Goal: Task Accomplishment & Management: Manage account settings

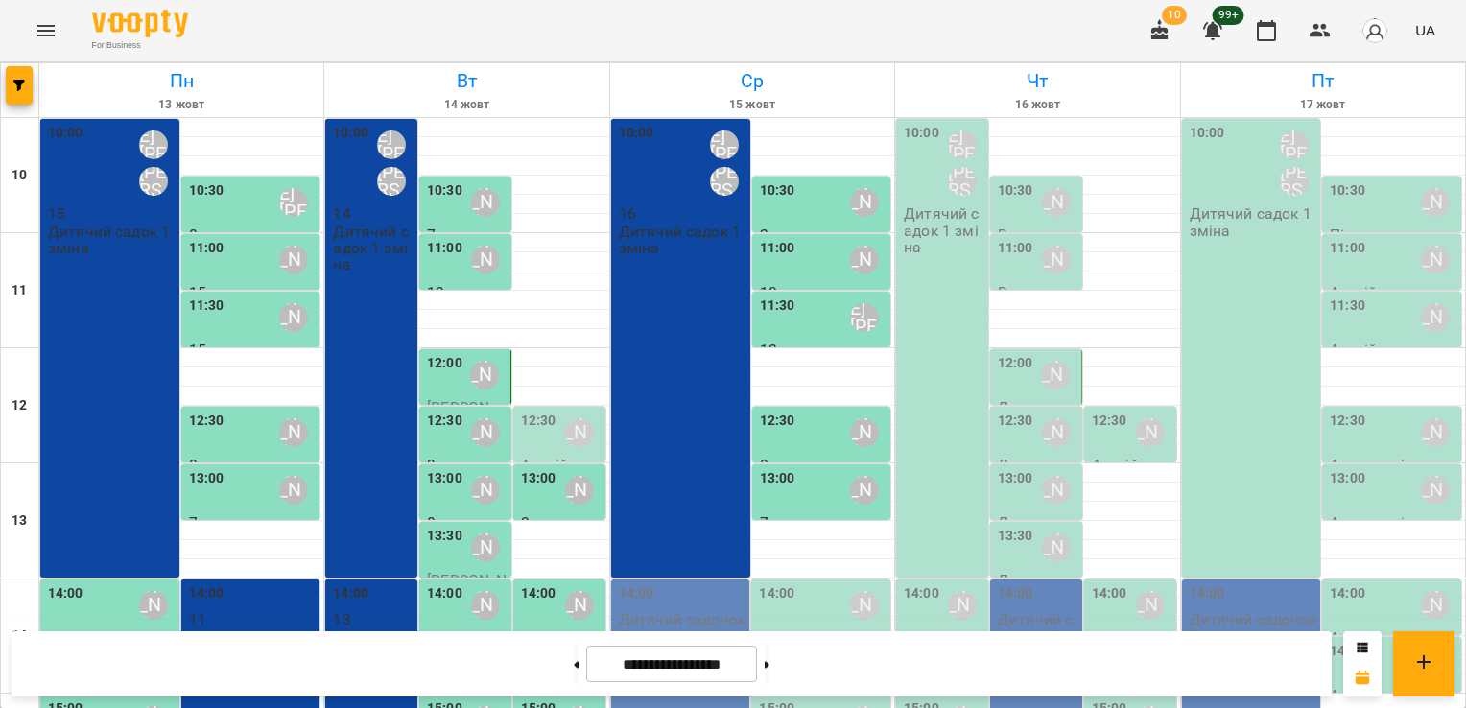
scroll to position [192, 0]
click at [635, 611] on p "Дитячий садочок 2 зміна" at bounding box center [683, 628] width 128 height 34
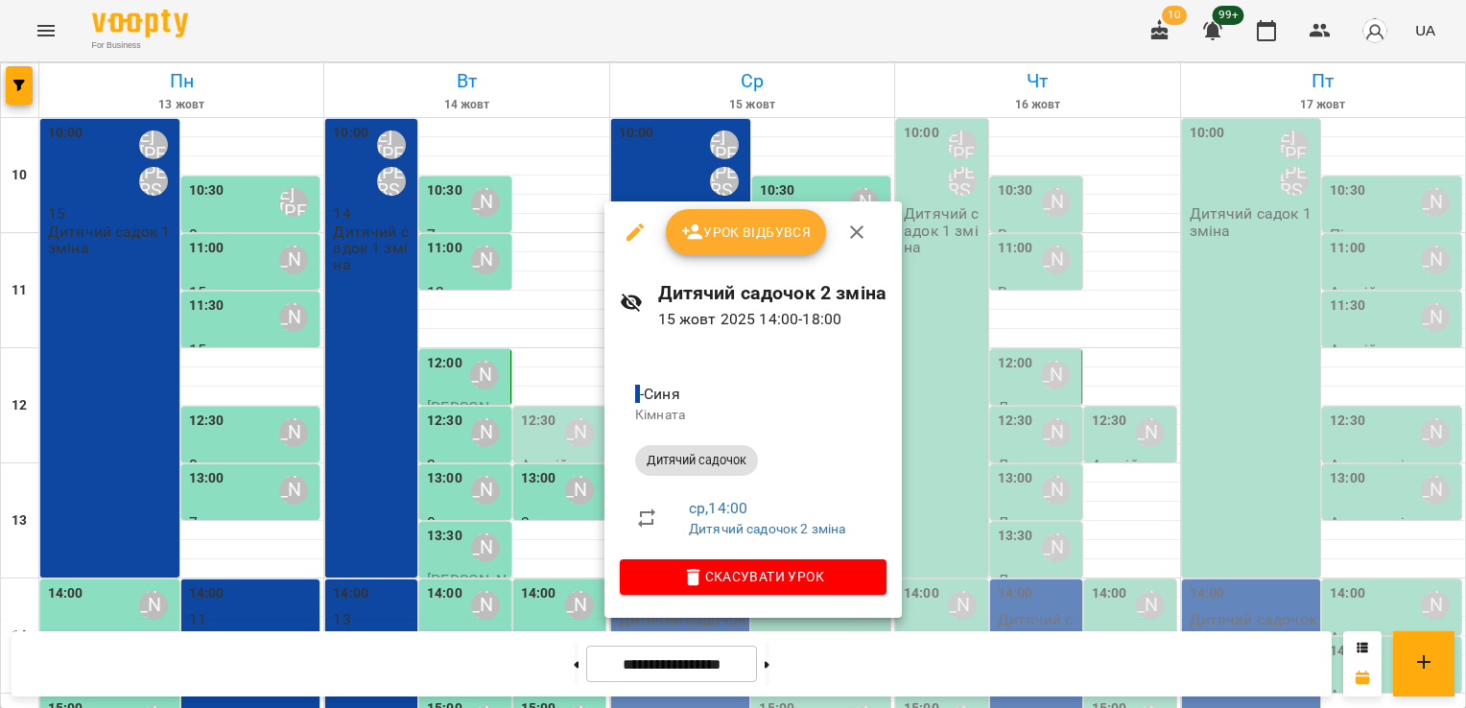
click at [725, 234] on span "Урок відбувся" at bounding box center [746, 232] width 130 height 23
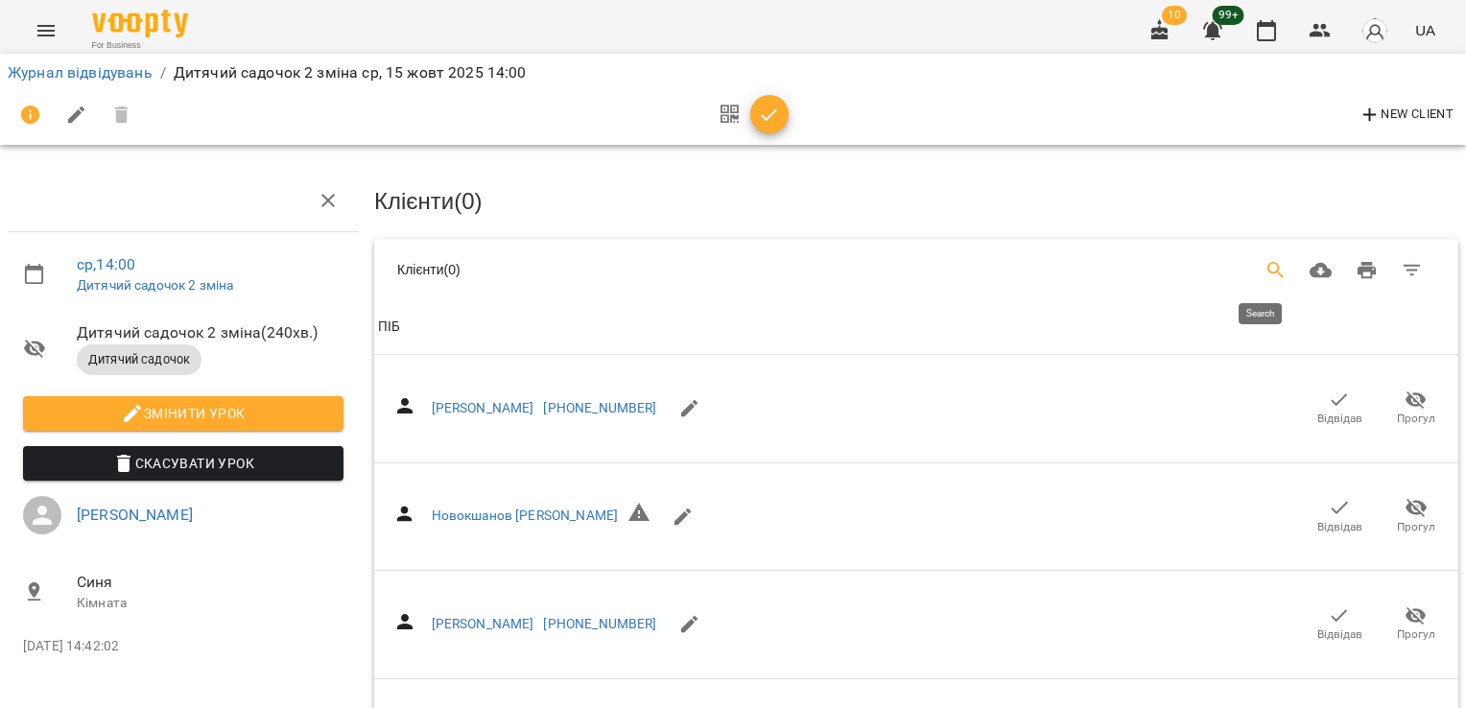
click at [1271, 266] on icon "Search" at bounding box center [1275, 270] width 23 height 23
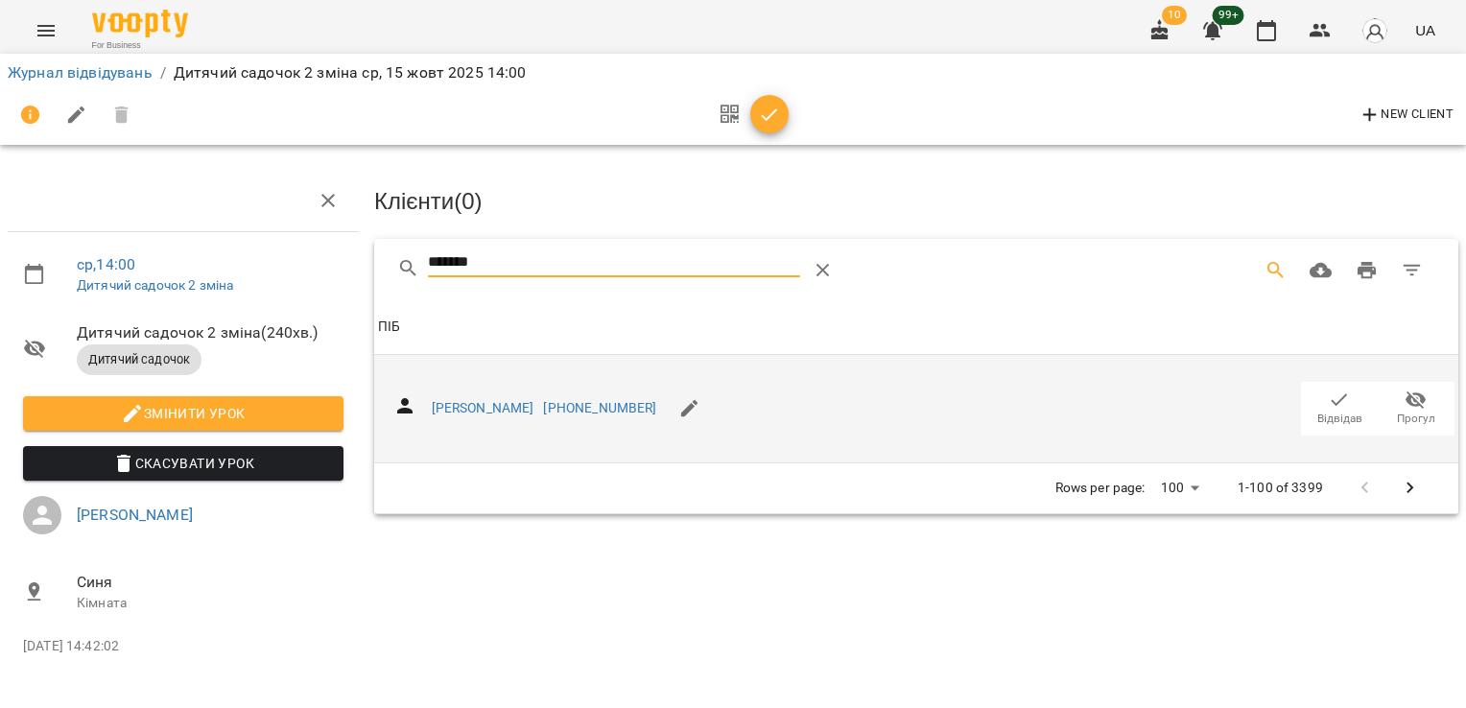
click at [1355, 398] on span "Відвідав" at bounding box center [1339, 408] width 54 height 38
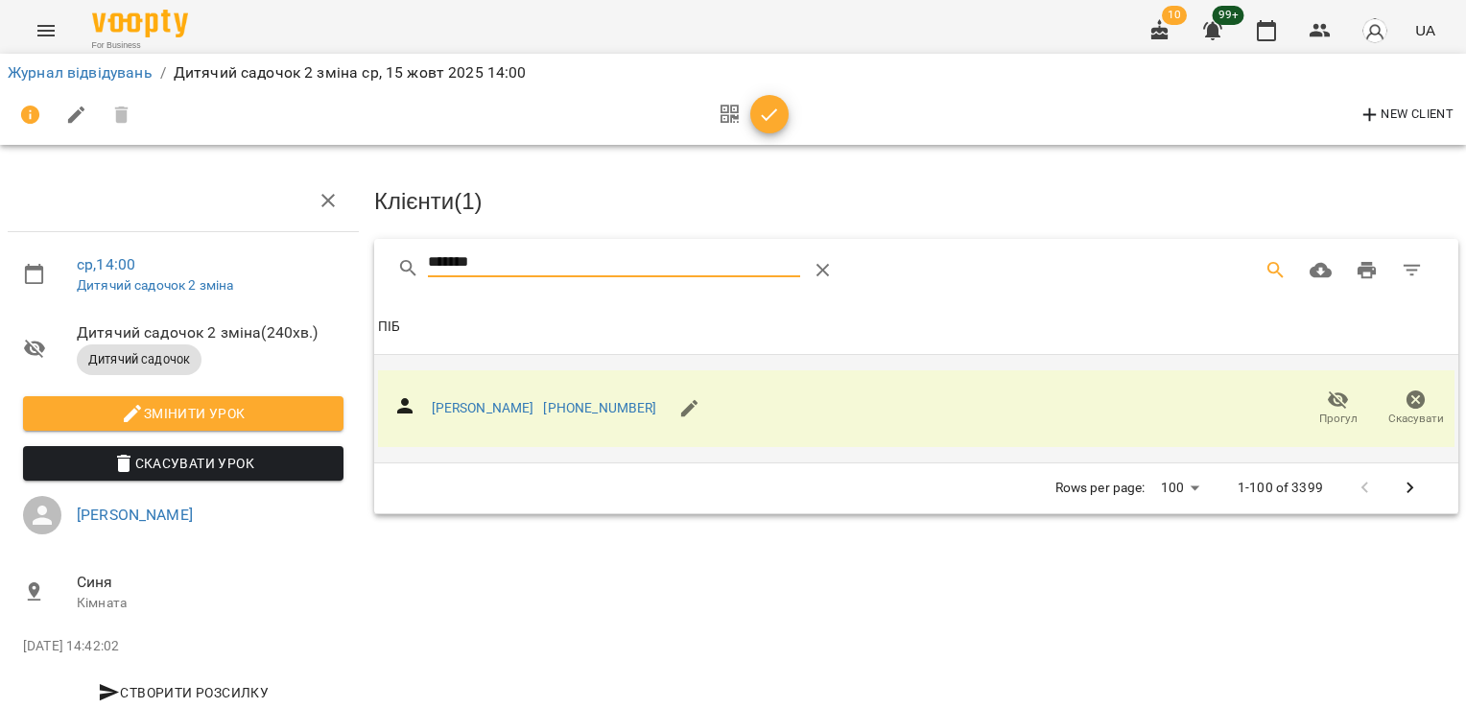
drag, startPoint x: 510, startPoint y: 265, endPoint x: 392, endPoint y: 256, distance: 118.3
click at [376, 272] on div "*******" at bounding box center [916, 269] width 1084 height 61
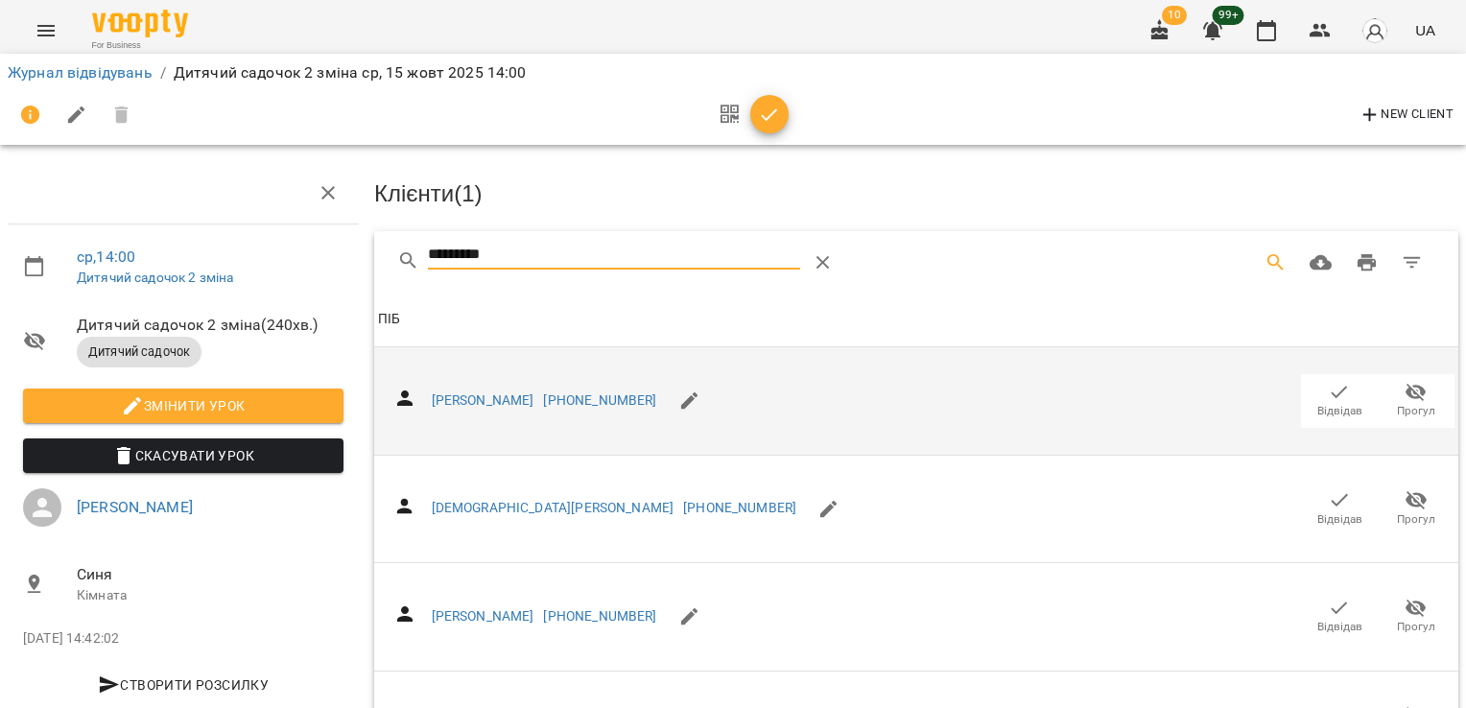
scroll to position [247, 0]
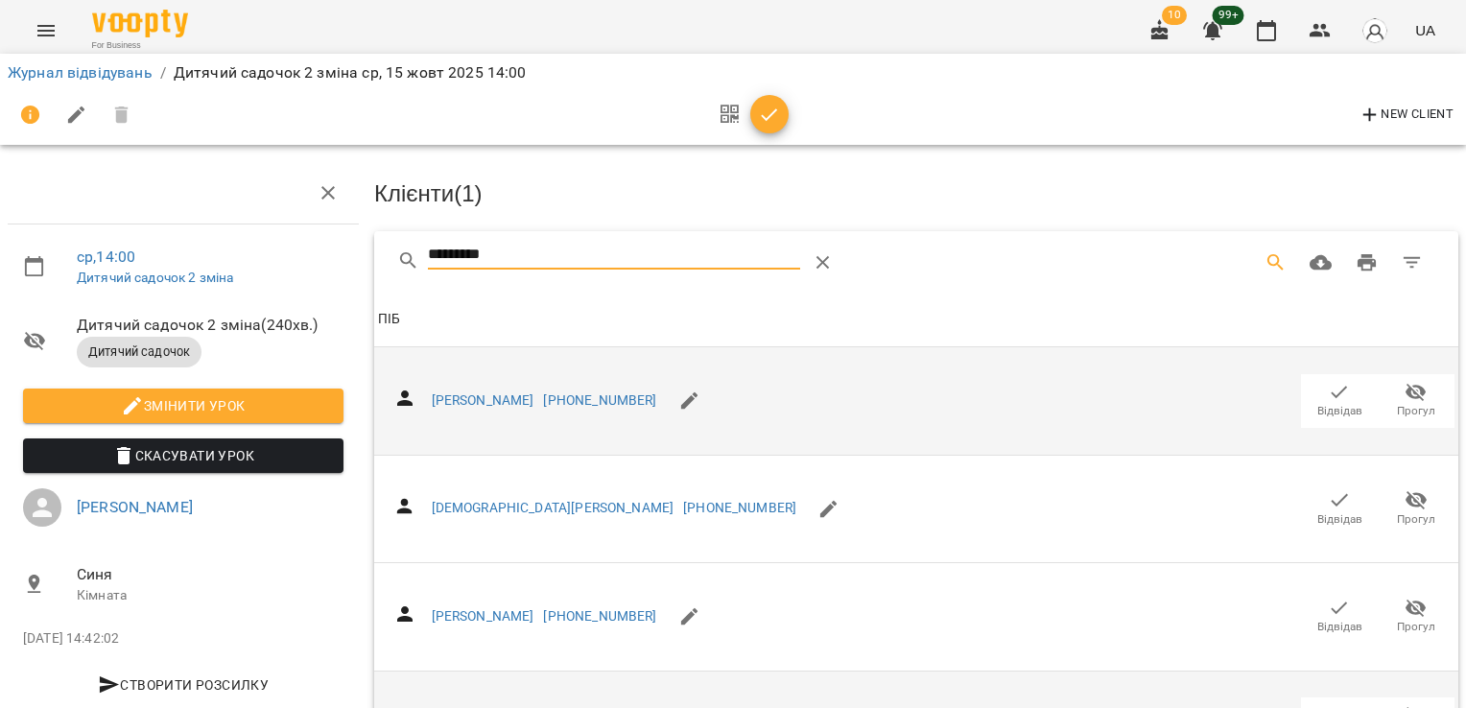
click at [1331, 707] on icon "button" at bounding box center [1339, 716] width 16 height 12
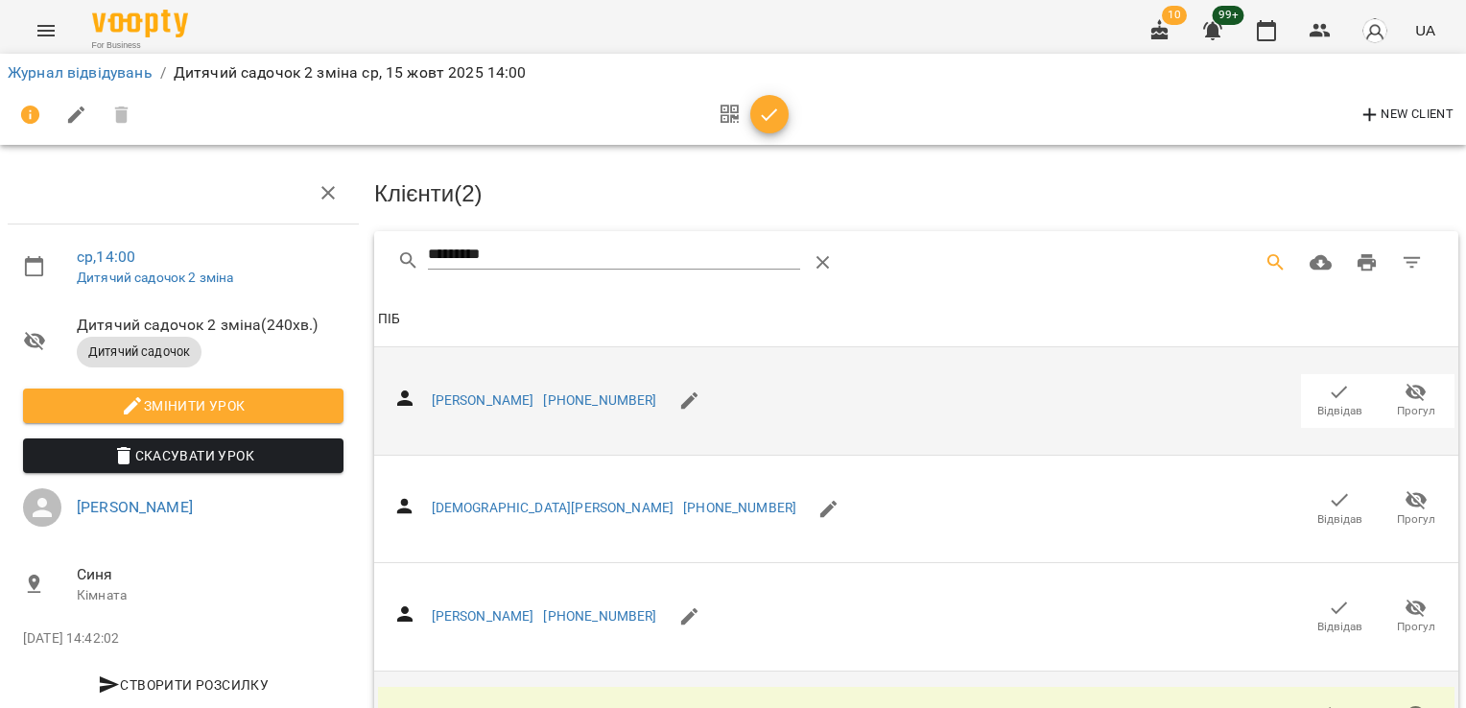
scroll to position [0, 0]
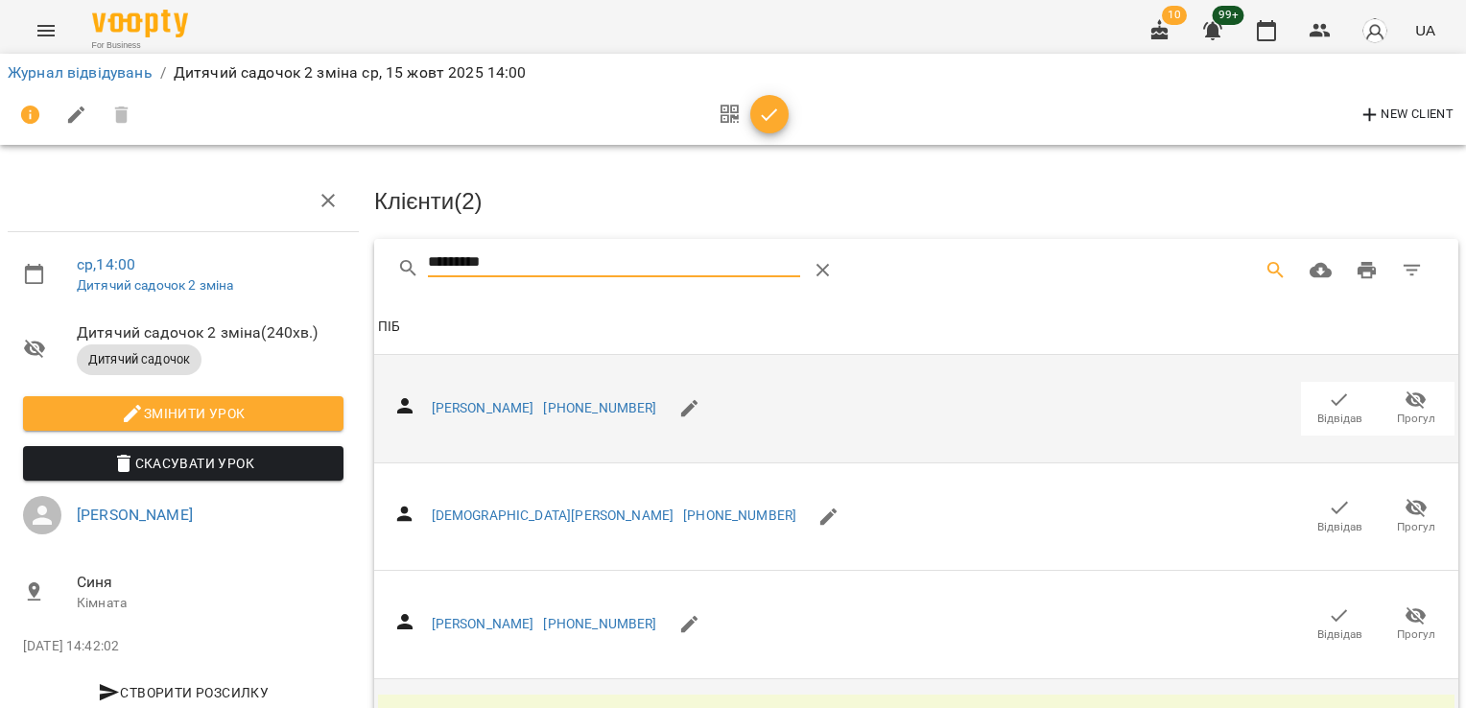
drag, startPoint x: 509, startPoint y: 265, endPoint x: 317, endPoint y: 271, distance: 192.9
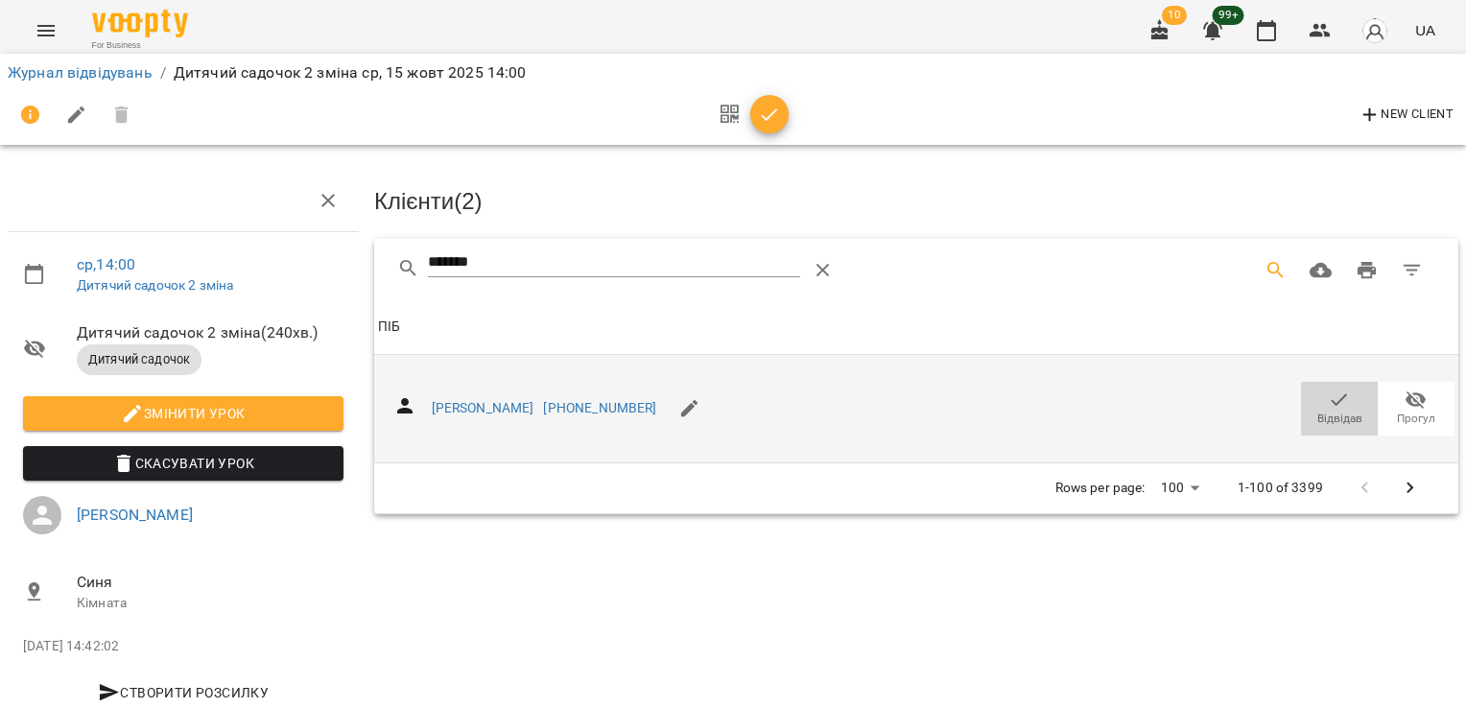
click at [1331, 396] on icon "button" at bounding box center [1339, 400] width 23 height 23
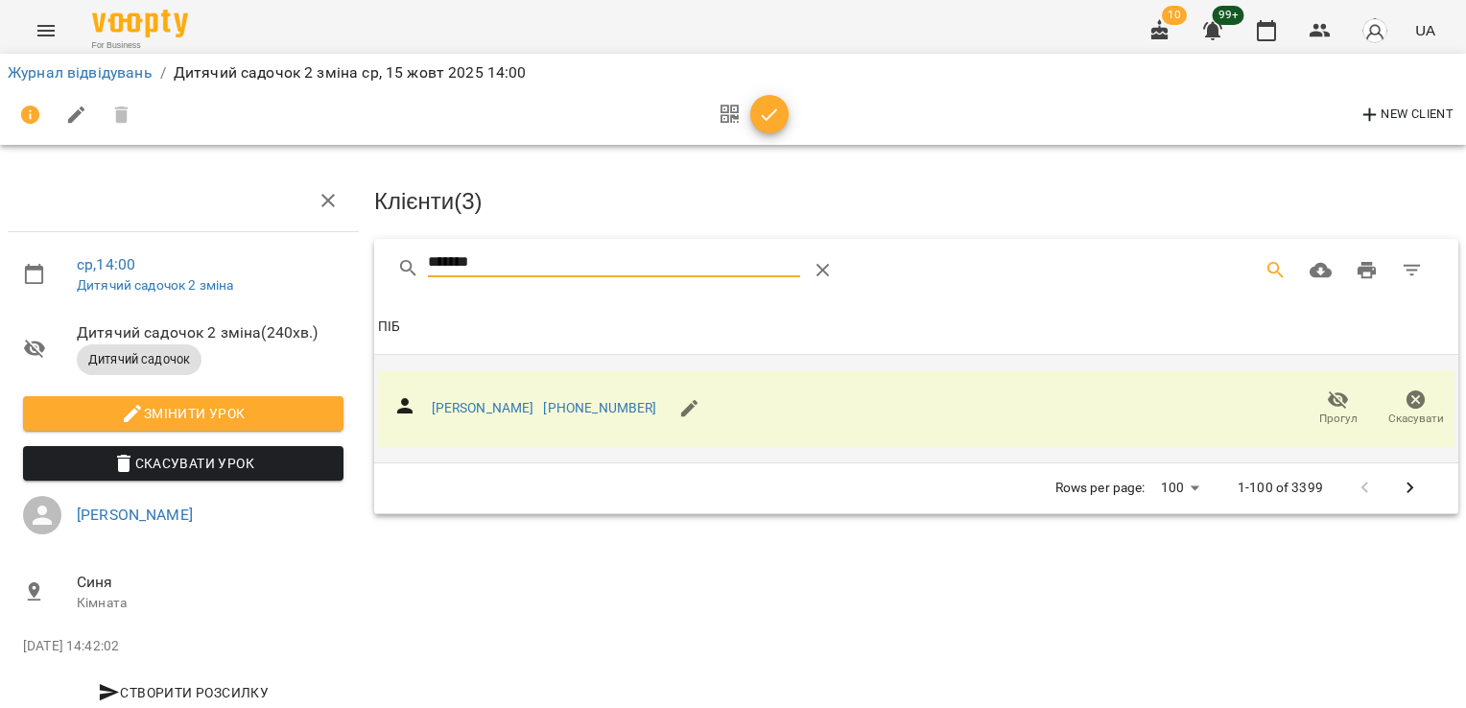
drag, startPoint x: 494, startPoint y: 249, endPoint x: 248, endPoint y: 247, distance: 245.6
click at [248, 247] on div "ср , 14:00 Дитячий садочок 2 зміна Дитячий садочок 2 зміна ( 240 хв. ) Дитячий …" at bounding box center [732, 409] width 1481 height 663
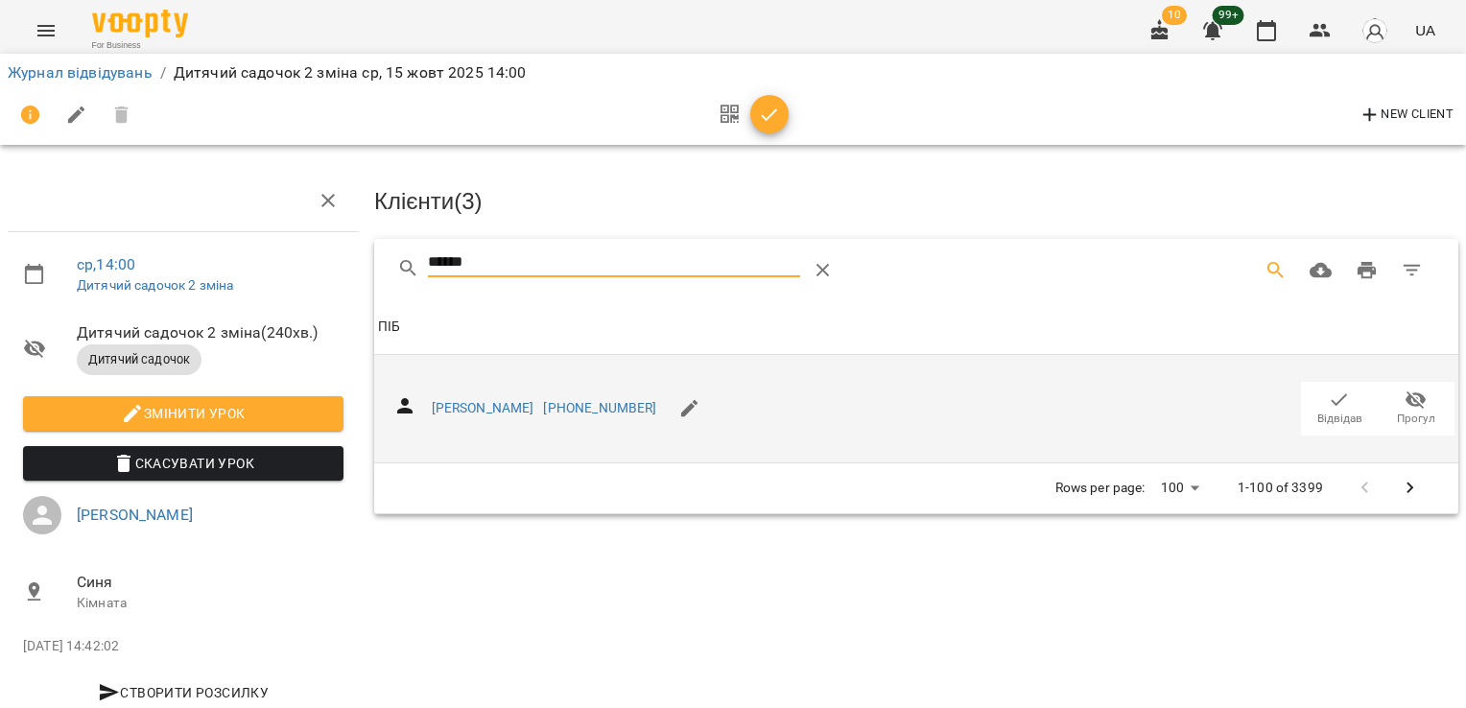
click at [1331, 398] on icon "button" at bounding box center [1339, 399] width 16 height 12
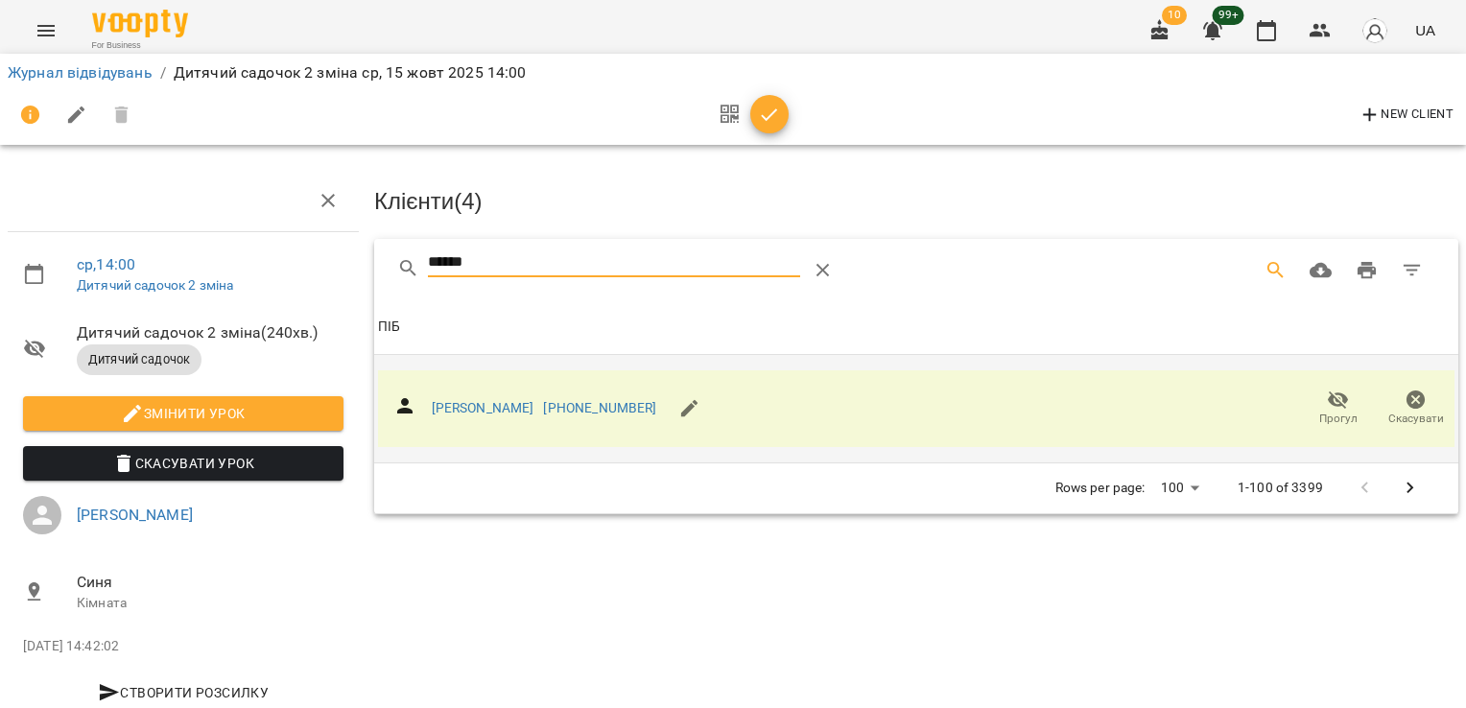
drag, startPoint x: 505, startPoint y: 254, endPoint x: 262, endPoint y: 263, distance: 242.9
click at [262, 263] on div "ср , 14:00 Дитячий садочок 2 зміна Дитячий садочок 2 зміна ( 240 хв. ) Дитячий …" at bounding box center [732, 409] width 1481 height 663
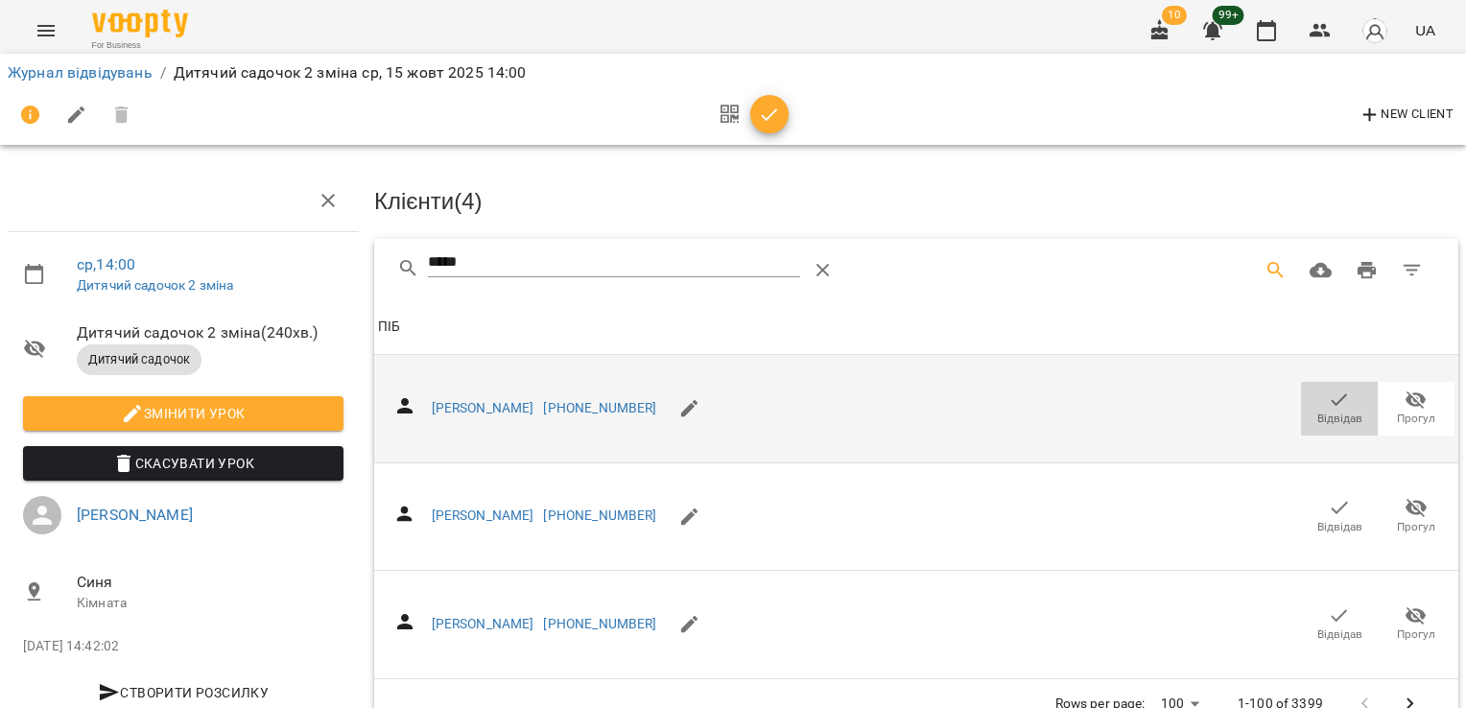
click at [1328, 389] on icon "button" at bounding box center [1339, 400] width 23 height 23
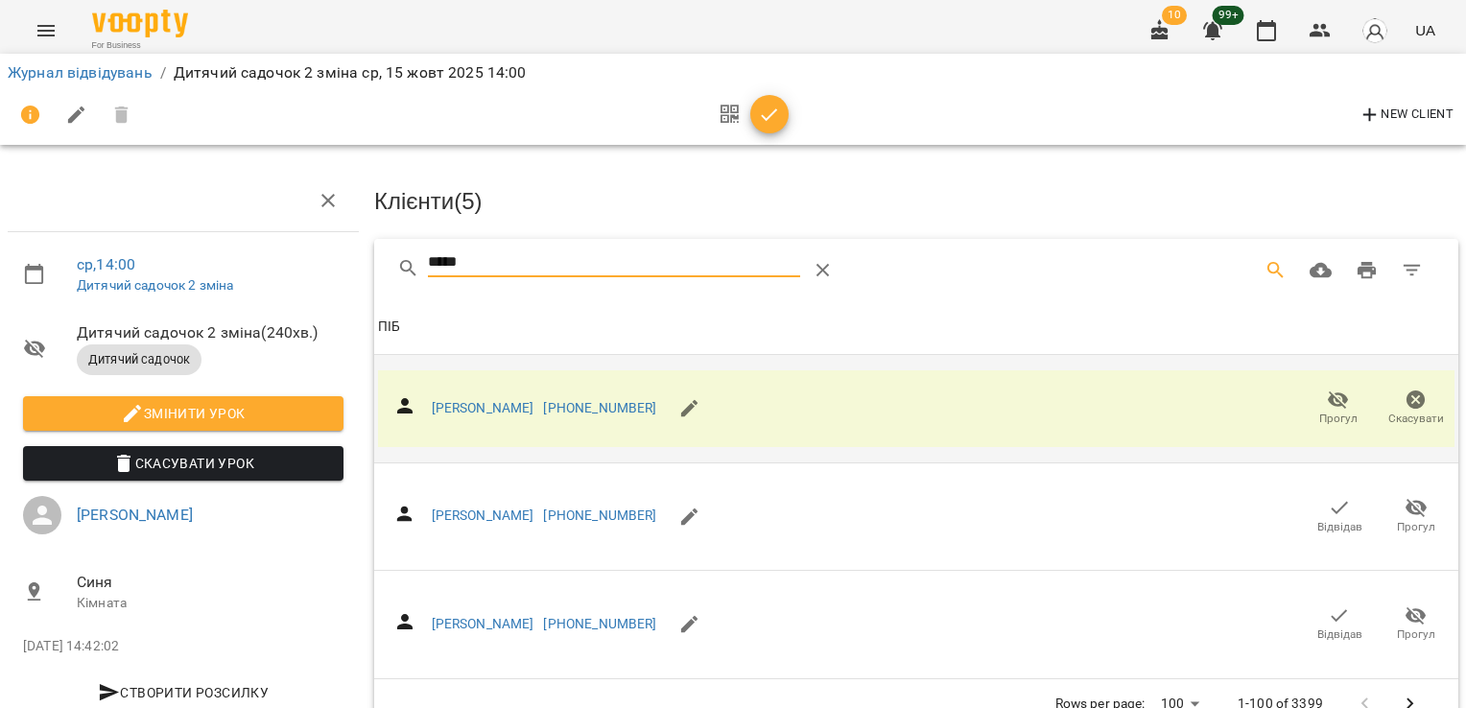
drag, startPoint x: 579, startPoint y: 253, endPoint x: 219, endPoint y: 255, distance: 360.7
click at [218, 258] on div "ср , 14:00 Дитячий садочок 2 зміна Дитячий садочок 2 зміна ( 240 хв. ) Дитячий …" at bounding box center [732, 412] width 1481 height 668
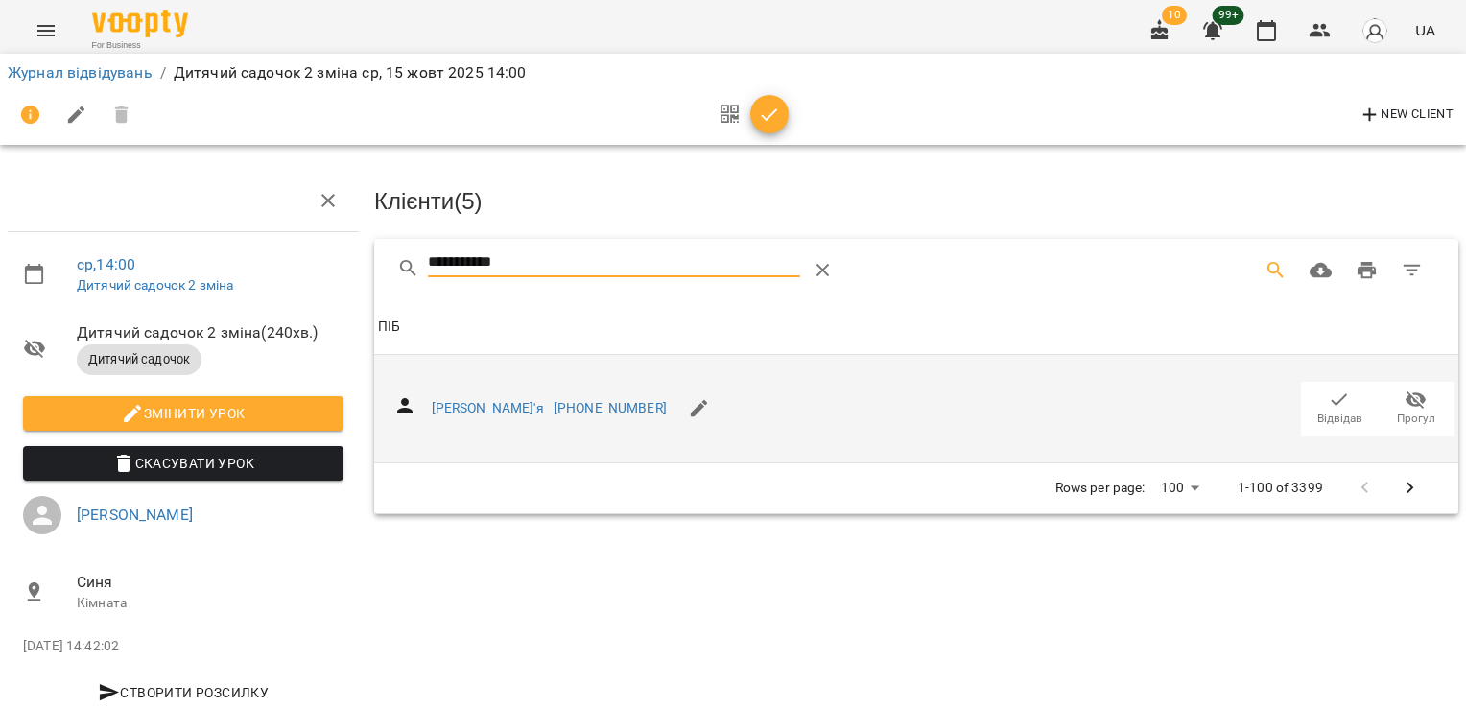
click at [1335, 401] on span "Відвідав" at bounding box center [1339, 408] width 54 height 38
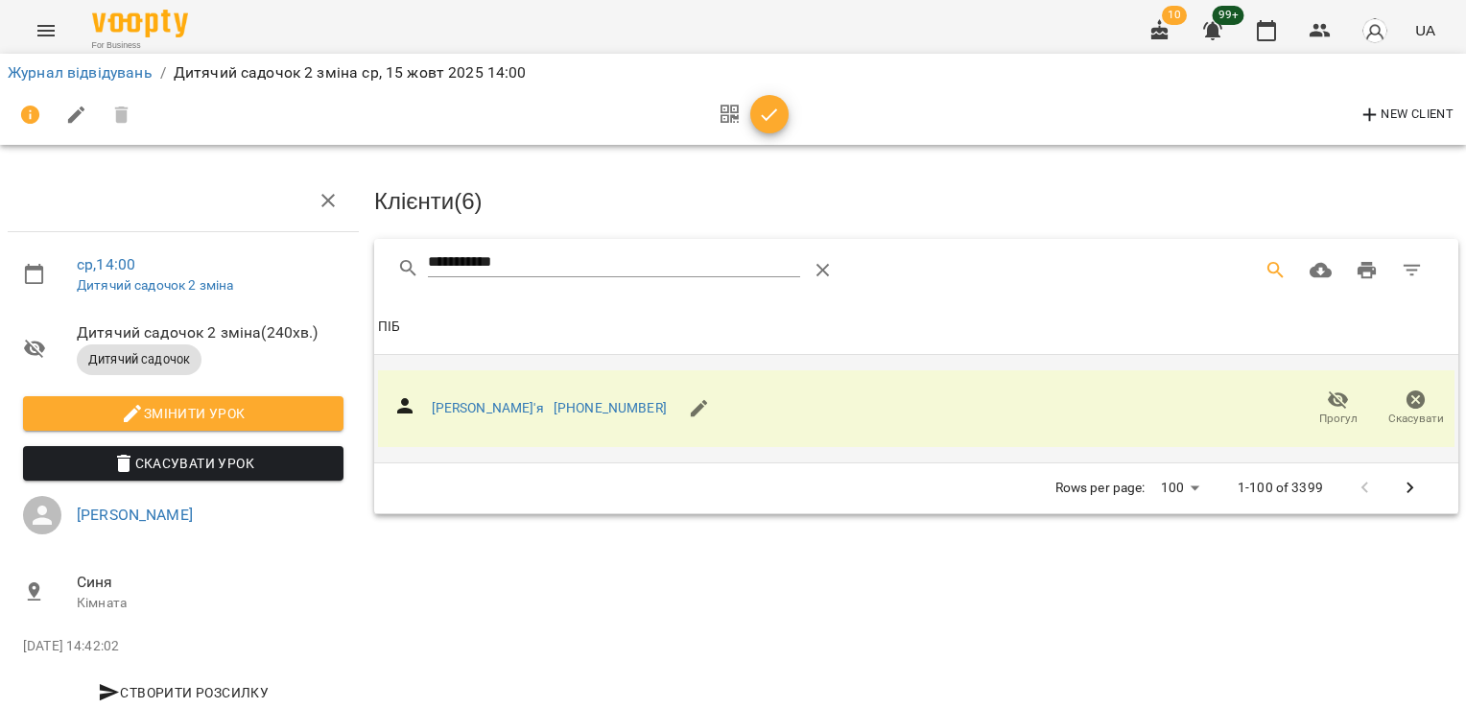
drag, startPoint x: 311, startPoint y: 257, endPoint x: 276, endPoint y: 255, distance: 34.6
click at [284, 256] on div "**********" at bounding box center [732, 409] width 1481 height 663
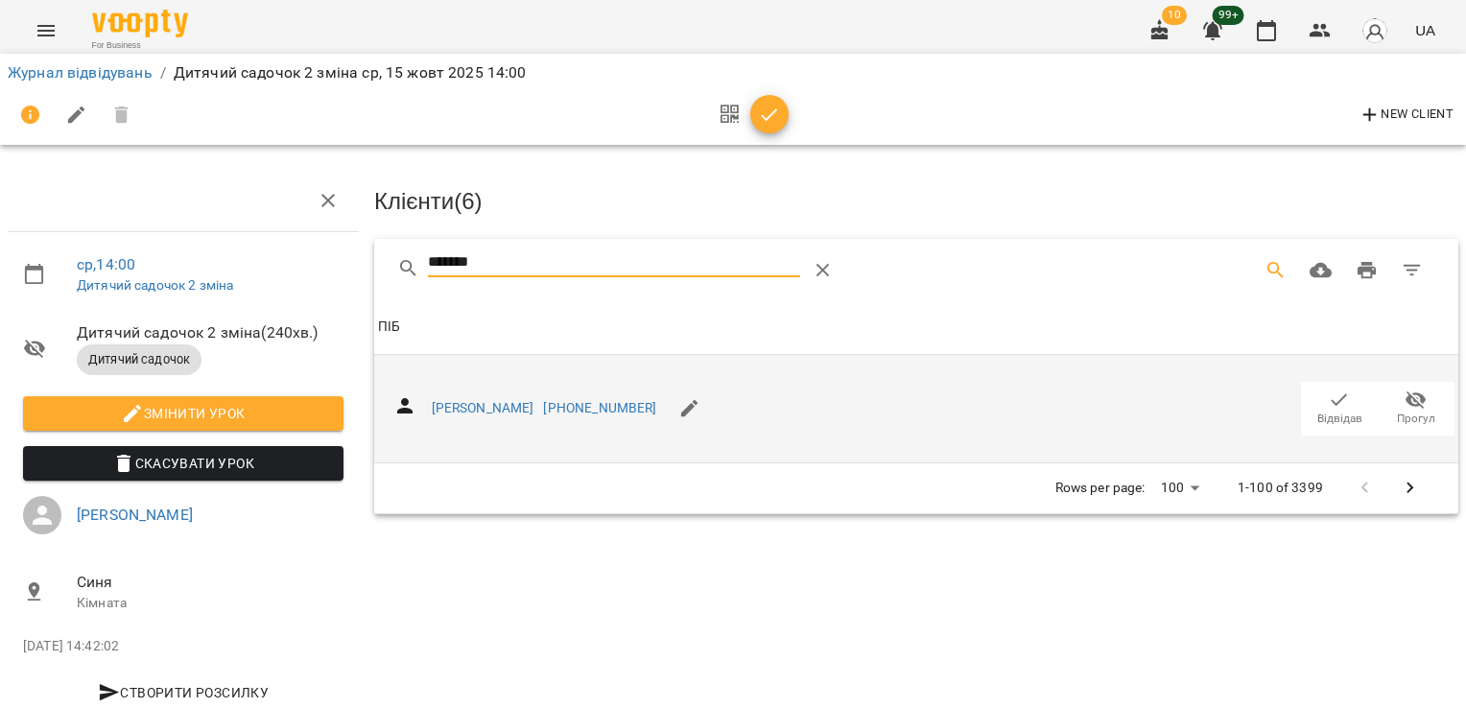
click at [1312, 393] on span "Відвідав" at bounding box center [1339, 408] width 54 height 38
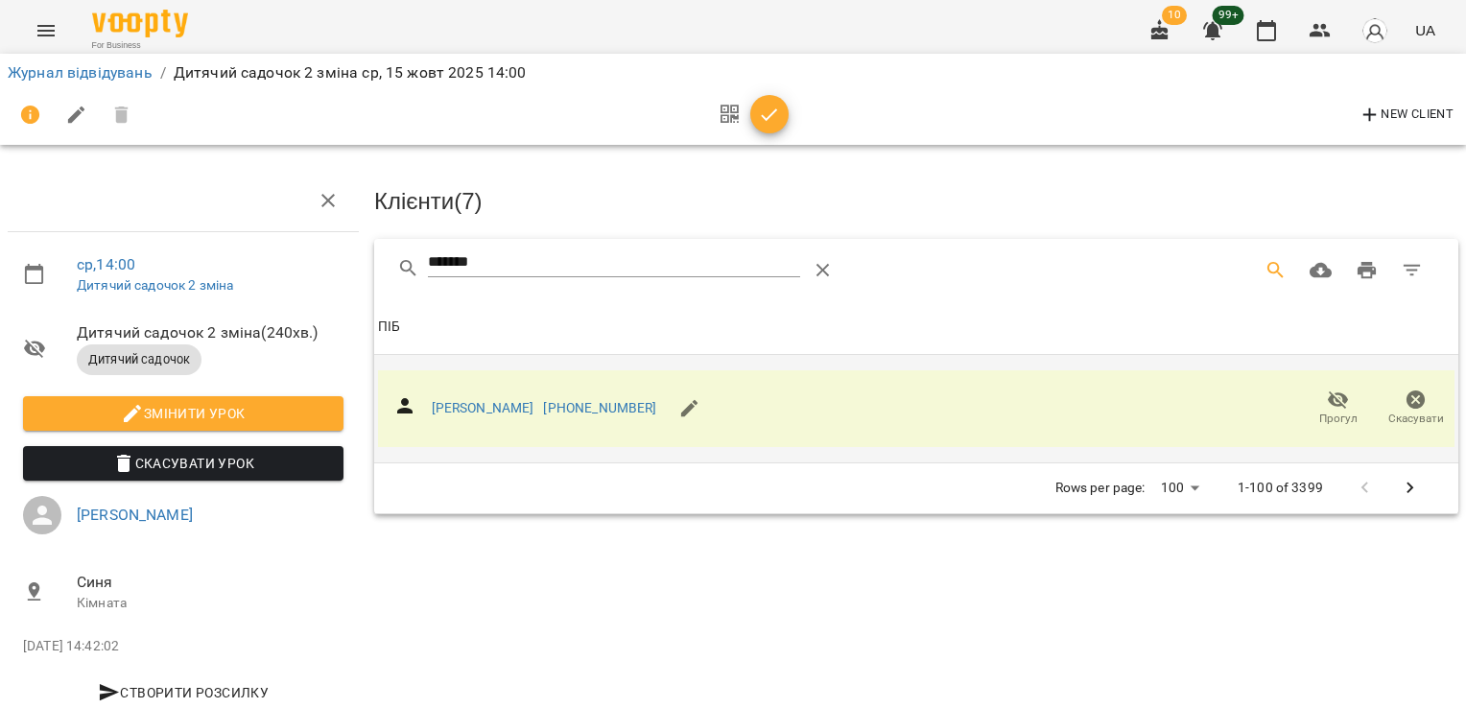
drag, startPoint x: 501, startPoint y: 255, endPoint x: 245, endPoint y: 270, distance: 256.5
click at [246, 269] on div "ср , 14:00 Дитячий садочок 2 зміна Дитячий садочок 2 зміна ( 240 хв. ) Дитячий …" at bounding box center [732, 409] width 1481 height 663
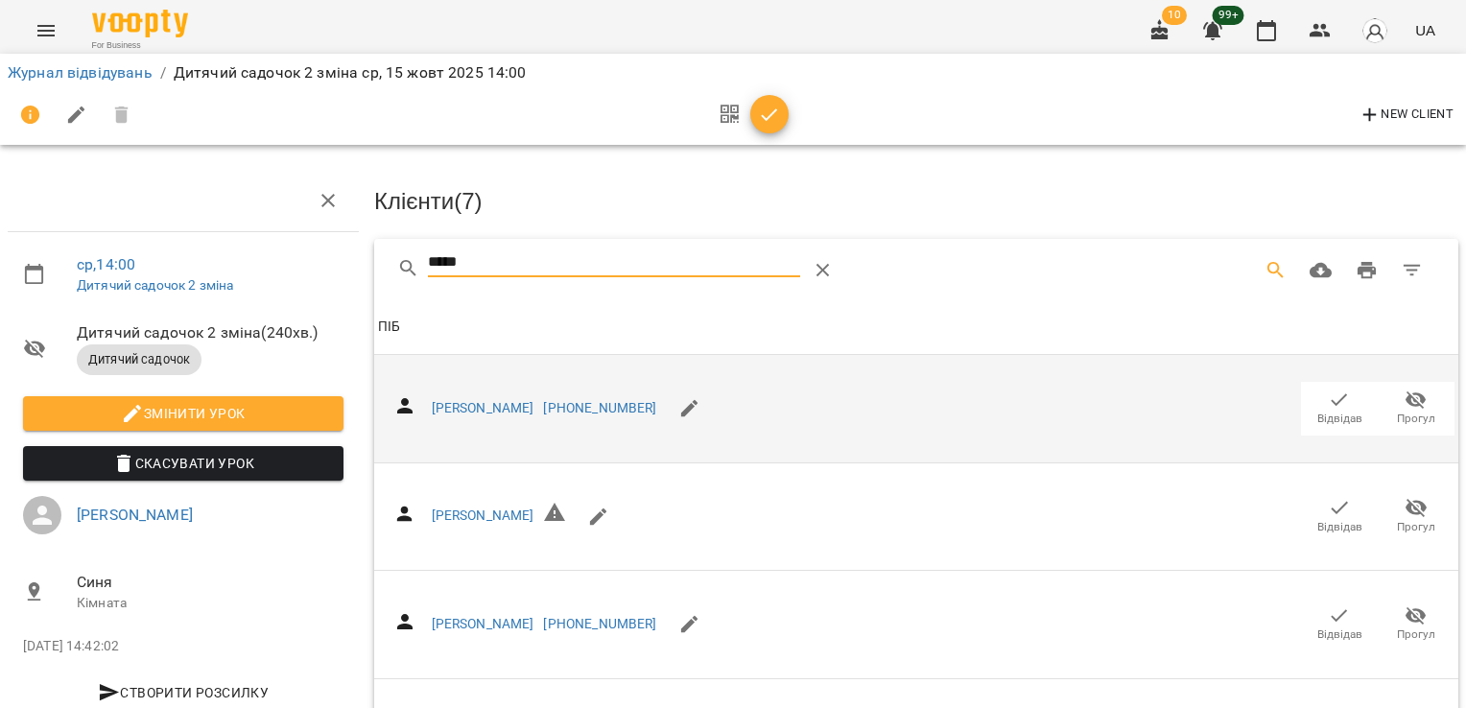
scroll to position [154, 0]
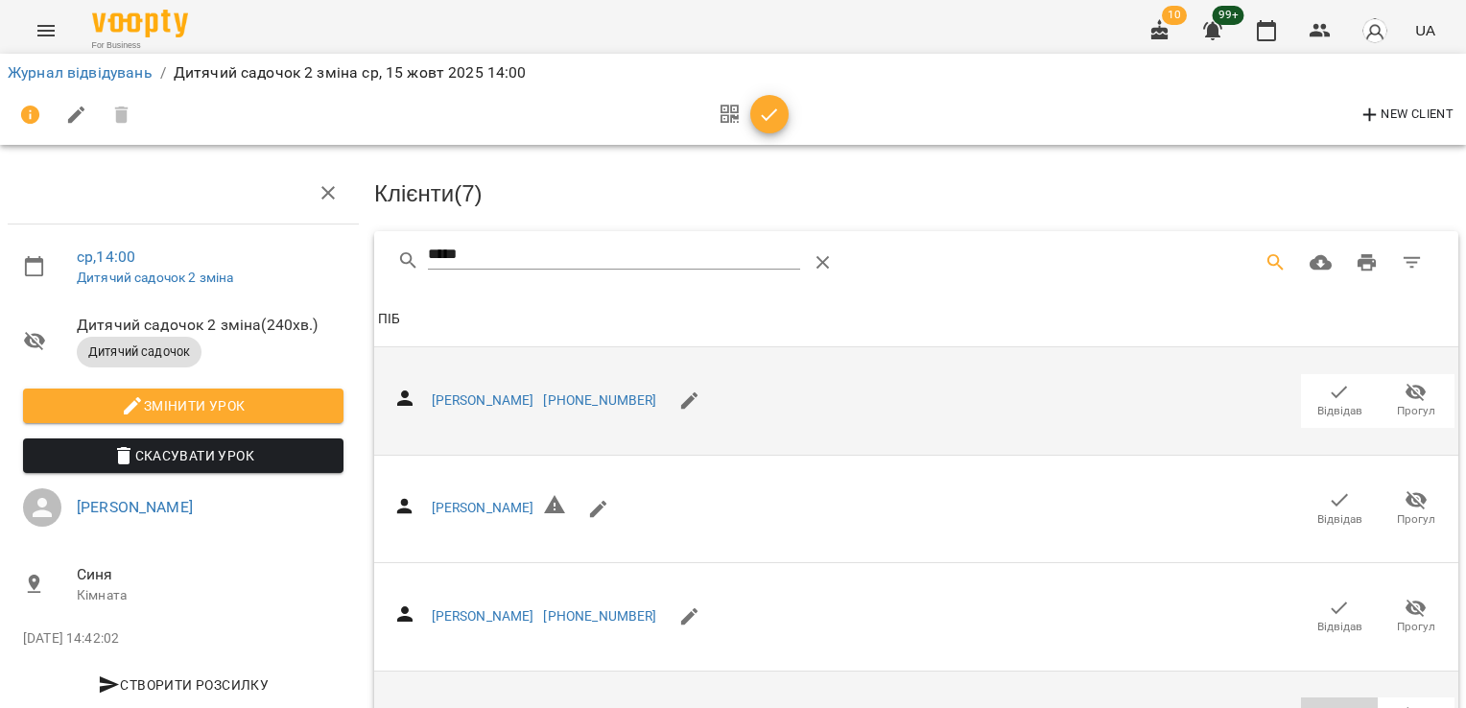
click at [1328, 704] on icon "button" at bounding box center [1339, 715] width 23 height 23
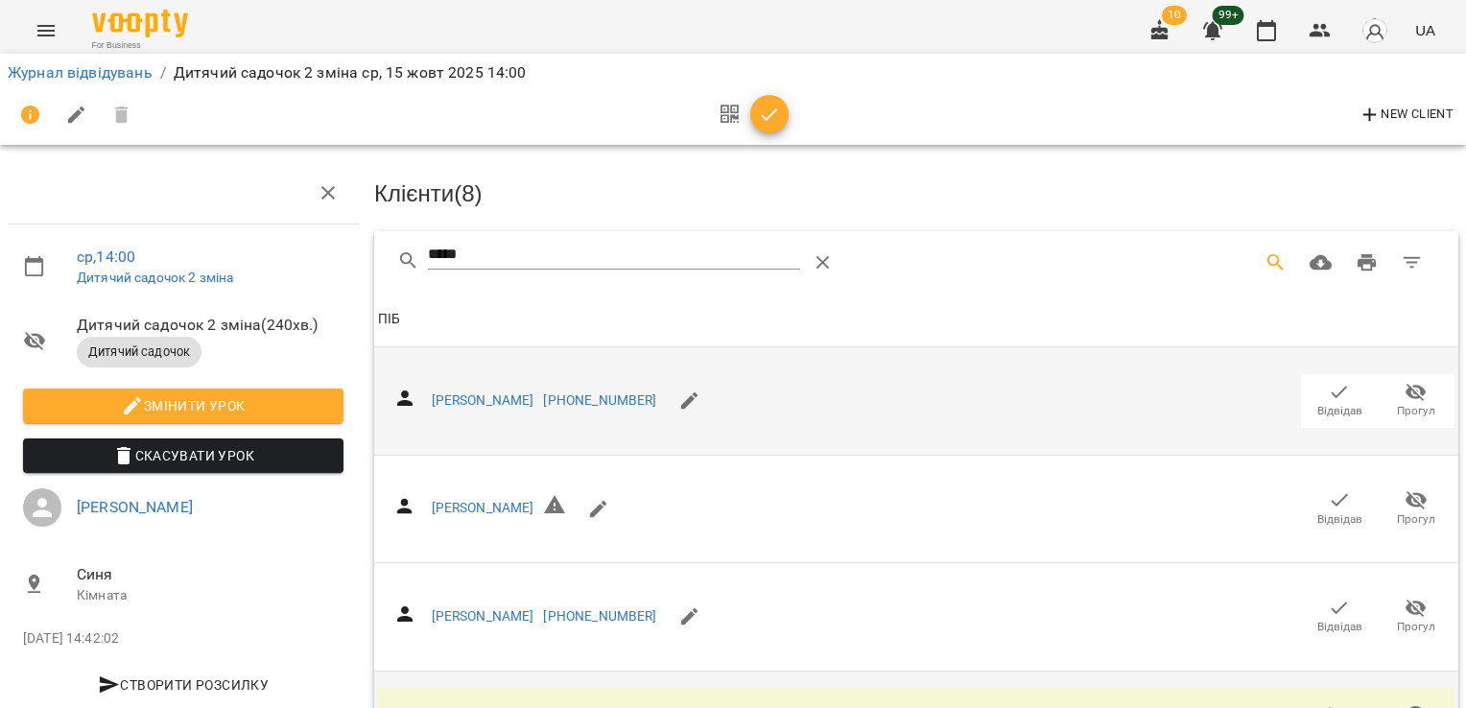
scroll to position [0, 0]
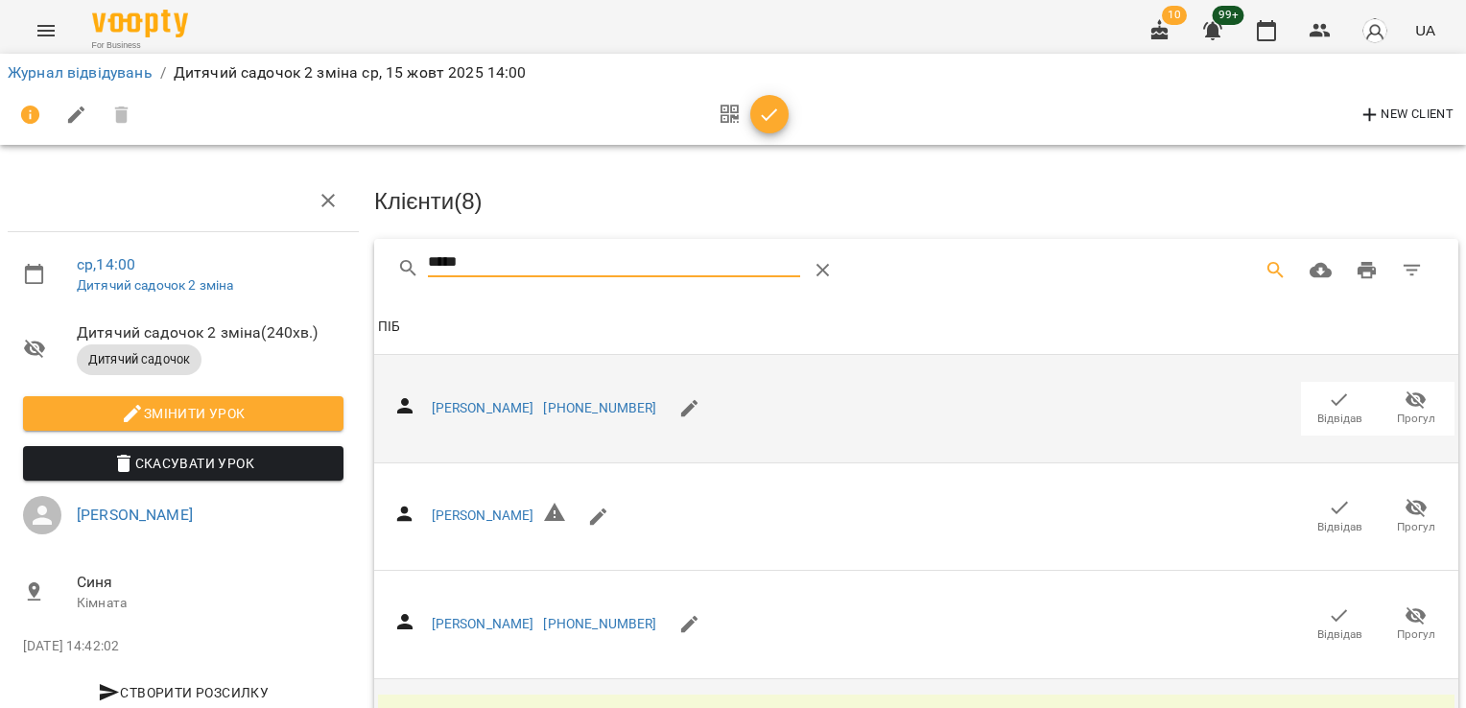
drag, startPoint x: 460, startPoint y: 268, endPoint x: 371, endPoint y: 268, distance: 89.2
click at [374, 268] on div "*****" at bounding box center [916, 269] width 1084 height 61
drag, startPoint x: 505, startPoint y: 265, endPoint x: 380, endPoint y: 267, distance: 124.7
click at [380, 267] on div "*****" at bounding box center [916, 269] width 1084 height 61
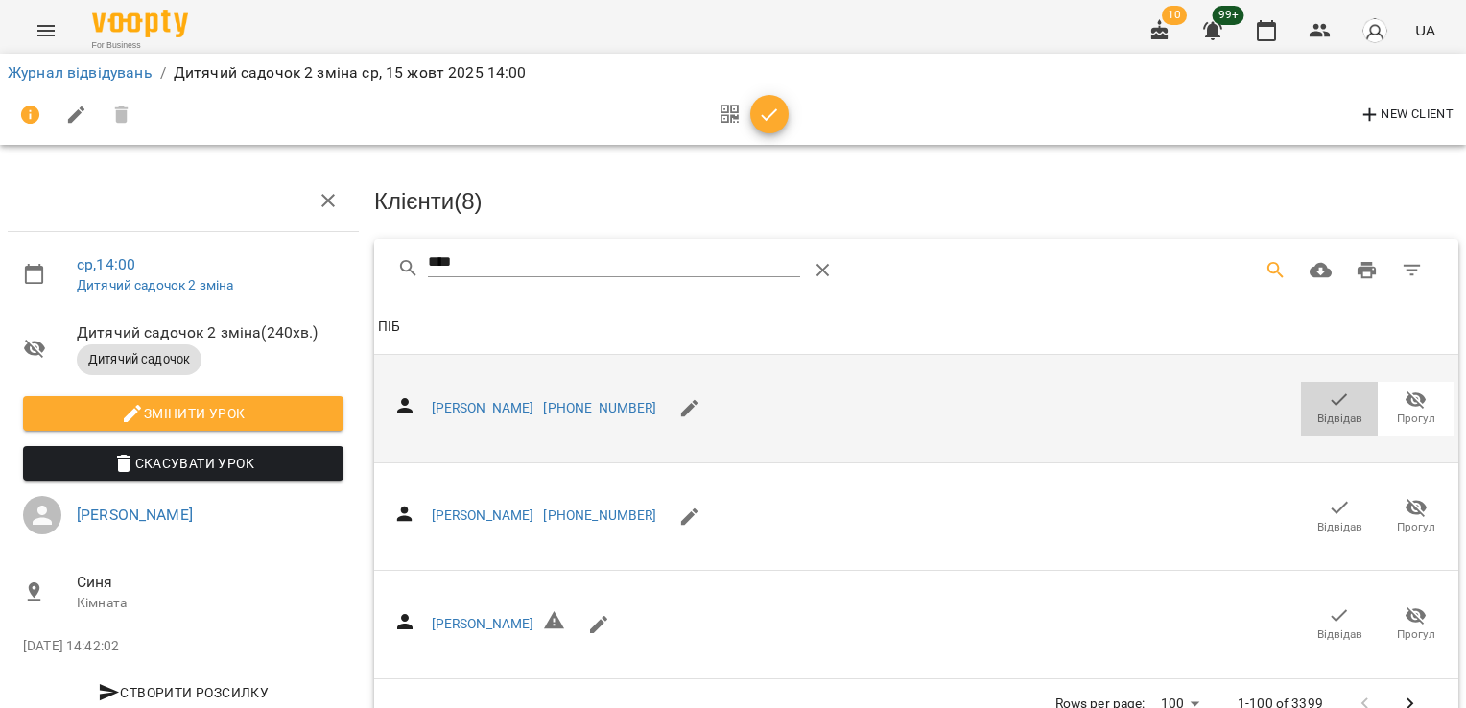
click at [1312, 402] on span "Відвідав" at bounding box center [1339, 408] width 54 height 38
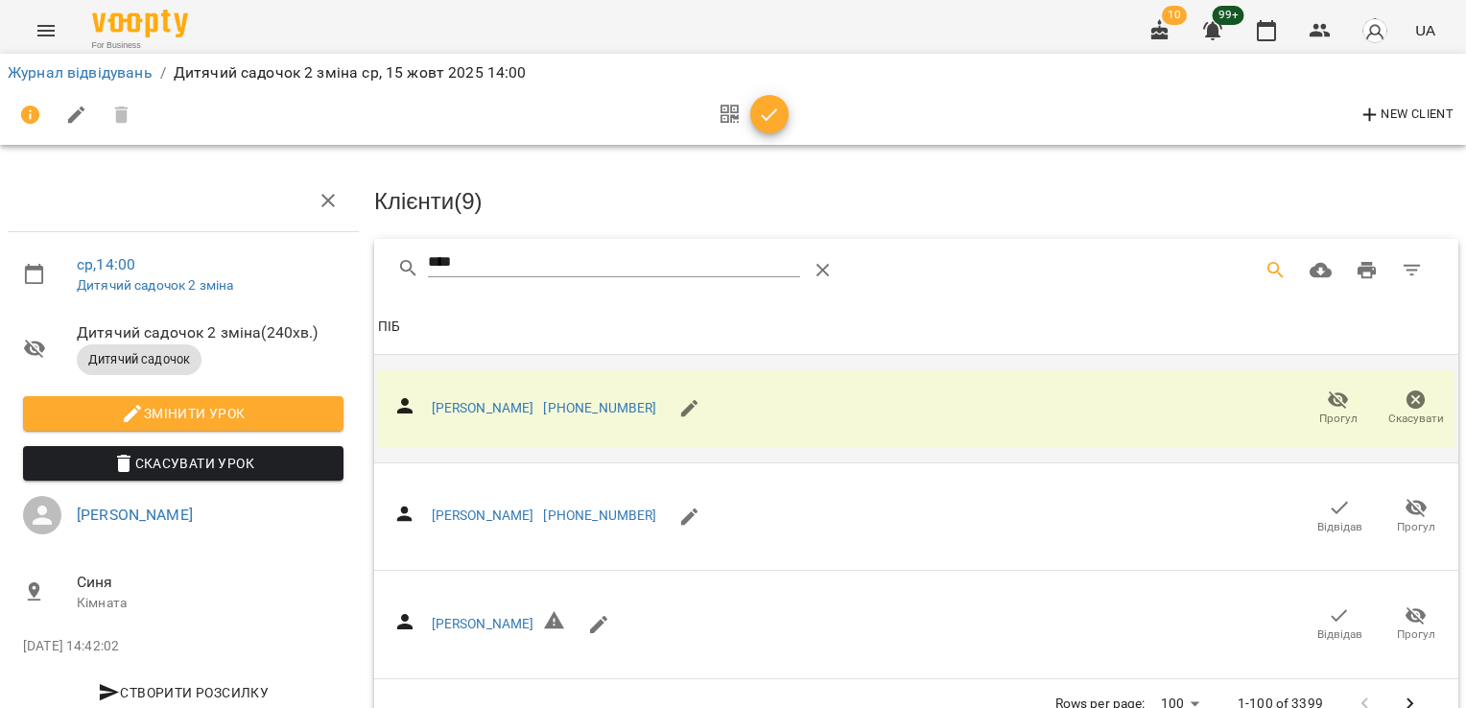
drag, startPoint x: 495, startPoint y: 276, endPoint x: 456, endPoint y: 262, distance: 41.9
click at [456, 262] on div "****" at bounding box center [614, 270] width 372 height 46
drag, startPoint x: 480, startPoint y: 260, endPoint x: 314, endPoint y: 228, distance: 168.9
click at [314, 247] on div "ср , 14:00 Дитячий садочок 2 зміна Дитячий садочок 2 зміна ( 240 хв. ) Дитячий …" at bounding box center [732, 412] width 1481 height 668
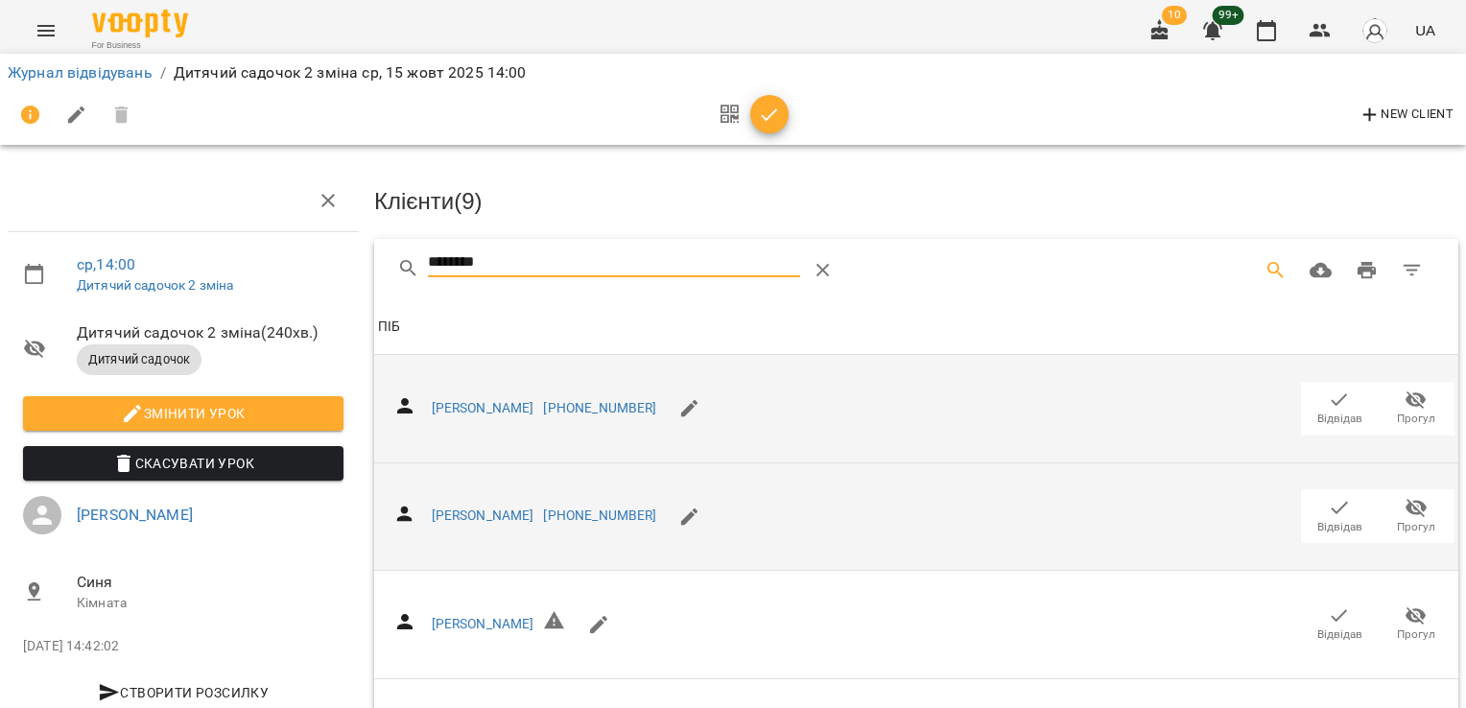
click at [1328, 510] on icon "button" at bounding box center [1339, 507] width 23 height 23
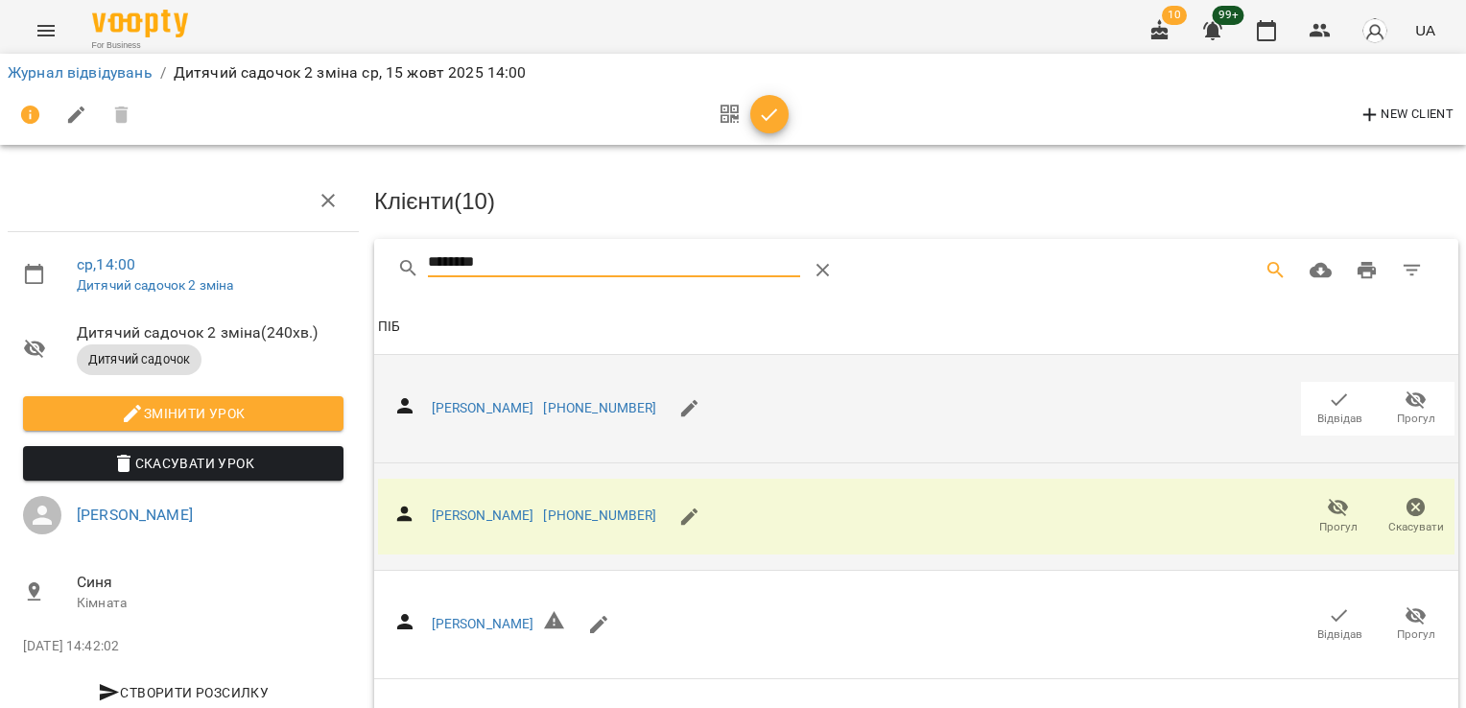
drag, startPoint x: 326, startPoint y: 261, endPoint x: 289, endPoint y: 248, distance: 39.4
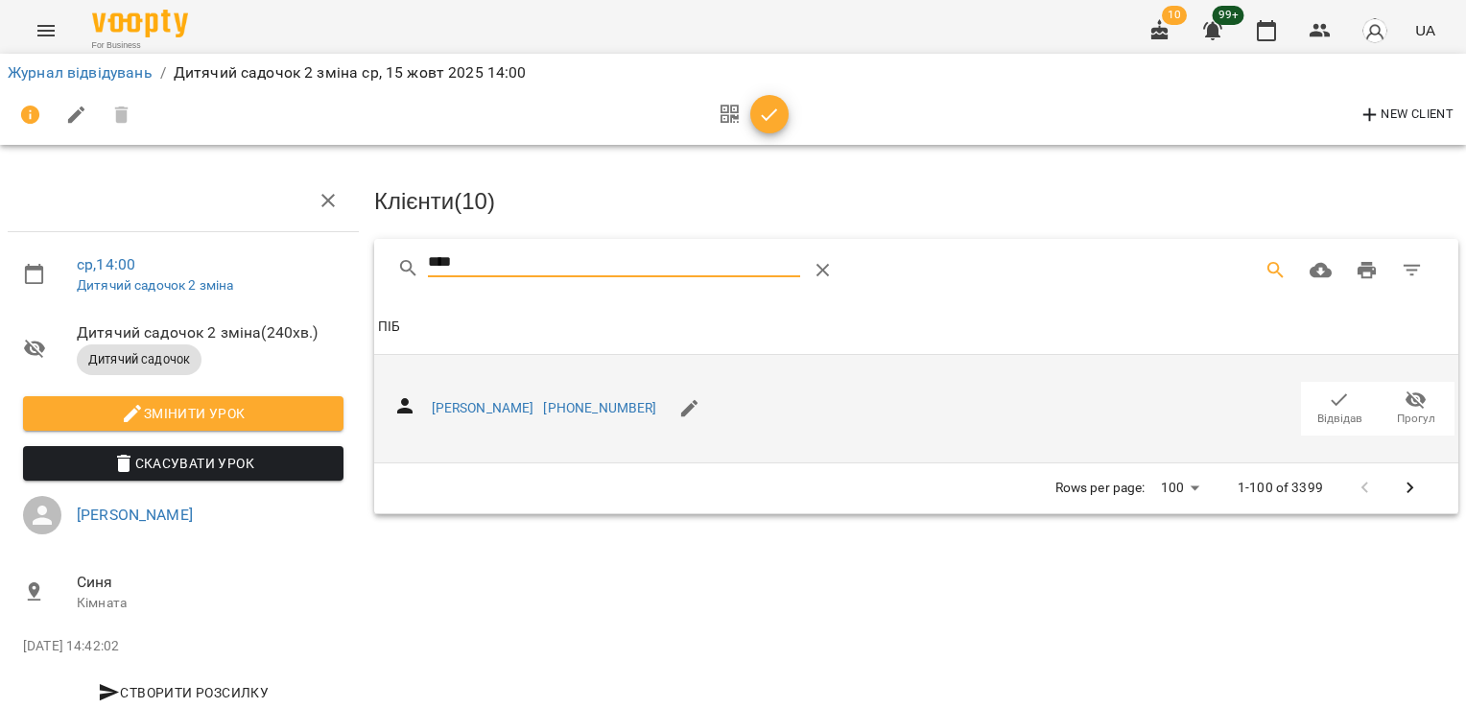
click at [1328, 401] on icon "button" at bounding box center [1339, 400] width 23 height 23
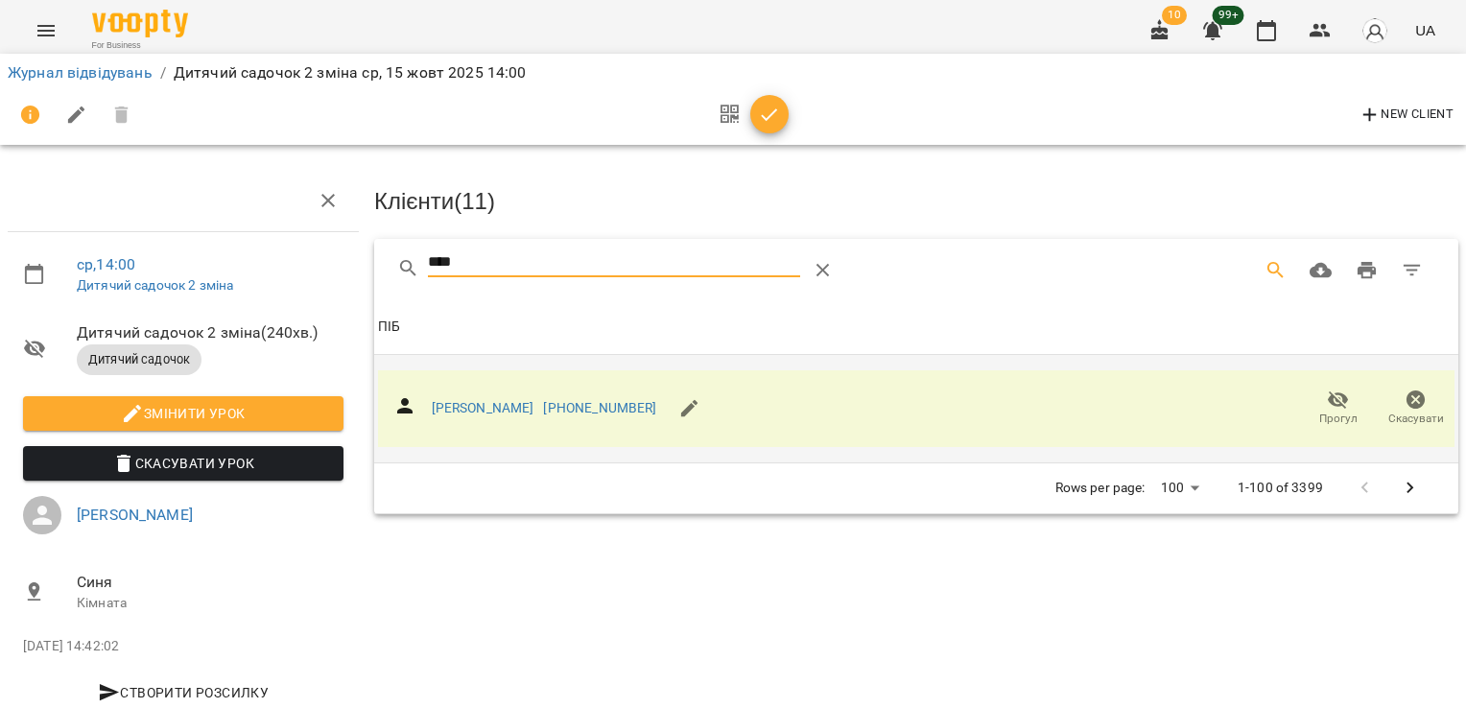
drag, startPoint x: 480, startPoint y: 261, endPoint x: 371, endPoint y: 261, distance: 108.4
click at [374, 261] on div "****" at bounding box center [916, 269] width 1084 height 61
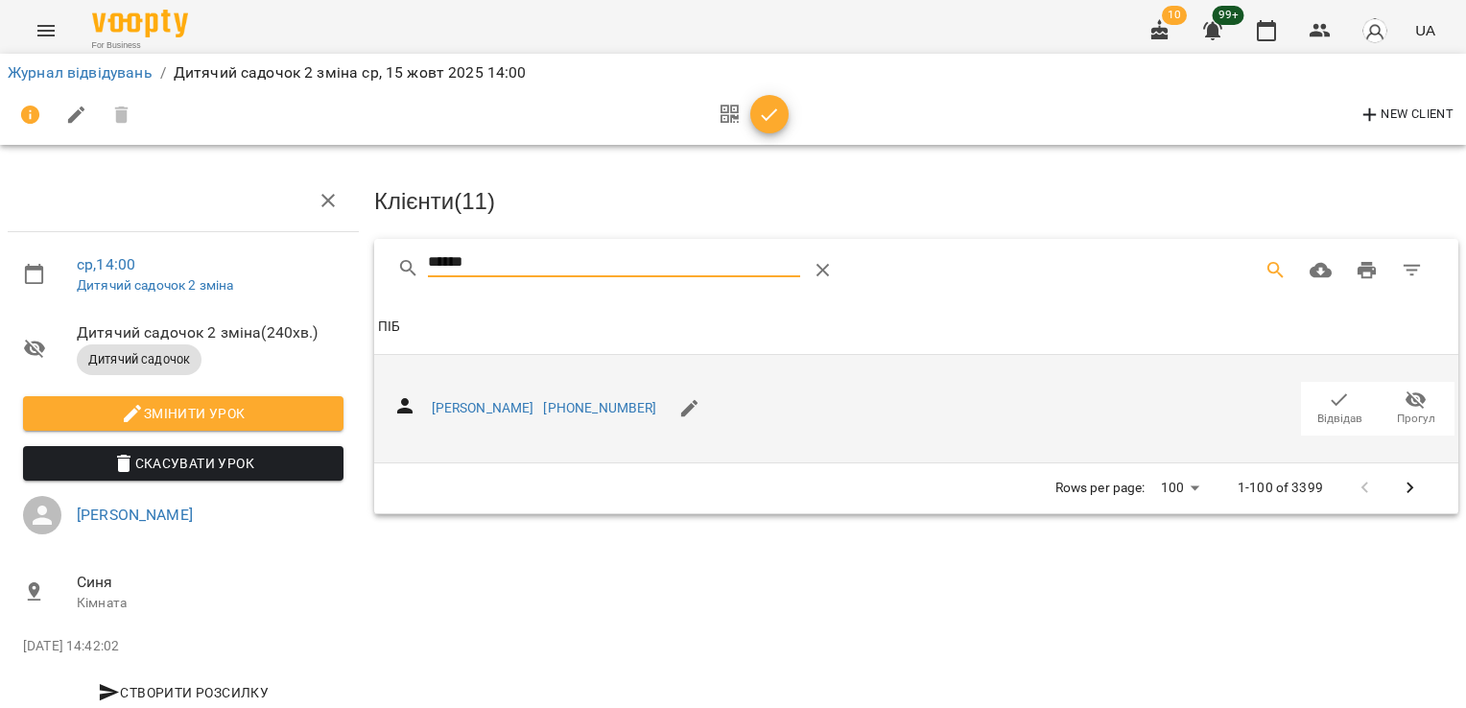
click at [1301, 394] on button "Відвідав" at bounding box center [1339, 409] width 77 height 54
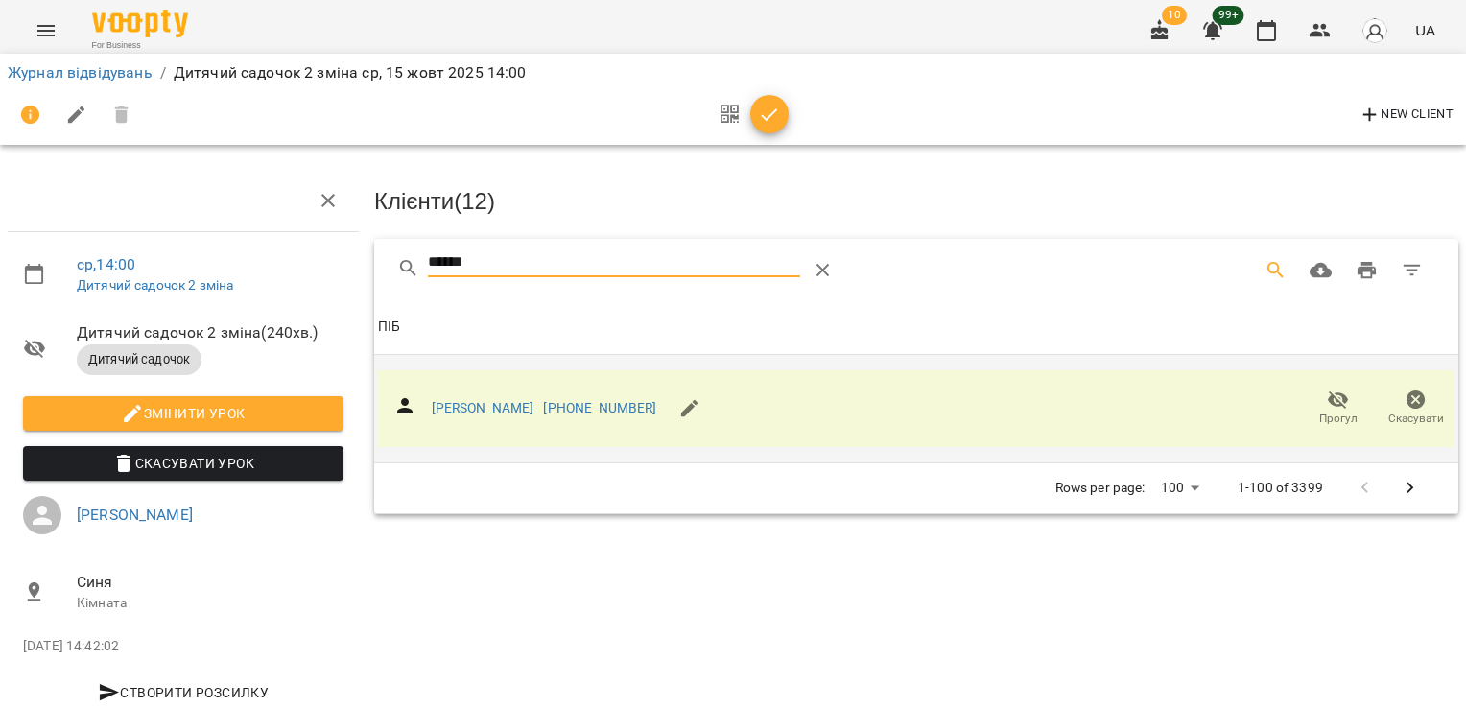
drag, startPoint x: 526, startPoint y: 257, endPoint x: 317, endPoint y: 259, distance: 209.1
click at [322, 262] on div "ср , 14:00 Дитячий садочок 2 зміна Дитячий садочок 2 зміна ( 240 хв. ) Дитячий …" at bounding box center [732, 409] width 1481 height 663
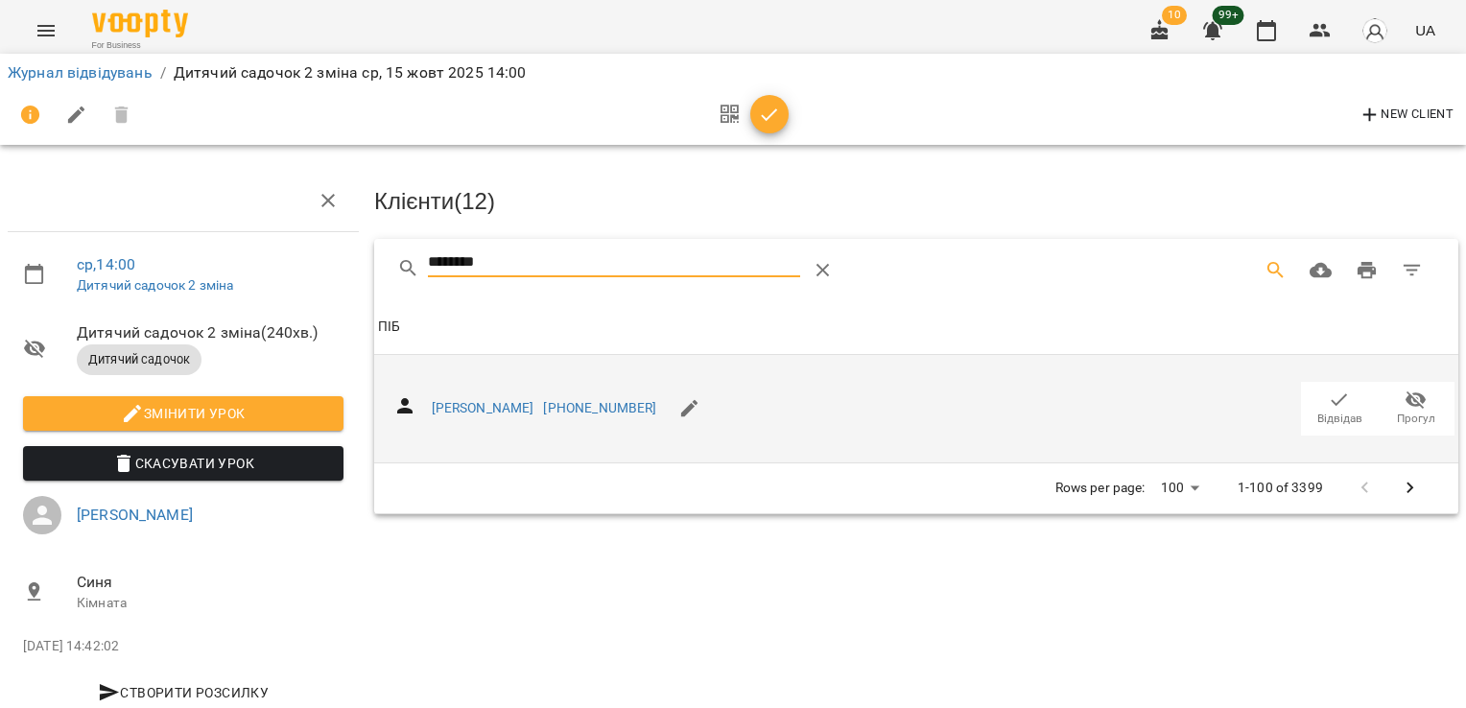
click at [1324, 412] on span "Відвідав" at bounding box center [1339, 419] width 45 height 16
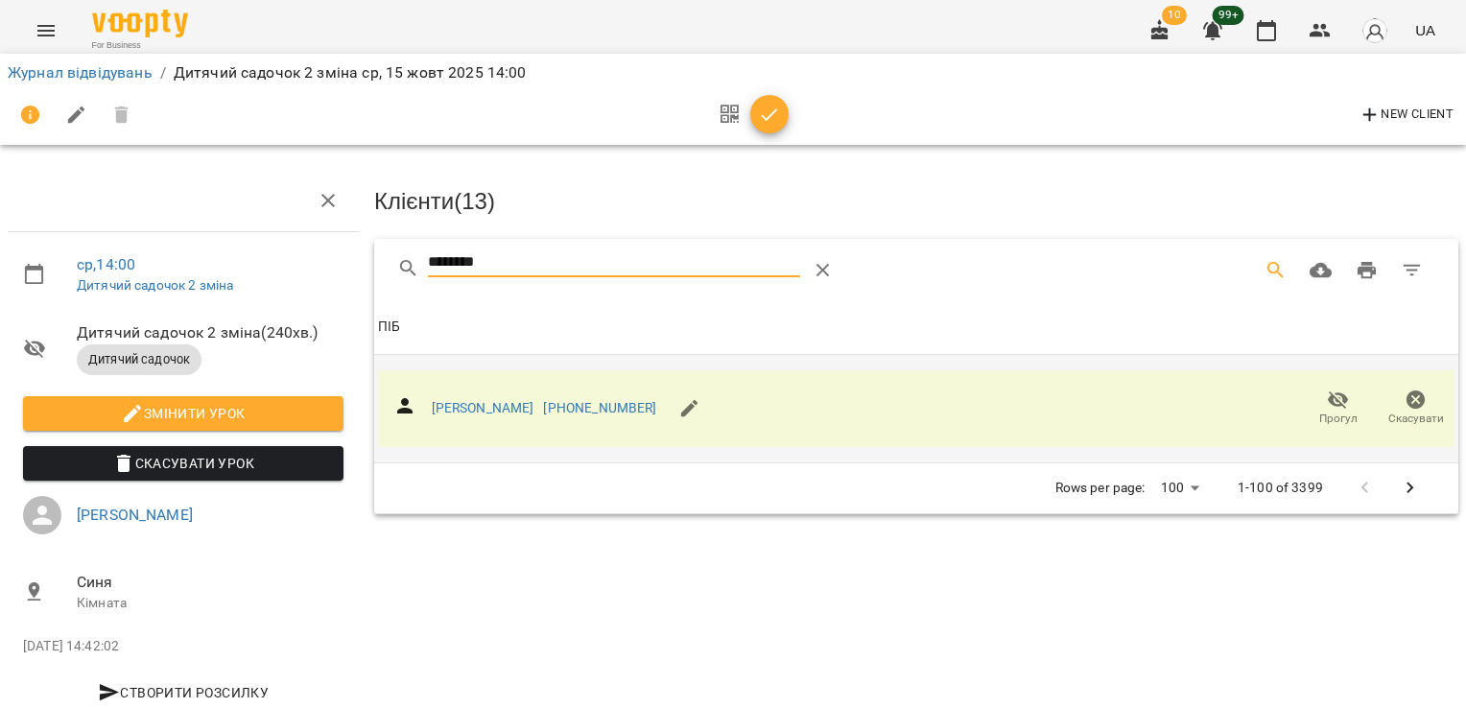
drag, startPoint x: 491, startPoint y: 263, endPoint x: 313, endPoint y: 247, distance: 179.2
click at [311, 253] on div "ср , 14:00 Дитячий садочок 2 зміна Дитячий садочок 2 зміна ( 240 хв. ) Дитячий …" at bounding box center [732, 409] width 1481 height 663
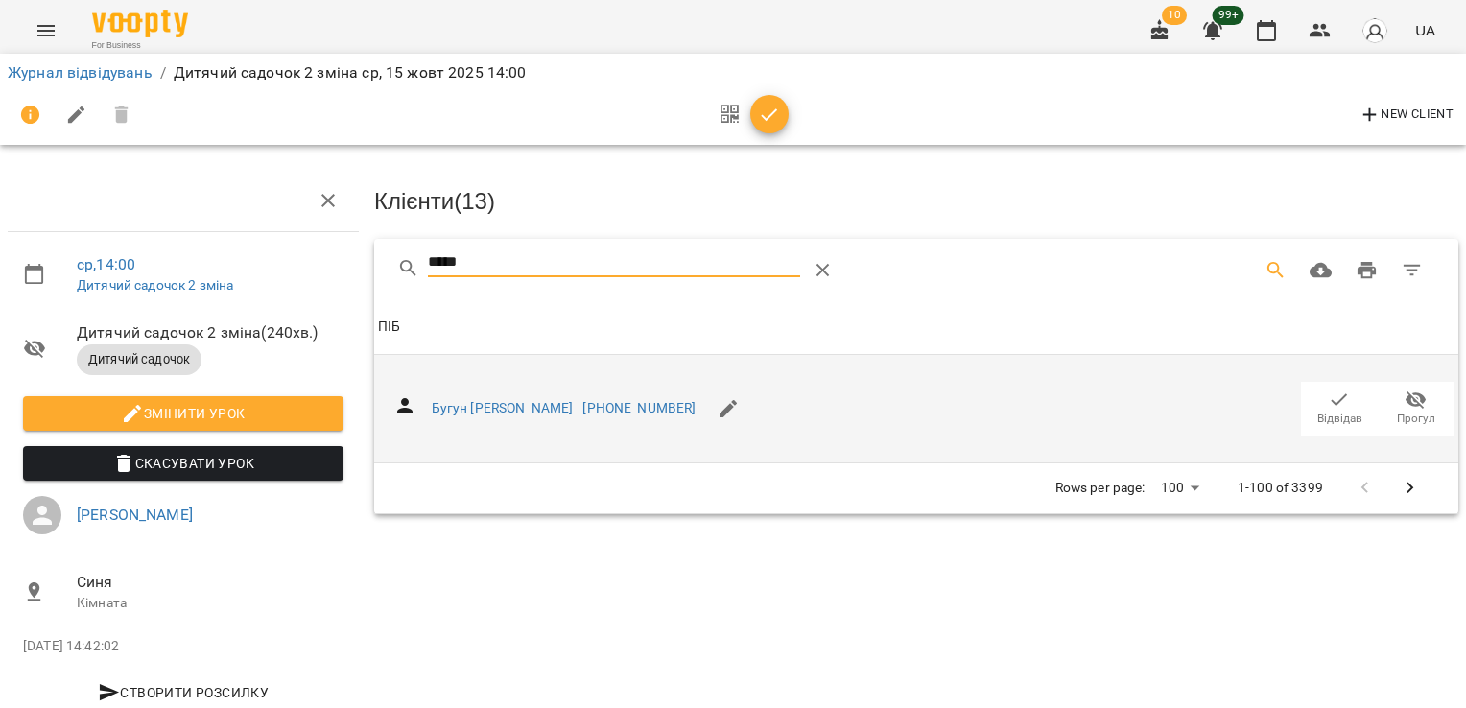
click at [1337, 411] on span "Відвідав" at bounding box center [1339, 419] width 45 height 16
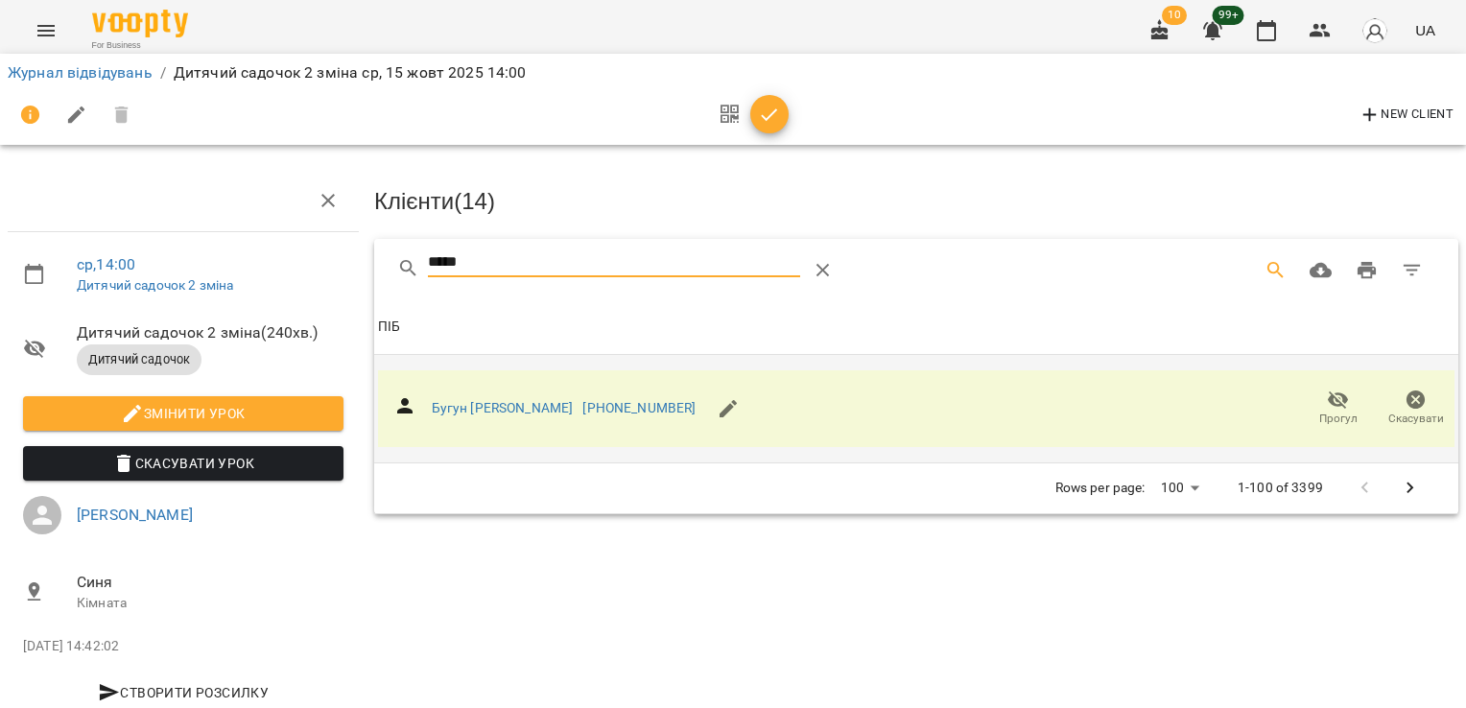
drag, startPoint x: 506, startPoint y: 250, endPoint x: 236, endPoint y: 251, distance: 269.6
click at [236, 251] on div "ср , 14:00 Дитячий садочок 2 зміна Дитячий садочок 2 зміна ( 240 хв. ) Дитячий …" at bounding box center [732, 409] width 1481 height 663
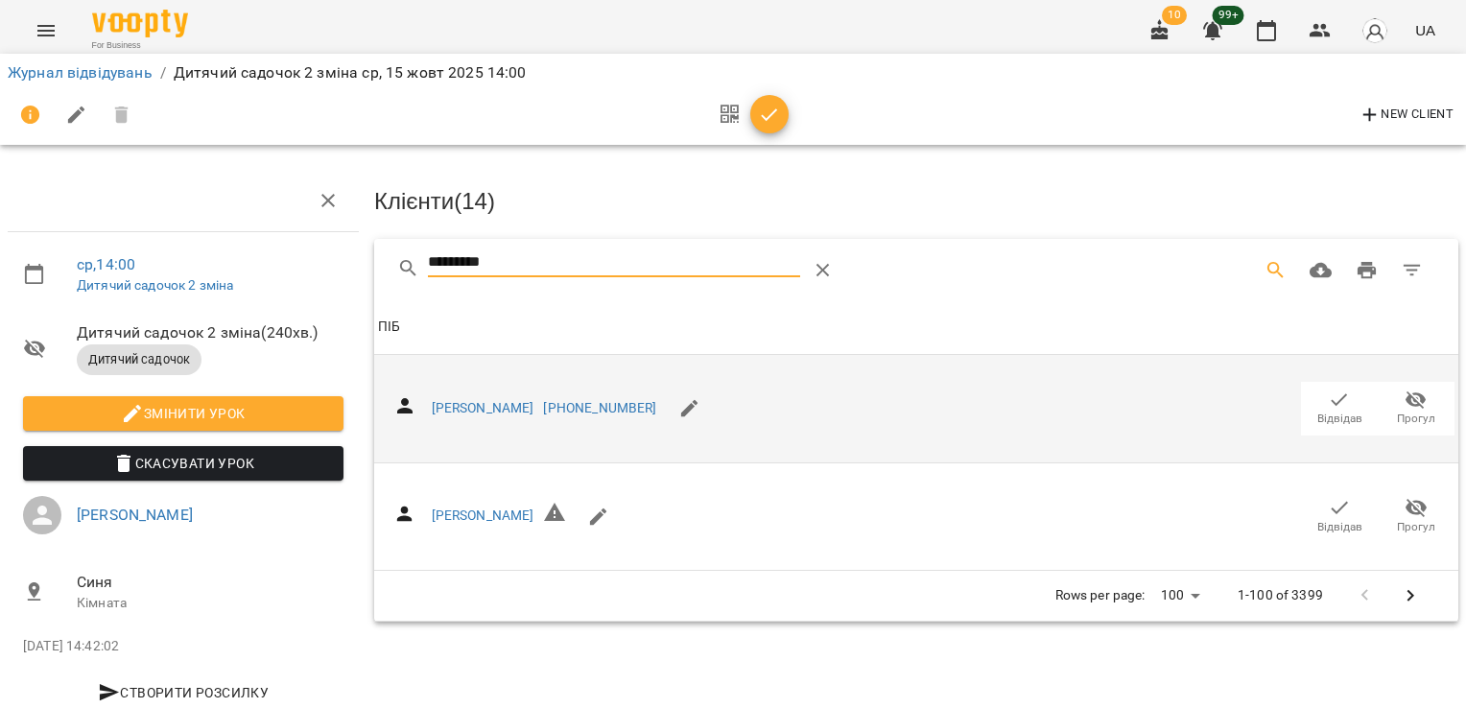
type input "*********"
click at [1312, 406] on span "Відвідав" at bounding box center [1339, 408] width 54 height 38
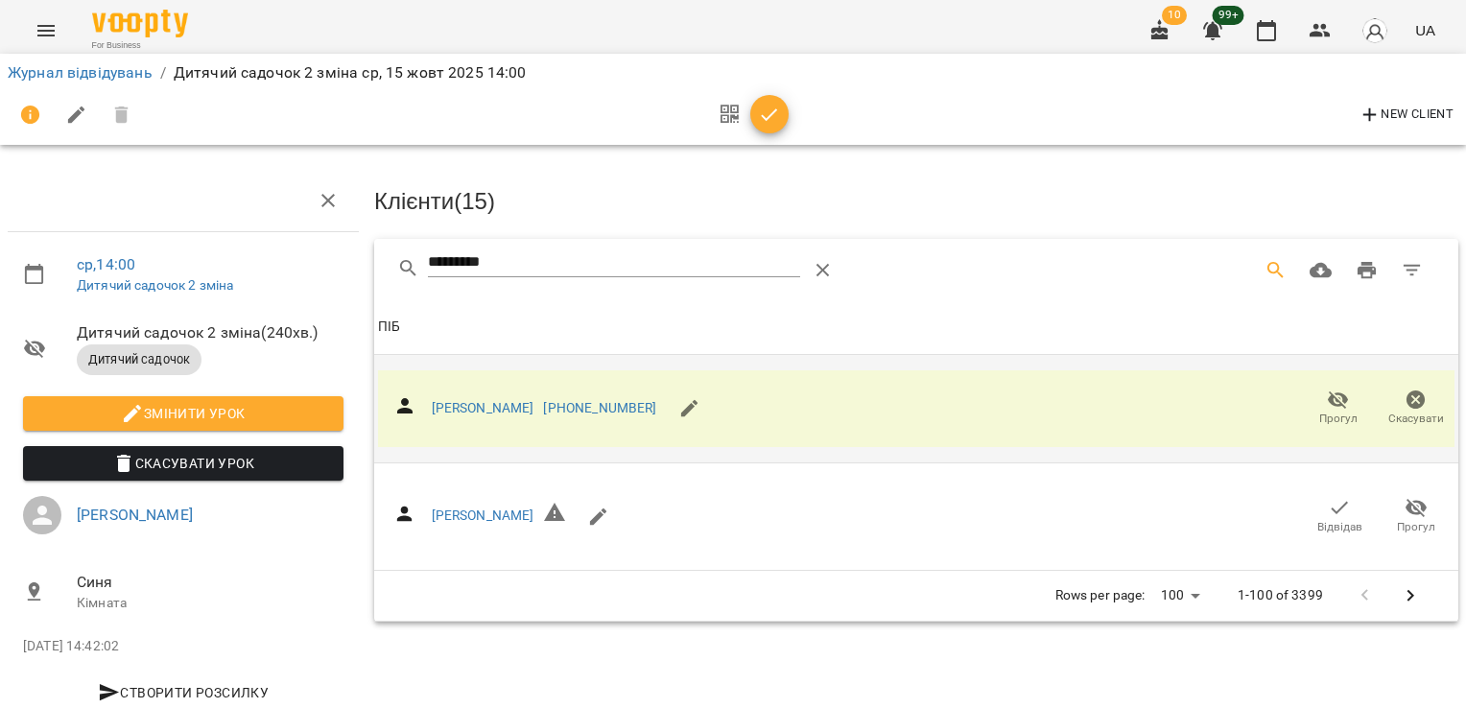
click at [781, 113] on span "button" at bounding box center [769, 115] width 38 height 23
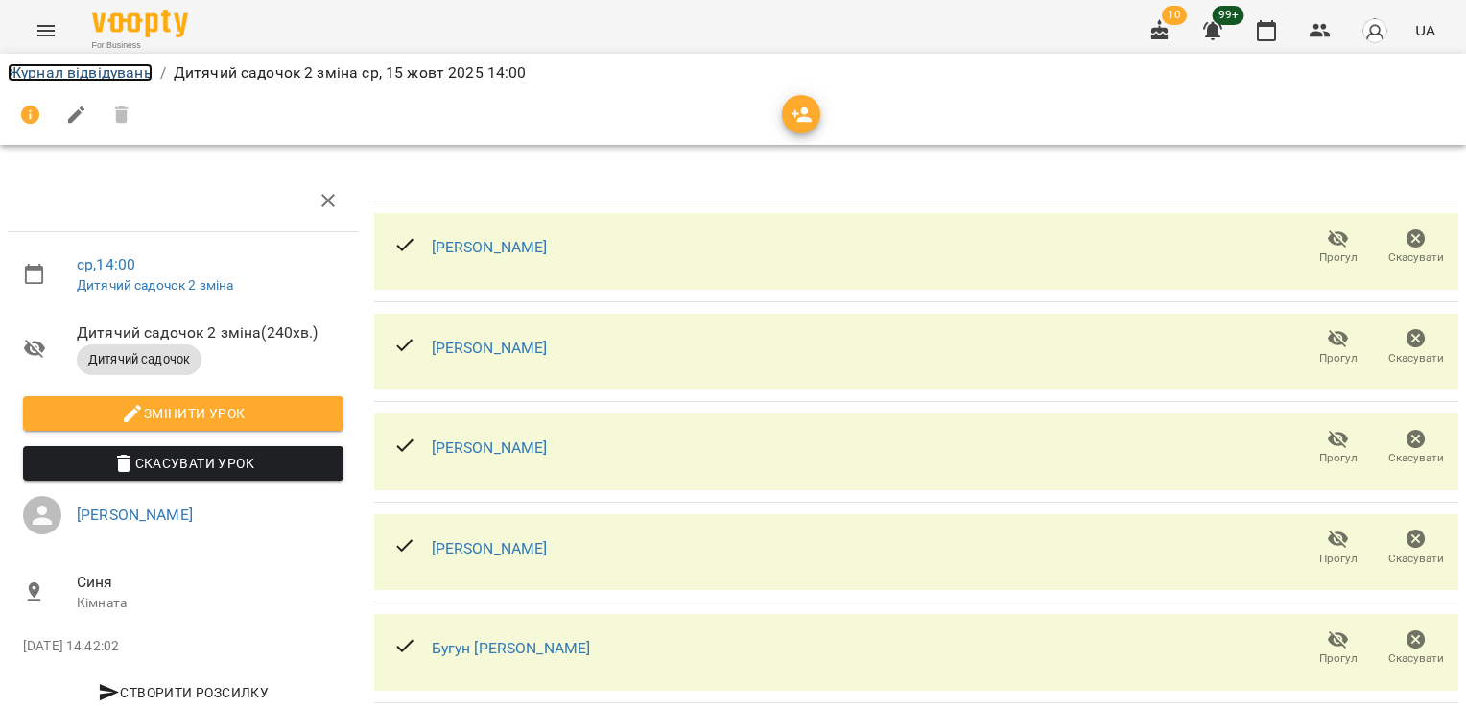
click at [77, 70] on link "Журнал відвідувань" at bounding box center [80, 72] width 145 height 18
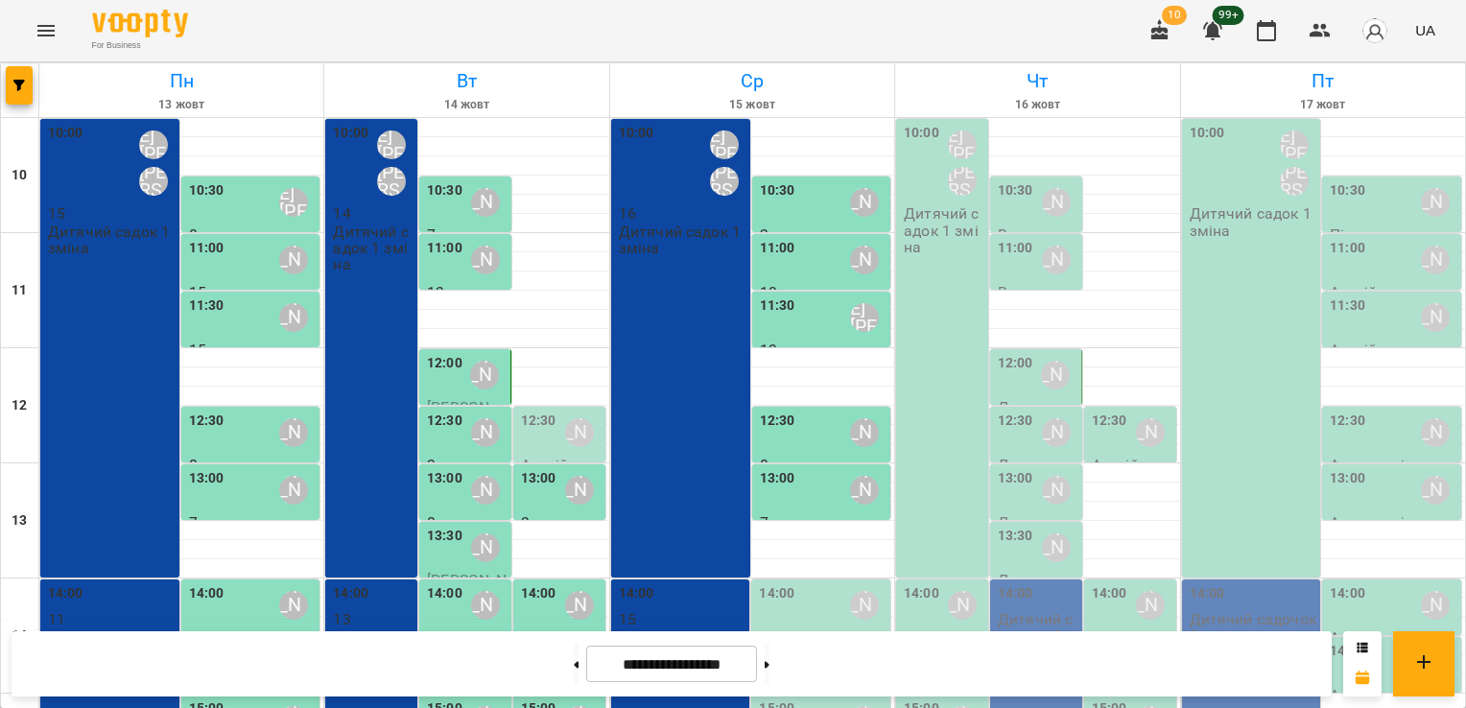
scroll to position [364, 0]
click at [786, 583] on div "14:00" at bounding box center [776, 605] width 35 height 44
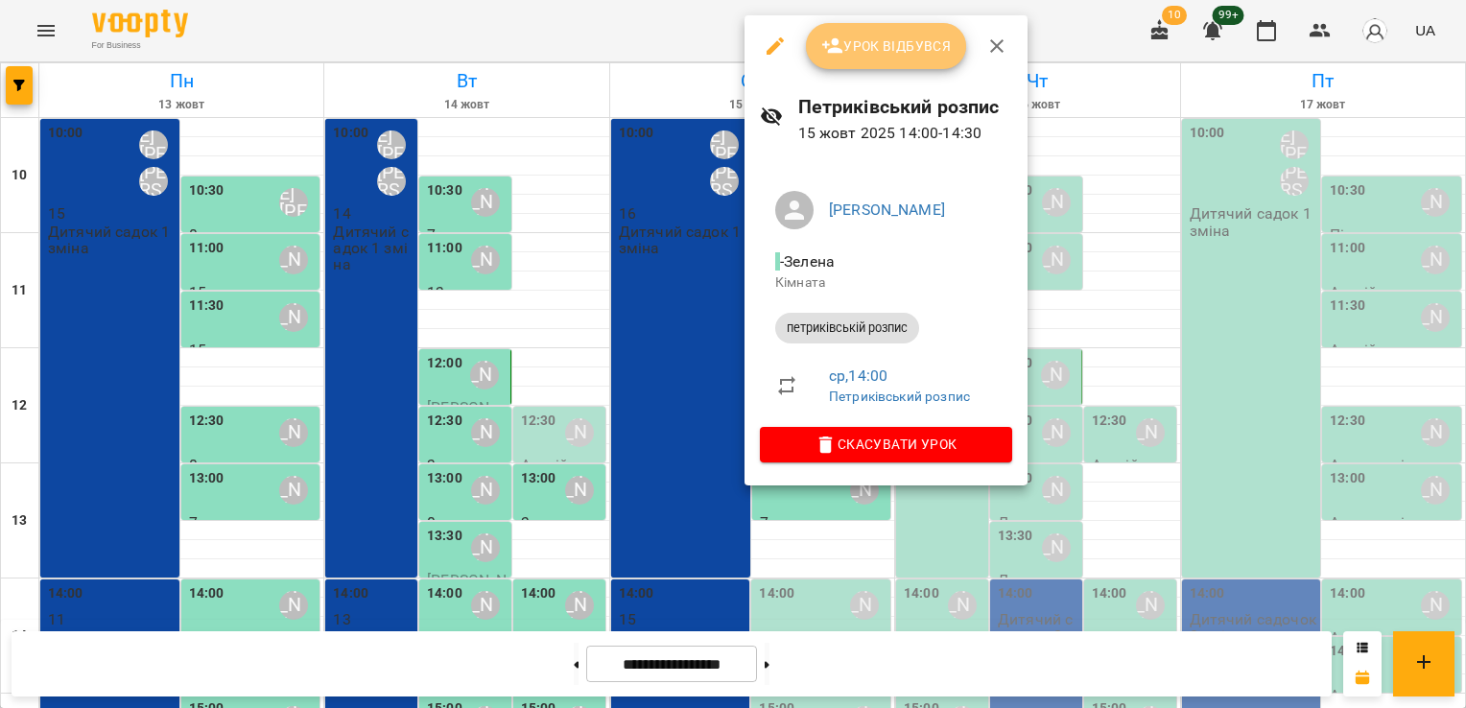
click at [882, 48] on span "Урок відбувся" at bounding box center [886, 46] width 130 height 23
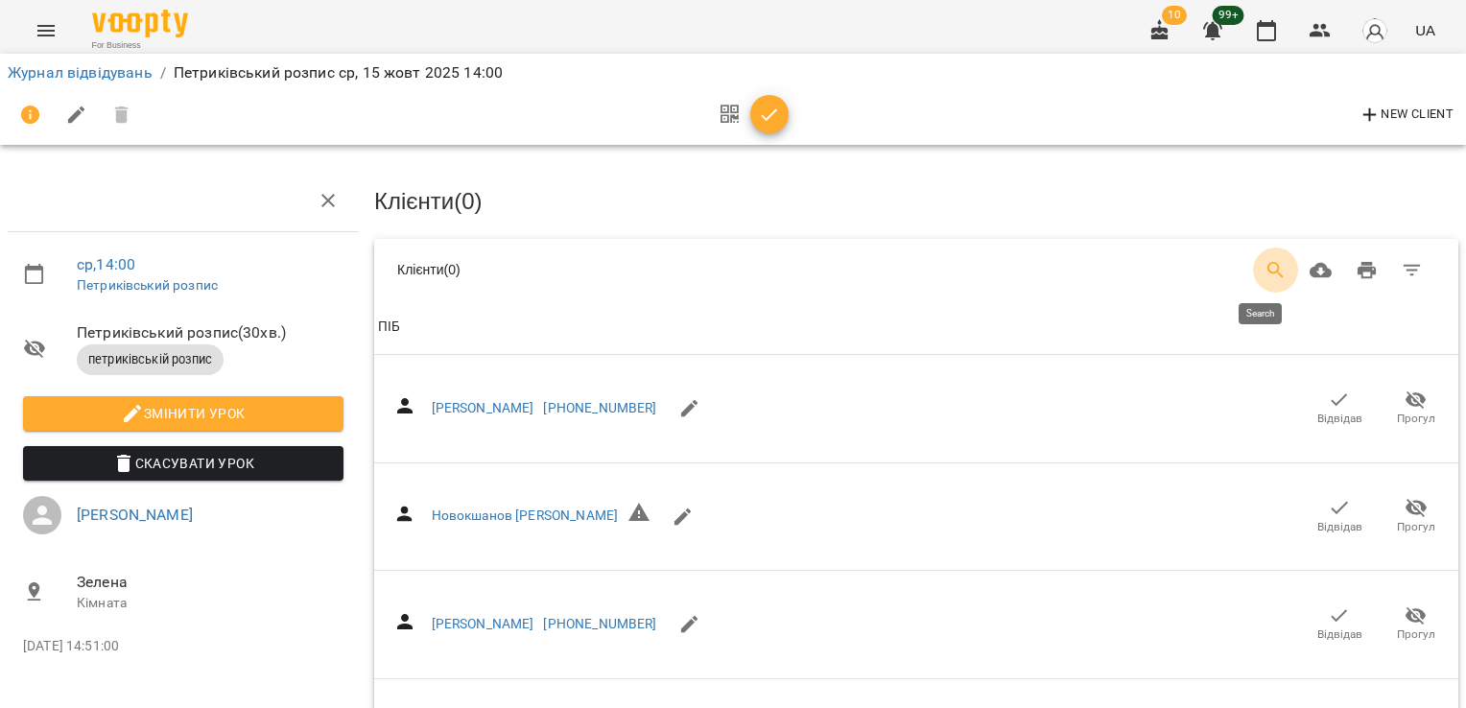
click at [1266, 279] on button "Search" at bounding box center [1276, 270] width 46 height 46
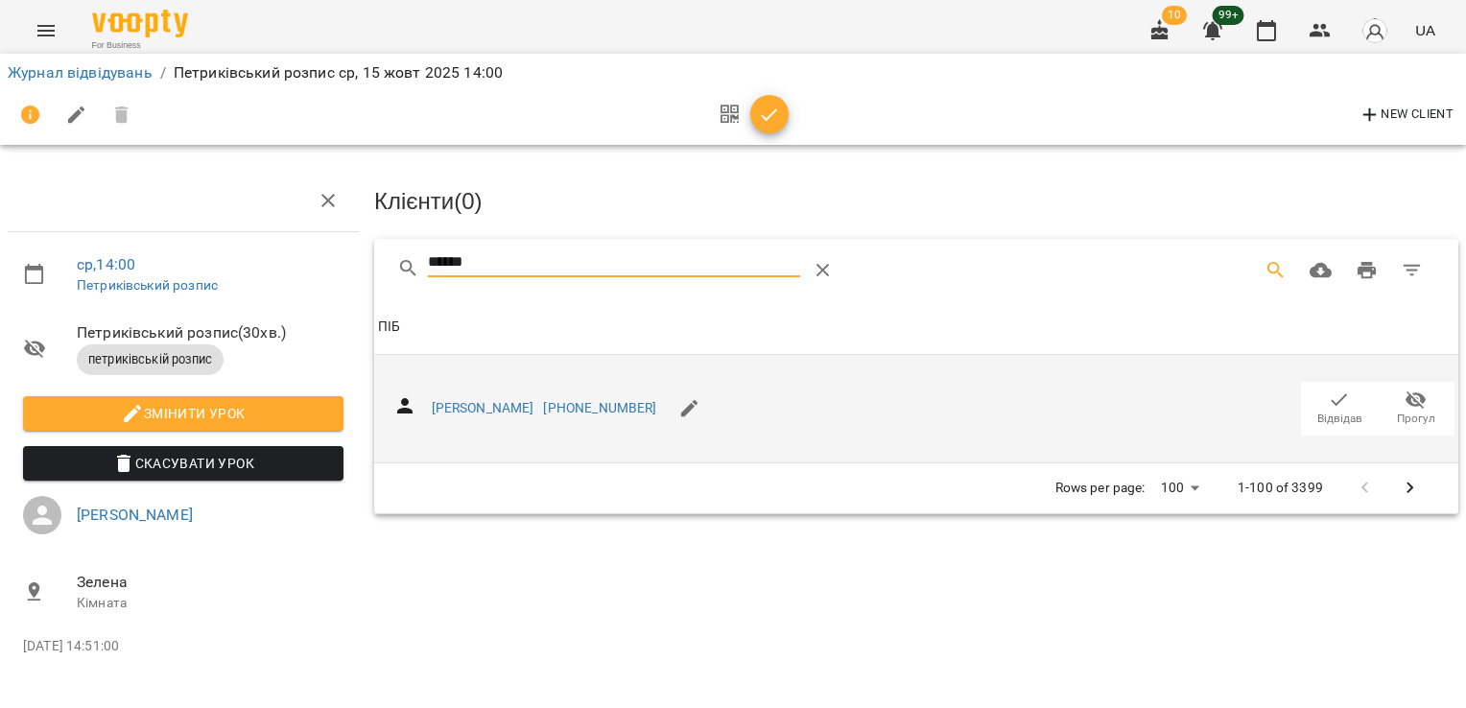
click at [1351, 394] on span "Відвідав" at bounding box center [1339, 408] width 54 height 38
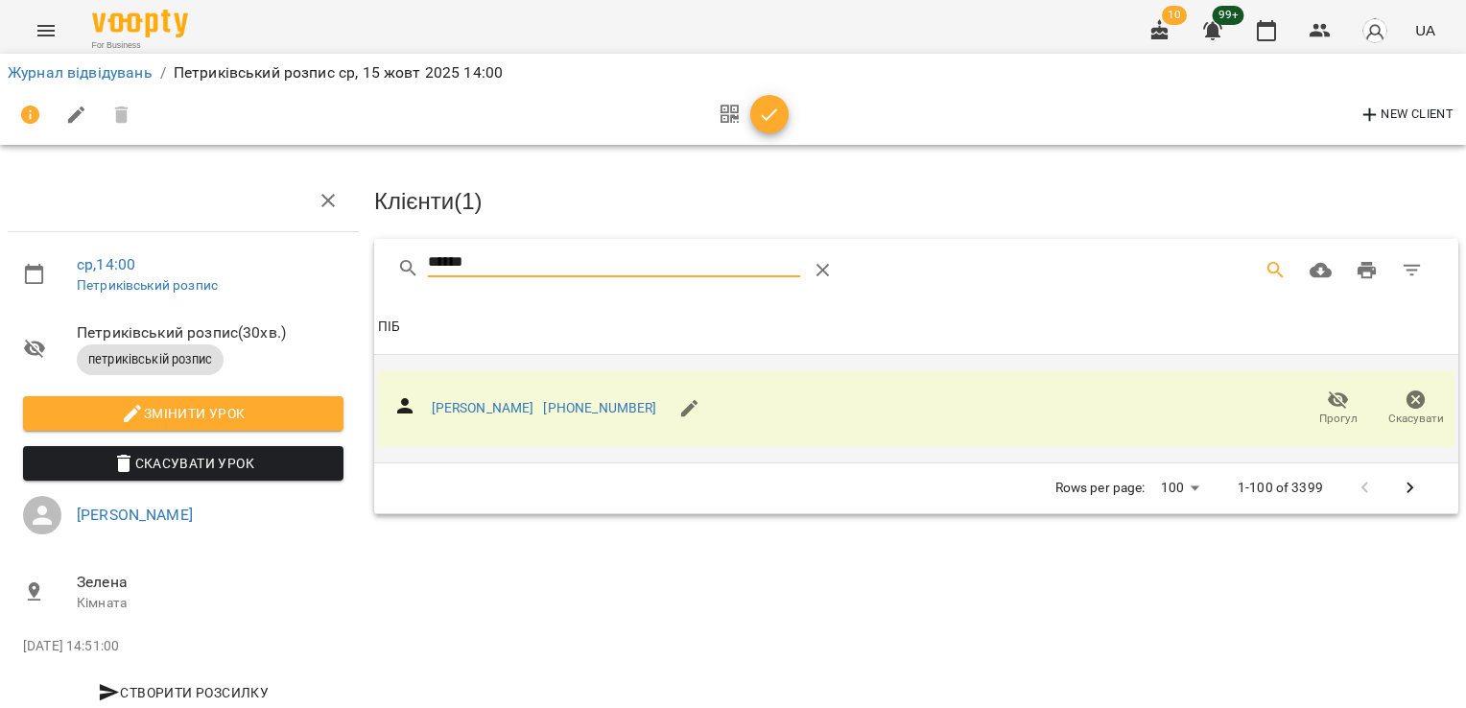
drag, startPoint x: 491, startPoint y: 257, endPoint x: 342, endPoint y: 257, distance: 149.6
click at [336, 259] on div "ср , 14:00 Петриківський розпис Петриківський розпис ( 30 хв. ) петриківській р…" at bounding box center [732, 409] width 1481 height 663
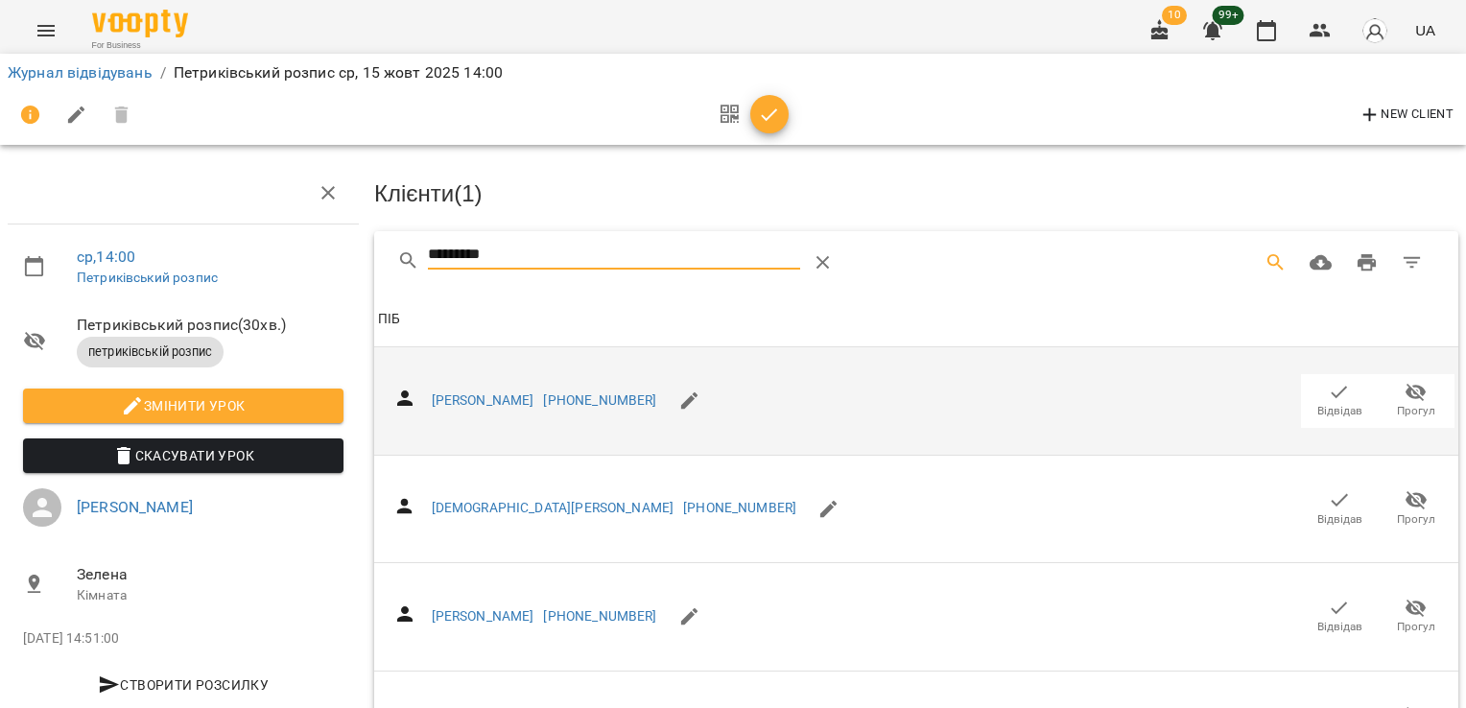
scroll to position [161, 0]
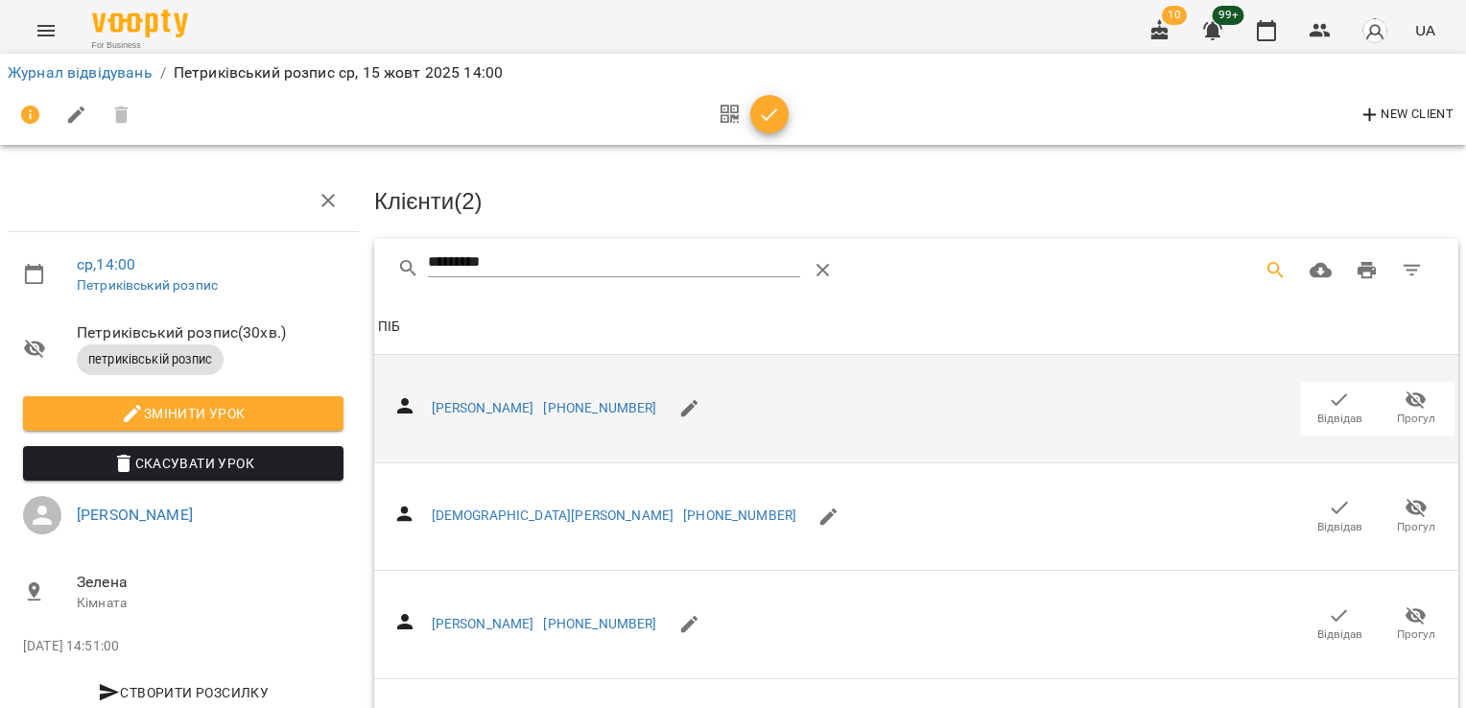
drag, startPoint x: 537, startPoint y: 259, endPoint x: 357, endPoint y: 267, distance: 180.5
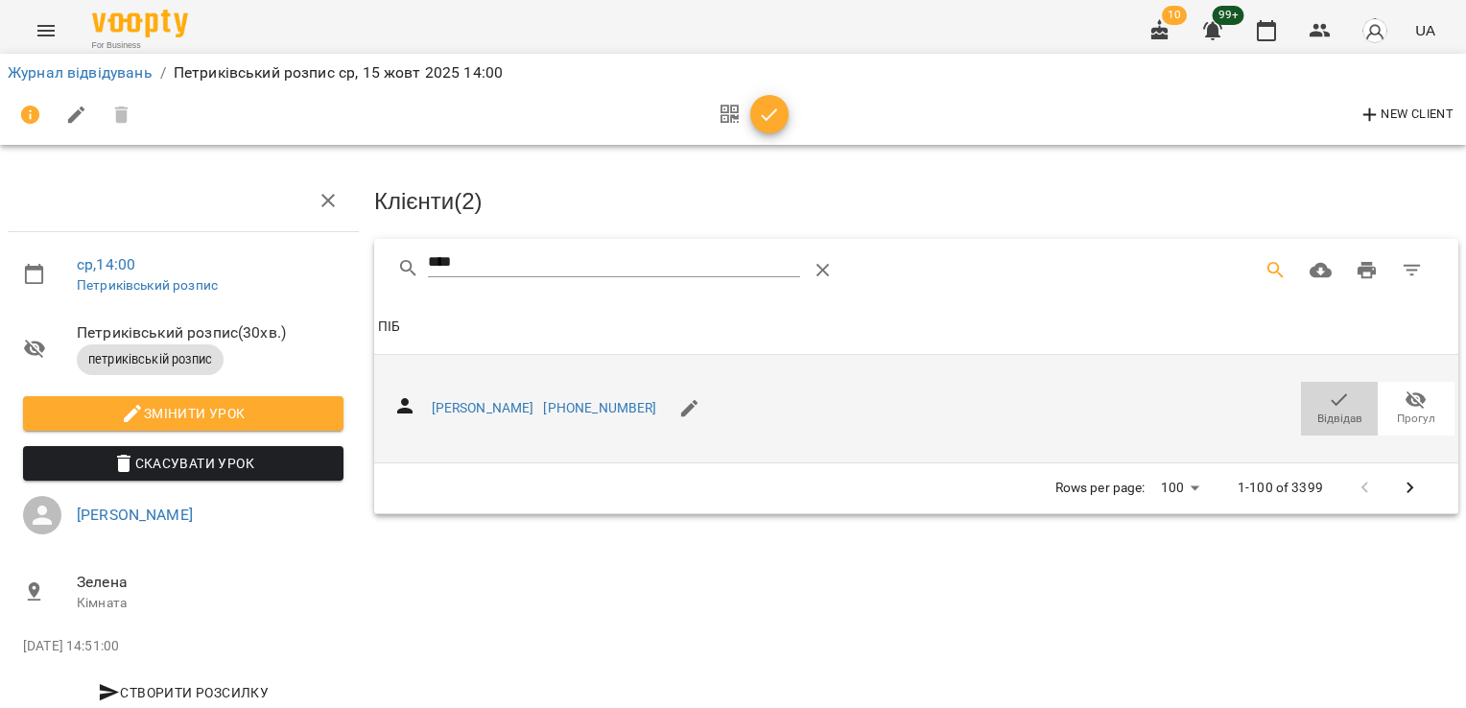
click at [1312, 396] on span "Відвідав" at bounding box center [1339, 408] width 54 height 38
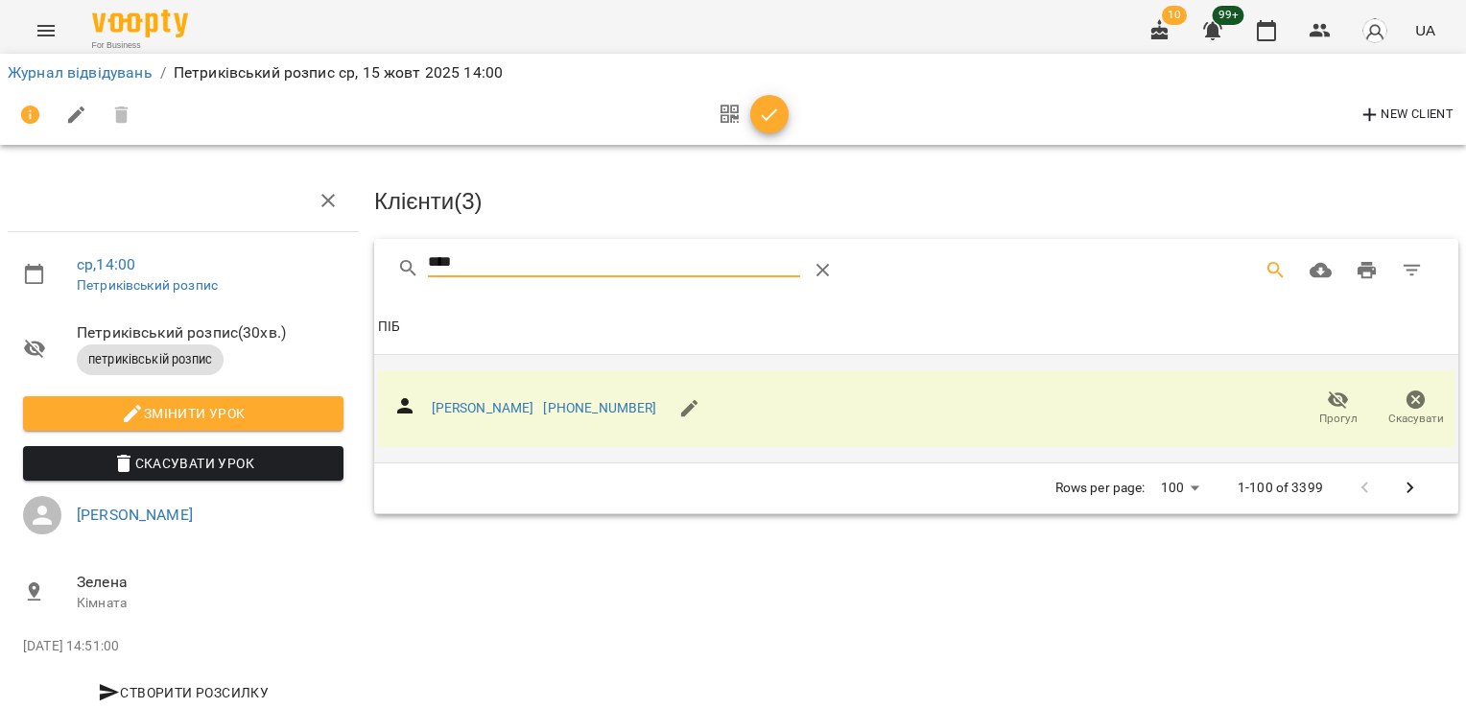
click at [343, 258] on div "ср , 14:00 Петриківський розпис Петриківський розпис ( 30 хв. ) петриківській р…" at bounding box center [732, 409] width 1481 height 663
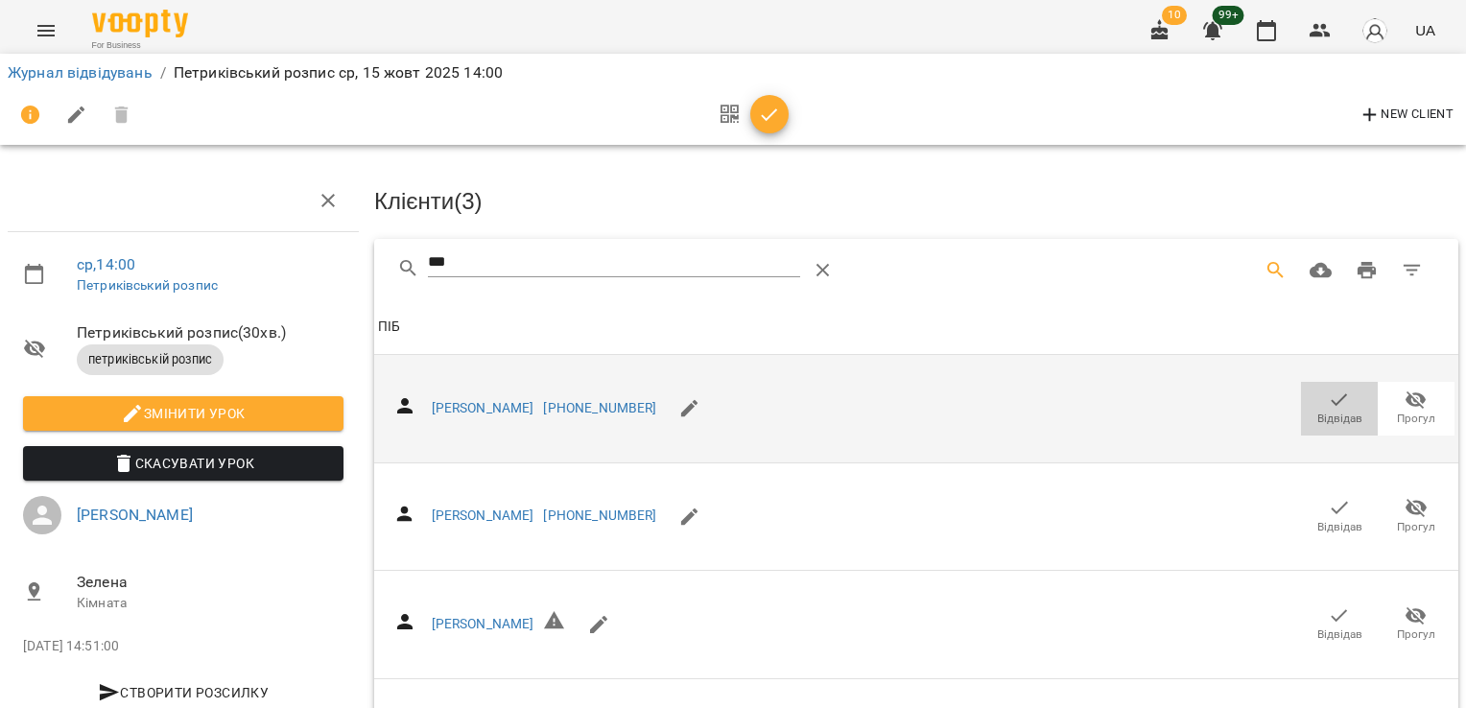
click at [1328, 403] on icon "button" at bounding box center [1339, 400] width 23 height 23
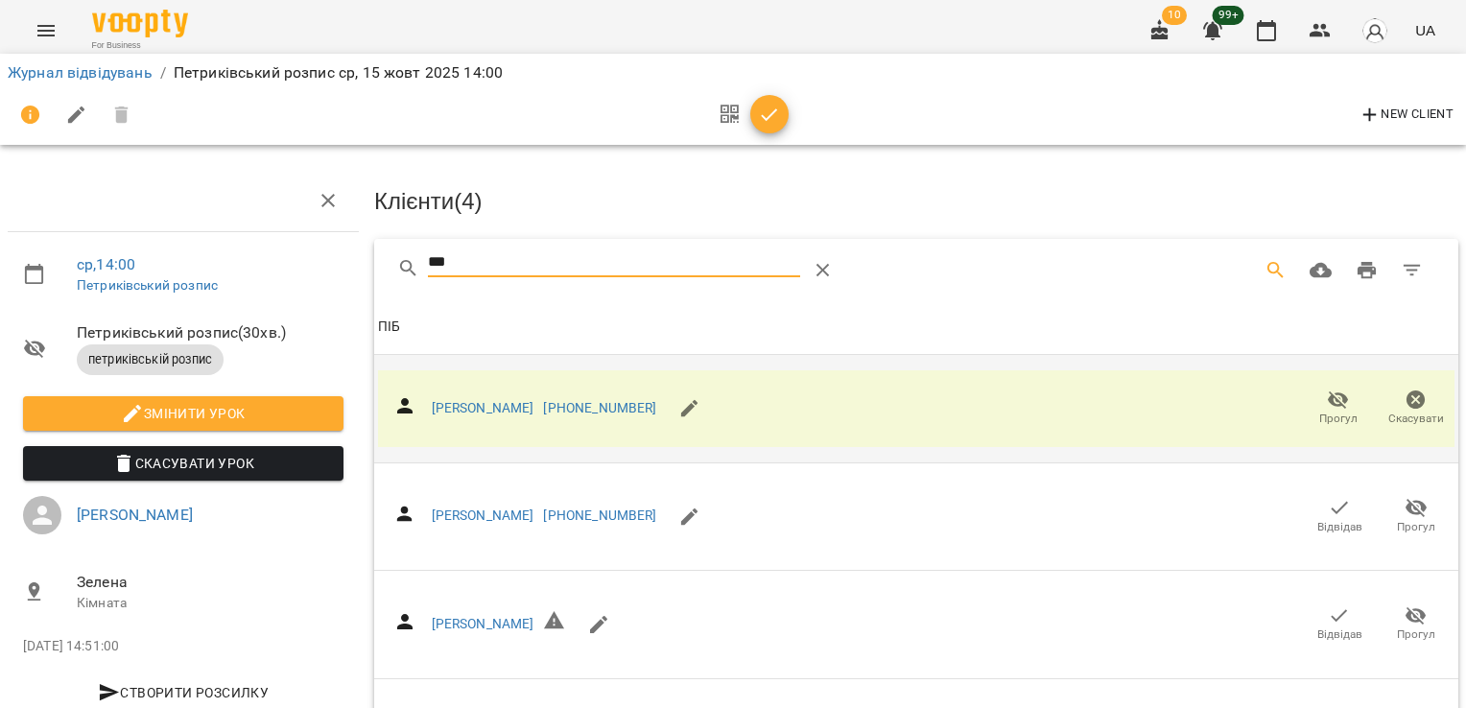
drag, startPoint x: 475, startPoint y: 256, endPoint x: 299, endPoint y: 244, distance: 176.0
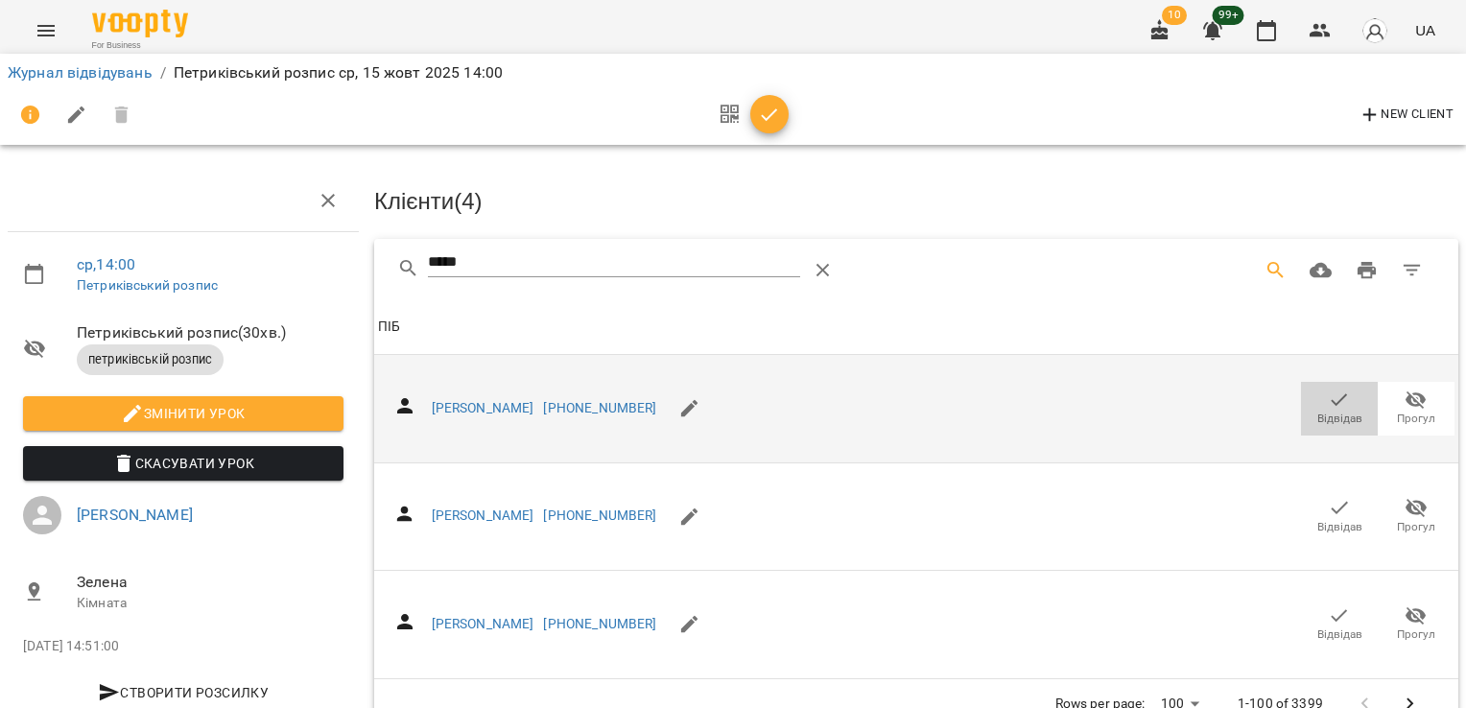
click at [1312, 405] on span "Відвідав" at bounding box center [1339, 408] width 54 height 38
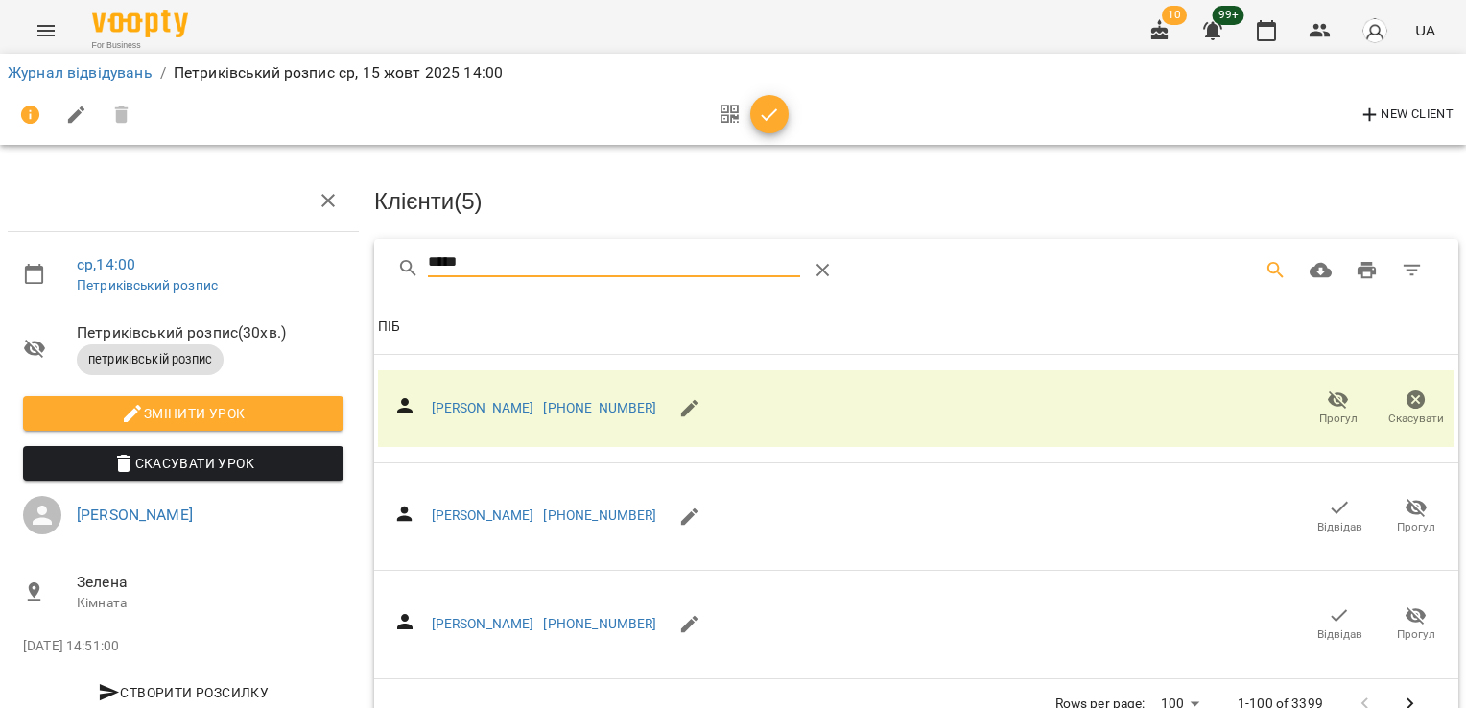
drag, startPoint x: 488, startPoint y: 263, endPoint x: 340, endPoint y: 259, distance: 148.7
click at [343, 259] on div "ср , 14:00 Петриківський розпис Петриківський розпис ( 30 хв. ) петриківській р…" at bounding box center [732, 412] width 1481 height 668
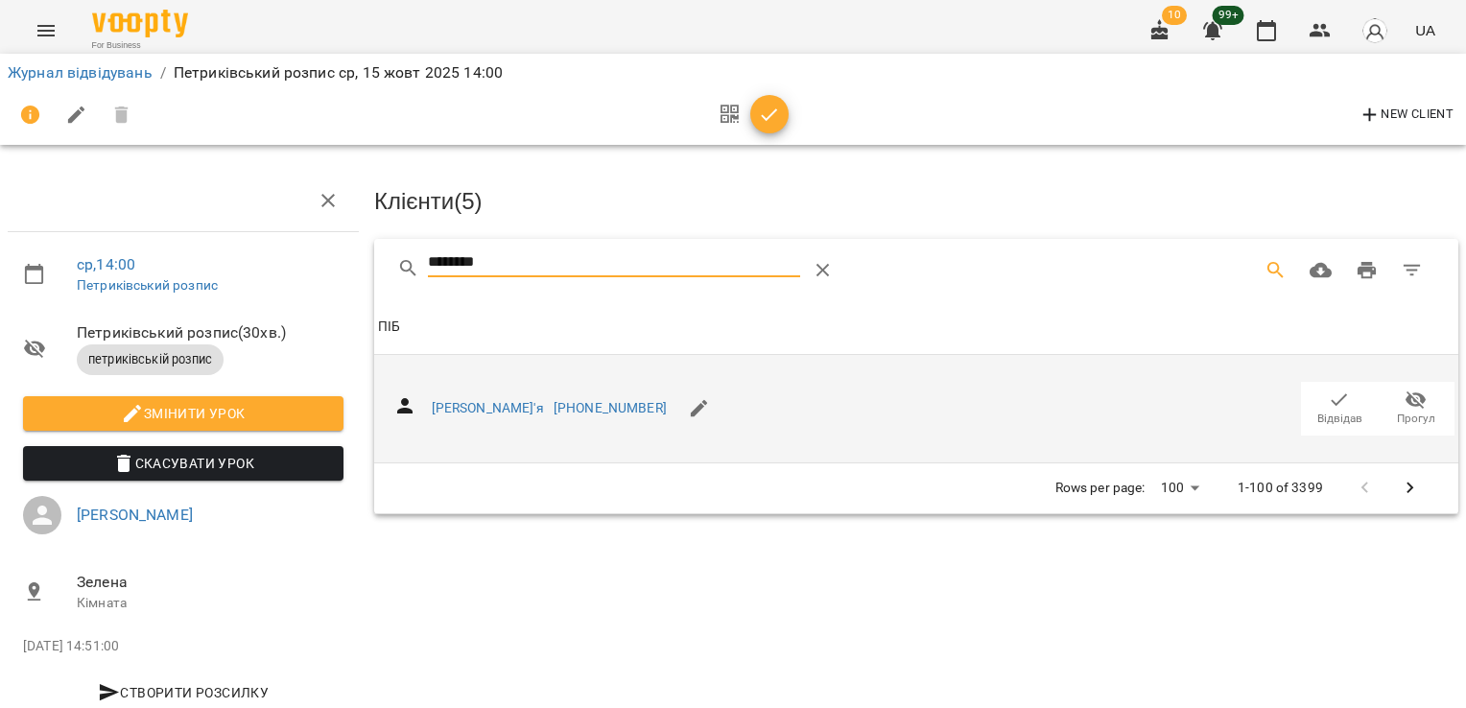
click at [1335, 411] on span "Відвідав" at bounding box center [1339, 419] width 45 height 16
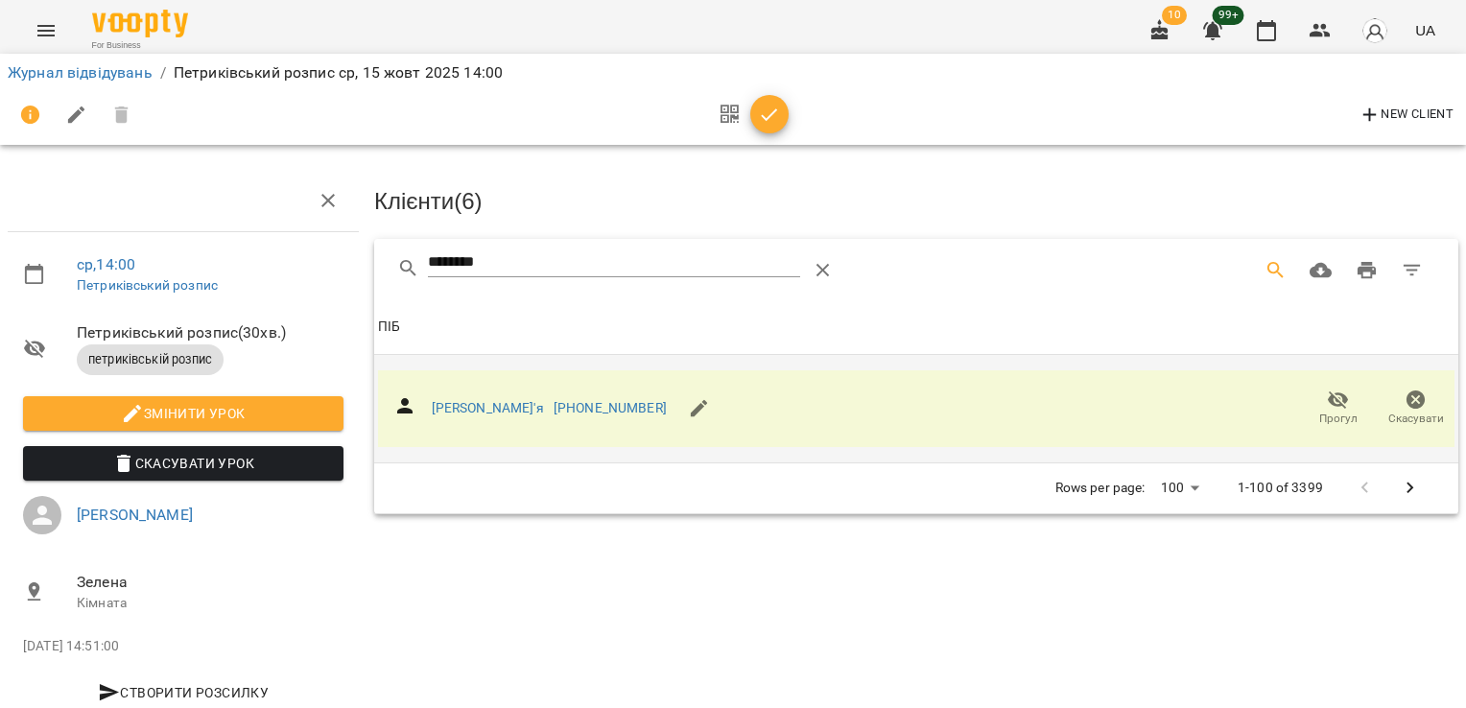
drag, startPoint x: 537, startPoint y: 260, endPoint x: 306, endPoint y: 268, distance: 231.3
click at [307, 268] on div "ср , 14:00 Петриківський розпис Петриківський розпис ( 30 хв. ) петриківській р…" at bounding box center [732, 409] width 1481 height 663
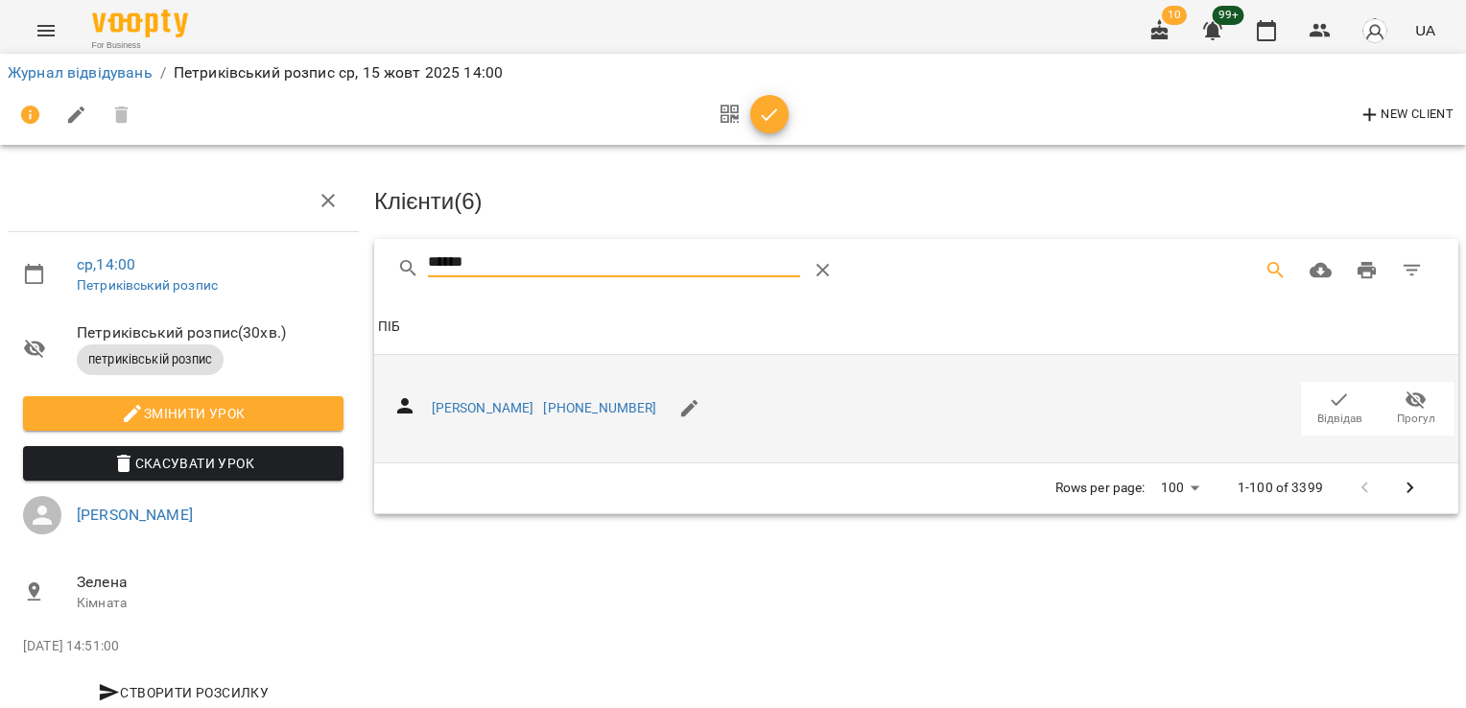
click at [1332, 411] on span "Відвідав" at bounding box center [1339, 419] width 45 height 16
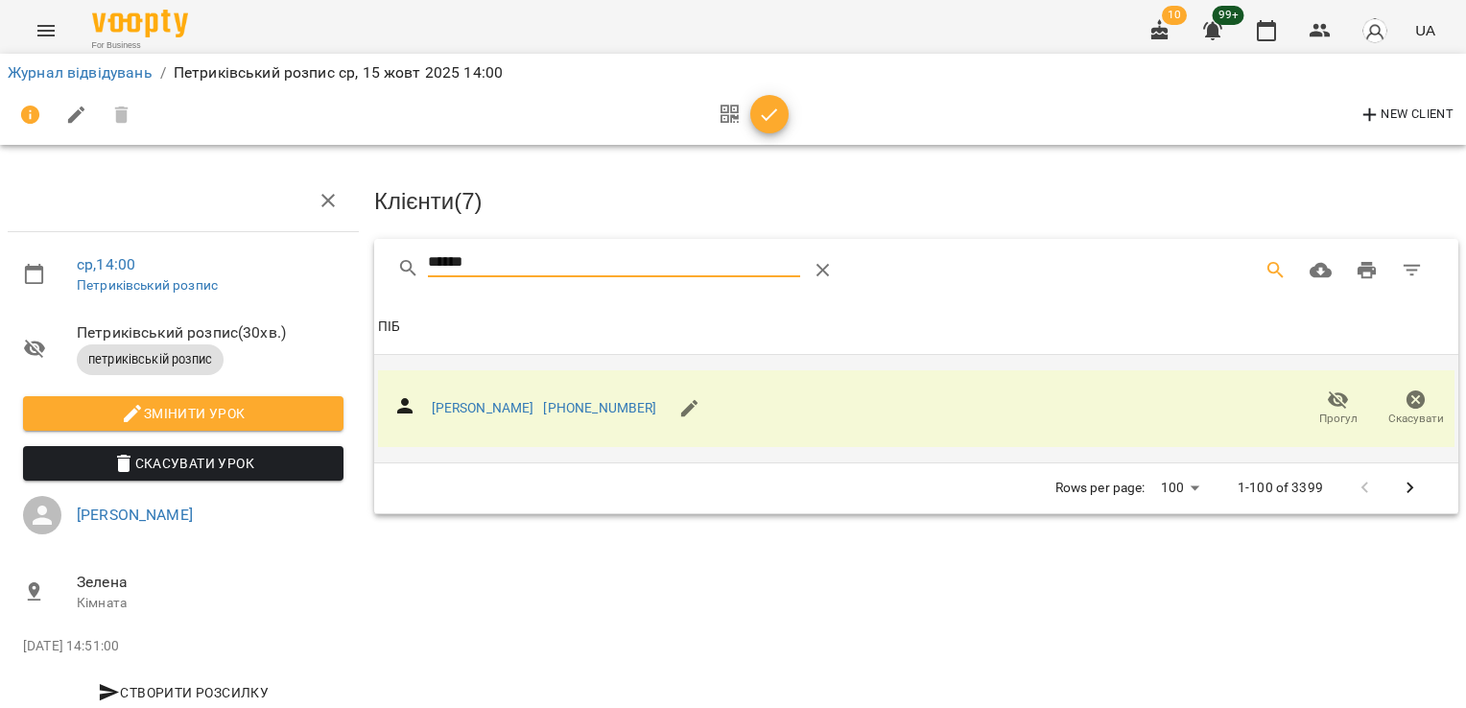
drag, startPoint x: 496, startPoint y: 258, endPoint x: 349, endPoint y: 258, distance: 146.8
click at [349, 258] on div "ср , 14:00 Петриківський розпис Петриківський розпис ( 30 хв. ) петриківській р…" at bounding box center [732, 409] width 1481 height 663
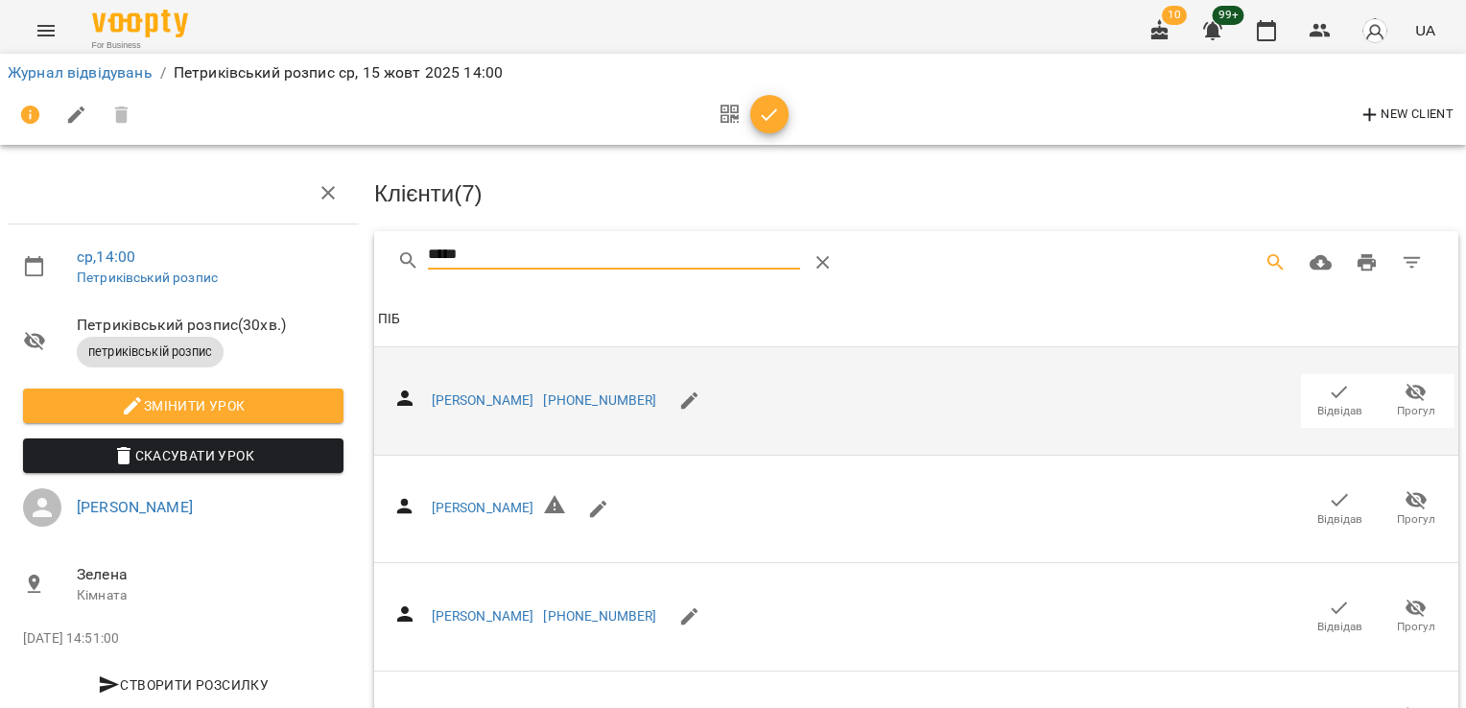
scroll to position [154, 0]
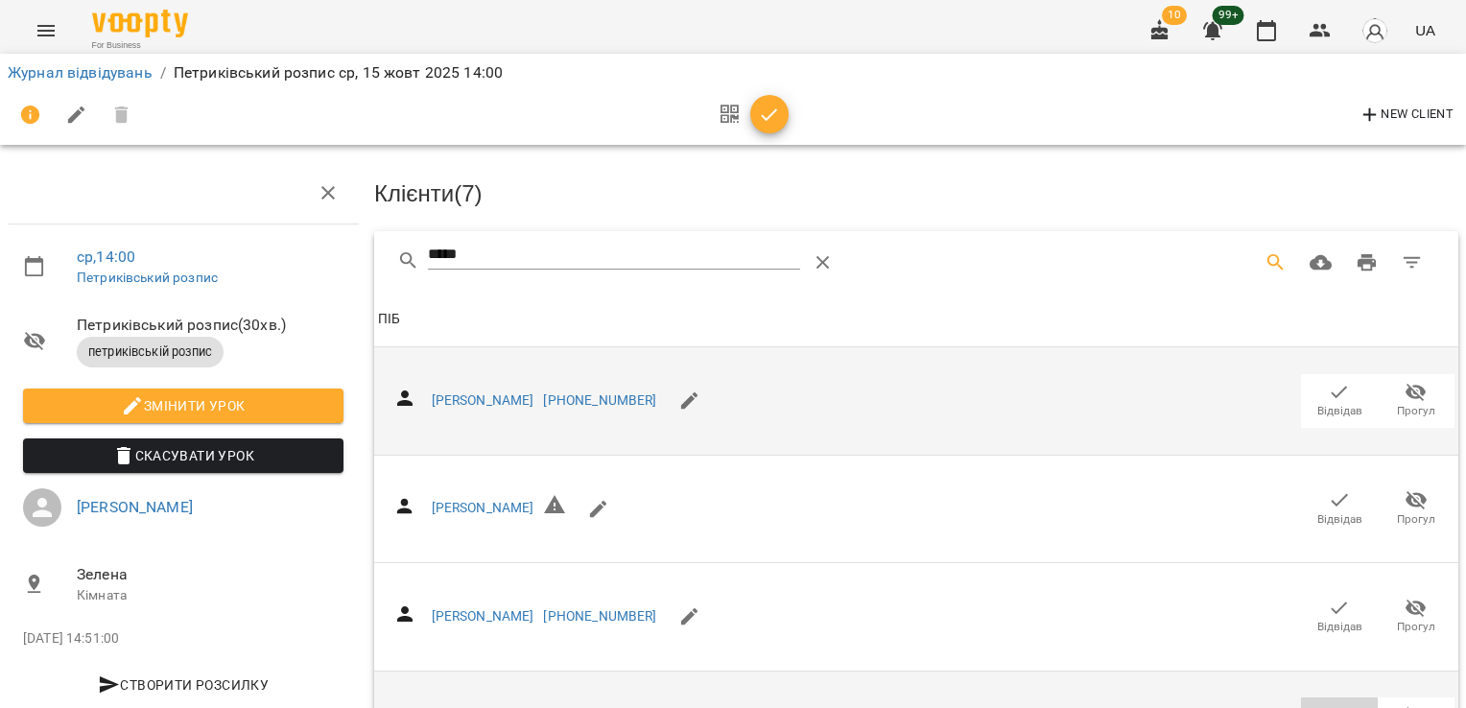
click at [1331, 707] on icon "button" at bounding box center [1339, 716] width 16 height 12
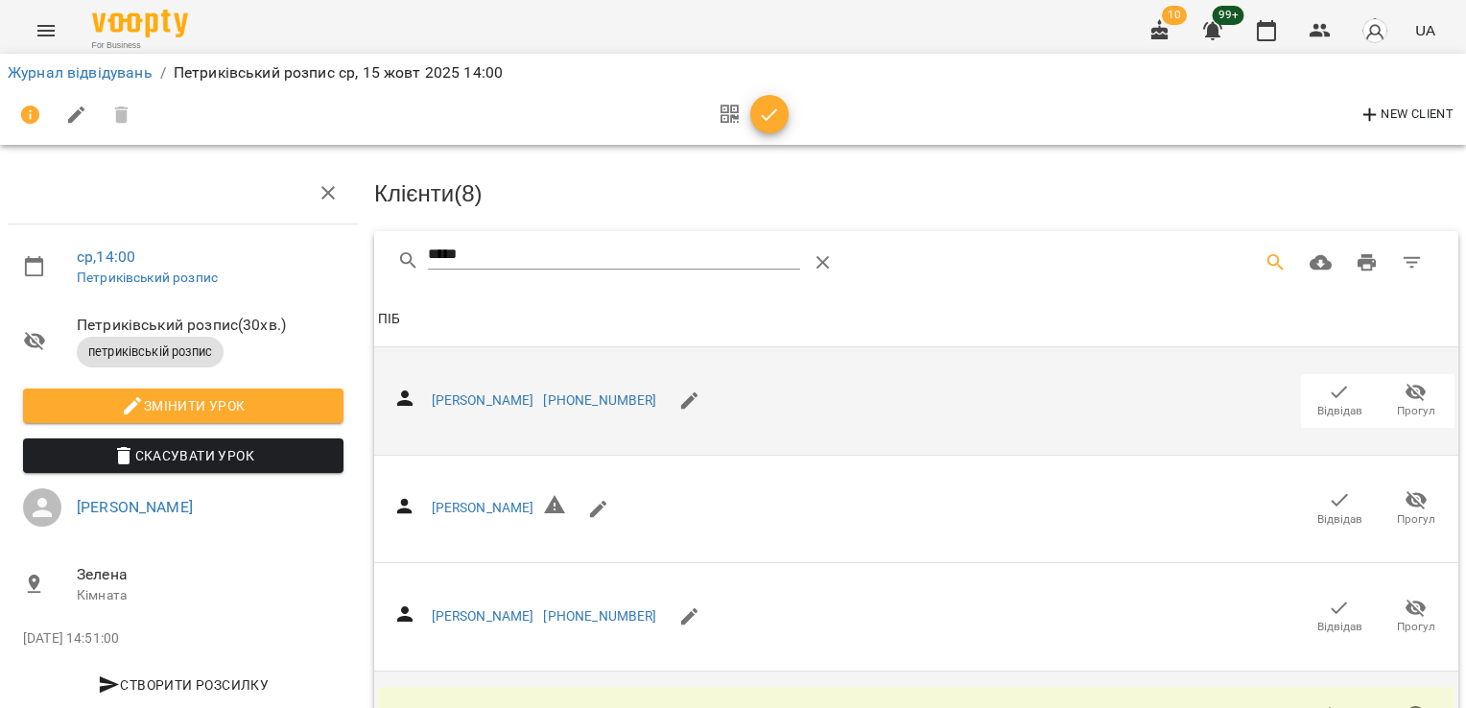
scroll to position [0, 0]
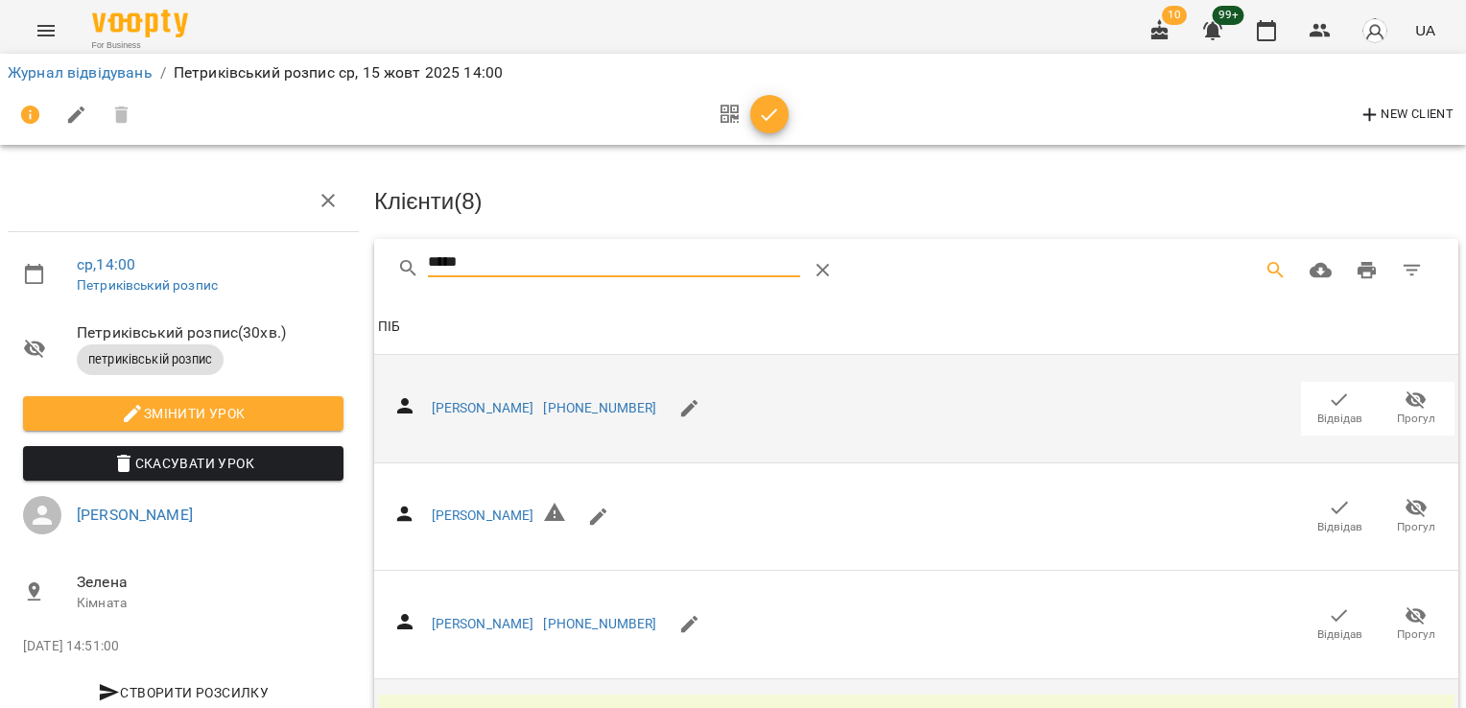
drag, startPoint x: 480, startPoint y: 255, endPoint x: 350, endPoint y: 263, distance: 129.7
click at [350, 263] on div "ср , 14:00 Петриківський розпис Петриківський розпис ( 30 хв. ) петриківській р…" at bounding box center [732, 465] width 1481 height 775
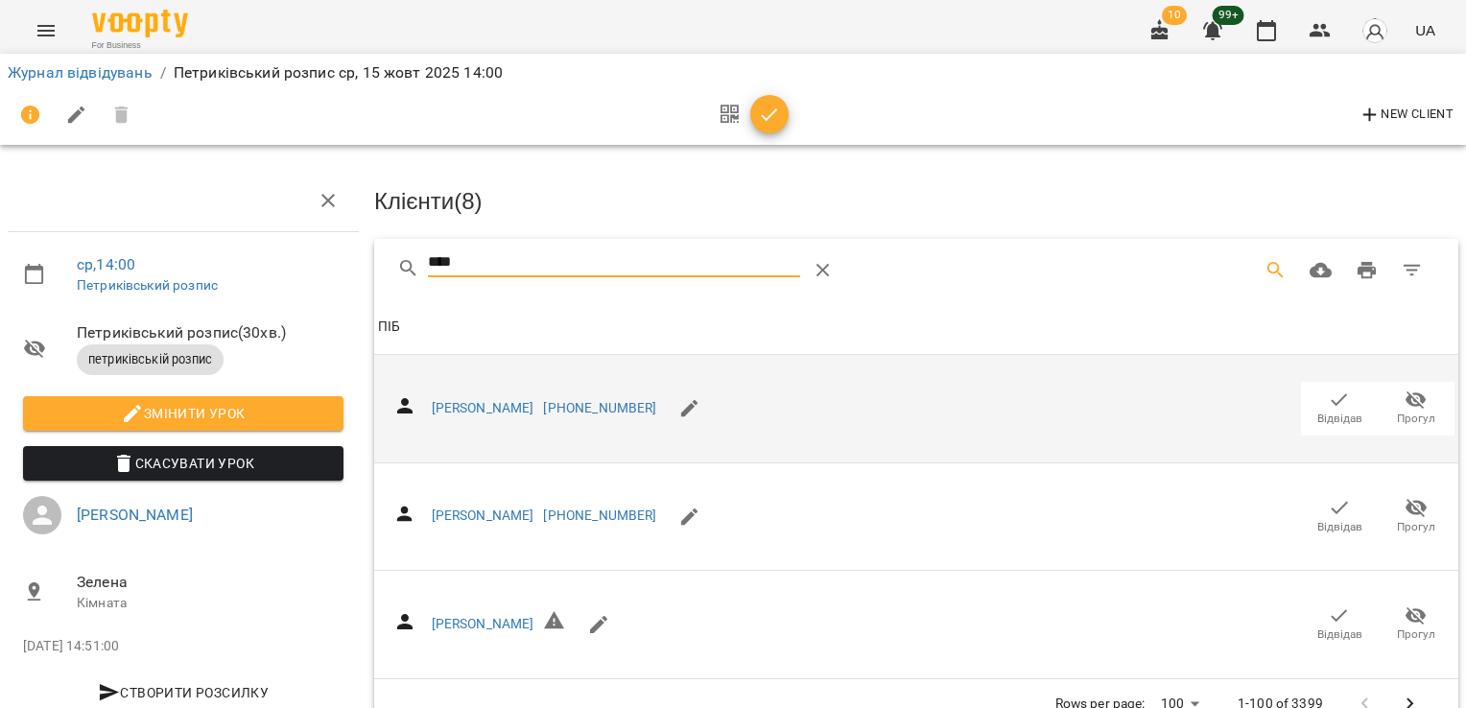
click at [1331, 399] on icon "button" at bounding box center [1339, 399] width 16 height 12
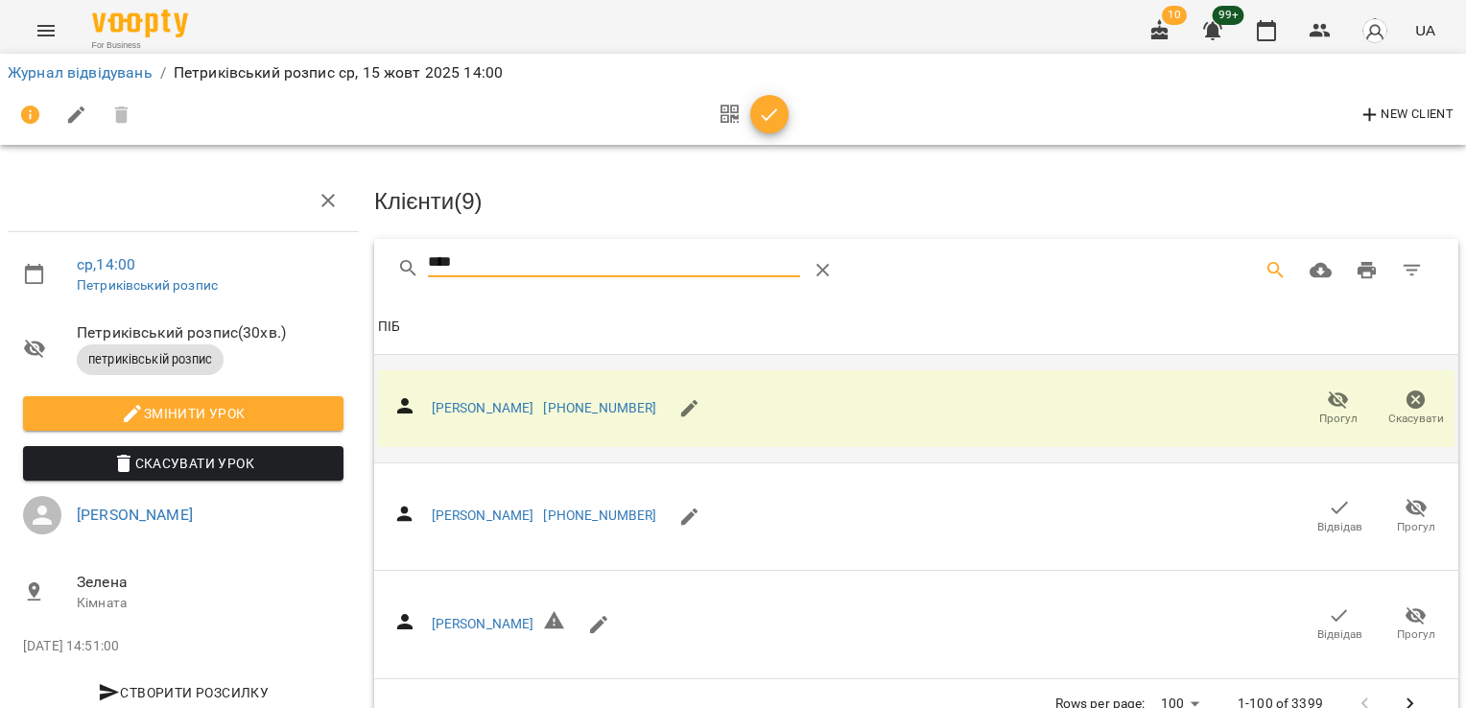
drag, startPoint x: 376, startPoint y: 257, endPoint x: 315, endPoint y: 247, distance: 62.1
click at [316, 257] on div "ср , 14:00 Петриківський розпис Петриківський розпис ( 30 хв. ) петриківській р…" at bounding box center [732, 412] width 1481 height 668
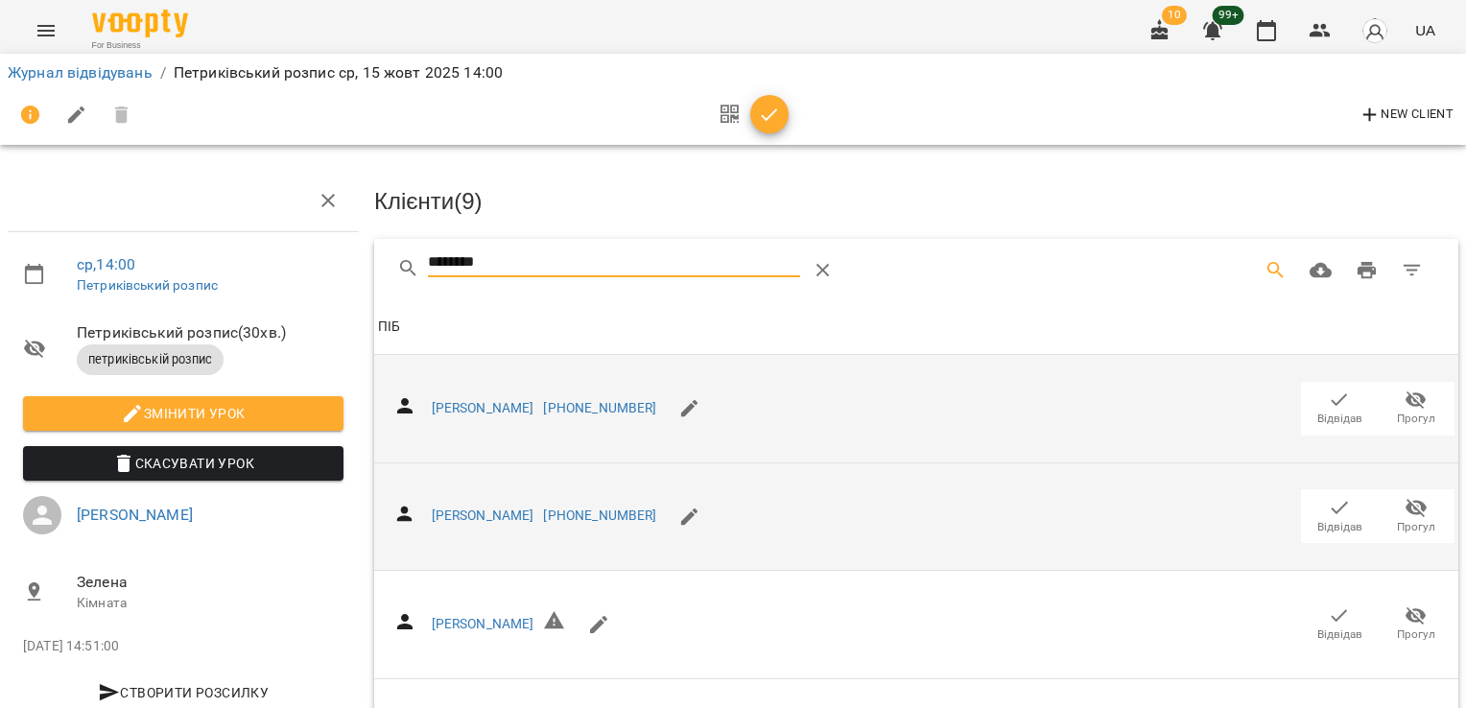
click at [1335, 499] on icon "button" at bounding box center [1339, 507] width 23 height 23
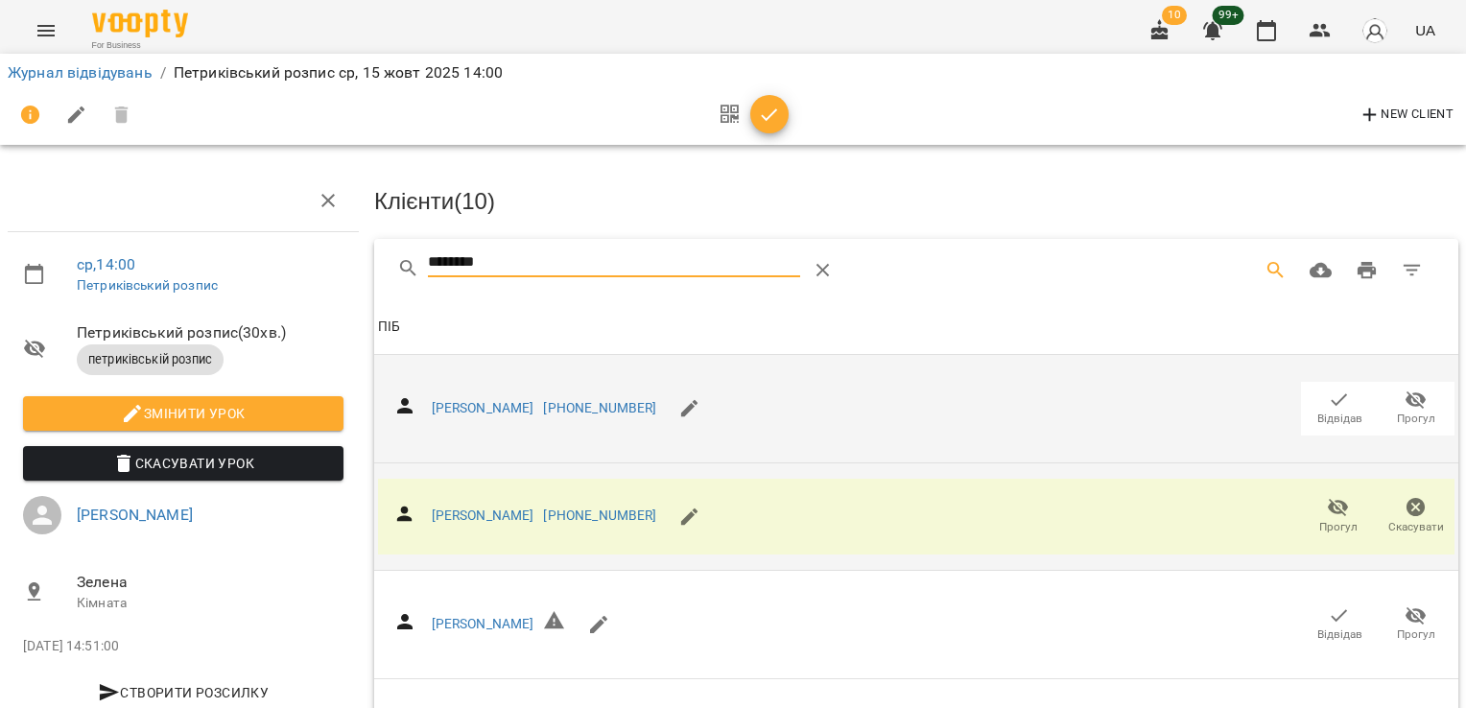
click at [422, 259] on div "********" at bounding box center [667, 270] width 541 height 46
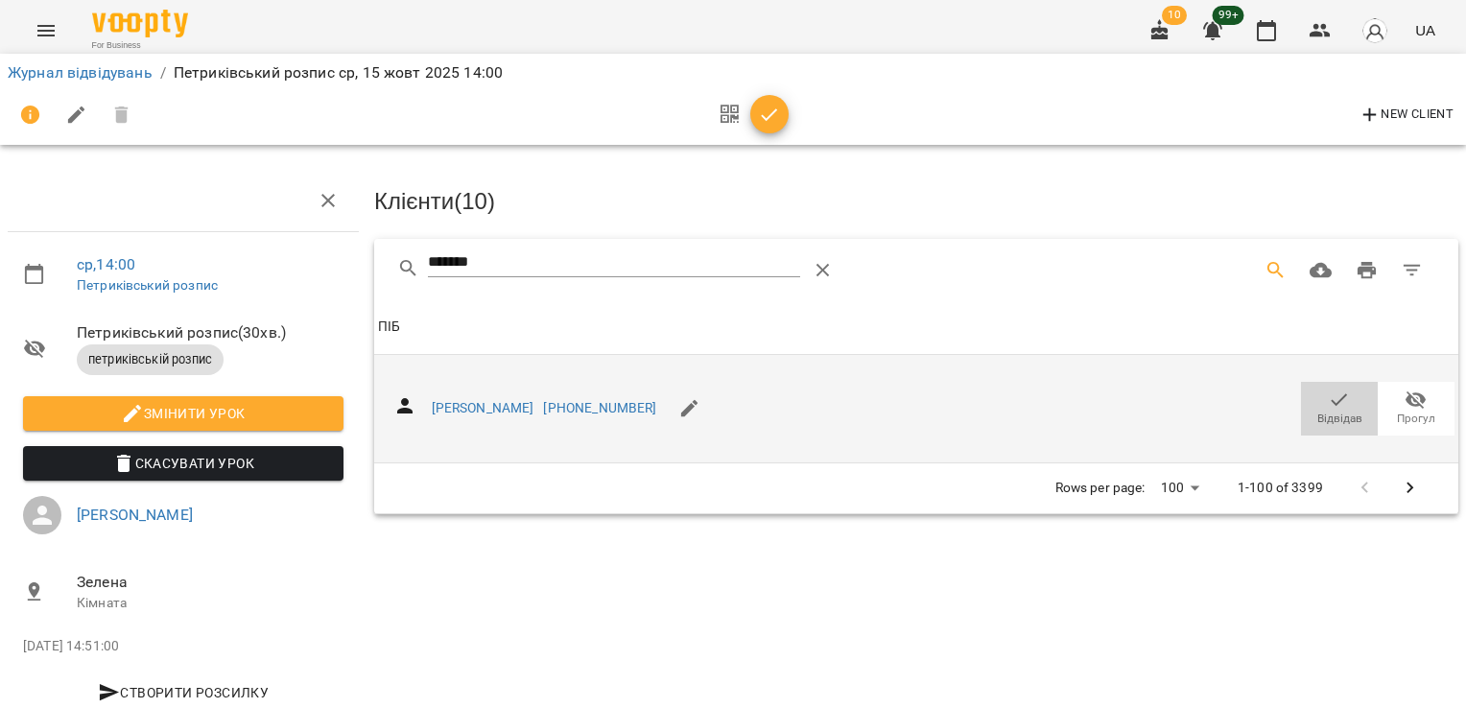
click at [1331, 400] on icon "button" at bounding box center [1339, 399] width 16 height 12
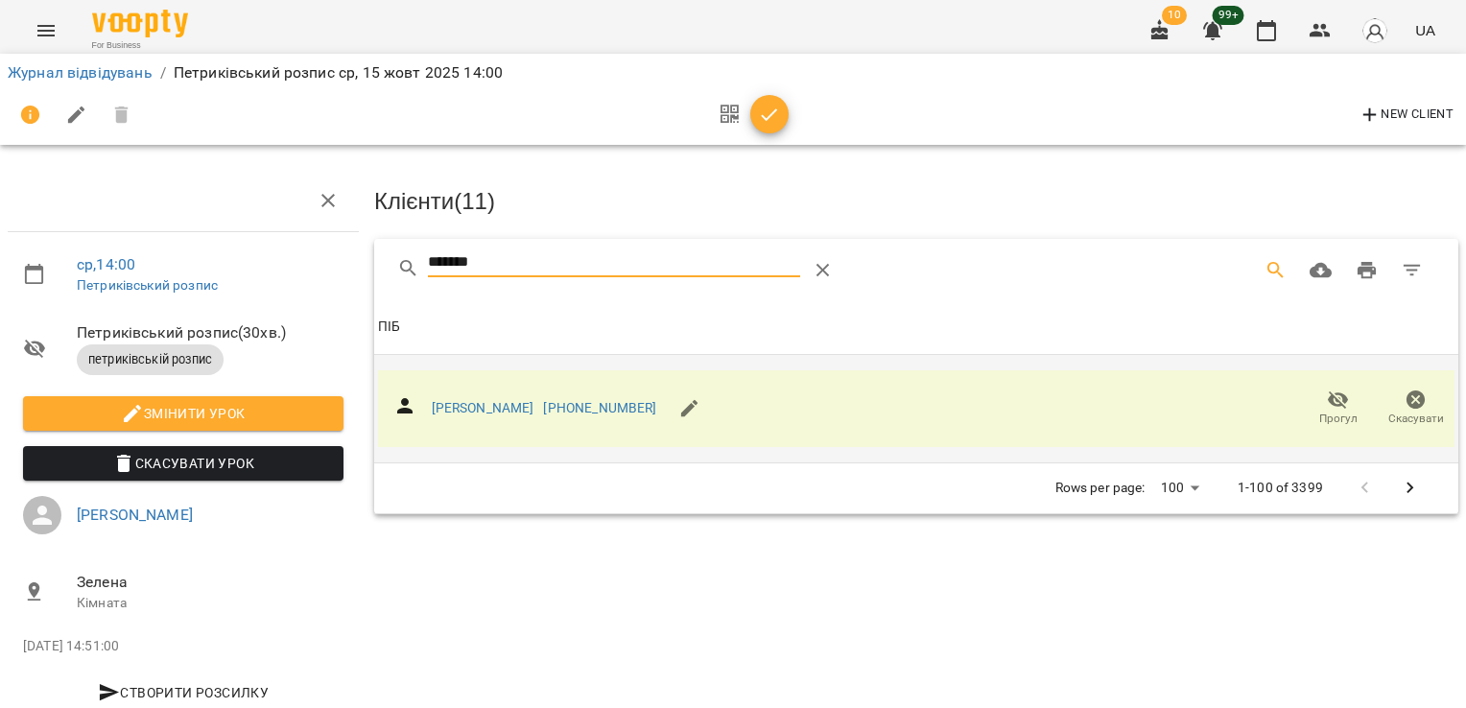
drag, startPoint x: 551, startPoint y: 255, endPoint x: 413, endPoint y: 251, distance: 137.2
click at [413, 254] on div "*******" at bounding box center [667, 270] width 541 height 46
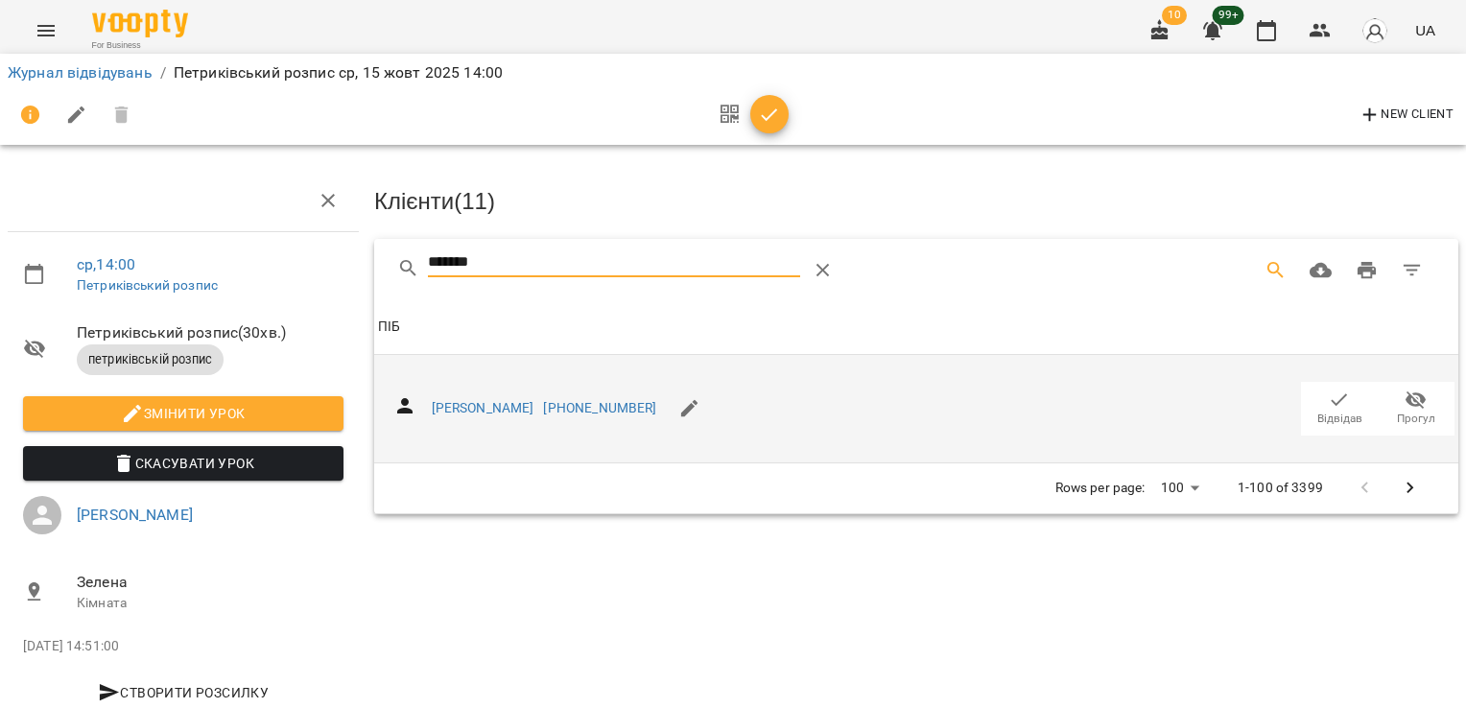
click at [1328, 404] on icon "button" at bounding box center [1339, 400] width 23 height 23
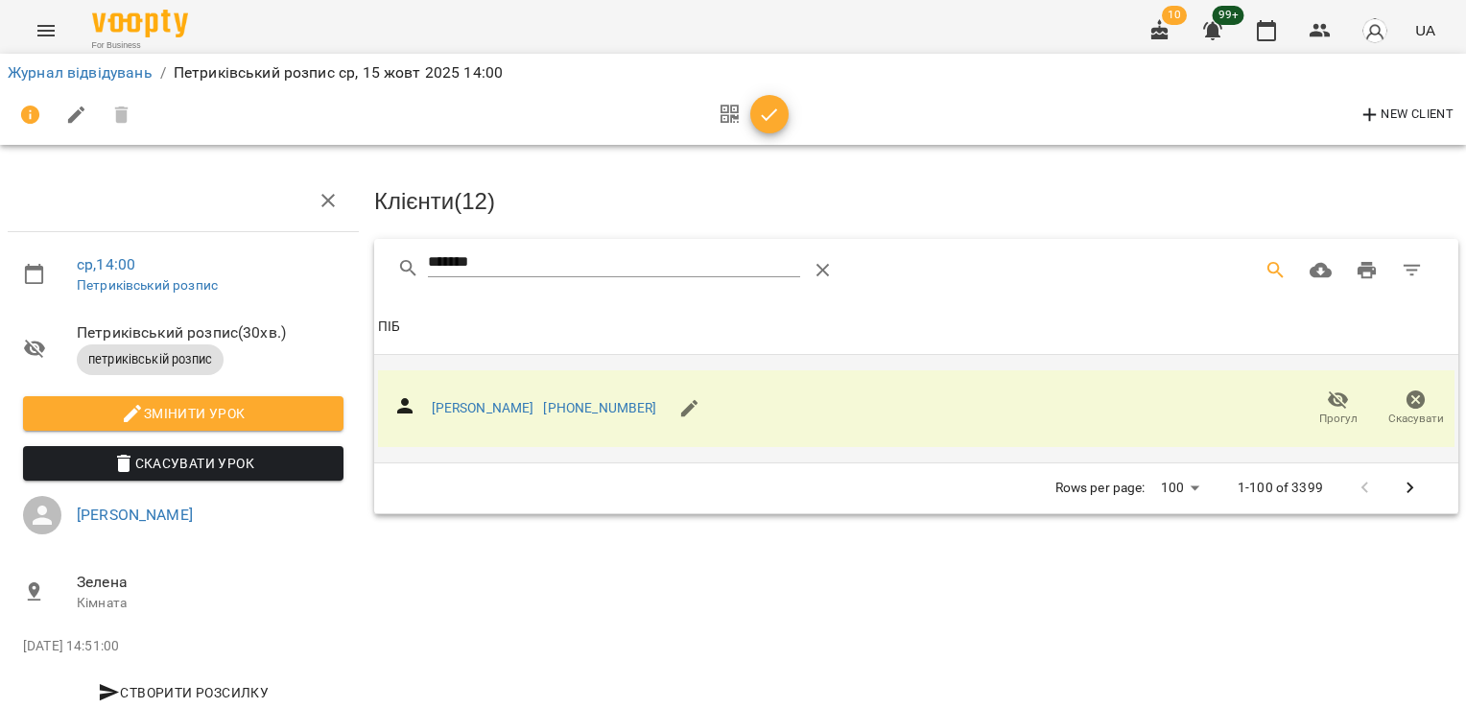
click at [271, 263] on div "ср , 14:00 Петриківський розпис Петриківський розпис ( 30 хв. ) петриківській р…" at bounding box center [732, 409] width 1481 height 663
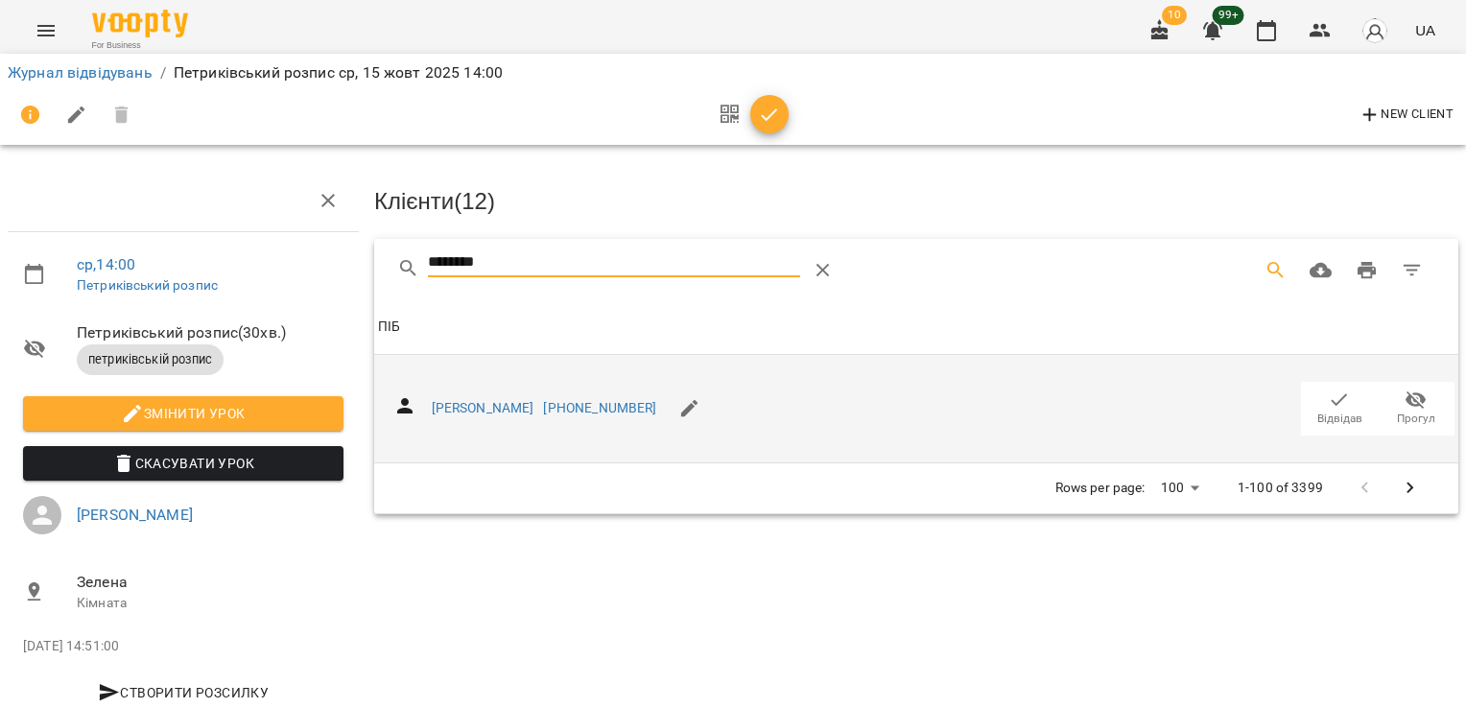
click at [1328, 411] on span "Відвідав" at bounding box center [1339, 419] width 45 height 16
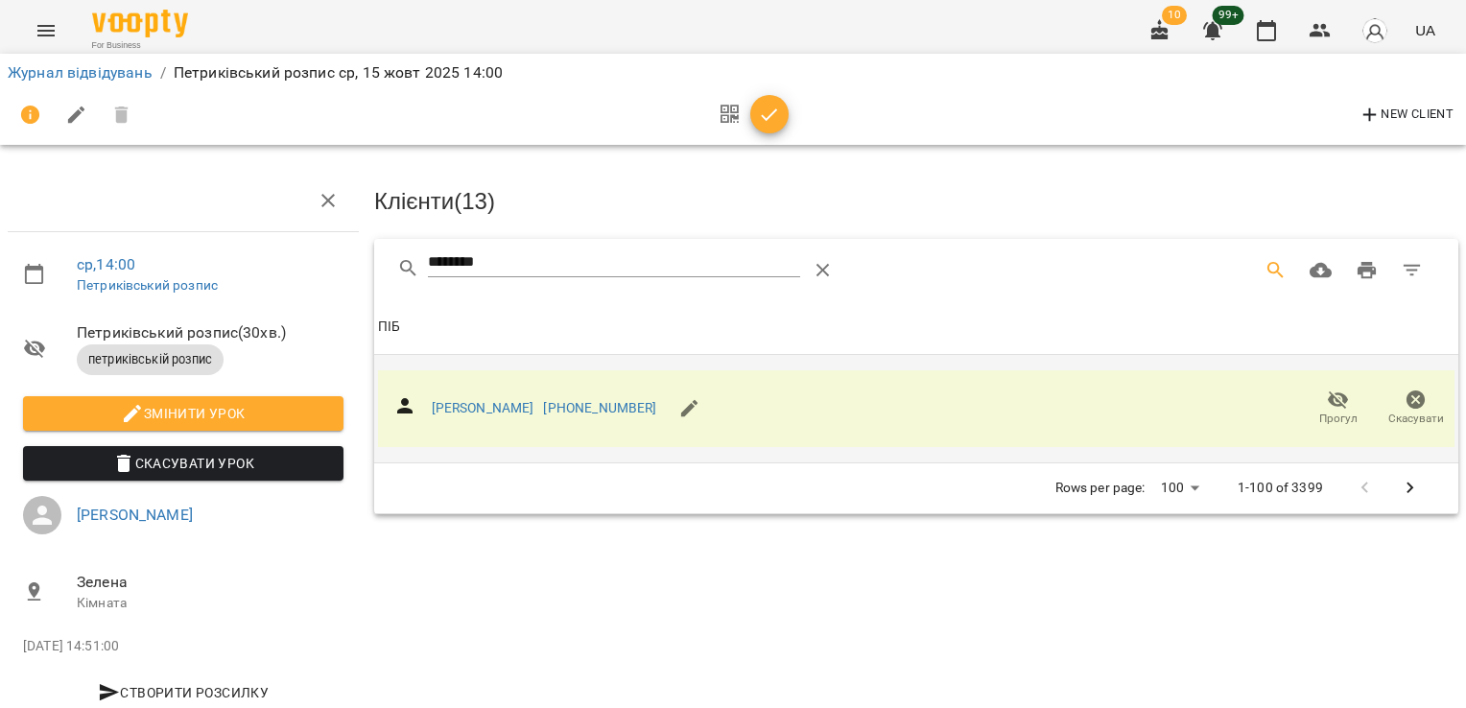
click at [391, 284] on div "********" at bounding box center [916, 269] width 1084 height 61
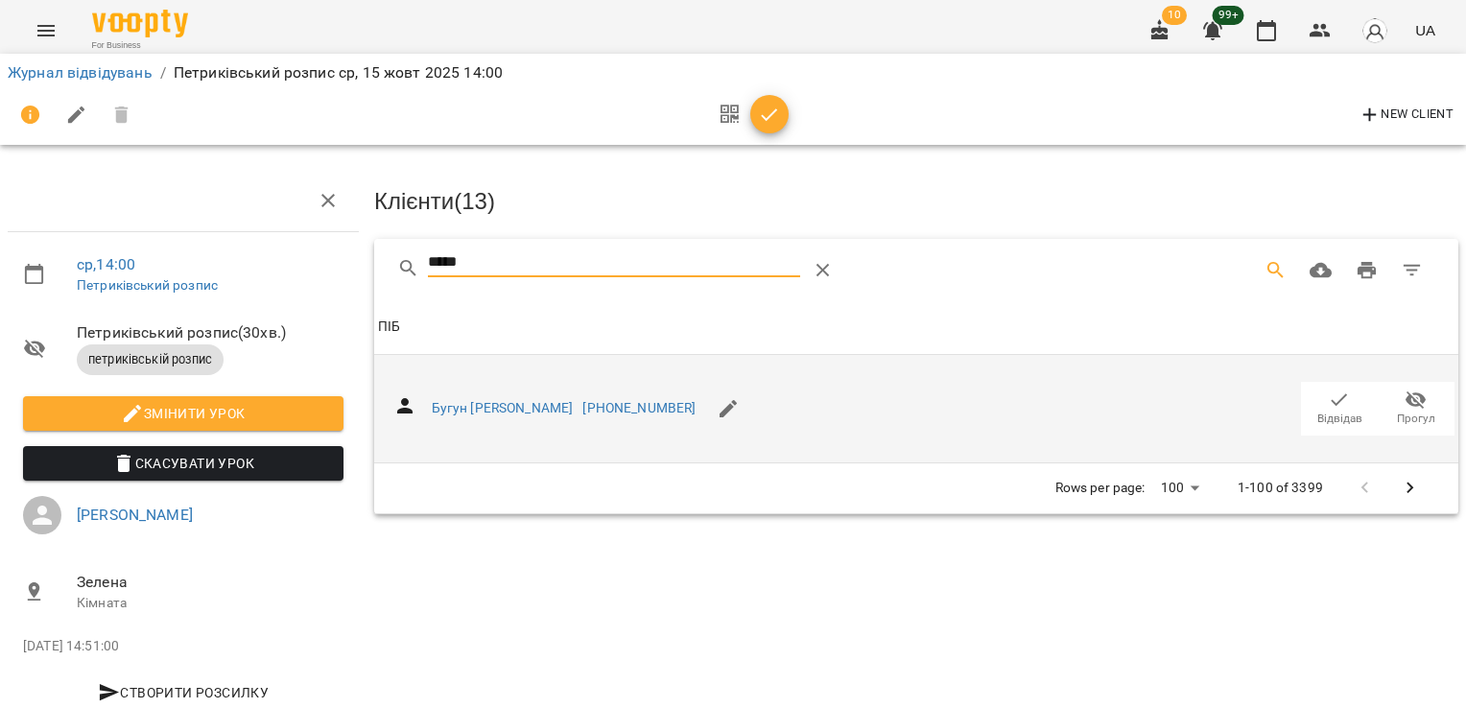
click at [1328, 404] on icon "button" at bounding box center [1339, 400] width 23 height 23
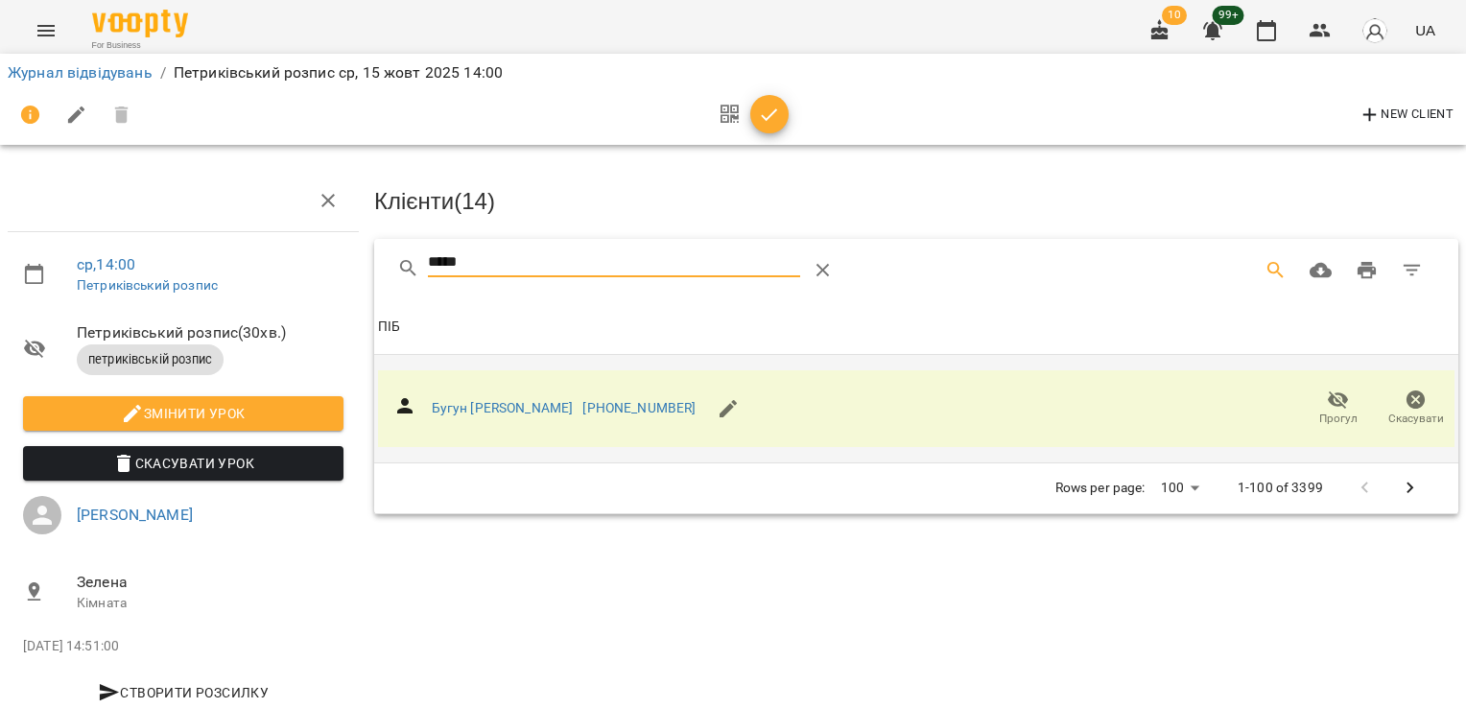
drag, startPoint x: 495, startPoint y: 257, endPoint x: 209, endPoint y: 258, distance: 285.9
click at [209, 258] on div "ср , 14:00 Петриківський розпис Петриківський розпис ( 30 хв. ) петриківській р…" at bounding box center [732, 409] width 1481 height 663
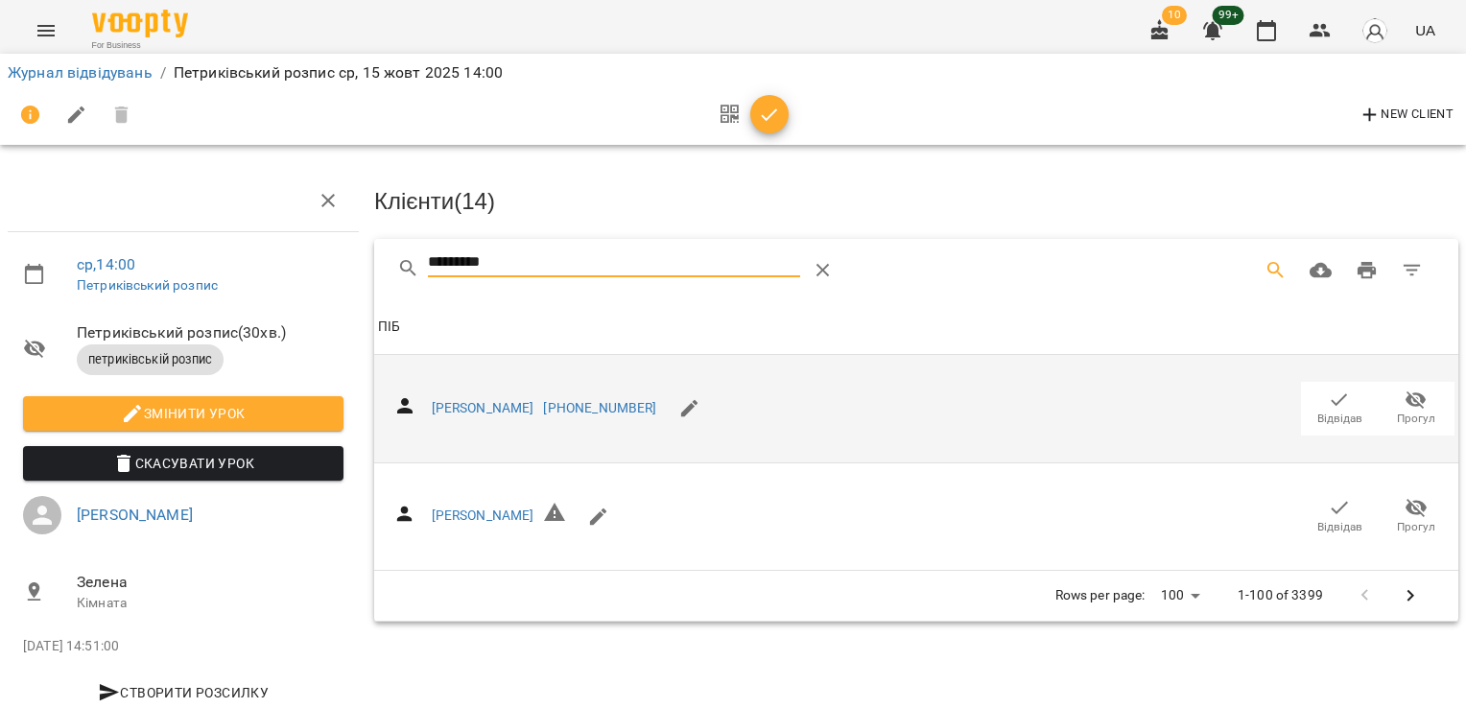
type input "*********"
click at [1329, 406] on icon "button" at bounding box center [1339, 400] width 23 height 23
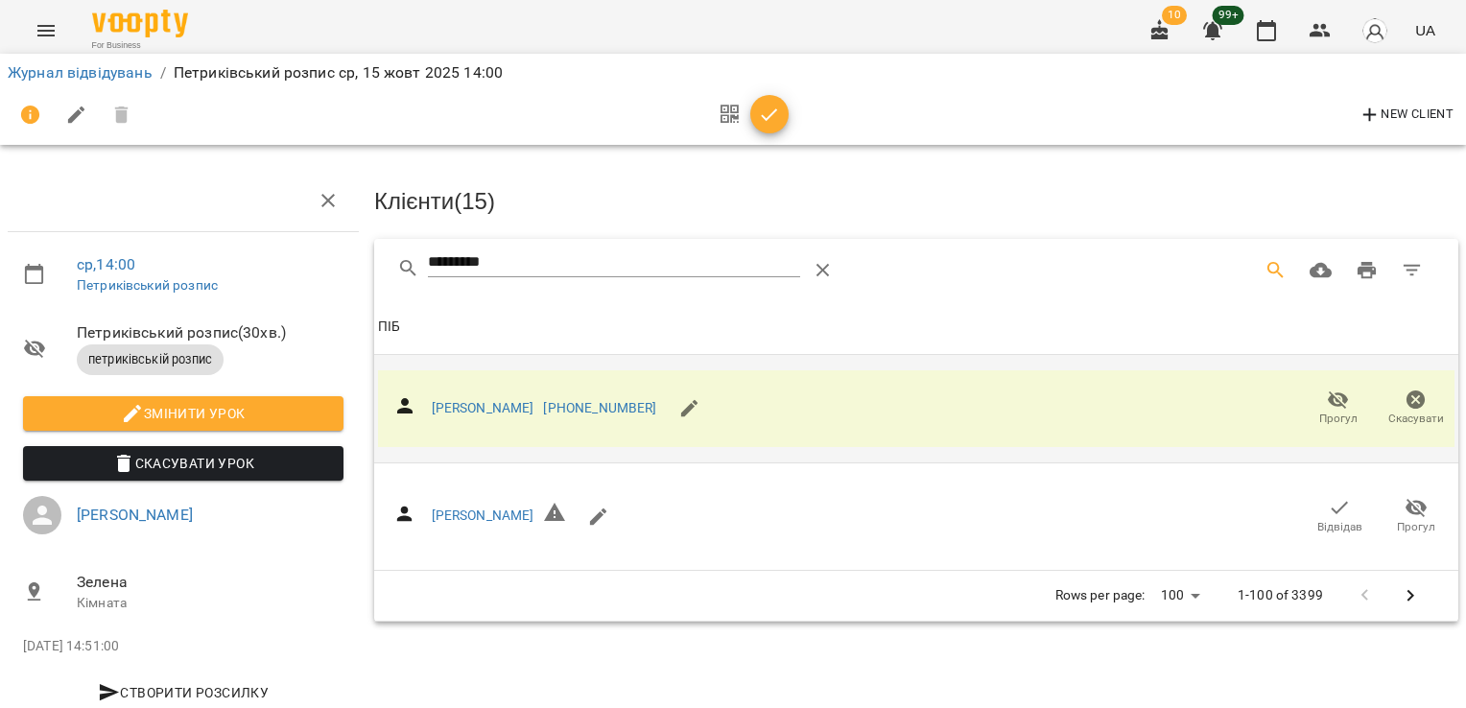
click at [776, 113] on icon "button" at bounding box center [769, 115] width 23 height 23
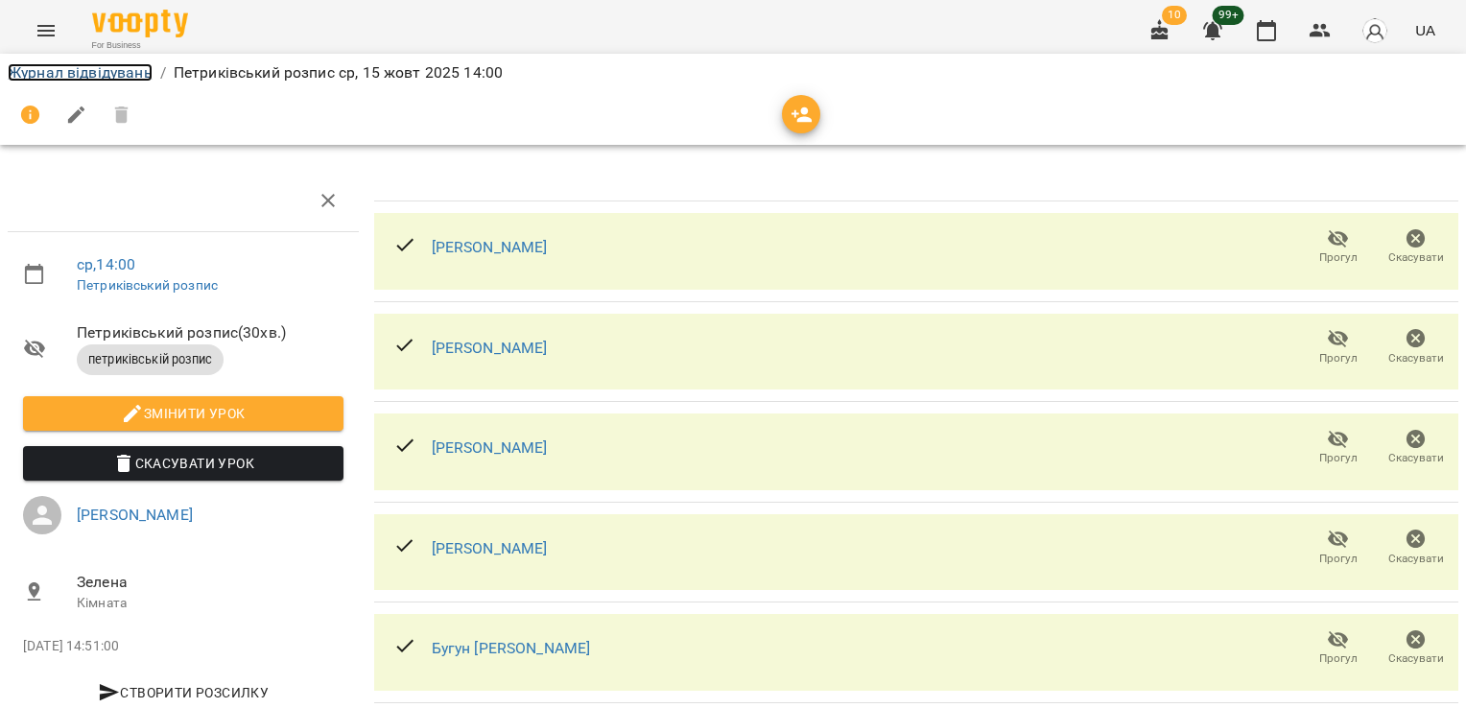
click at [65, 75] on link "Журнал відвідувань" at bounding box center [80, 72] width 145 height 18
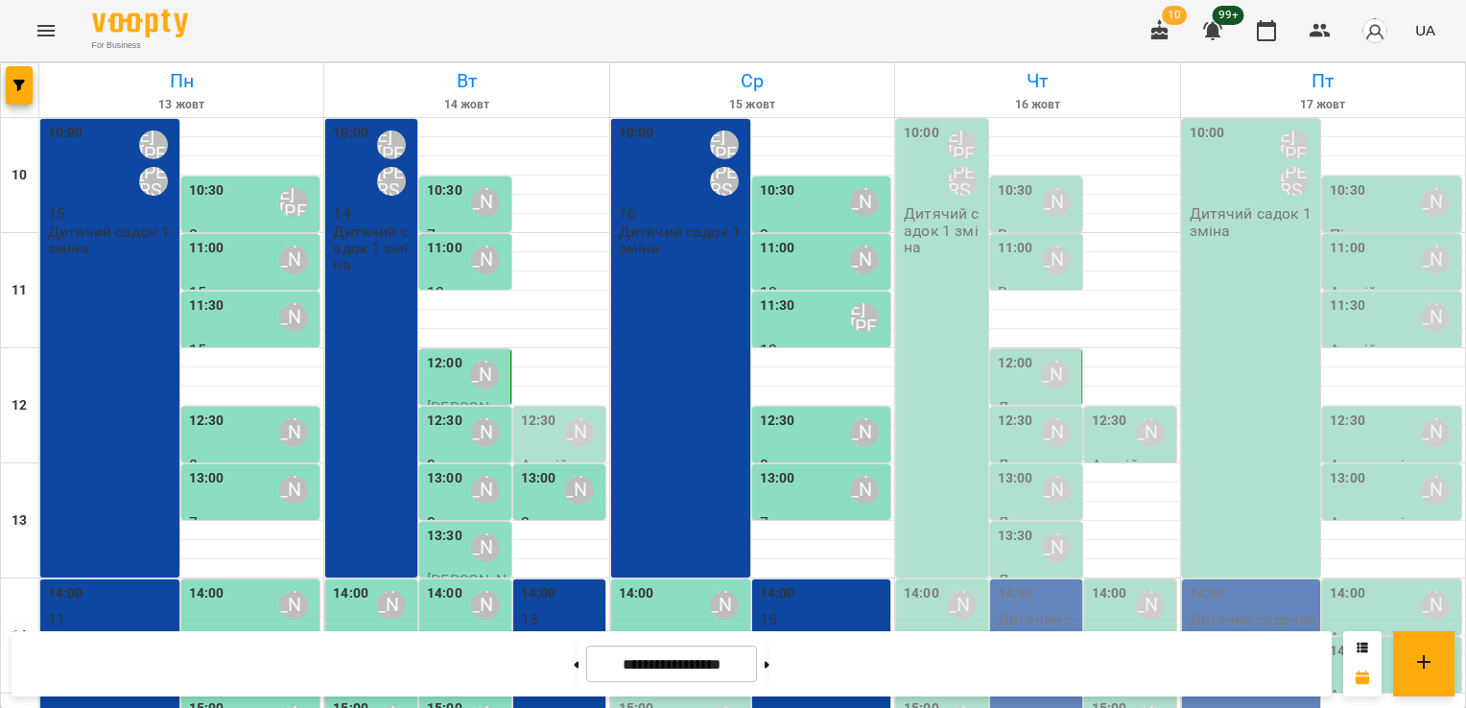
scroll to position [288, 0]
click at [676, 641] on div "14:30 [PERSON_NAME]" at bounding box center [683, 663] width 128 height 44
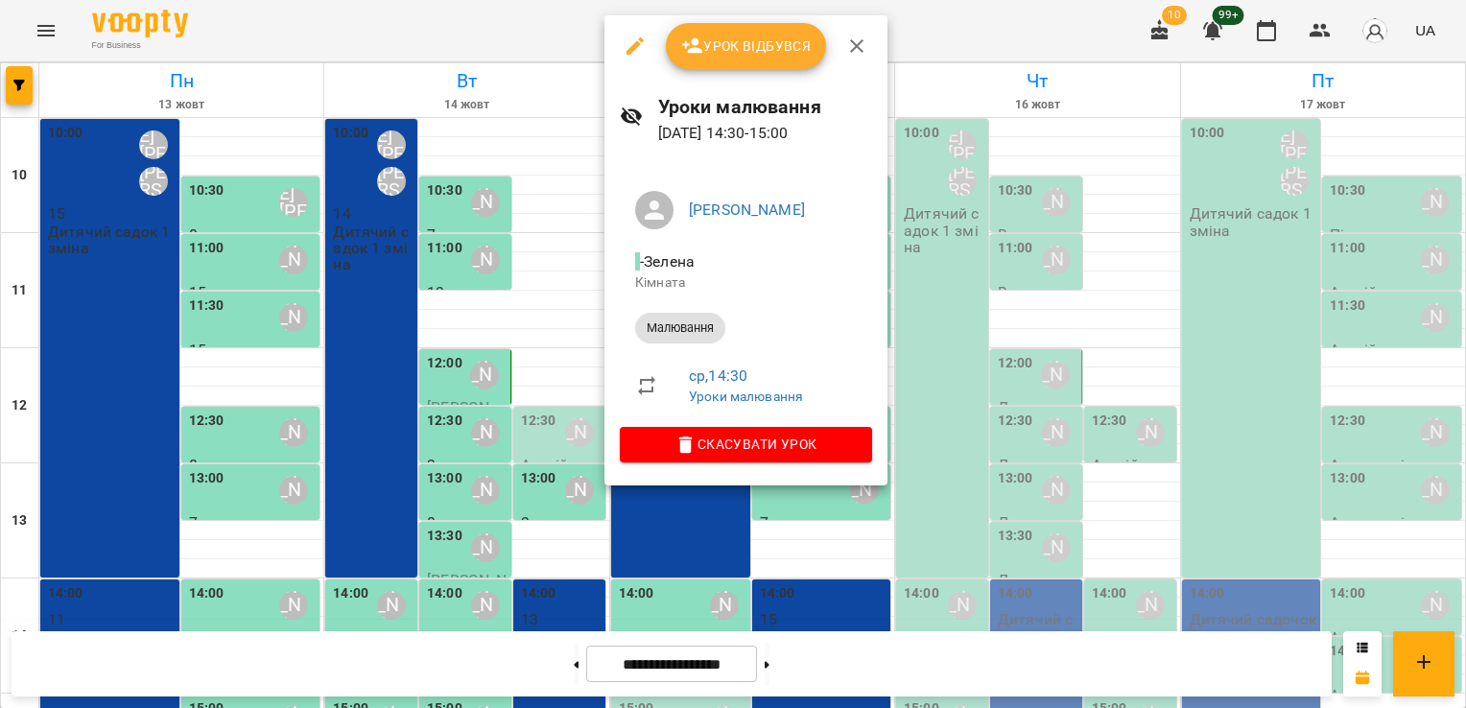
click at [709, 36] on span "Урок відбувся" at bounding box center [746, 46] width 130 height 23
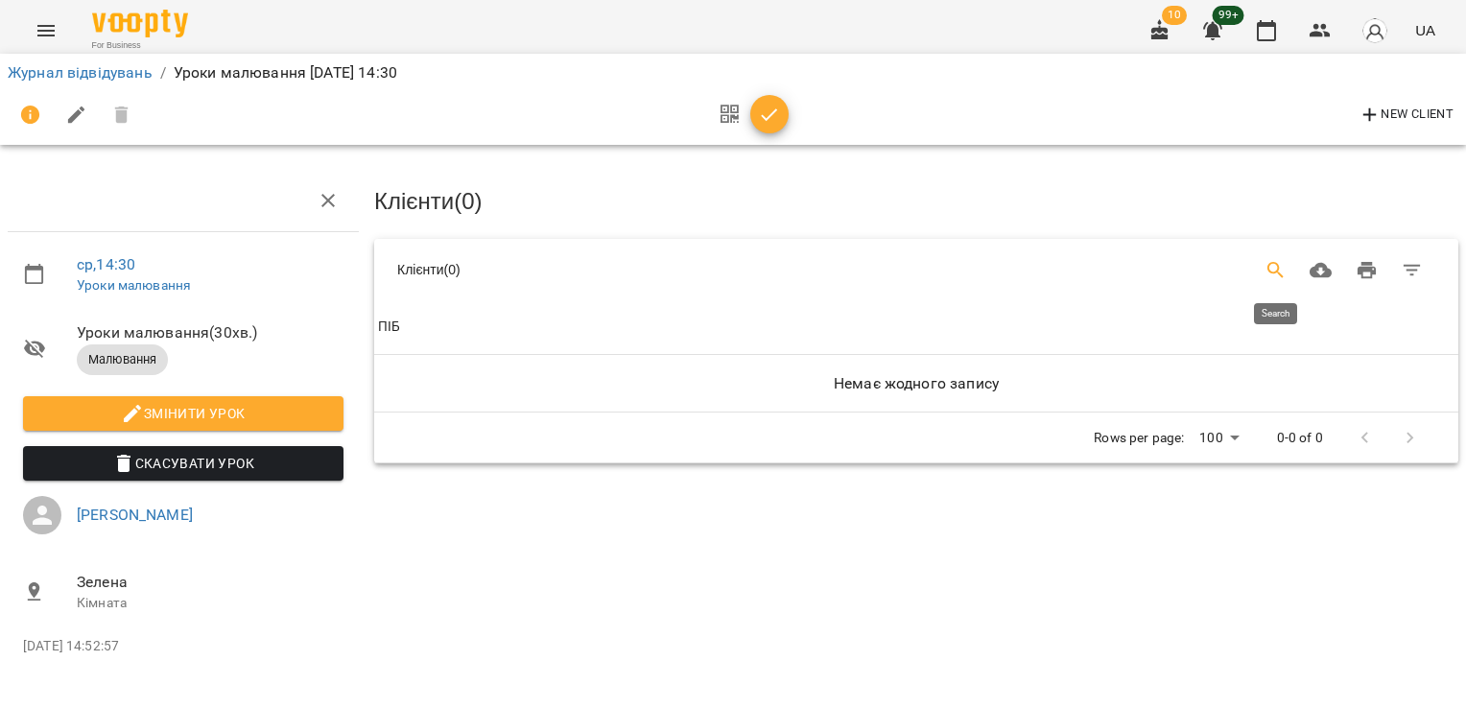
click at [1267, 271] on icon "Search" at bounding box center [1275, 270] width 16 height 16
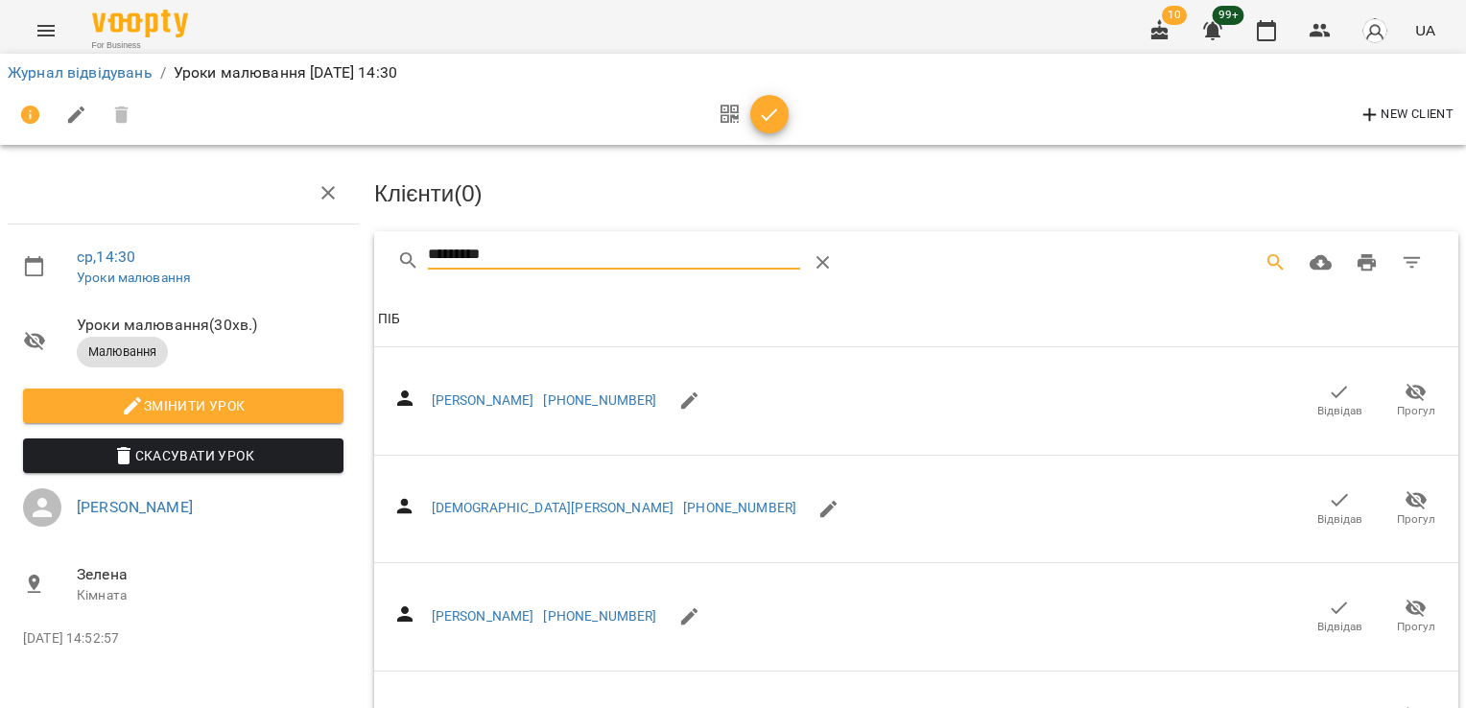
scroll to position [334, 0]
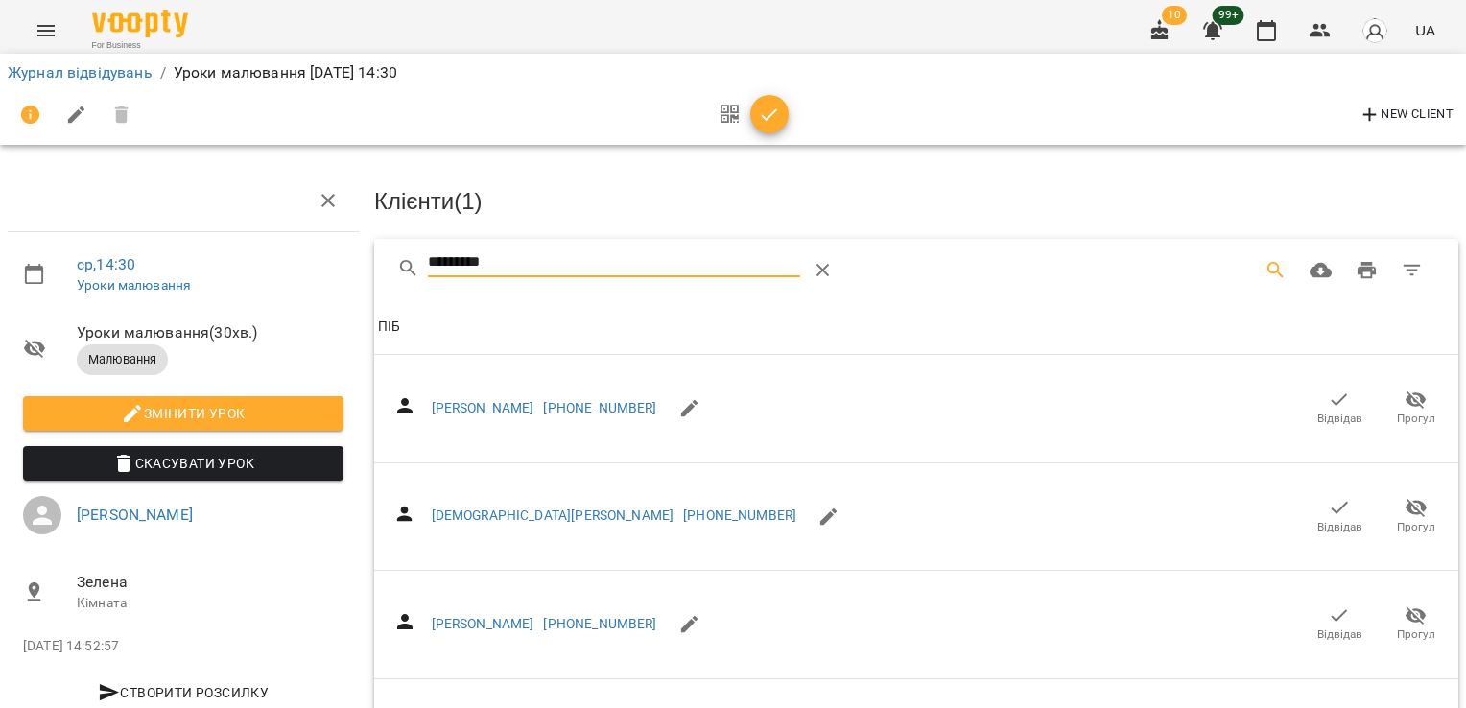
drag, startPoint x: 514, startPoint y: 263, endPoint x: 272, endPoint y: 264, distance: 241.7
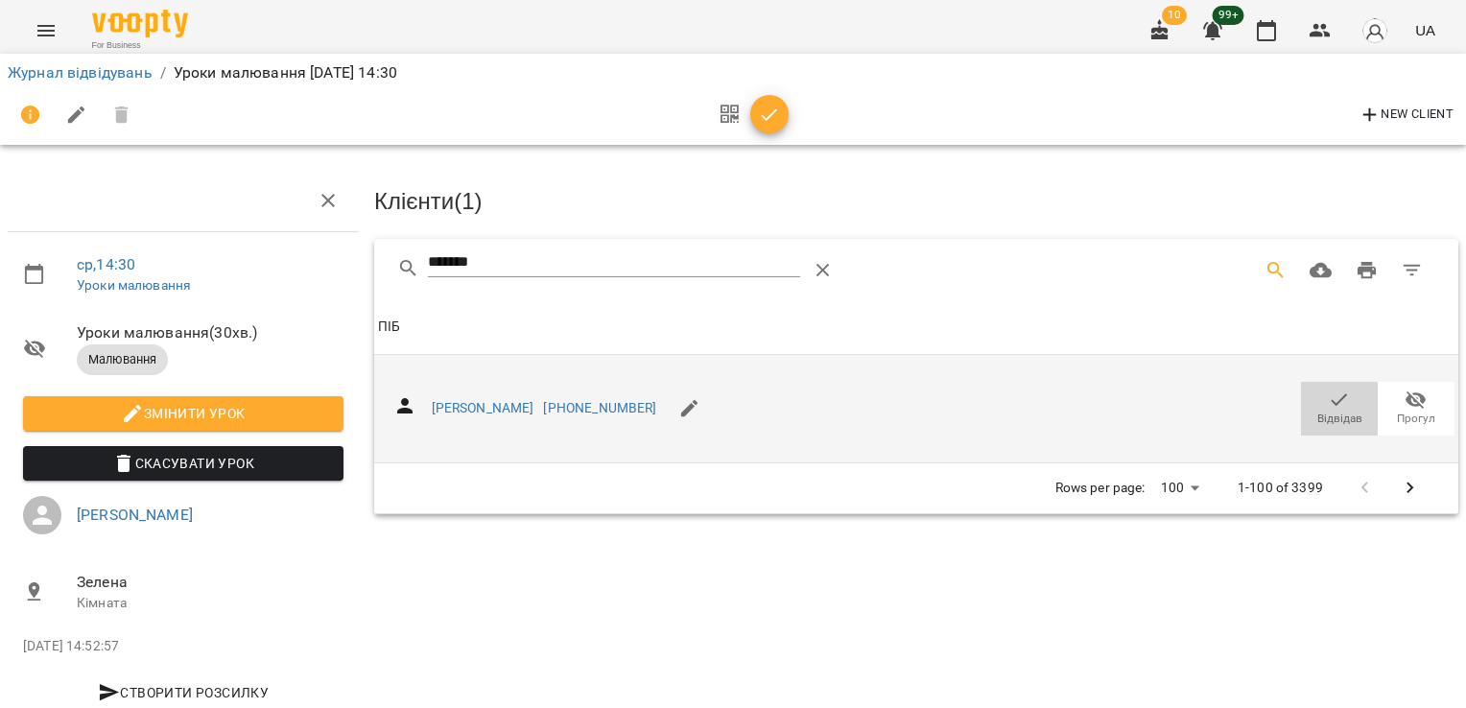
click at [1331, 398] on icon "button" at bounding box center [1339, 399] width 16 height 12
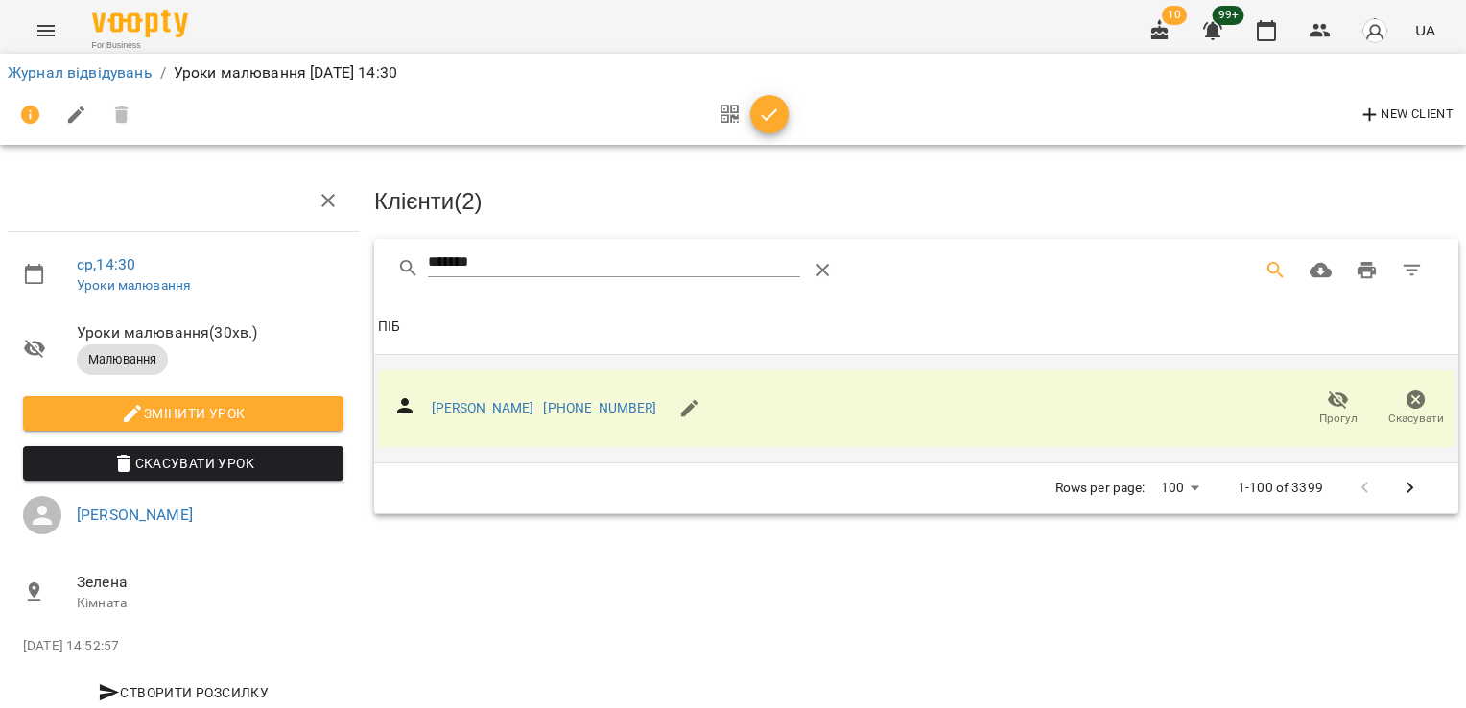
drag, startPoint x: 302, startPoint y: 263, endPoint x: 289, endPoint y: 262, distance: 13.5
click at [290, 262] on div "ср , 14:30 Уроки малювання Уроки малювання ( 30 хв. ) Малювання Змінити урок Ск…" at bounding box center [732, 409] width 1481 height 663
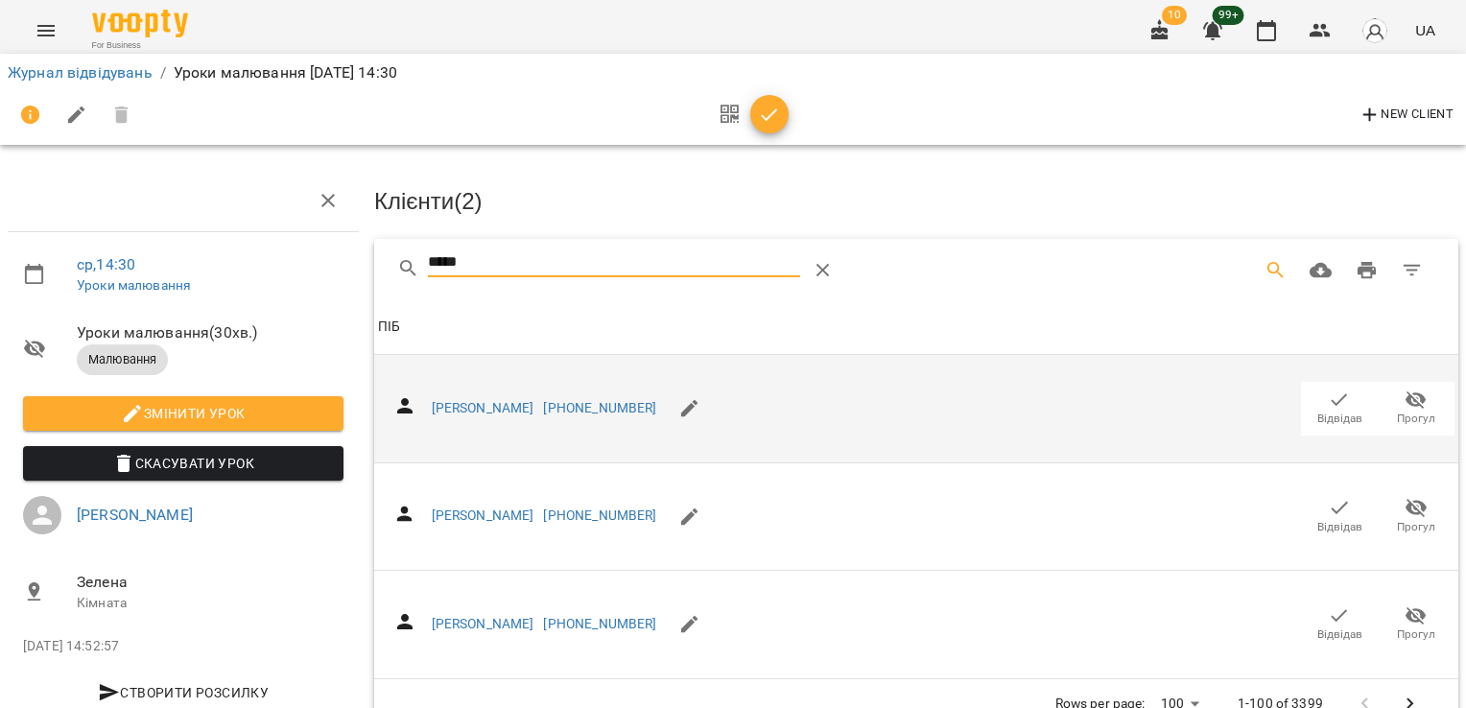
click at [1328, 405] on icon "button" at bounding box center [1339, 400] width 23 height 23
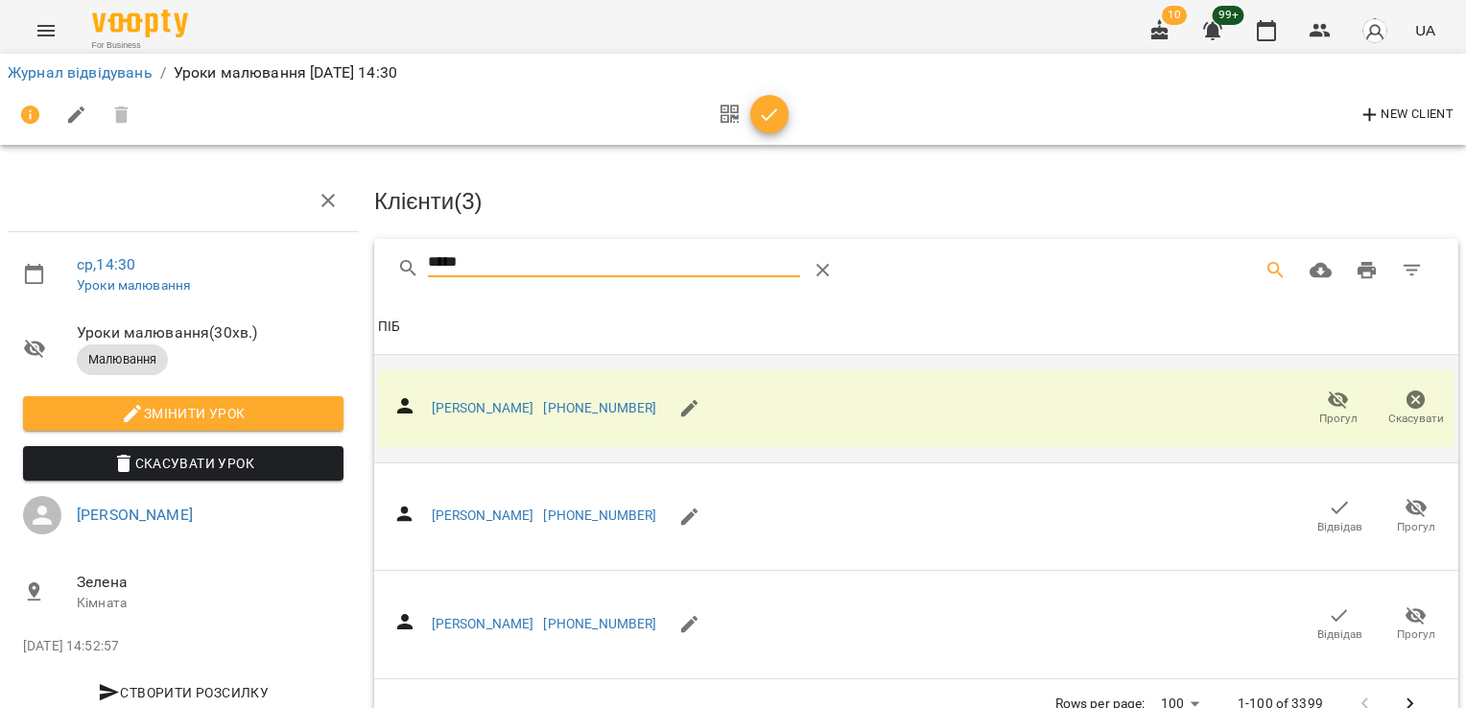
drag, startPoint x: 505, startPoint y: 268, endPoint x: 292, endPoint y: 236, distance: 215.3
click at [307, 261] on div "ср , 14:30 Уроки малювання Уроки малювання ( 30 хв. ) Малювання Змінити урок Ск…" at bounding box center [732, 412] width 1481 height 668
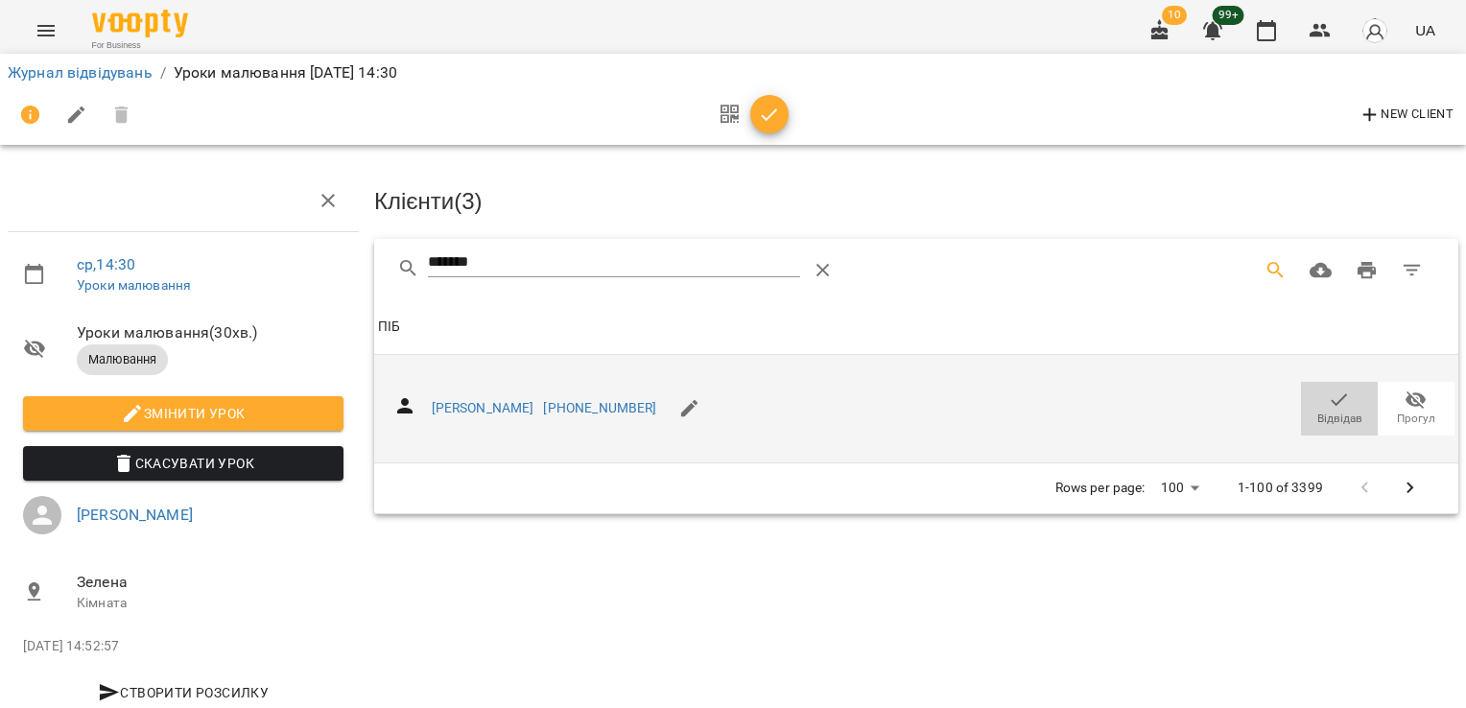
click at [1312, 395] on span "Відвідав" at bounding box center [1339, 408] width 54 height 38
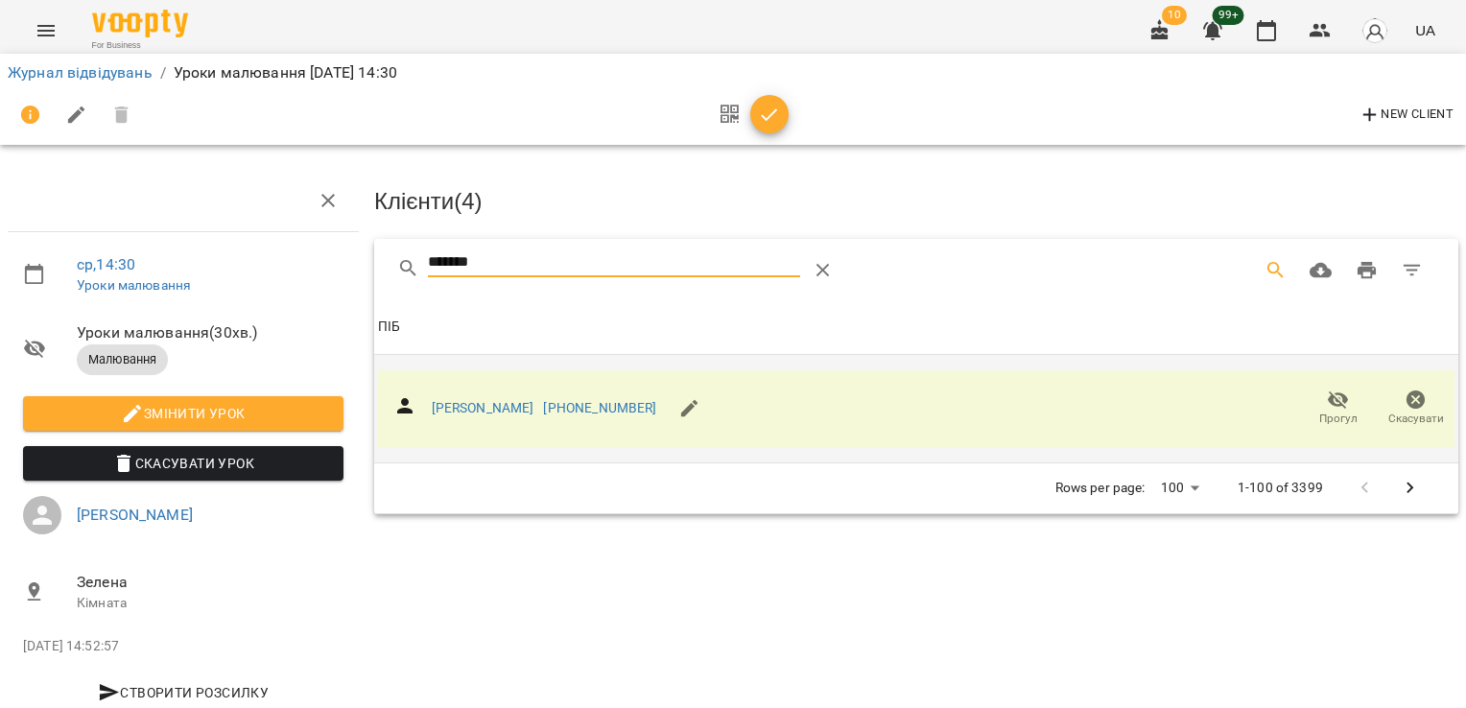
drag, startPoint x: 502, startPoint y: 259, endPoint x: 295, endPoint y: 249, distance: 206.5
click at [296, 249] on div "ср , 14:30 Уроки малювання Уроки малювання ( 30 хв. ) Малювання Змінити урок Ск…" at bounding box center [732, 409] width 1481 height 663
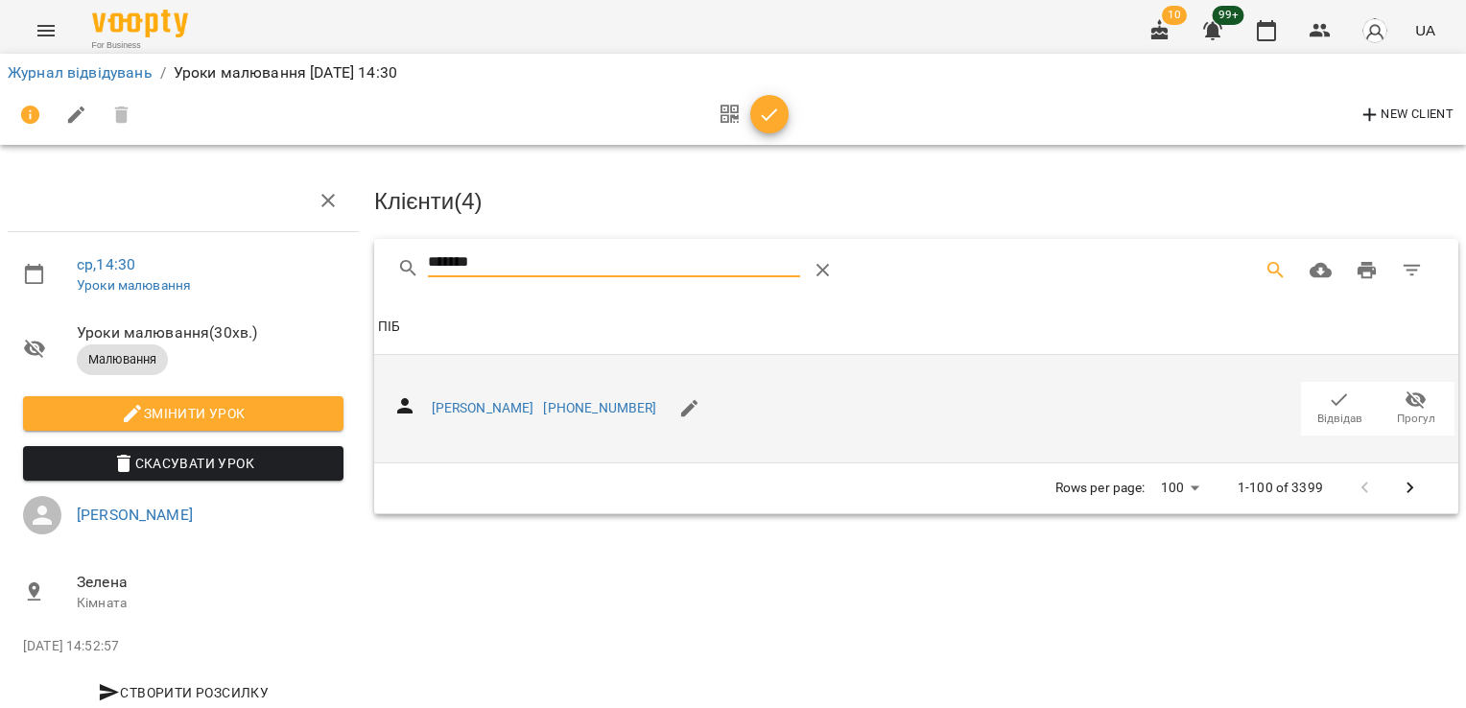
click at [1317, 411] on span "Відвідав" at bounding box center [1339, 419] width 45 height 16
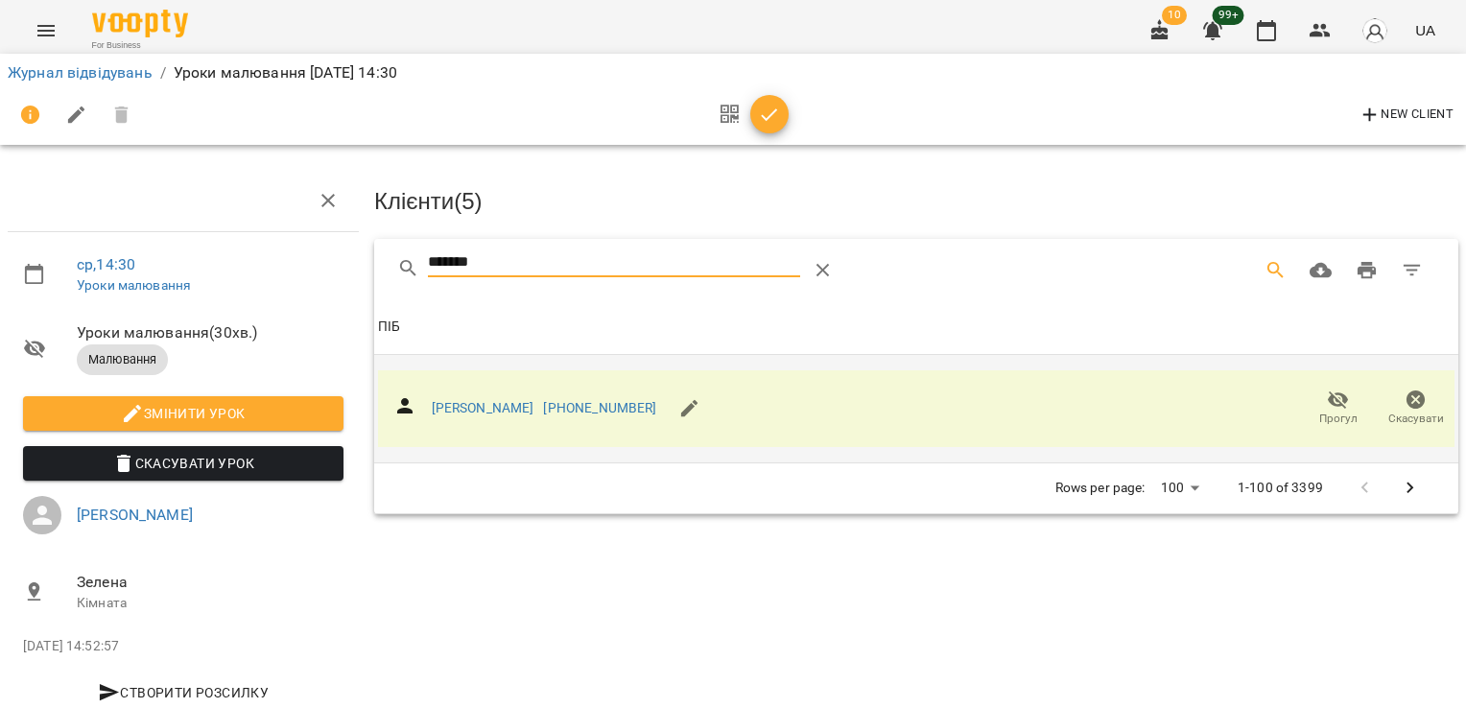
drag, startPoint x: 493, startPoint y: 259, endPoint x: 346, endPoint y: 263, distance: 146.8
click at [346, 263] on div "ср , 14:30 Уроки малювання Уроки малювання ( 30 хв. ) Малювання Змінити урок Ск…" at bounding box center [732, 409] width 1481 height 663
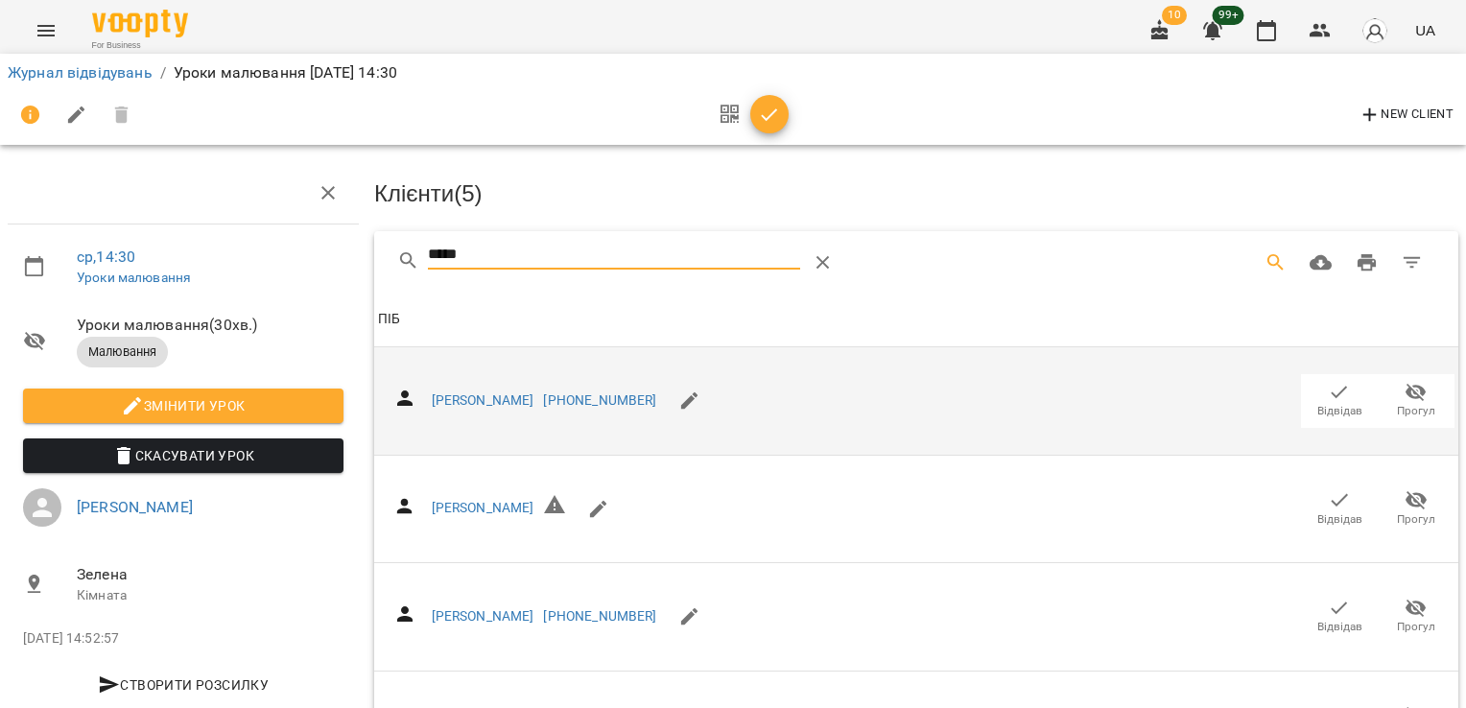
scroll to position [154, 0]
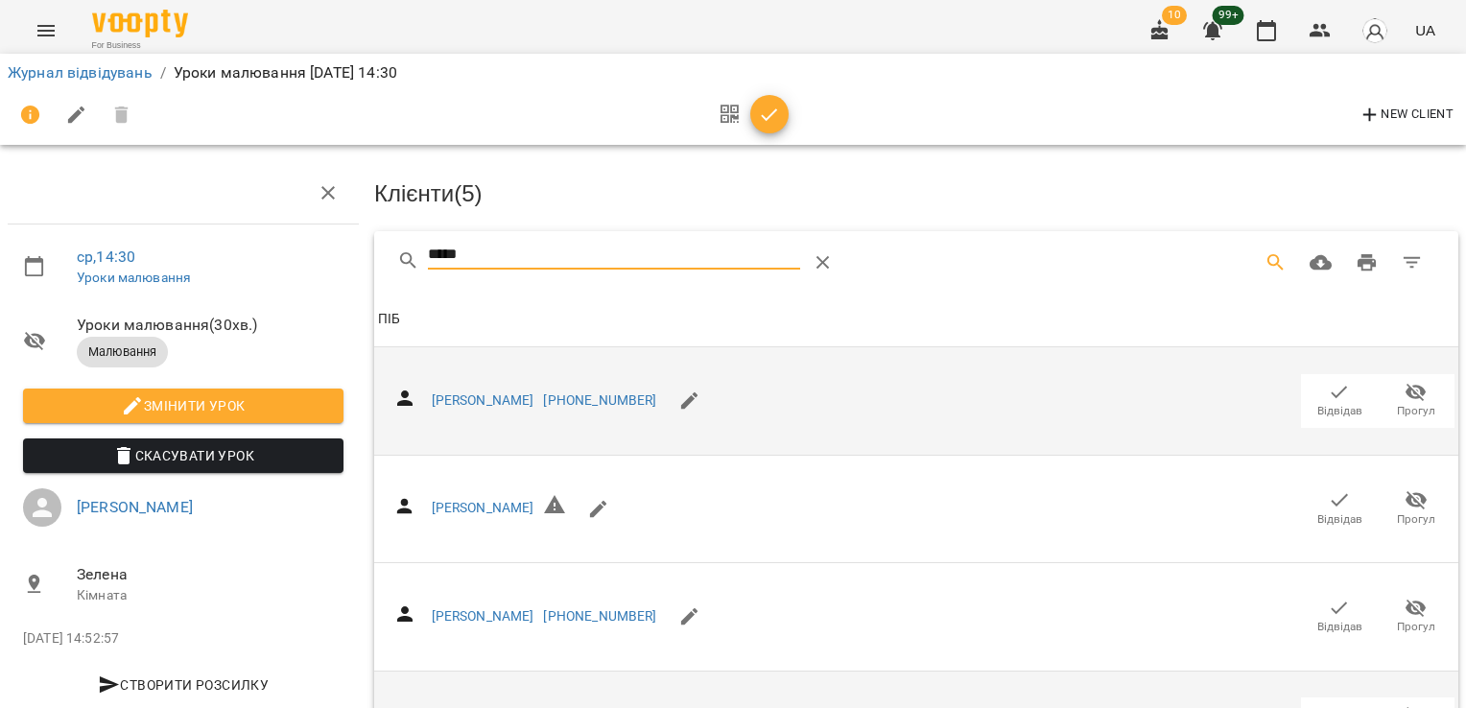
click at [1328, 704] on icon "button" at bounding box center [1339, 715] width 23 height 23
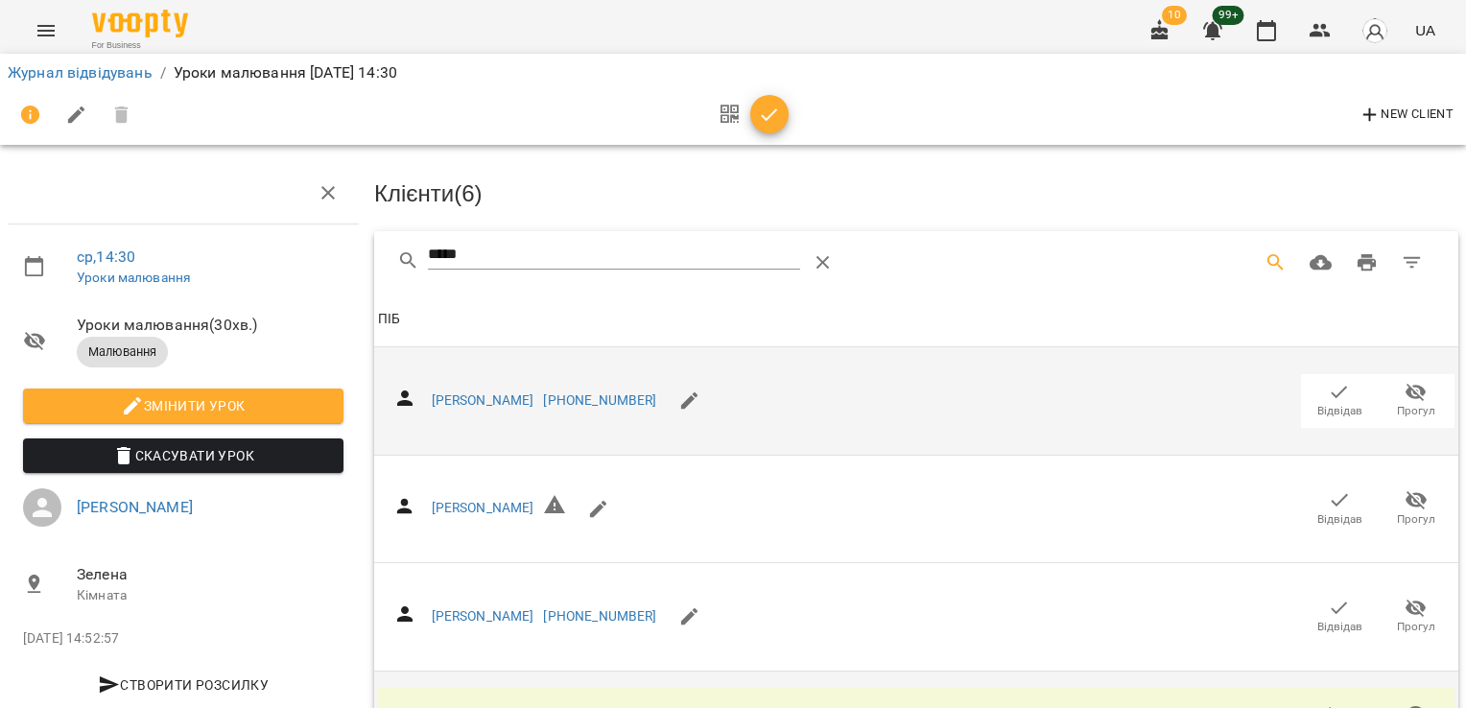
scroll to position [0, 0]
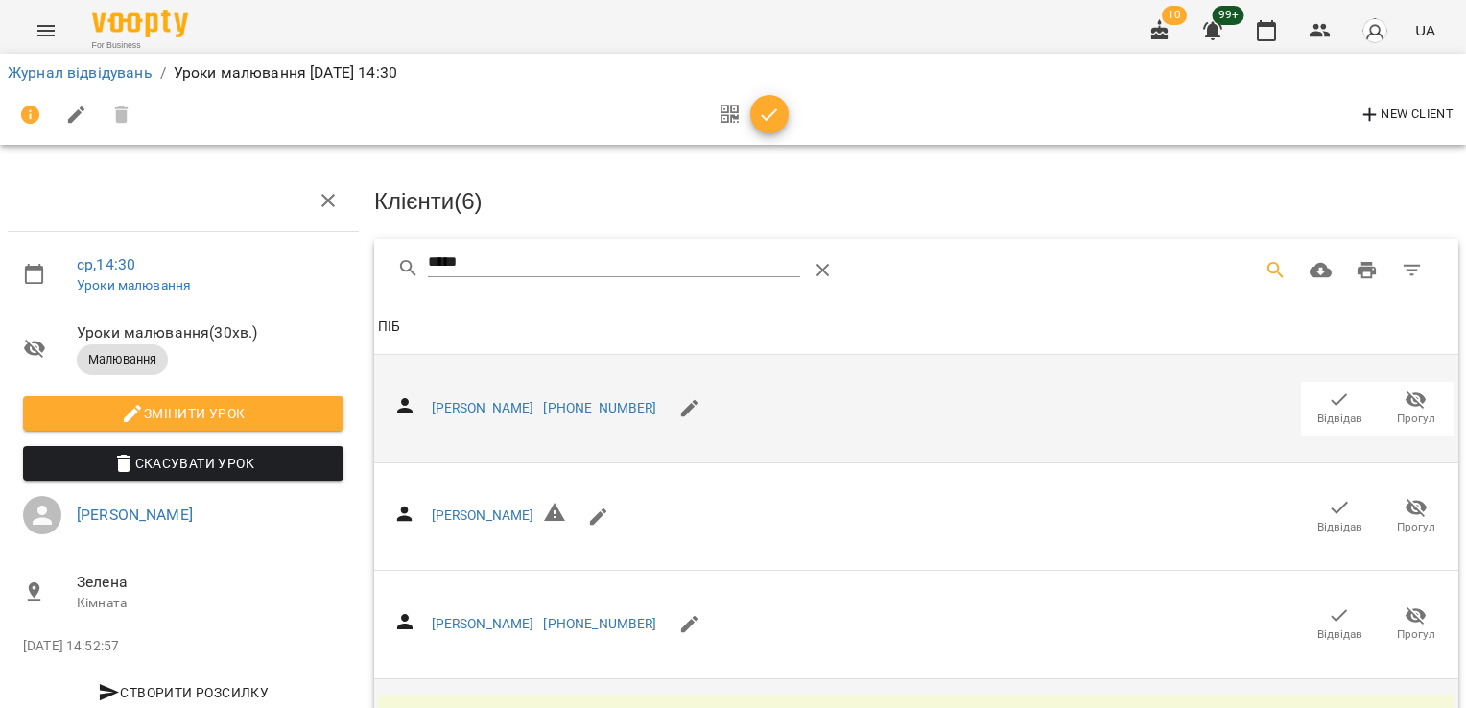
drag, startPoint x: 491, startPoint y: 263, endPoint x: 302, endPoint y: 263, distance: 189.0
click at [310, 263] on div "ср , 14:30 Уроки малювання Уроки малювання ( 30 хв. ) Малювання Змінити урок Ск…" at bounding box center [732, 465] width 1481 height 775
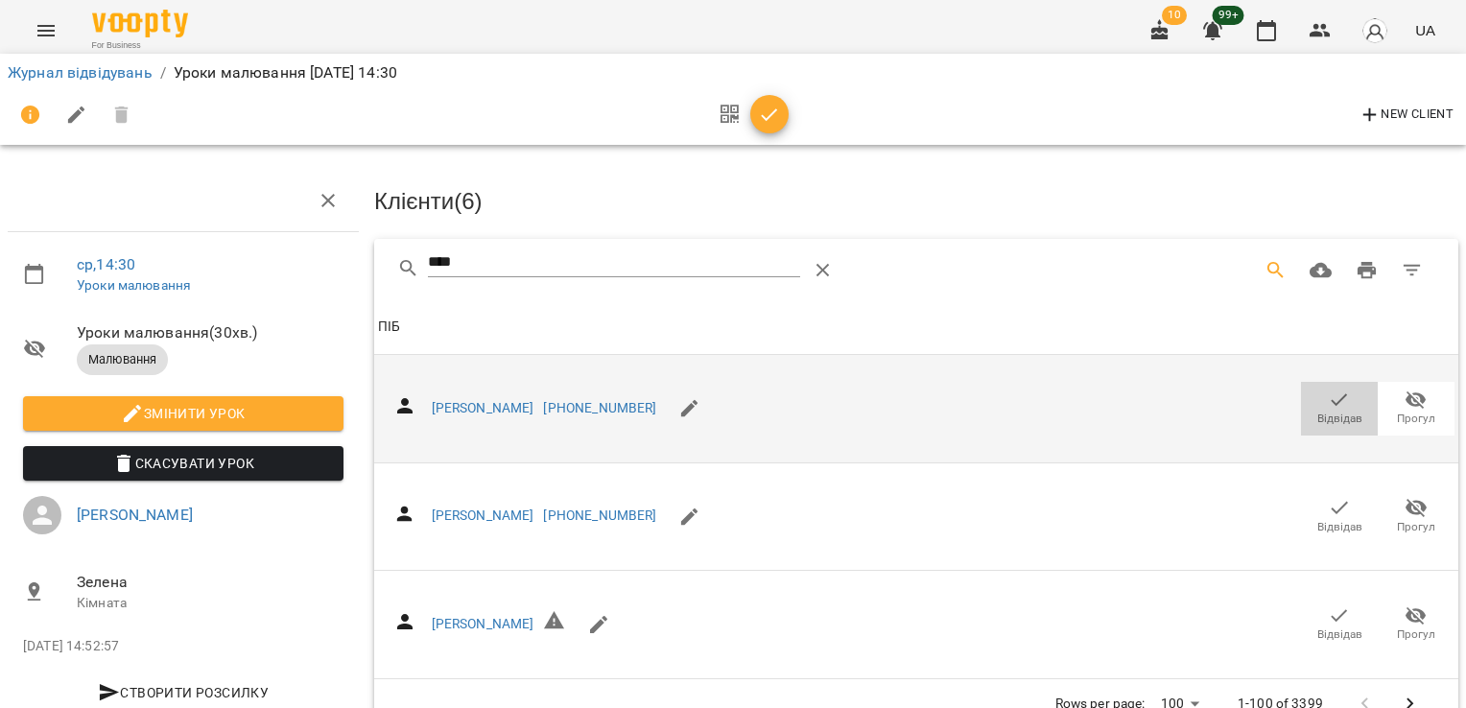
click at [1328, 401] on icon "button" at bounding box center [1339, 400] width 23 height 23
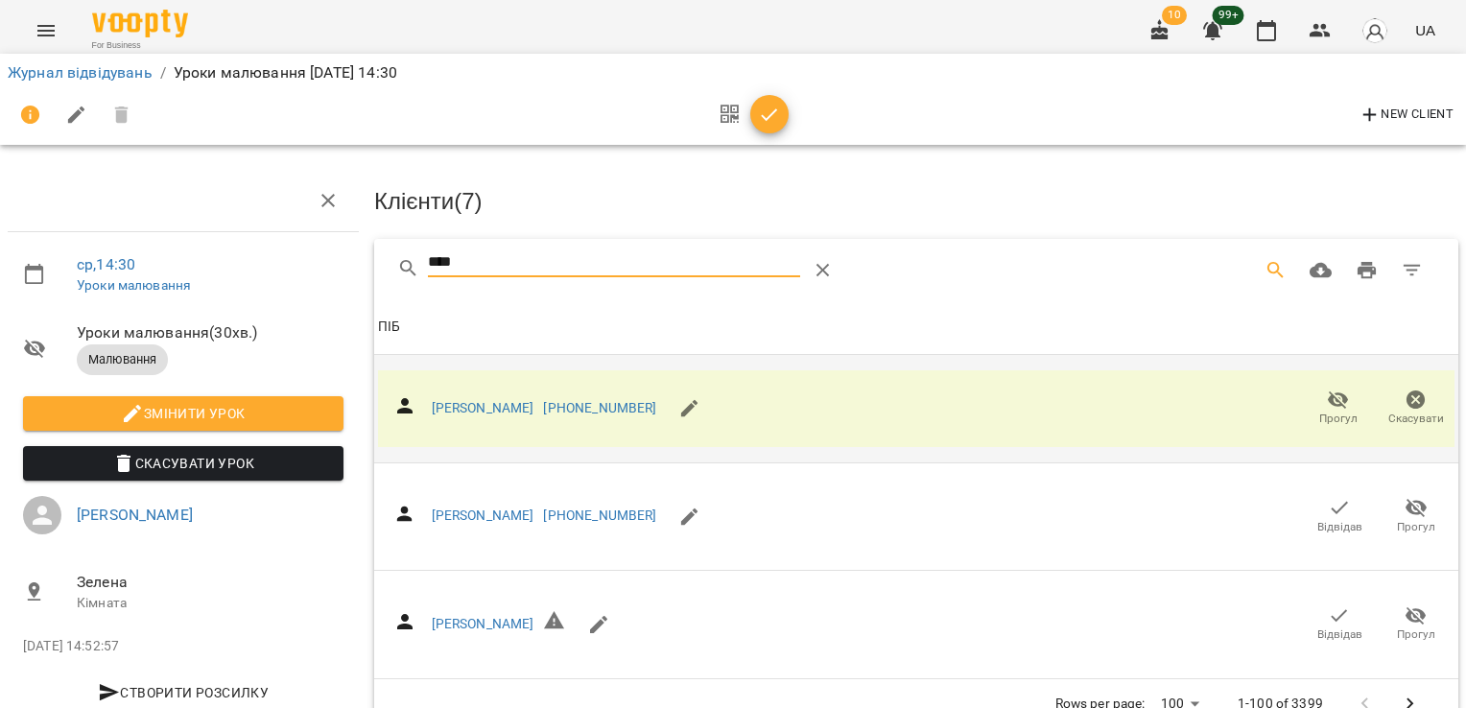
drag, startPoint x: 494, startPoint y: 254, endPoint x: 304, endPoint y: 267, distance: 190.3
click at [305, 267] on div "ср , 14:30 Уроки малювання Уроки малювання ( 30 хв. ) Малювання Змінити урок Ск…" at bounding box center [732, 412] width 1481 height 668
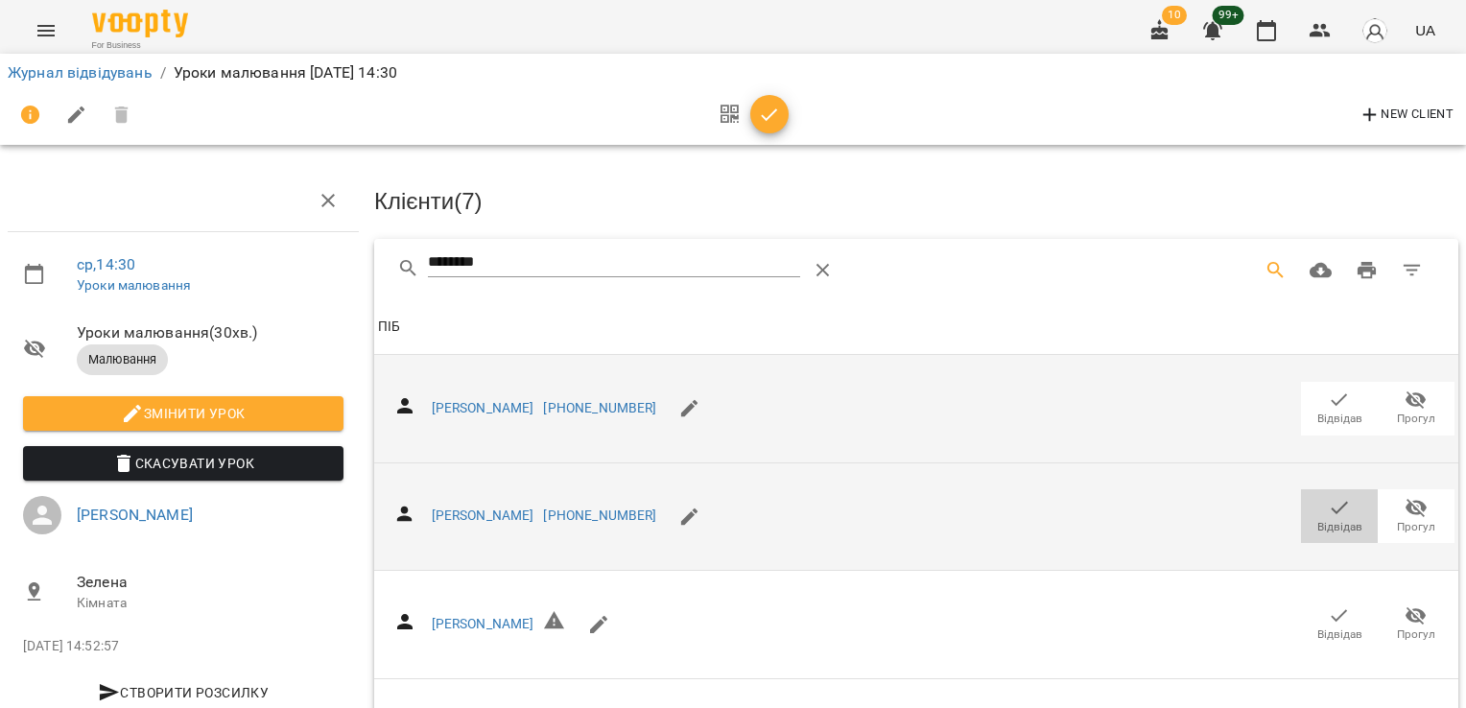
click at [1325, 519] on span "Відвідав" at bounding box center [1339, 527] width 45 height 16
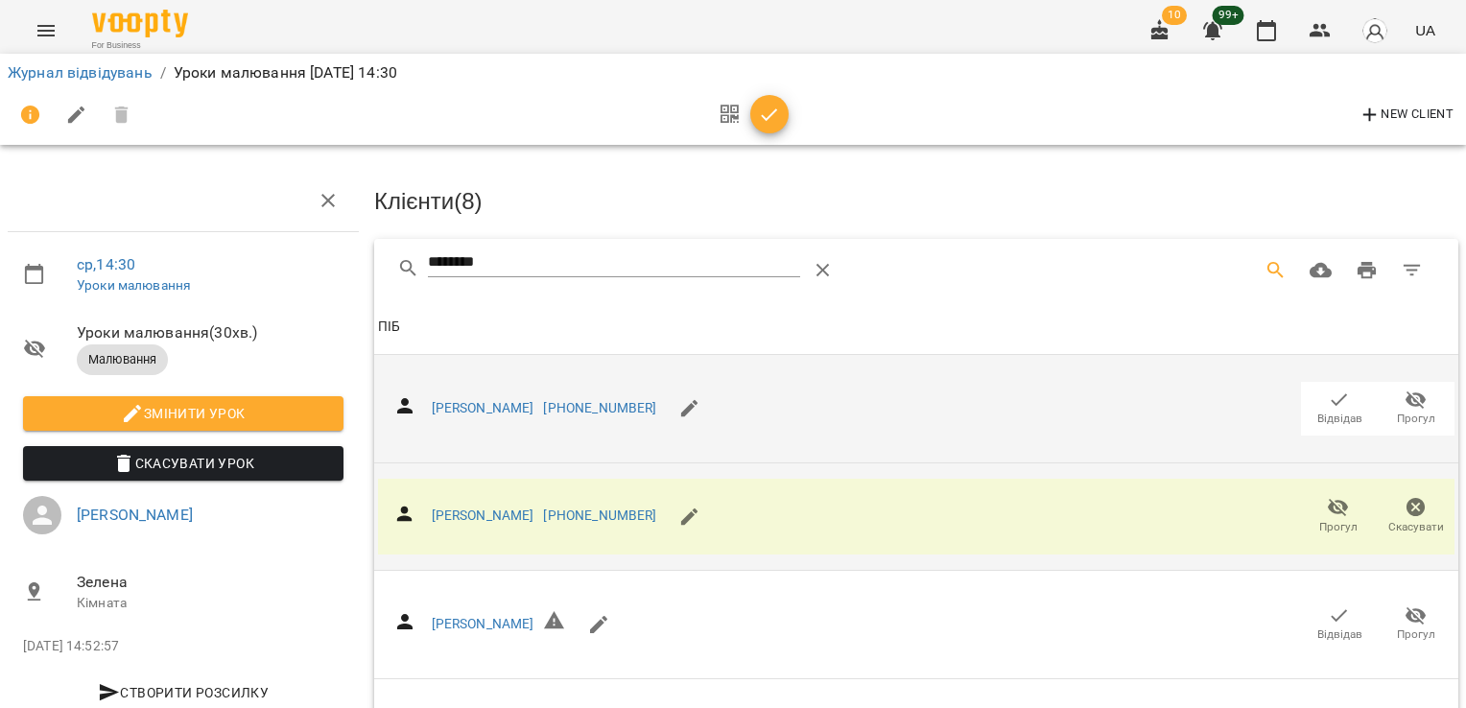
drag, startPoint x: 510, startPoint y: 271, endPoint x: 311, endPoint y: 276, distance: 199.6
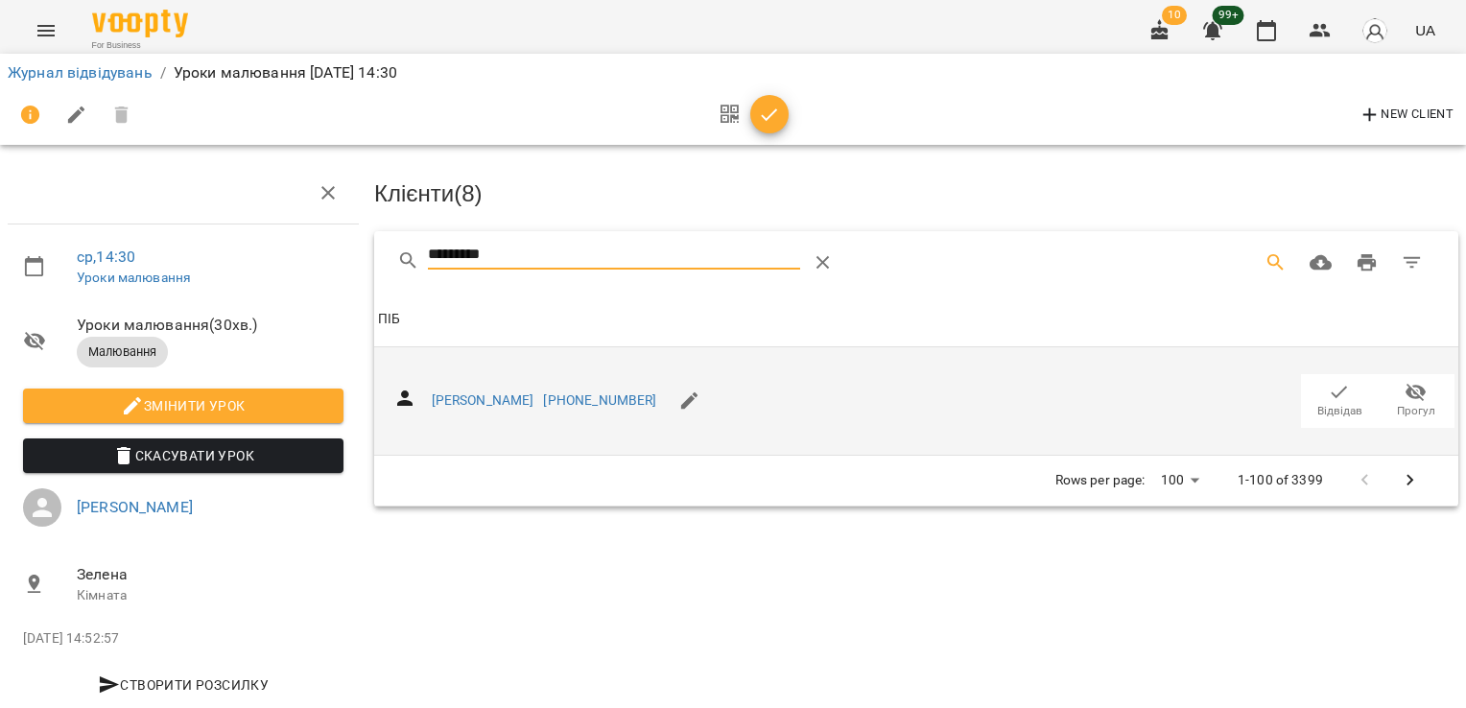
scroll to position [46, 0]
type input "*********"
click at [1346, 403] on span "Відвідав" at bounding box center [1339, 411] width 45 height 16
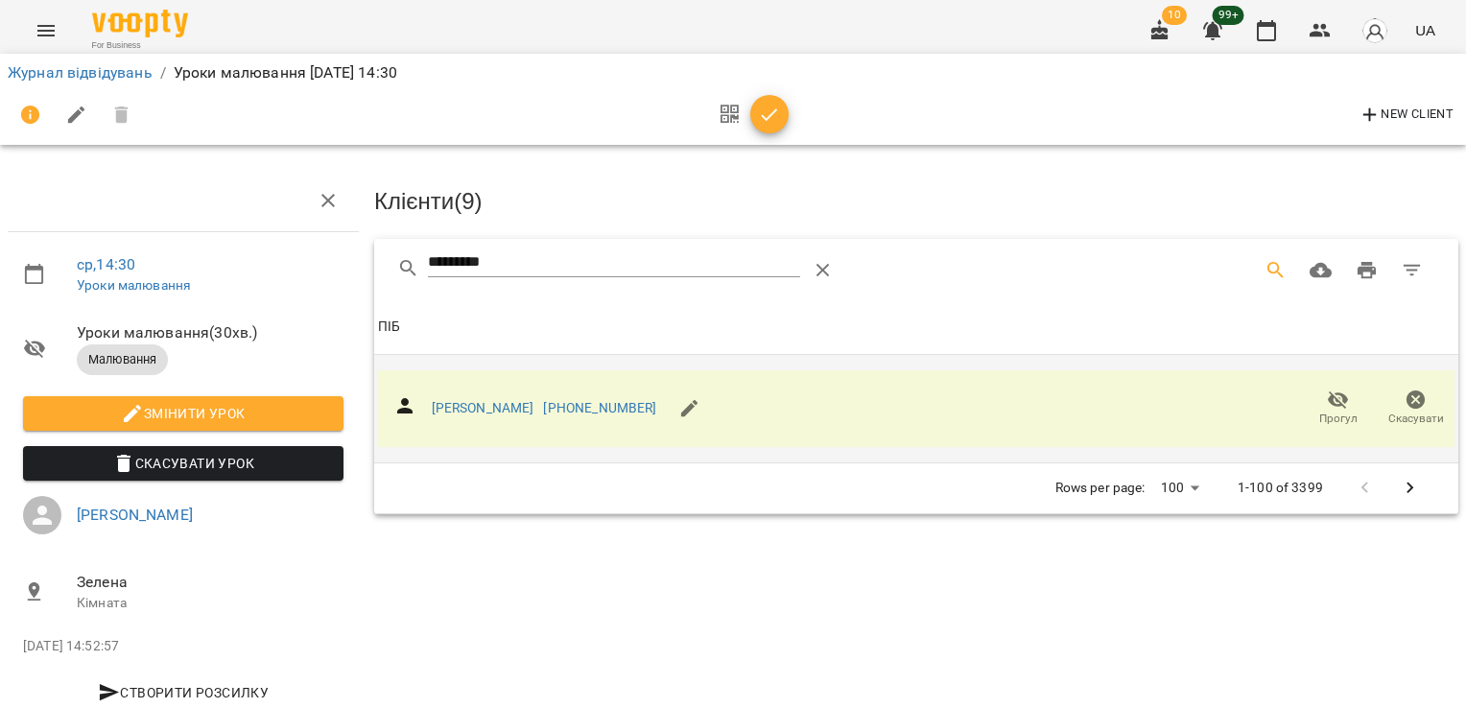
scroll to position [0, 0]
click at [775, 106] on icon "button" at bounding box center [769, 115] width 23 height 23
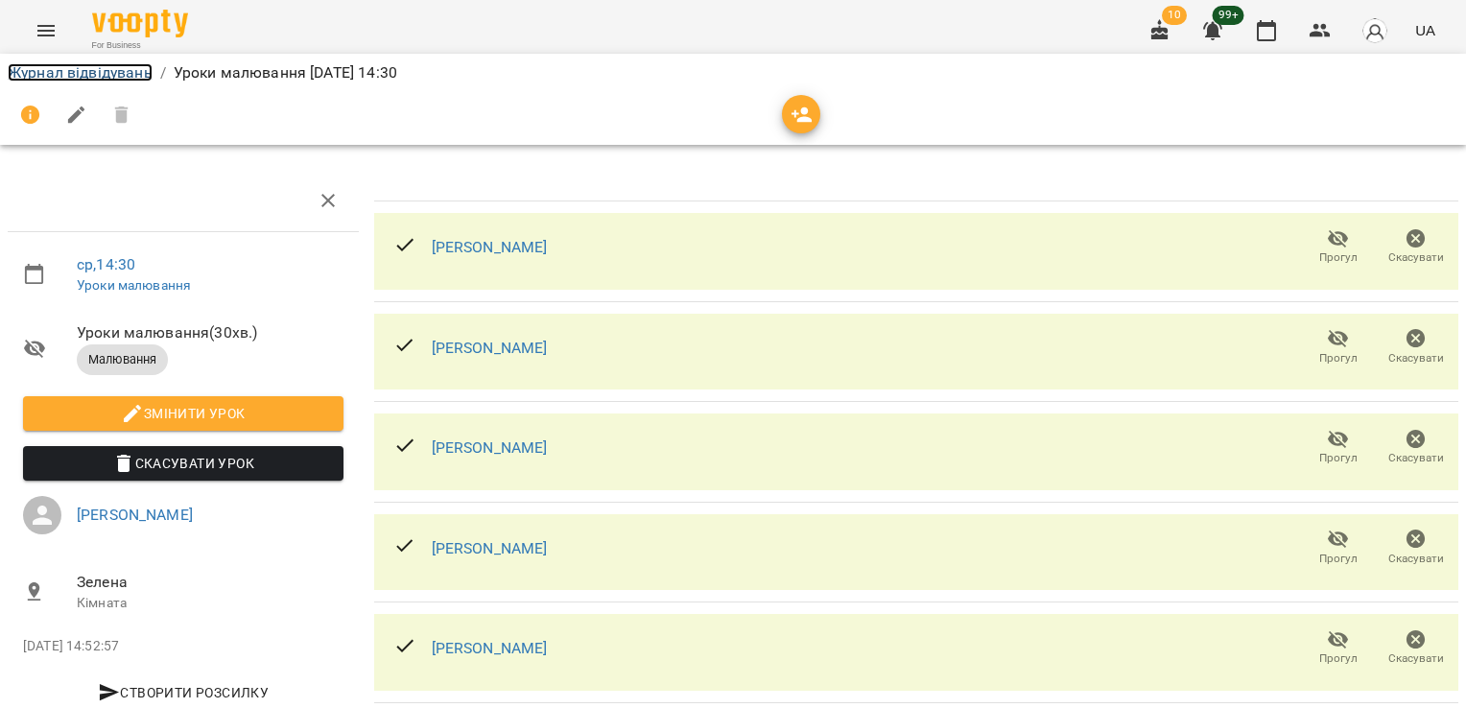
click at [97, 78] on link "Журнал відвідувань" at bounding box center [80, 72] width 145 height 18
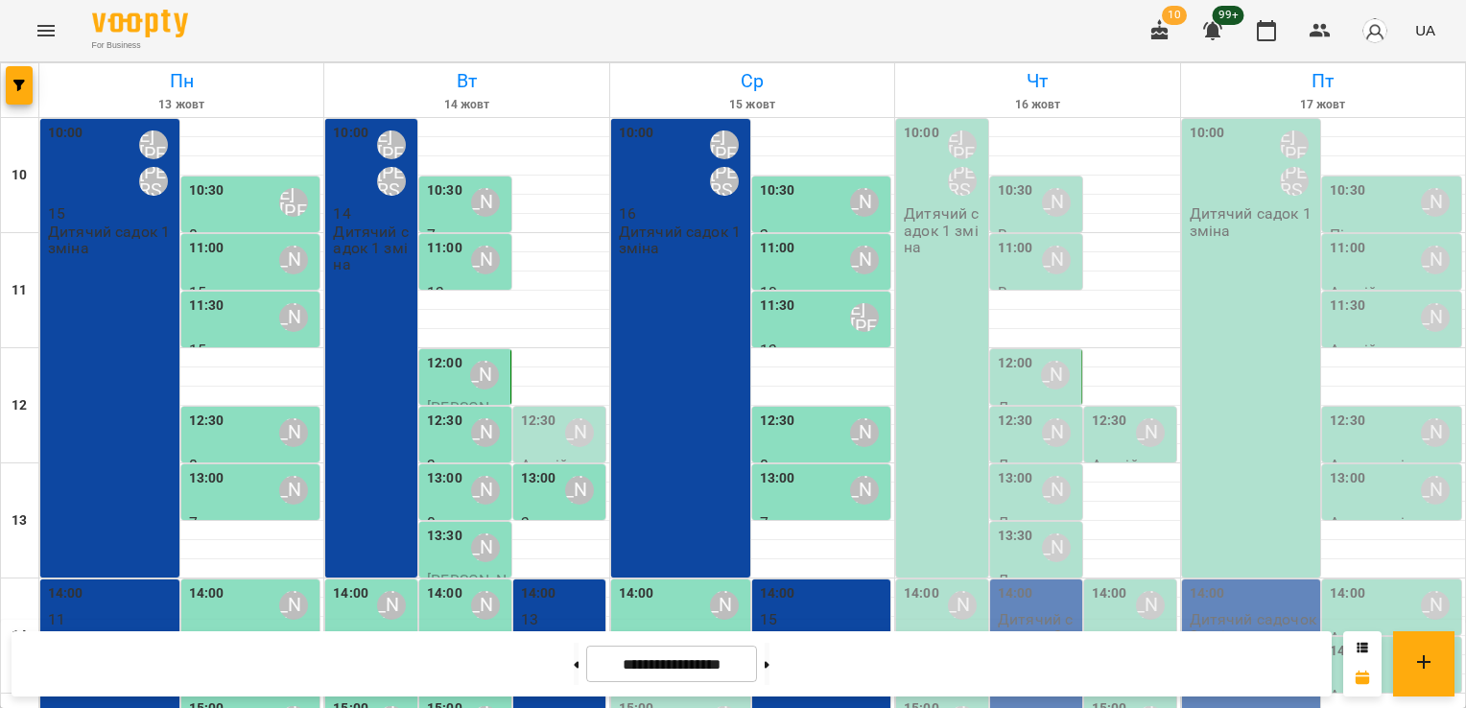
scroll to position [262, 0]
click at [601, 707] on div at bounding box center [466, 722] width 284 height 19
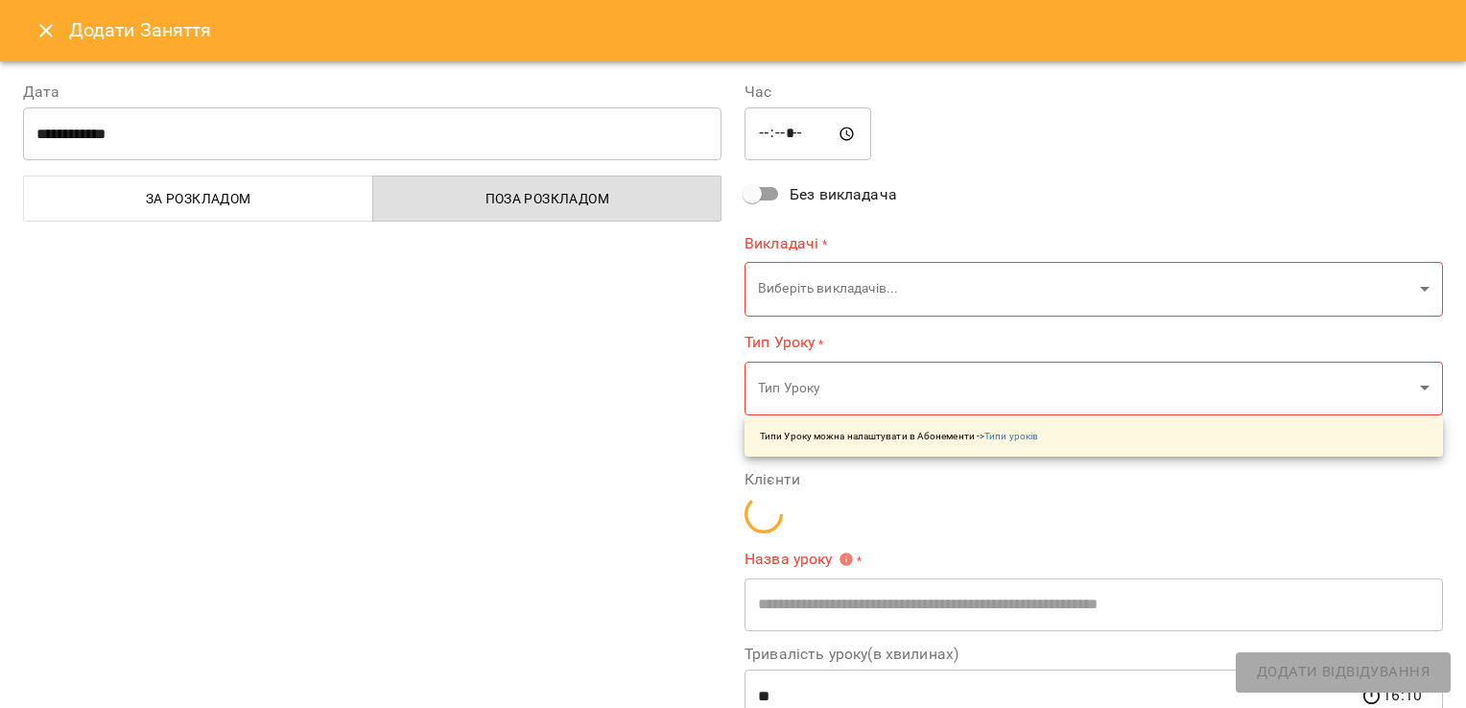
type input "**********"
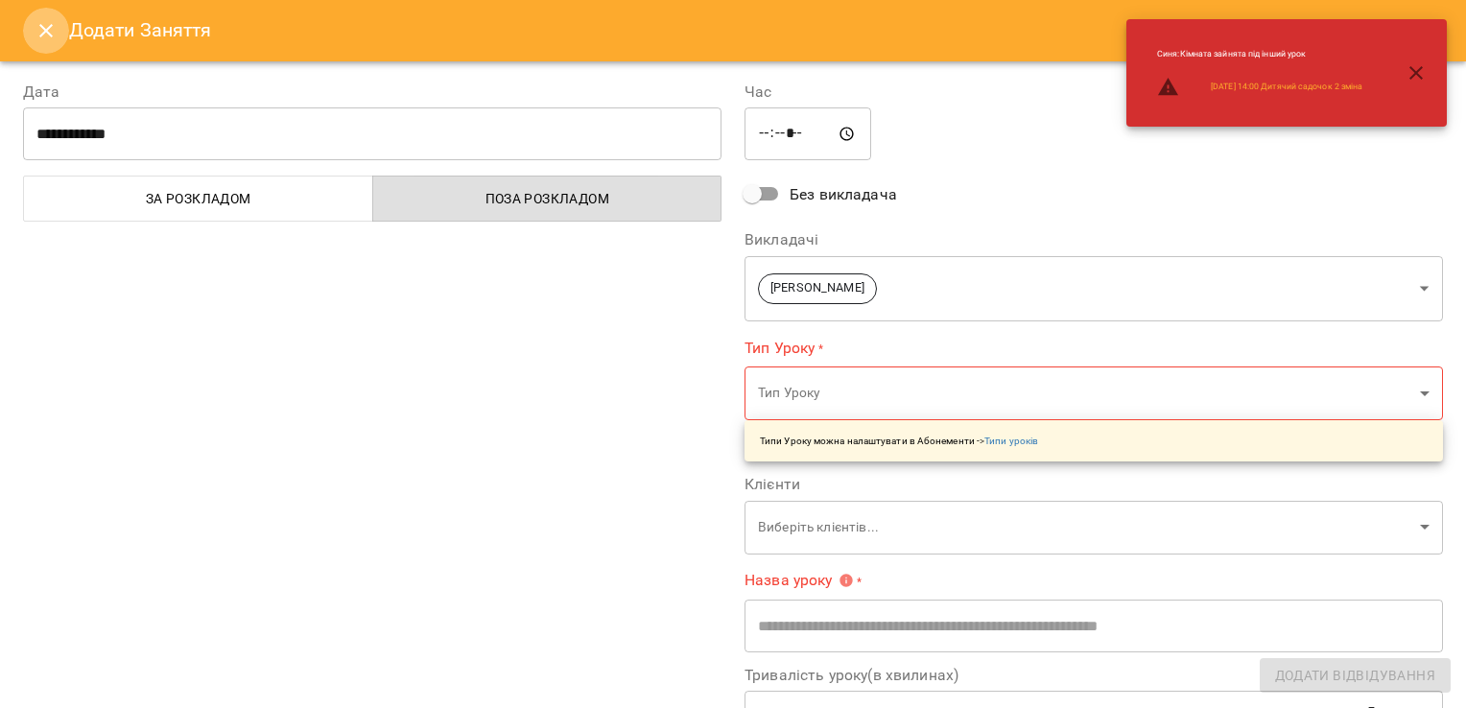
click at [40, 35] on icon "Close" at bounding box center [45, 30] width 13 height 13
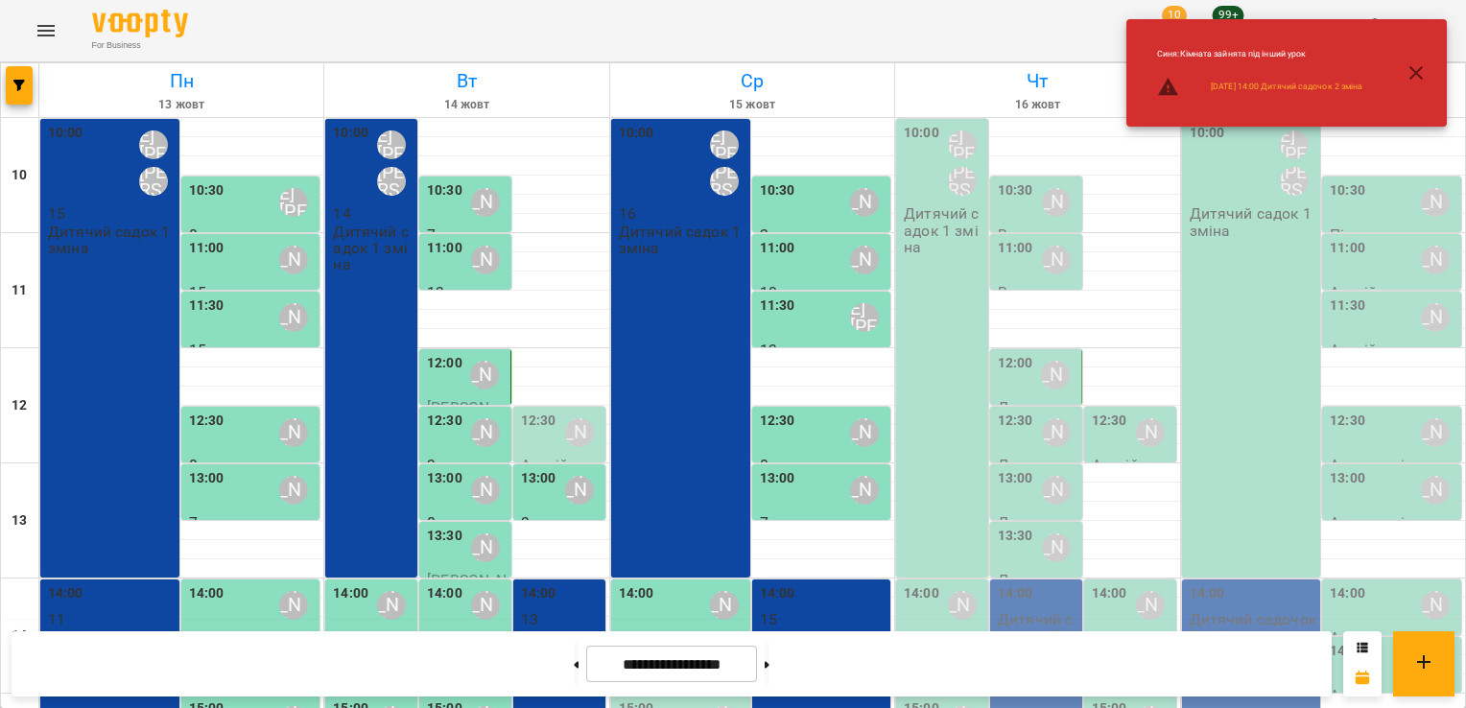
click at [670, 698] on div "15:00 [PERSON_NAME]" at bounding box center [683, 720] width 128 height 44
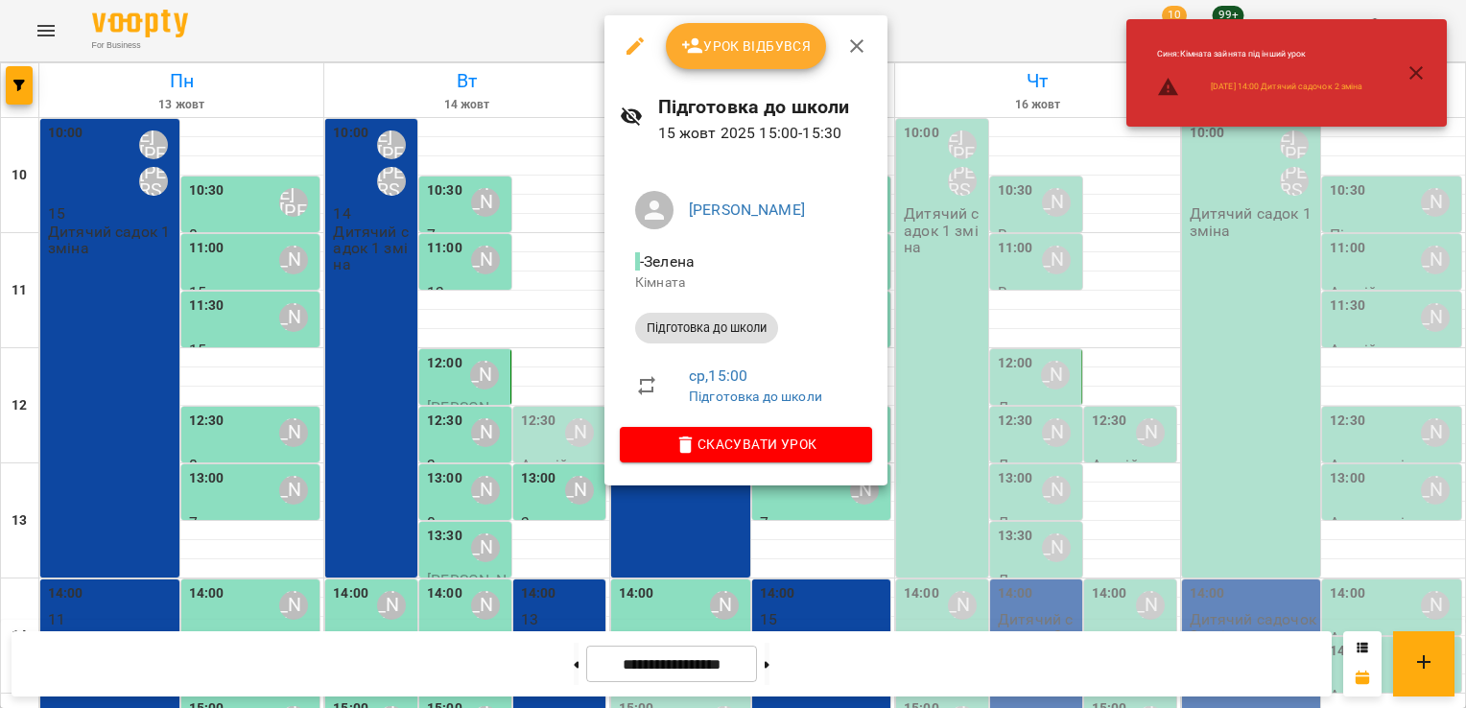
click at [787, 51] on span "Урок відбувся" at bounding box center [746, 46] width 130 height 23
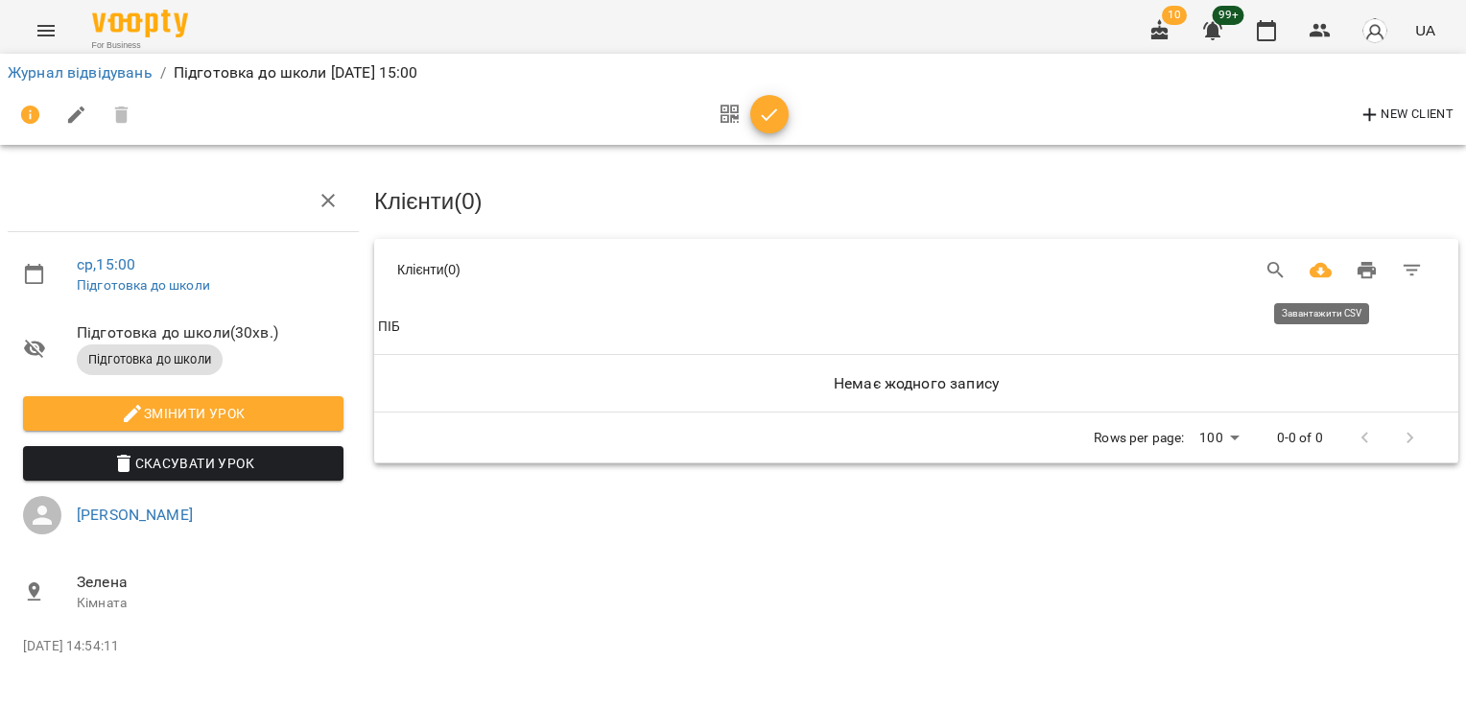
click at [1298, 267] on button "Завантажити CSV" at bounding box center [1321, 270] width 46 height 46
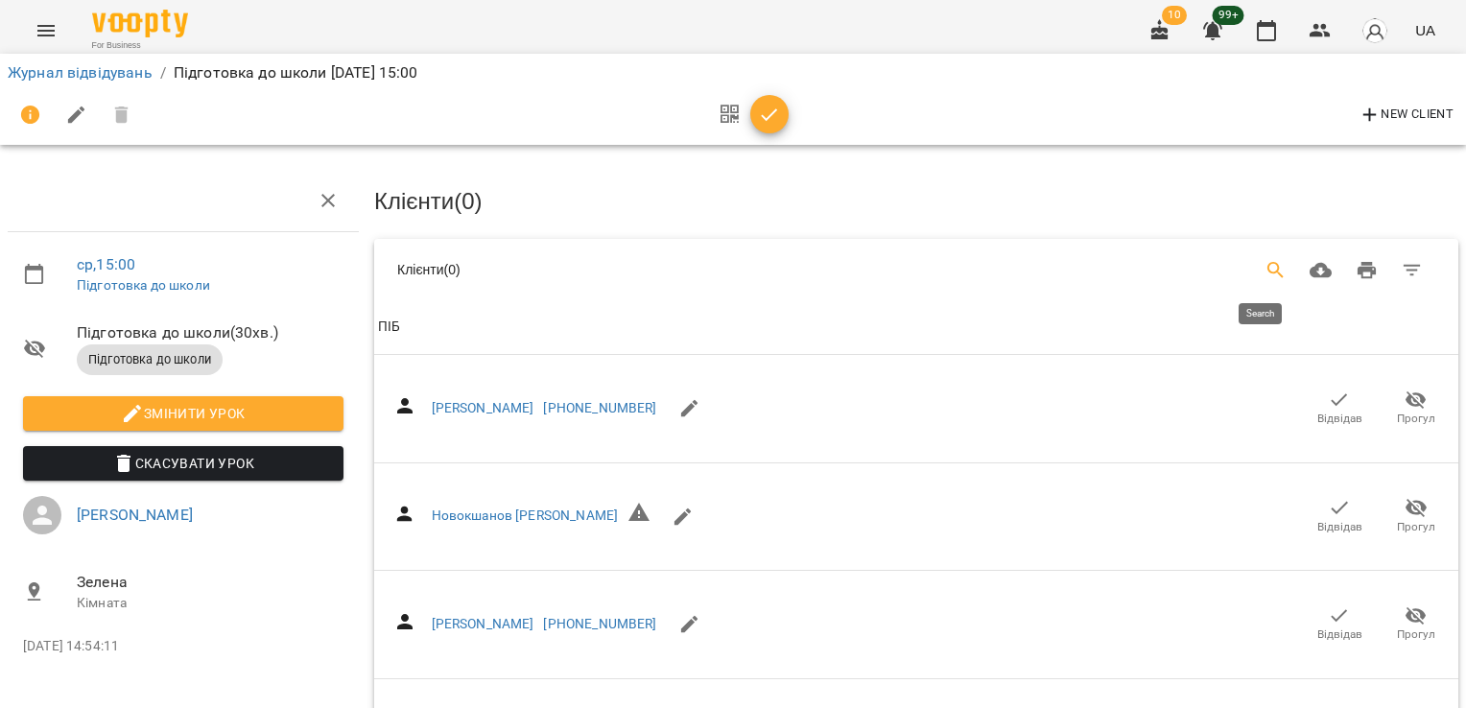
click at [1270, 270] on icon "Search" at bounding box center [1275, 270] width 23 height 23
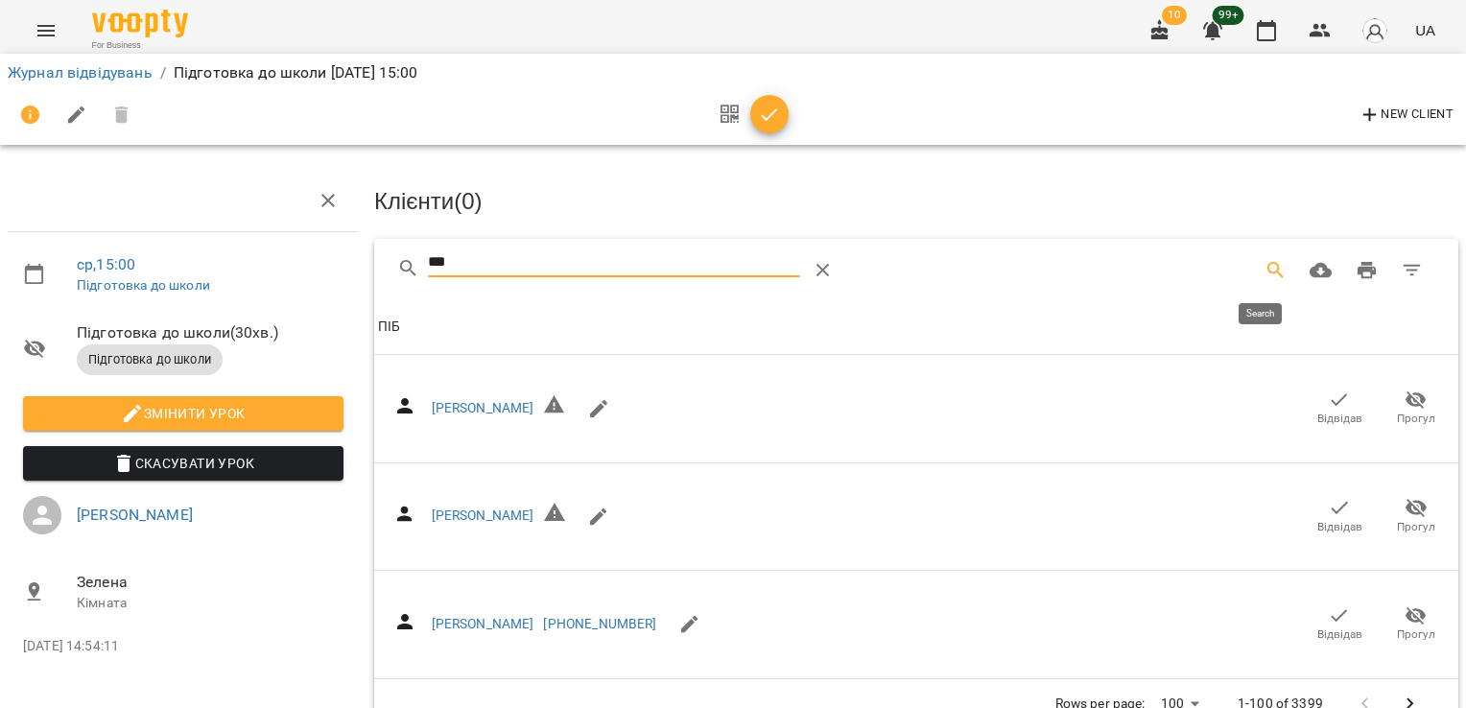
type input "****"
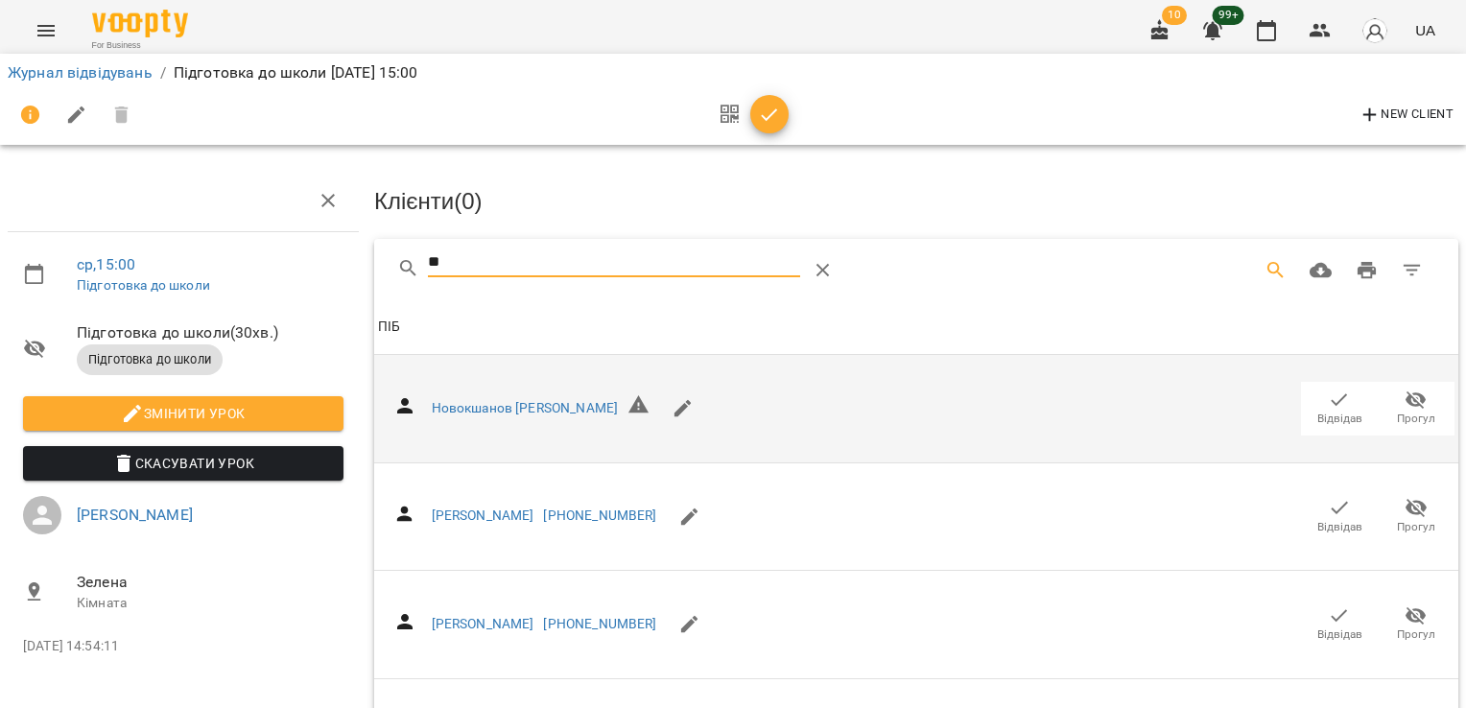
type input "*"
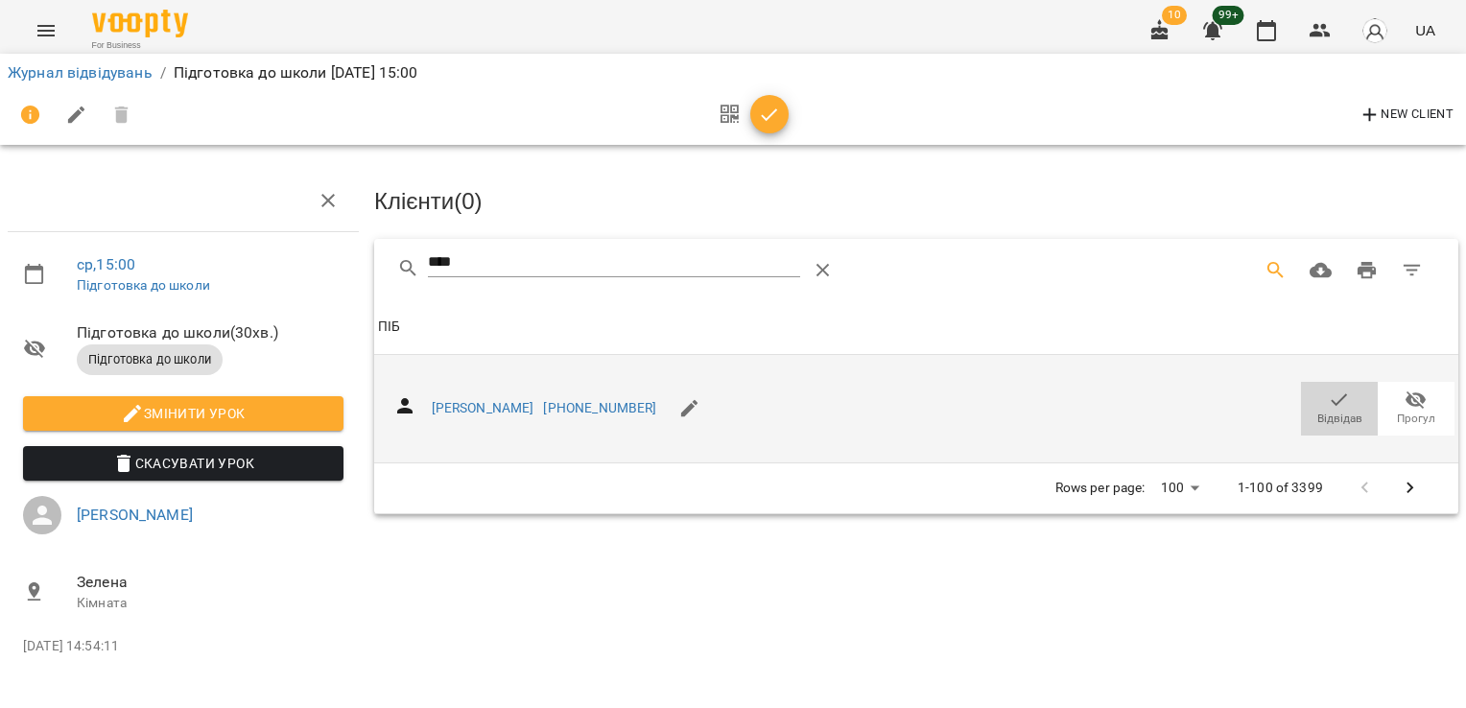
click at [1344, 412] on span "Відвідав" at bounding box center [1339, 419] width 45 height 16
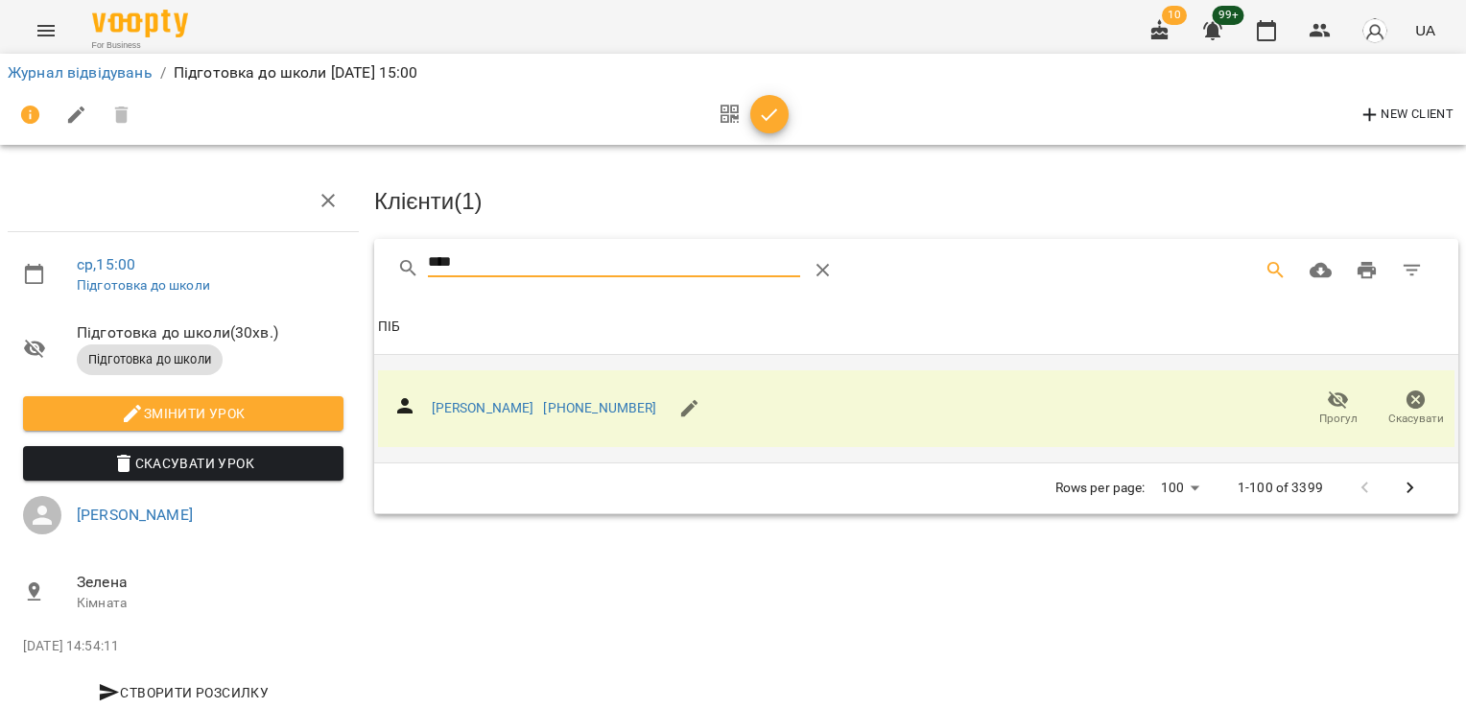
drag, startPoint x: 506, startPoint y: 263, endPoint x: 293, endPoint y: 271, distance: 213.1
click at [292, 274] on div "ср , 15:00 Підготовка до школи Підготовка до школи ( 30 хв. ) Підготовка до шко…" at bounding box center [732, 409] width 1481 height 663
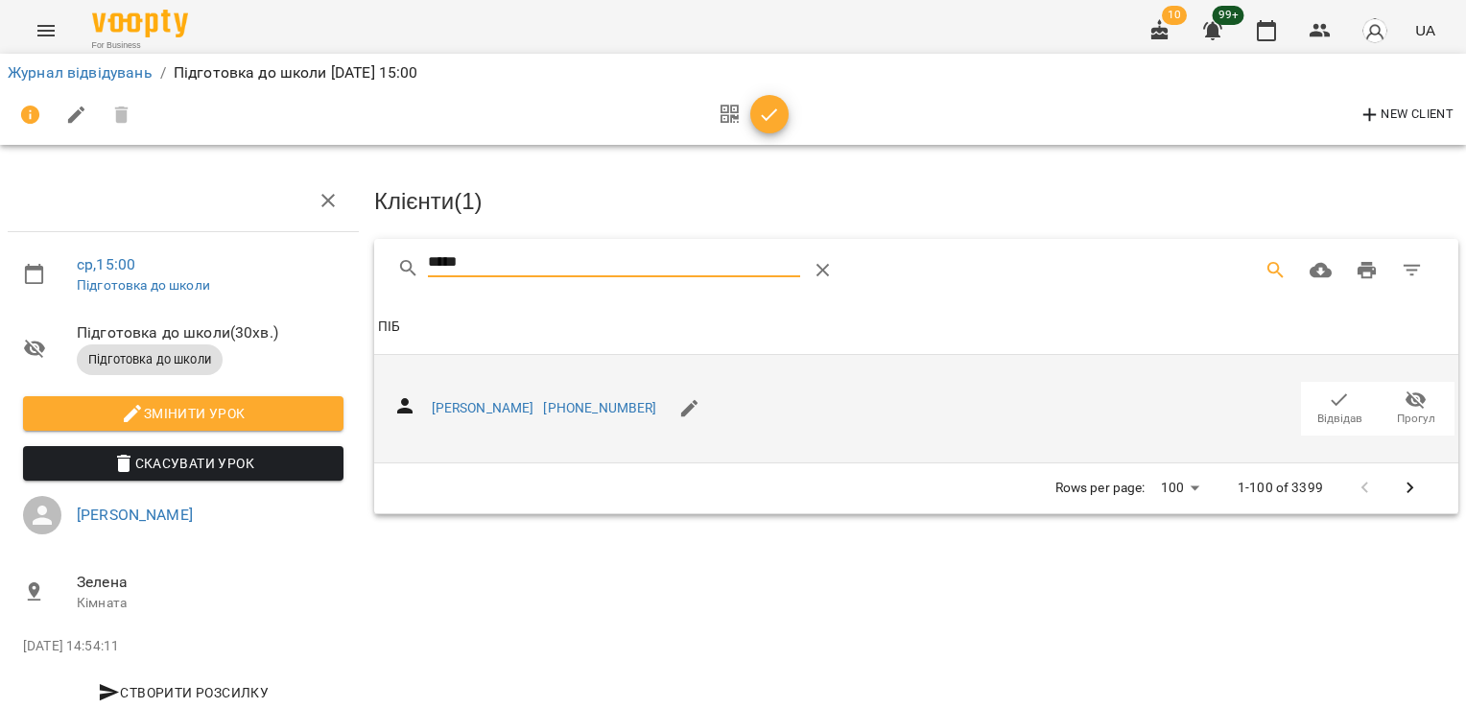
click at [1331, 405] on icon "button" at bounding box center [1339, 400] width 23 height 23
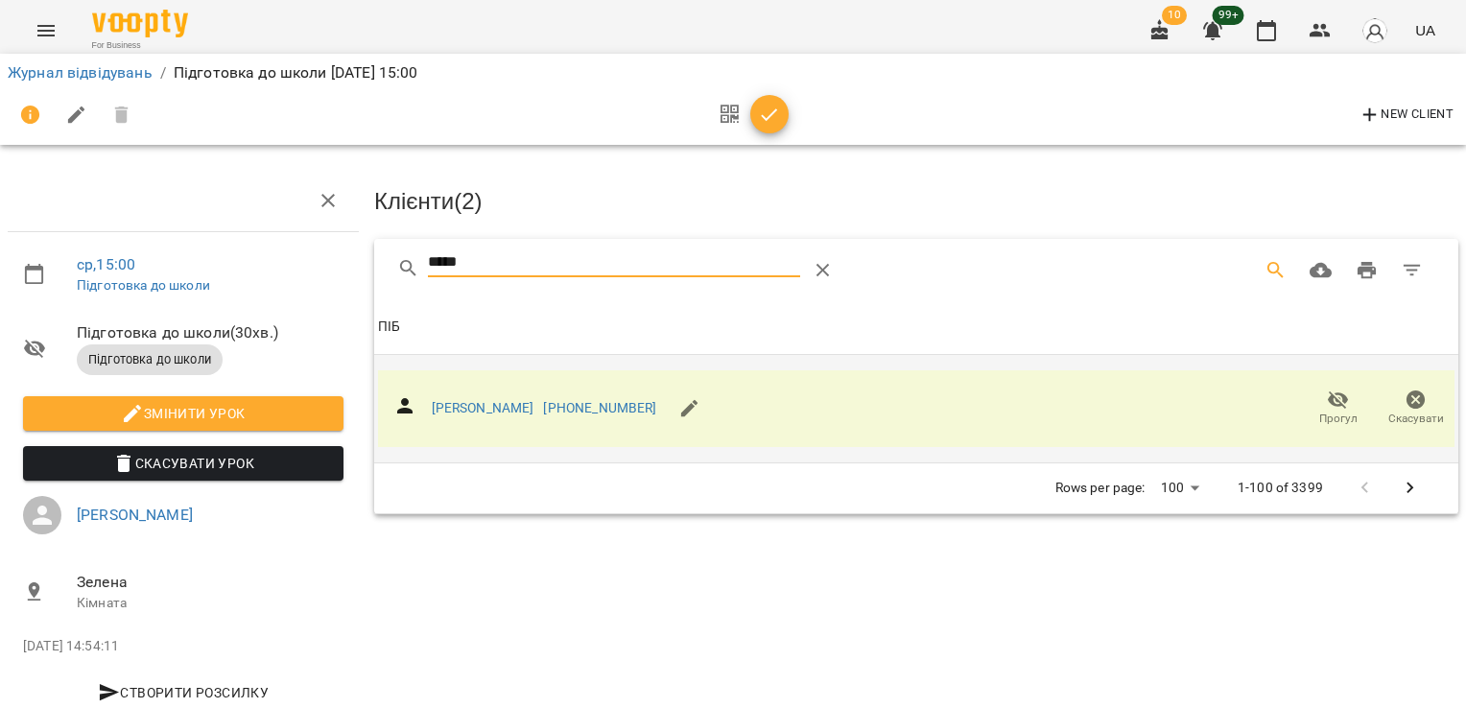
drag, startPoint x: 520, startPoint y: 264, endPoint x: 319, endPoint y: 263, distance: 200.5
click at [320, 263] on div "ср , 15:00 Підготовка до школи Підготовка до школи ( 30 хв. ) Підготовка до шко…" at bounding box center [732, 409] width 1481 height 663
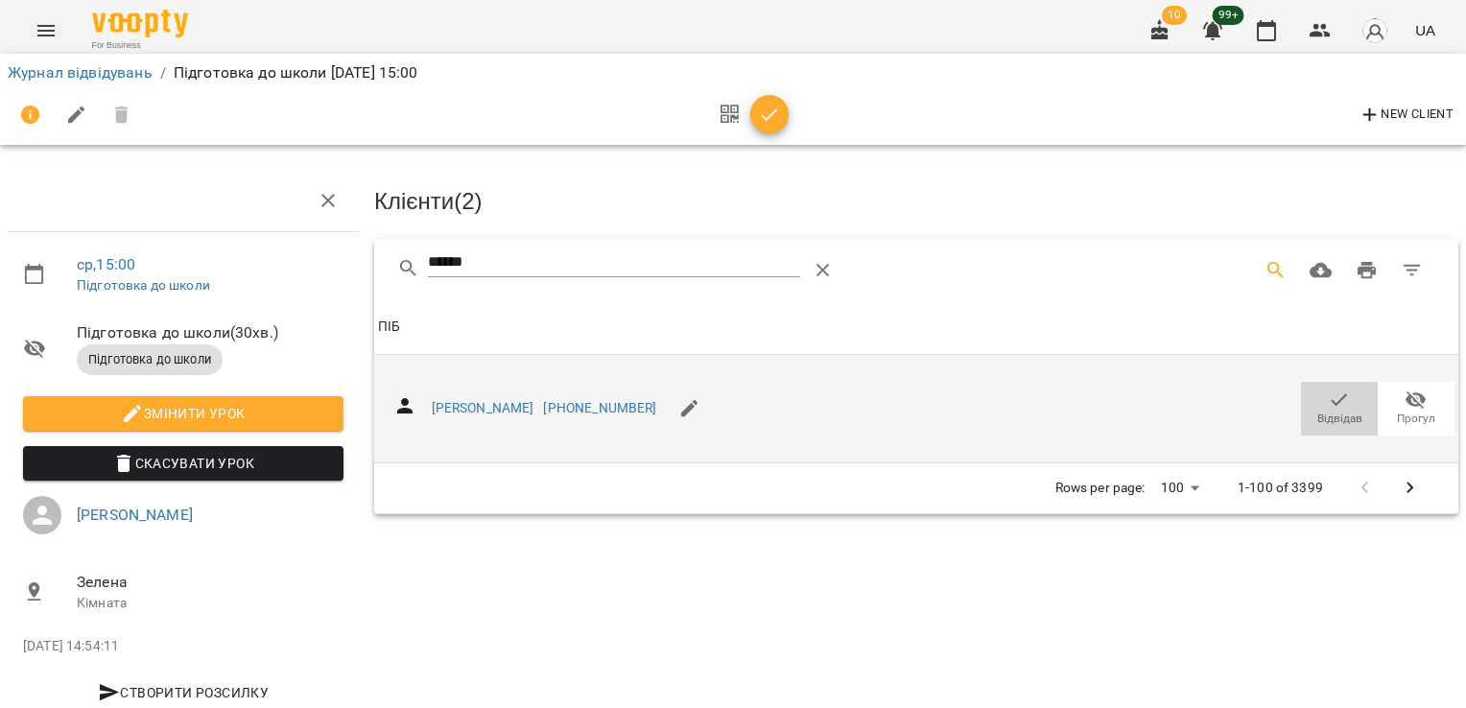
click at [1312, 393] on span "Відвідав" at bounding box center [1339, 408] width 54 height 38
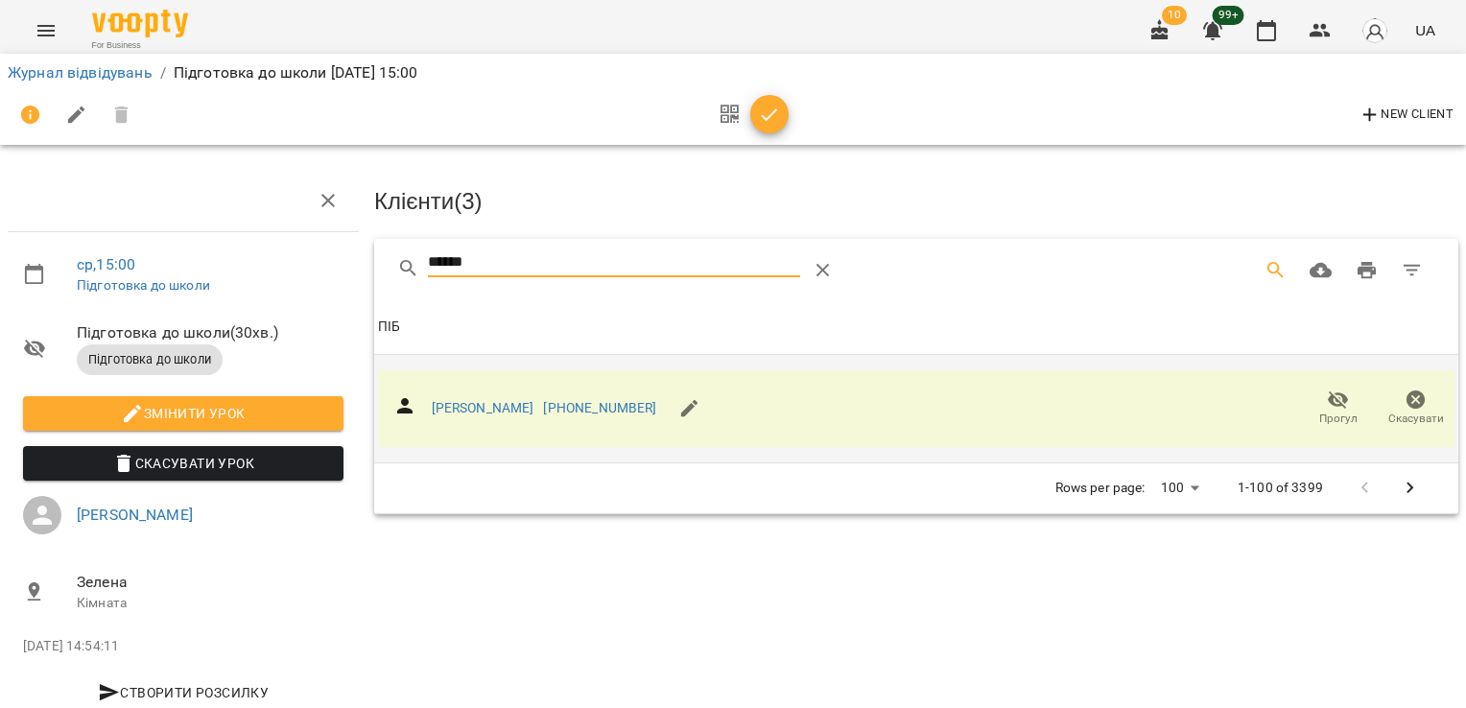
drag, startPoint x: 507, startPoint y: 263, endPoint x: 283, endPoint y: 267, distance: 224.5
click at [283, 267] on div "ср , 15:00 Підготовка до школи Підготовка до школи ( 30 хв. ) Підготовка до шко…" at bounding box center [732, 409] width 1481 height 663
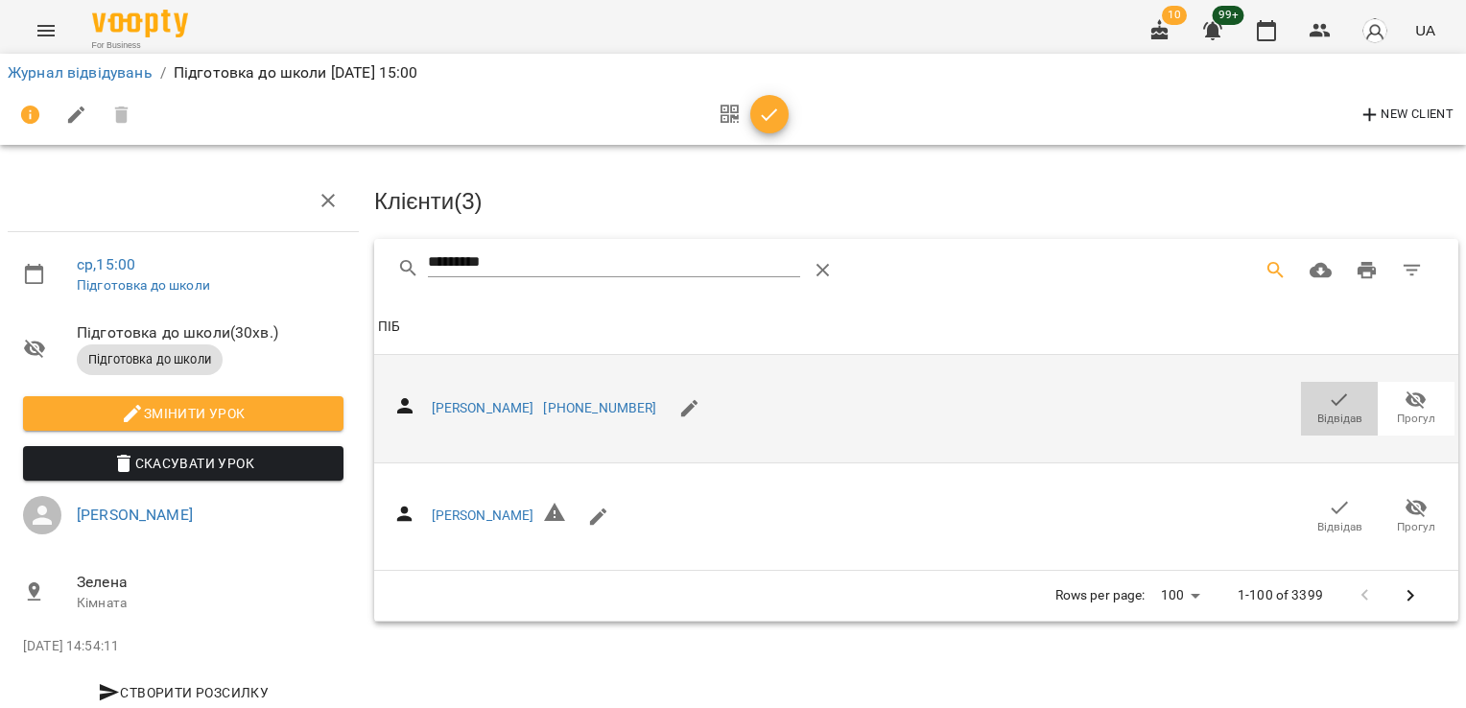
click at [1325, 416] on span "Відвідав" at bounding box center [1339, 419] width 45 height 16
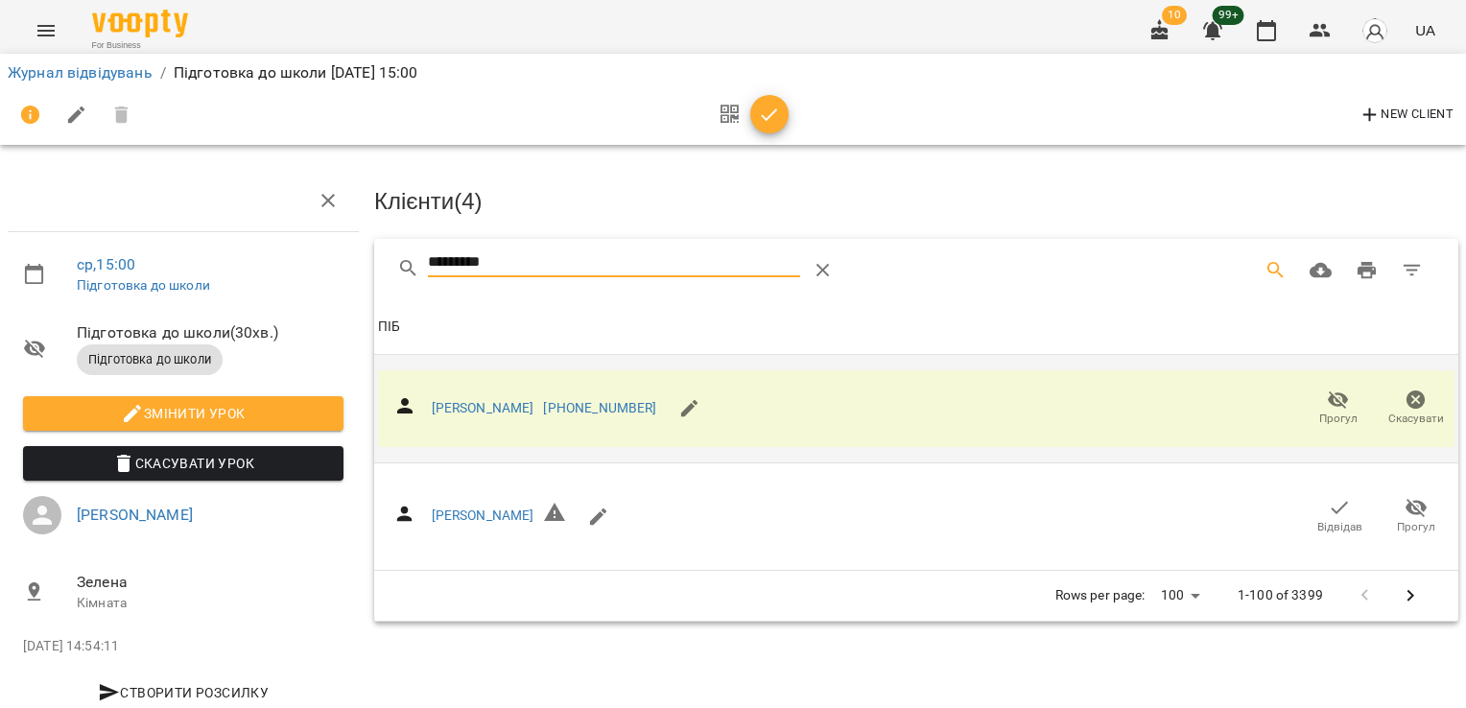
drag, startPoint x: 449, startPoint y: 267, endPoint x: 434, endPoint y: 261, distance: 16.4
click at [441, 264] on input "*********" at bounding box center [614, 262] width 372 height 31
type input "*"
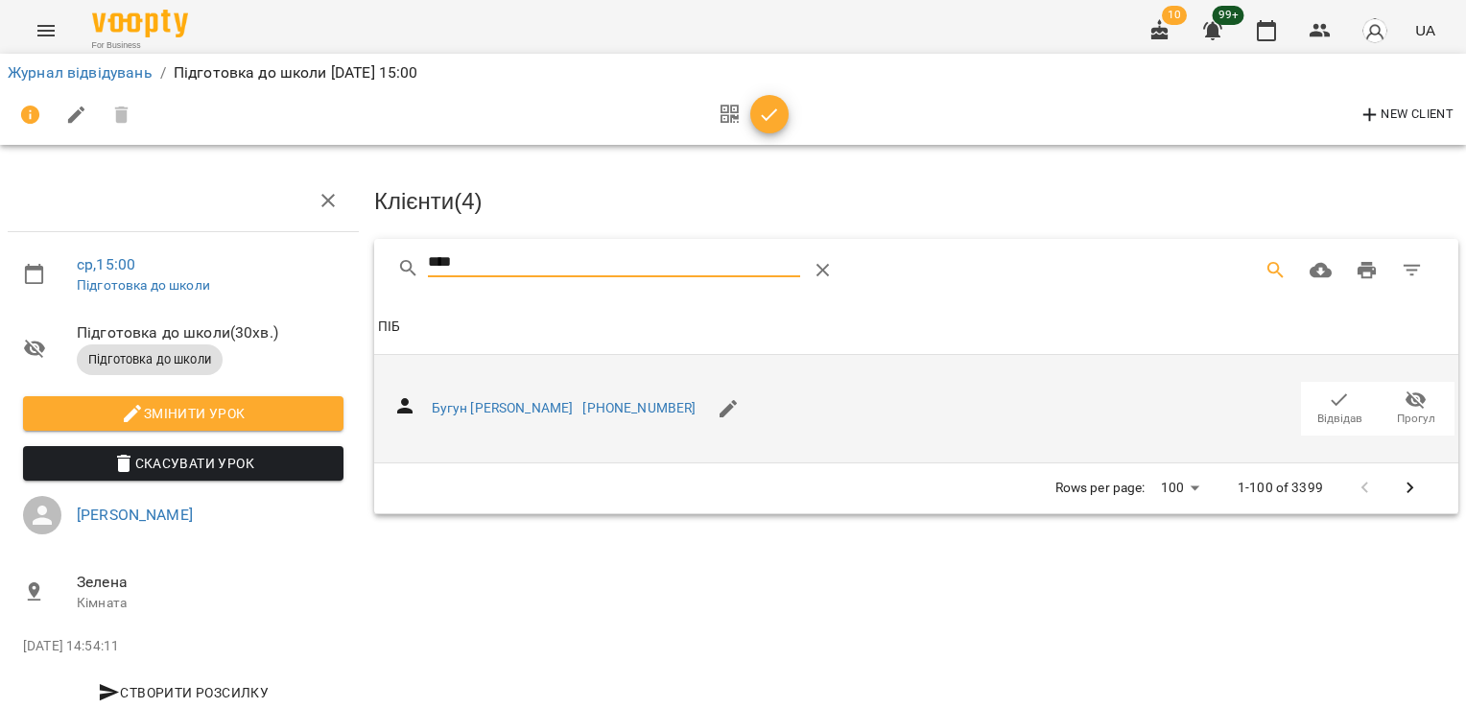
type input "****"
click at [1328, 396] on icon "button" at bounding box center [1339, 400] width 23 height 23
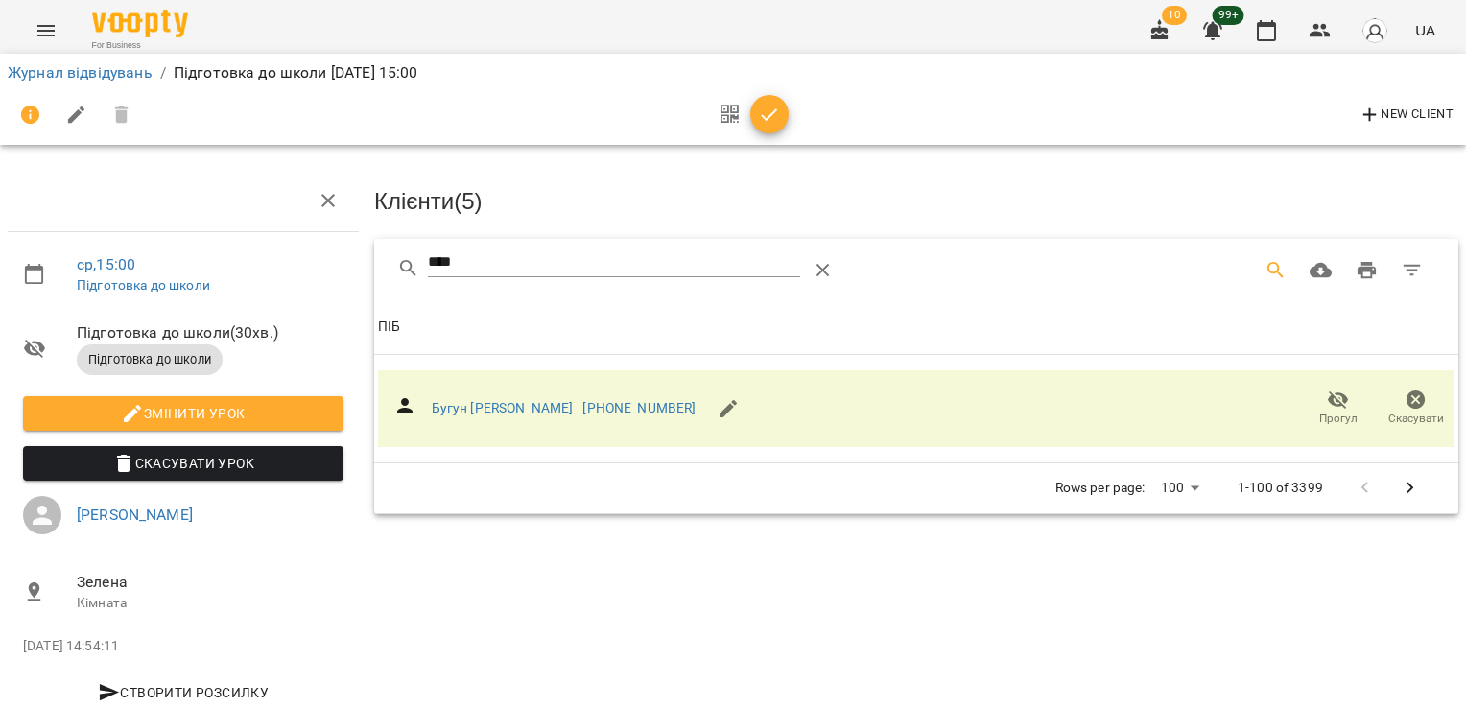
click at [739, 116] on button "button" at bounding box center [729, 115] width 41 height 46
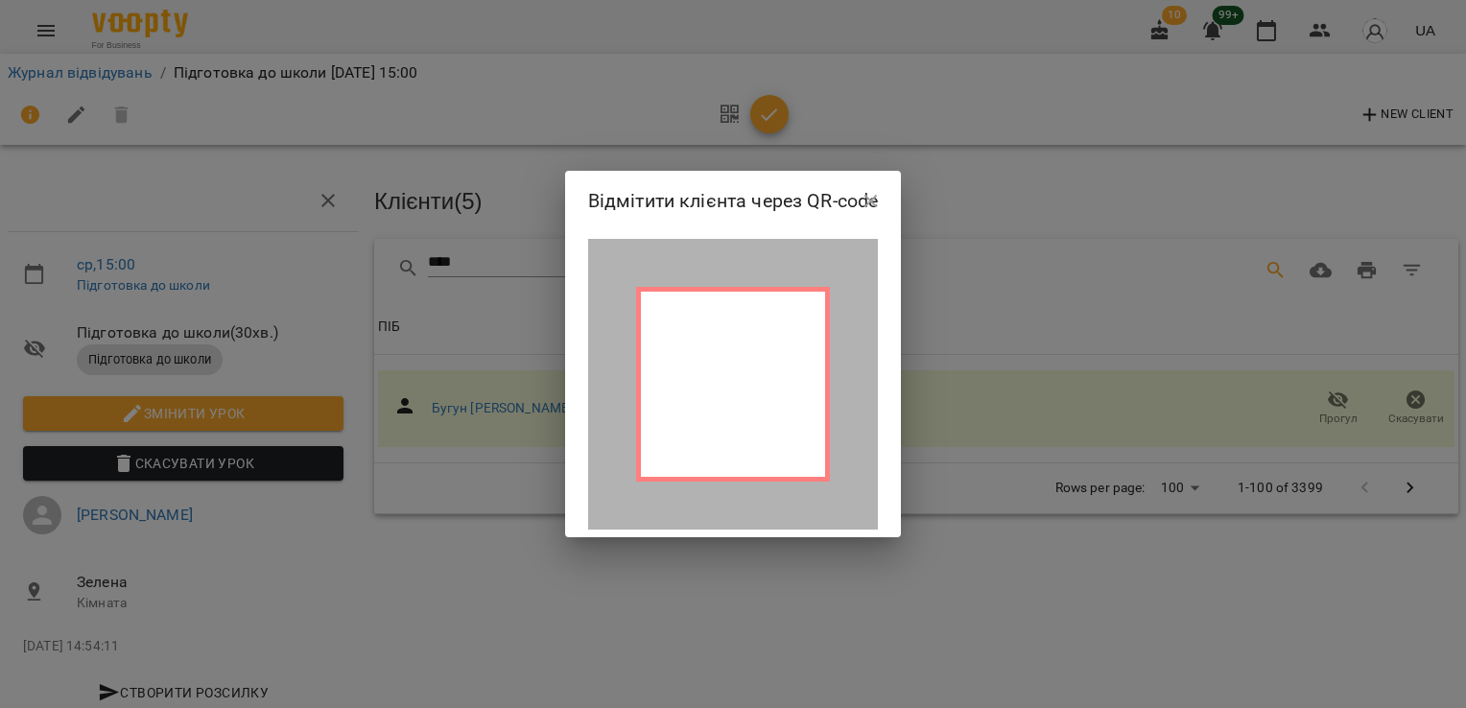
drag, startPoint x: 1071, startPoint y: 198, endPoint x: 839, endPoint y: 184, distance: 231.6
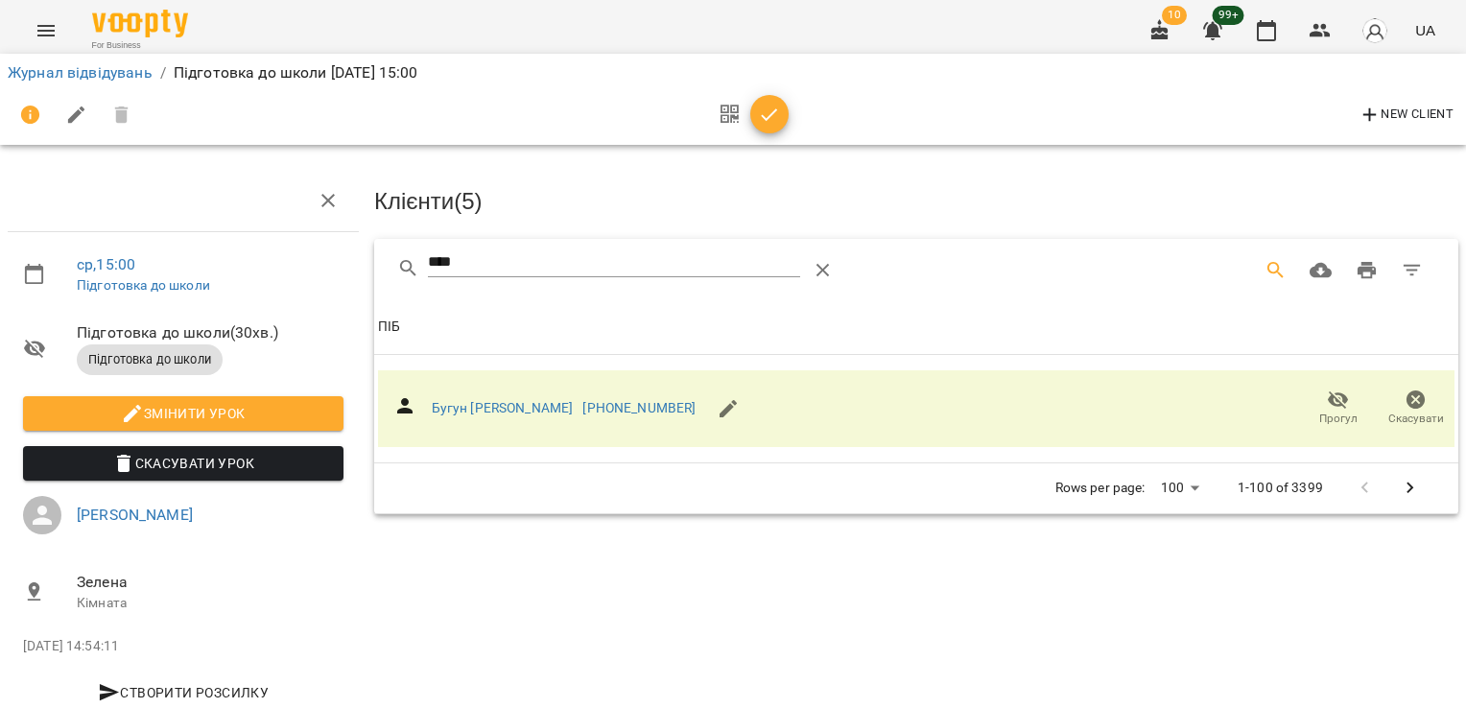
click at [769, 129] on button "button" at bounding box center [769, 114] width 38 height 38
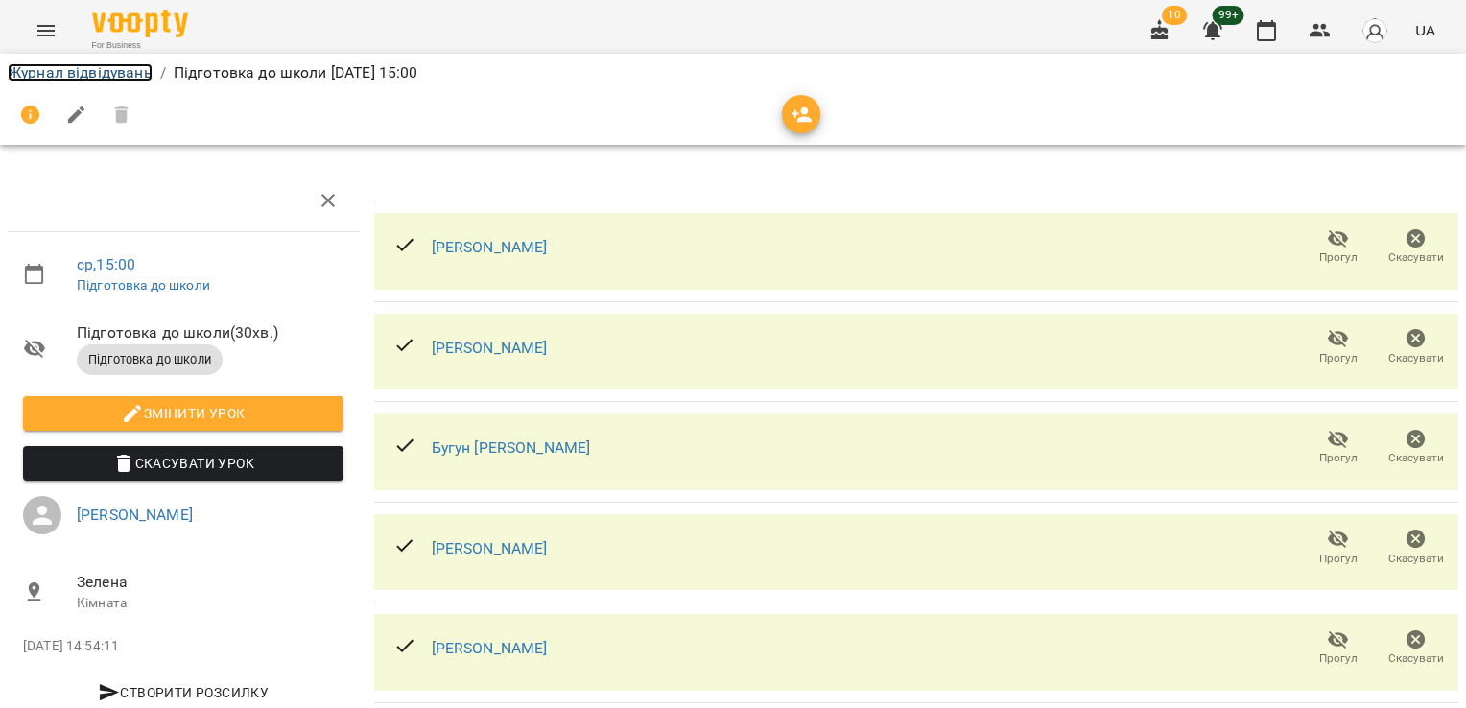
click at [35, 74] on link "Журнал відвідувань" at bounding box center [80, 72] width 145 height 18
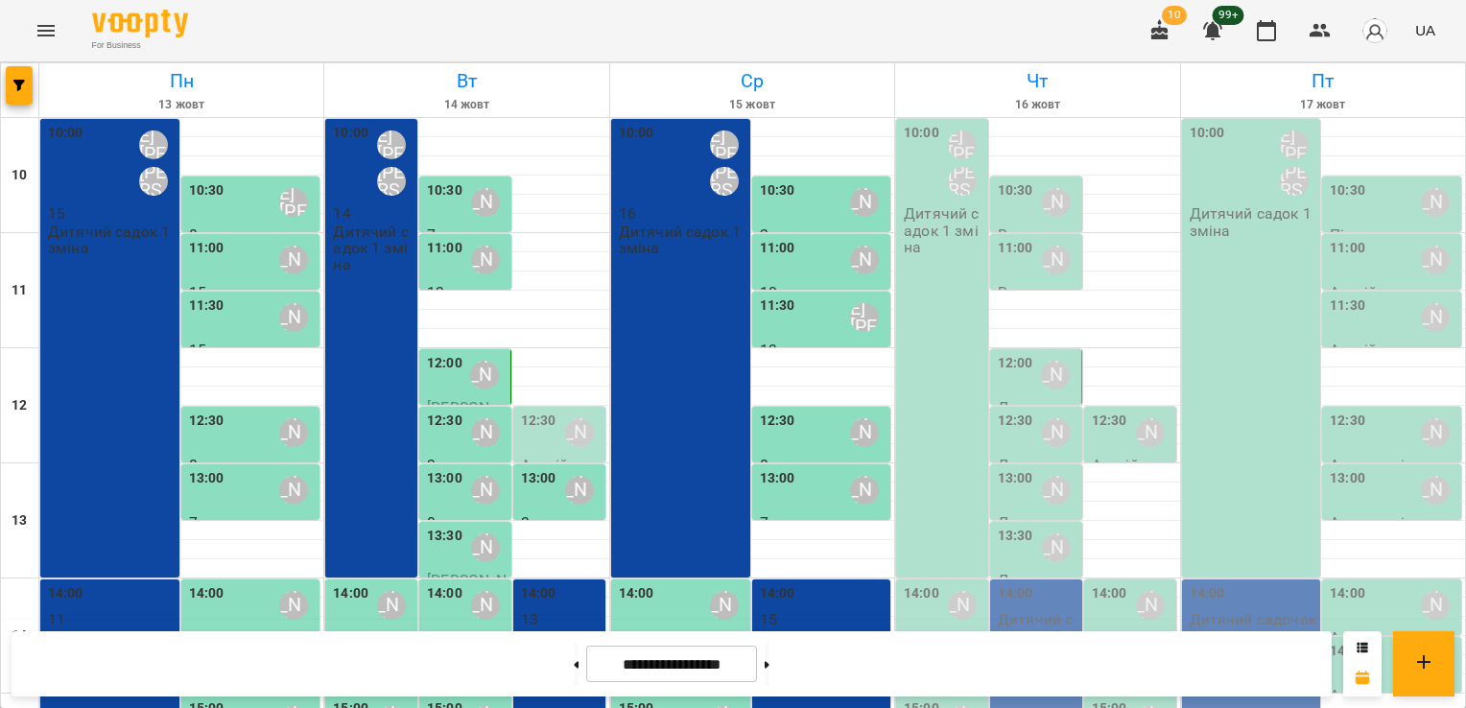
scroll to position [416, 0]
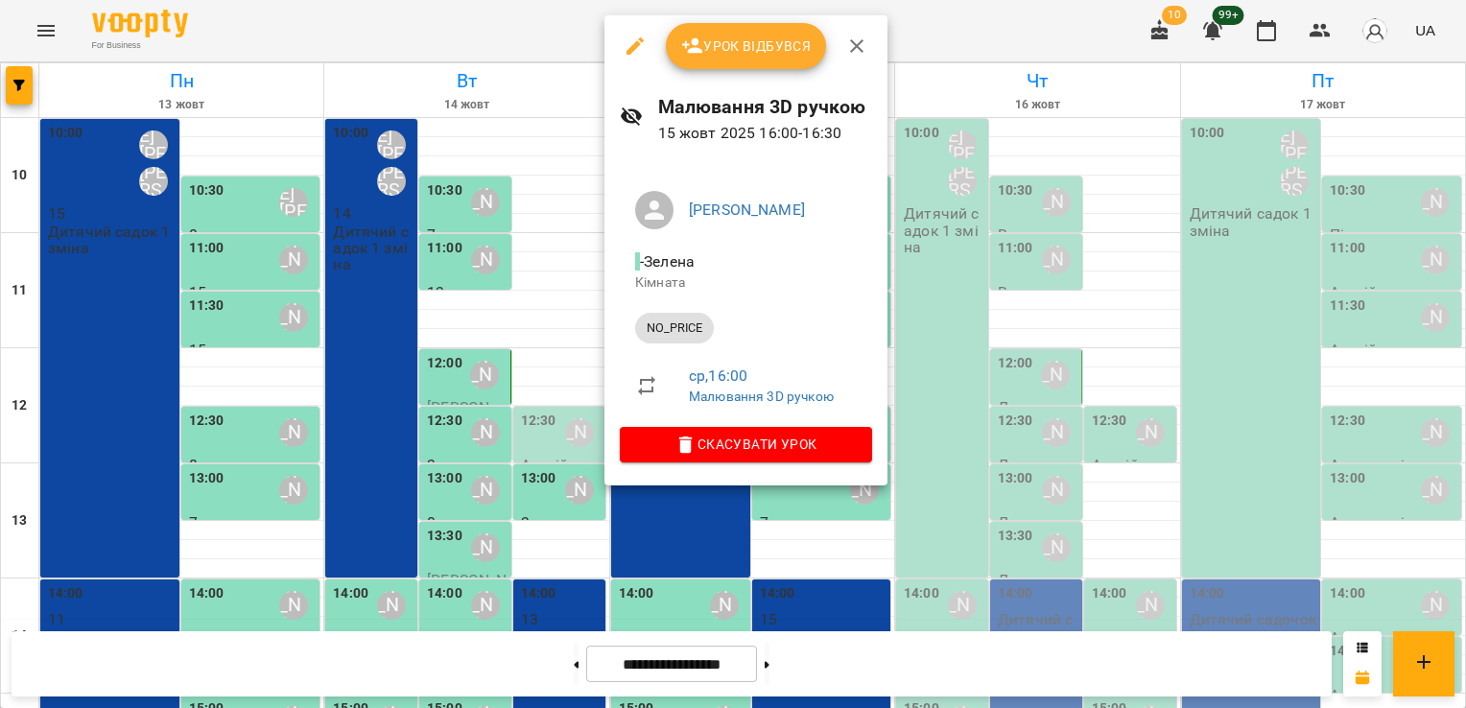
click at [645, 39] on icon "button" at bounding box center [635, 46] width 23 height 23
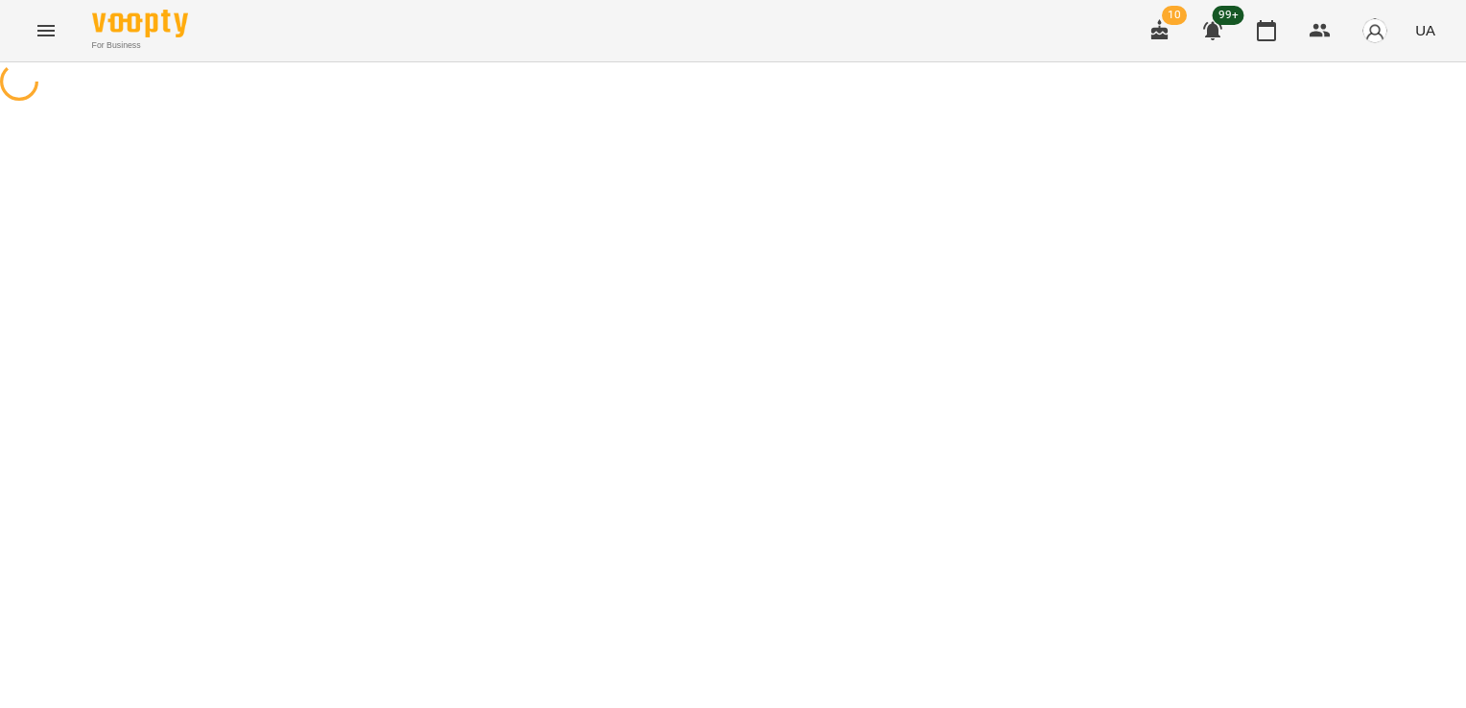
select select "********"
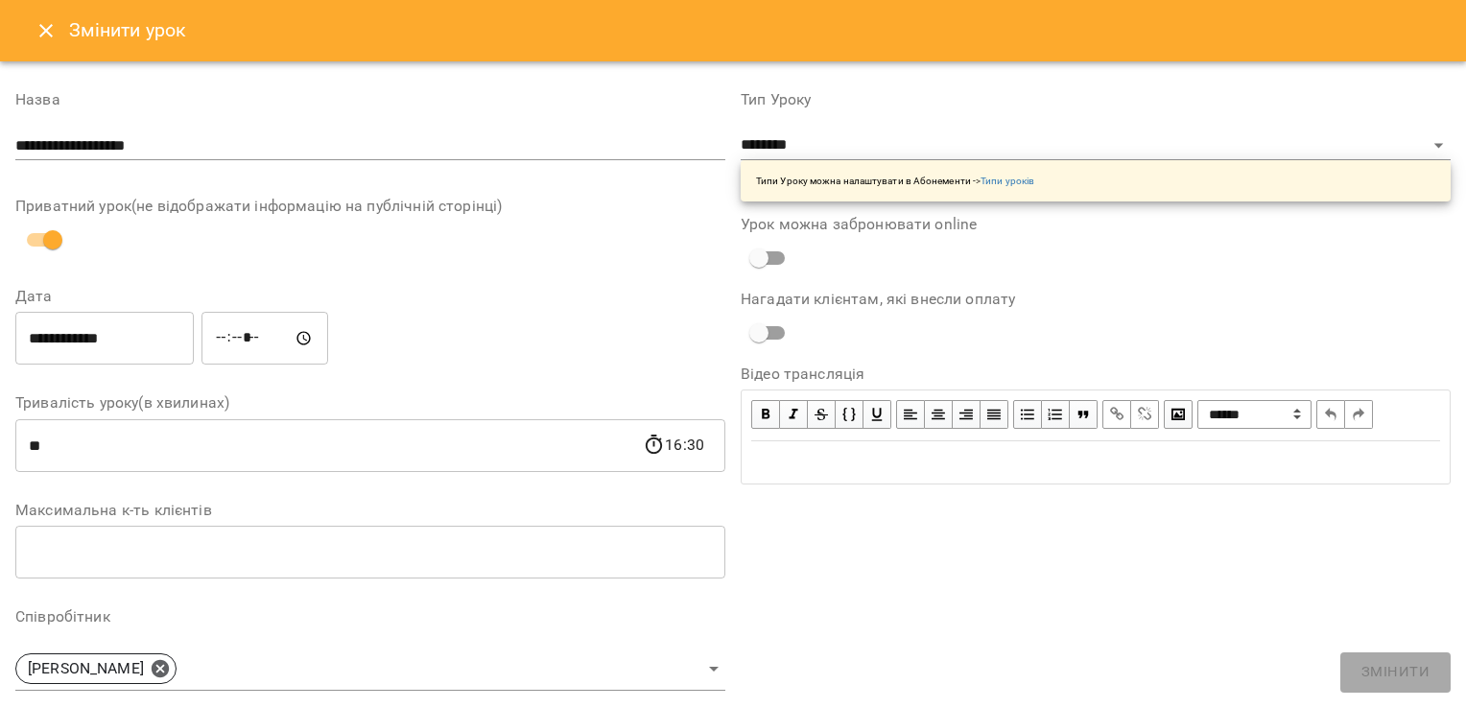
click at [210, 152] on input "**********" at bounding box center [370, 145] width 710 height 31
click at [0, 159] on html "**********" at bounding box center [733, 341] width 1466 height 683
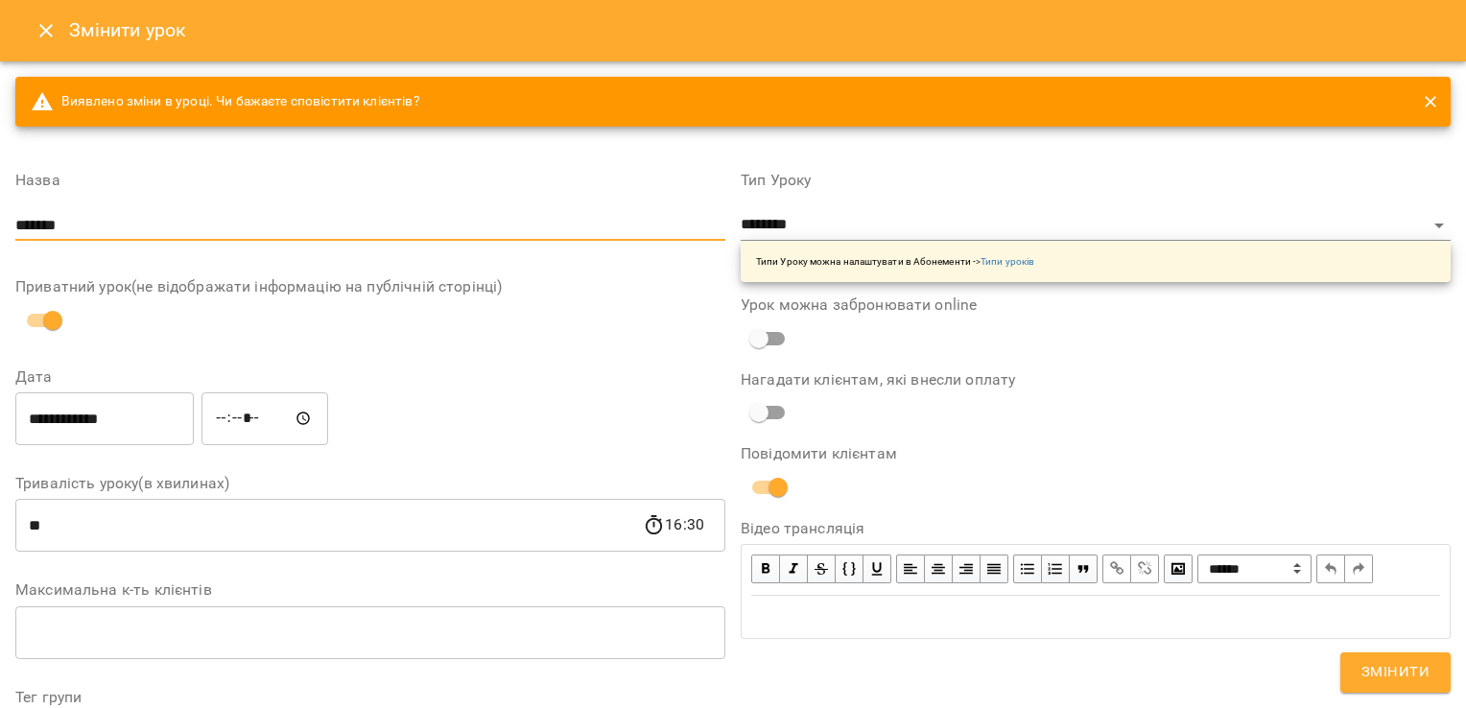
type input "**********"
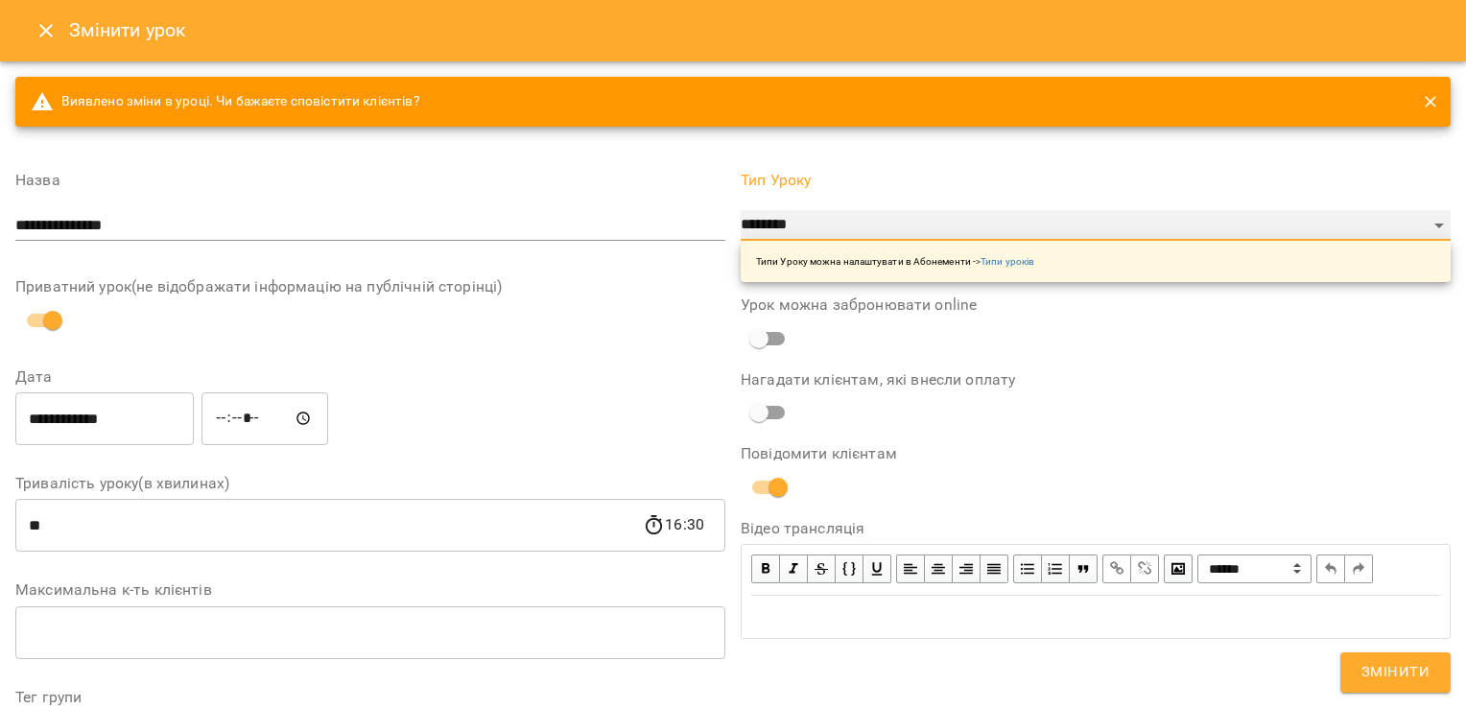
click at [845, 224] on select "**********" at bounding box center [1096, 225] width 710 height 31
select select "*********"
click at [741, 210] on select "**********" at bounding box center [1096, 225] width 710 height 31
click at [519, 412] on div "**********" at bounding box center [371, 418] width 718 height 61
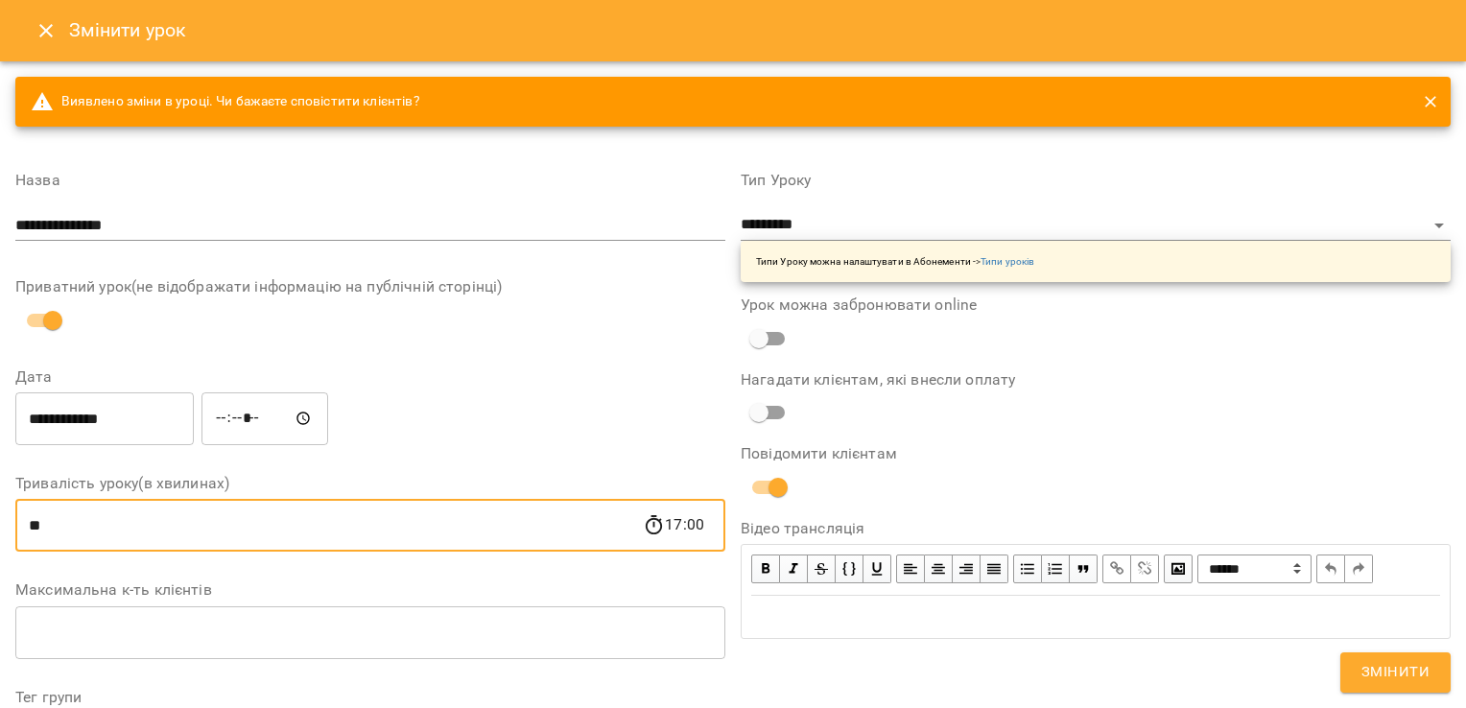
drag, startPoint x: 71, startPoint y: 522, endPoint x: -4, endPoint y: 528, distance: 75.0
type input "**"
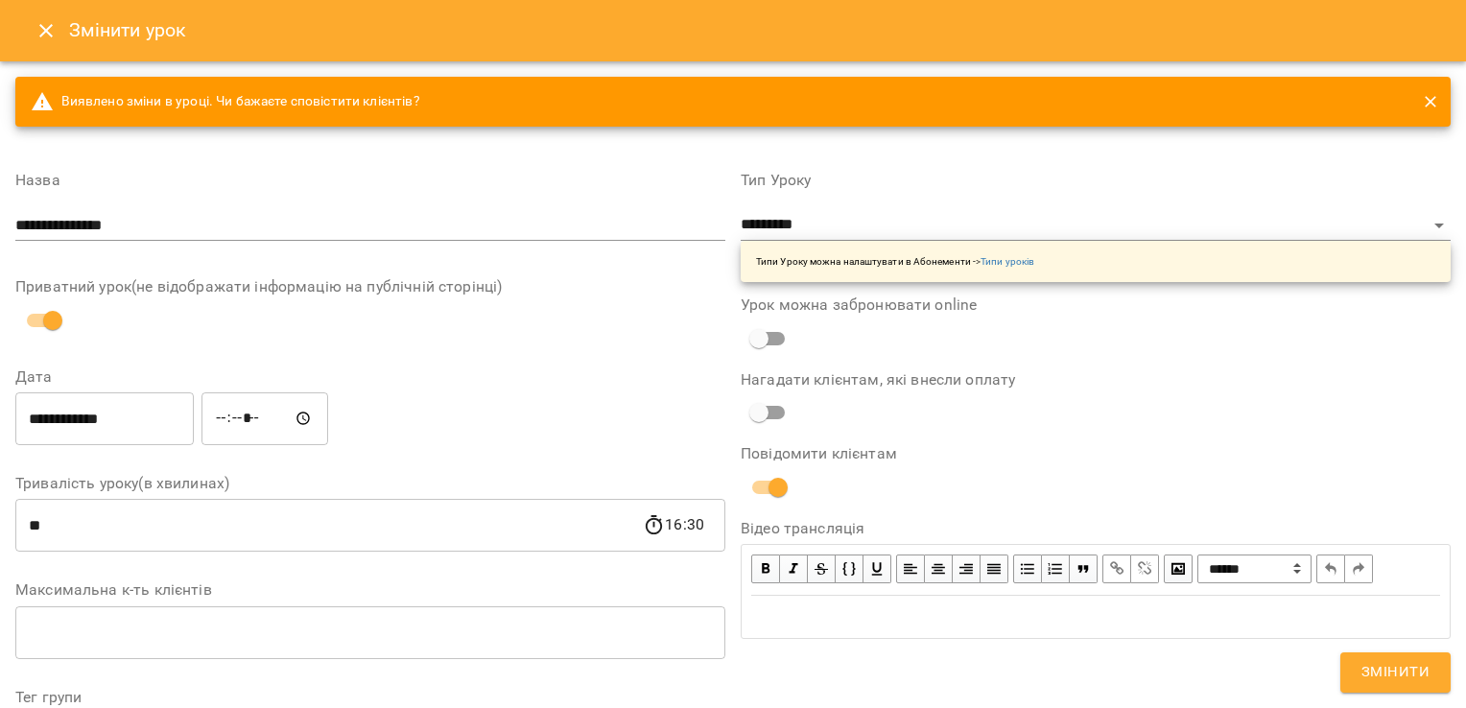
click at [550, 378] on label "Дата" at bounding box center [370, 376] width 710 height 15
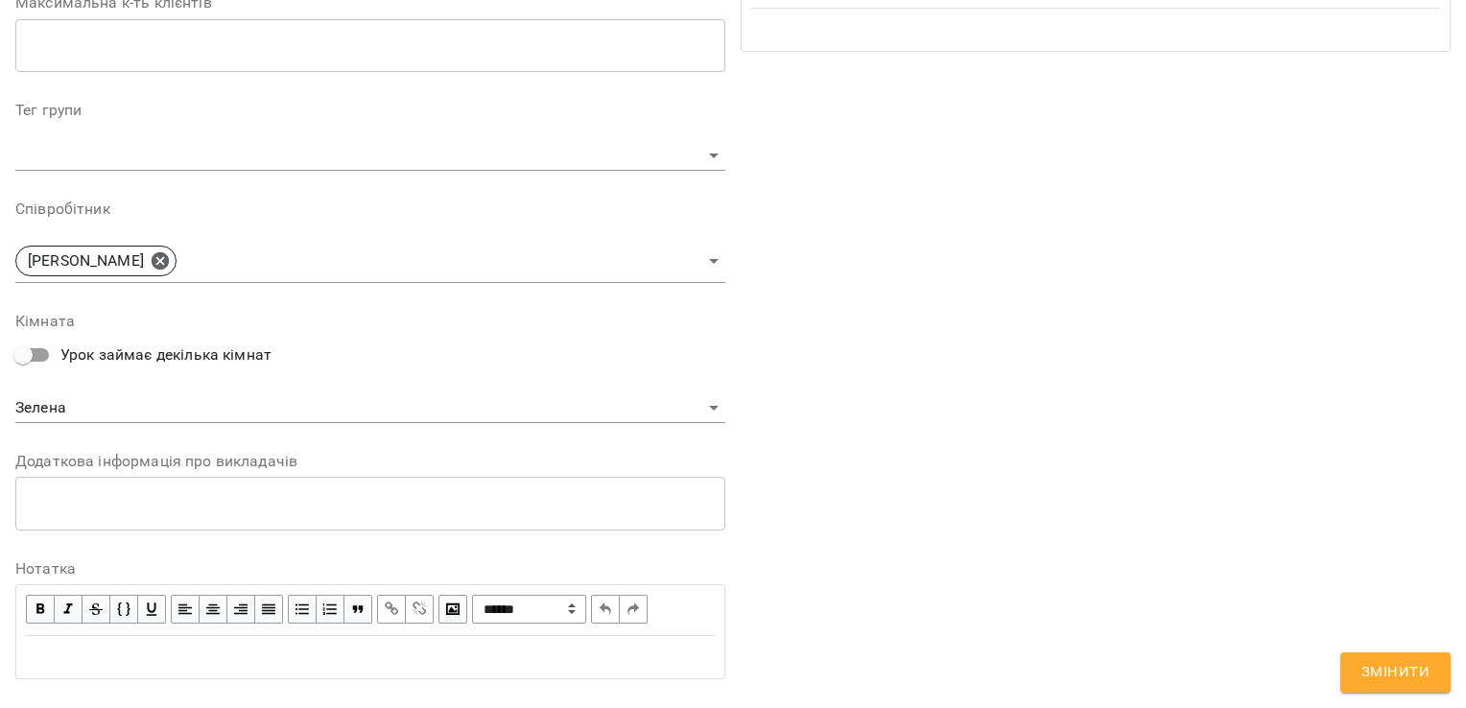
scroll to position [625, 0]
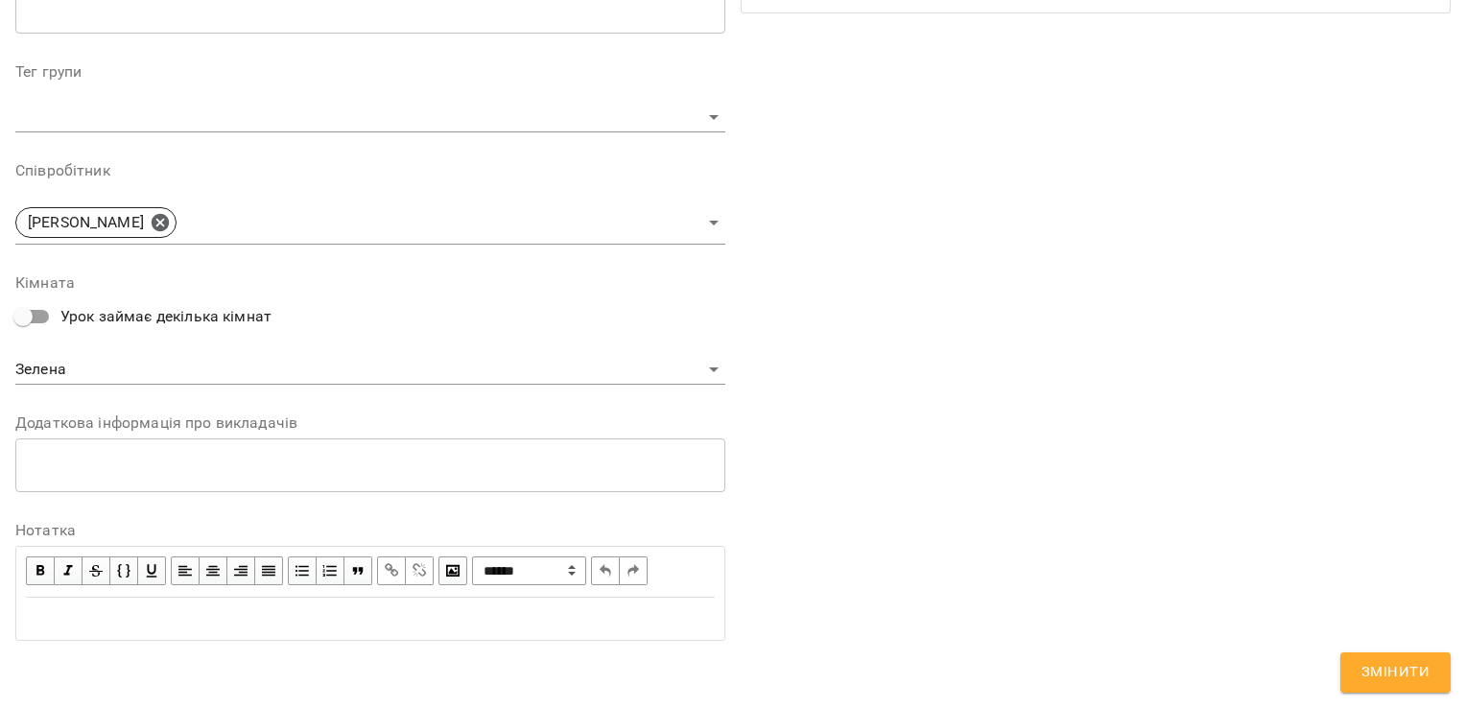
click at [1401, 671] on span "Змінити" at bounding box center [1395, 672] width 68 height 25
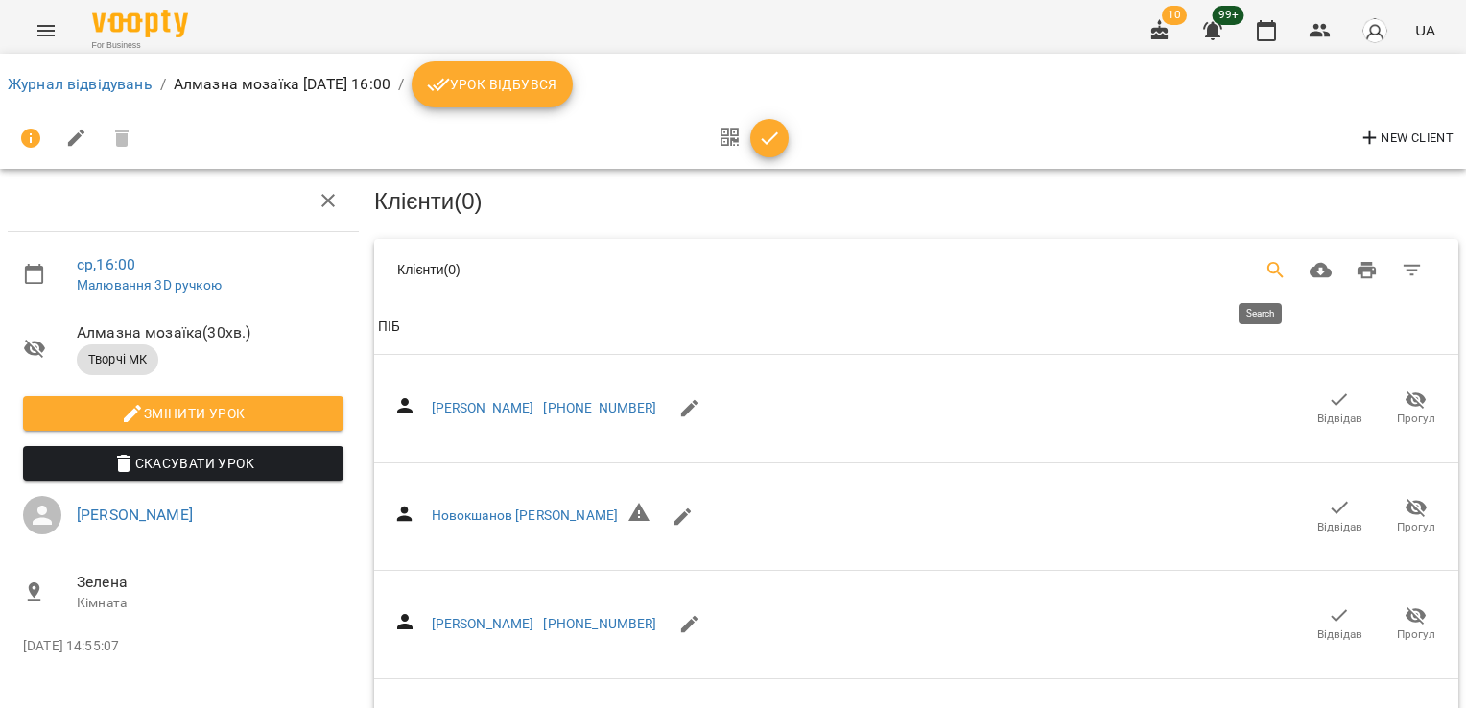
click at [1272, 271] on button "Search" at bounding box center [1276, 270] width 46 height 46
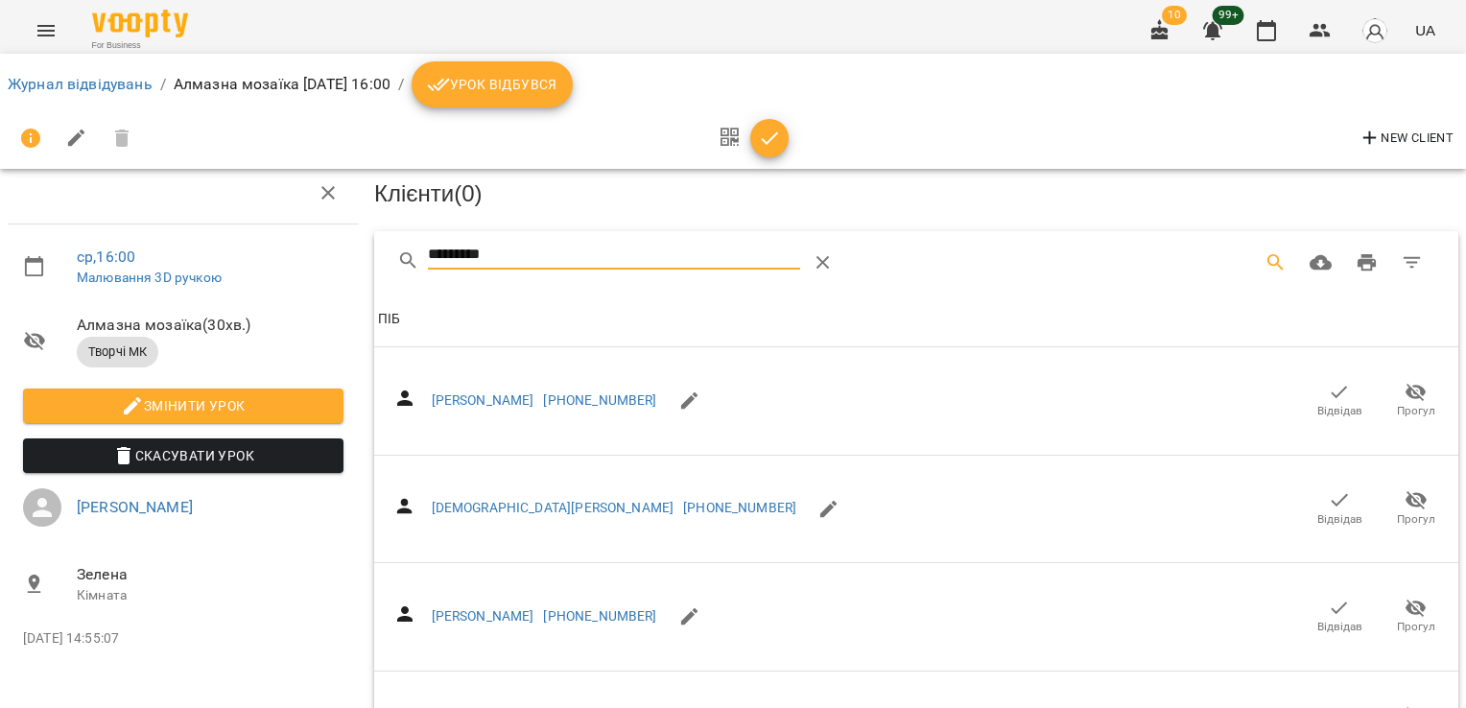
scroll to position [365, 0]
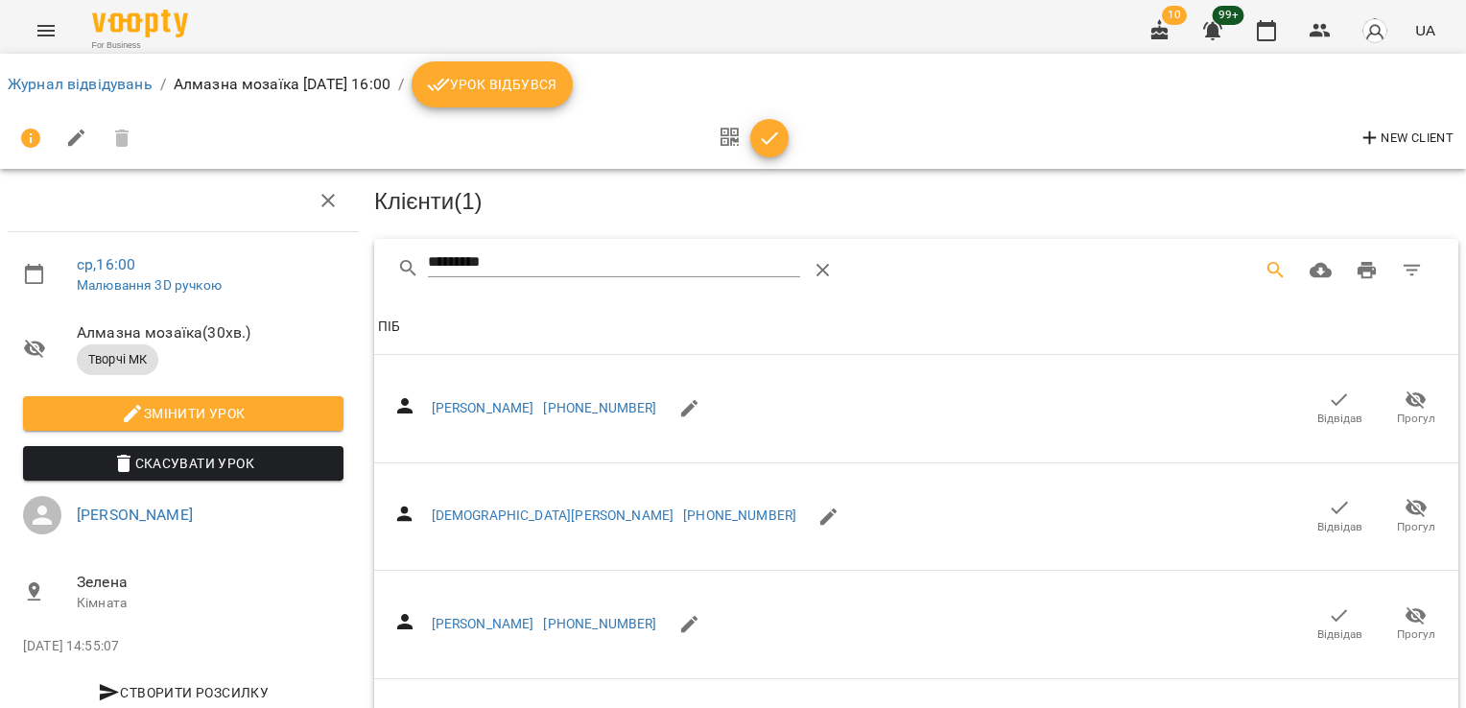
drag, startPoint x: 518, startPoint y: 264, endPoint x: 295, endPoint y: 295, distance: 224.8
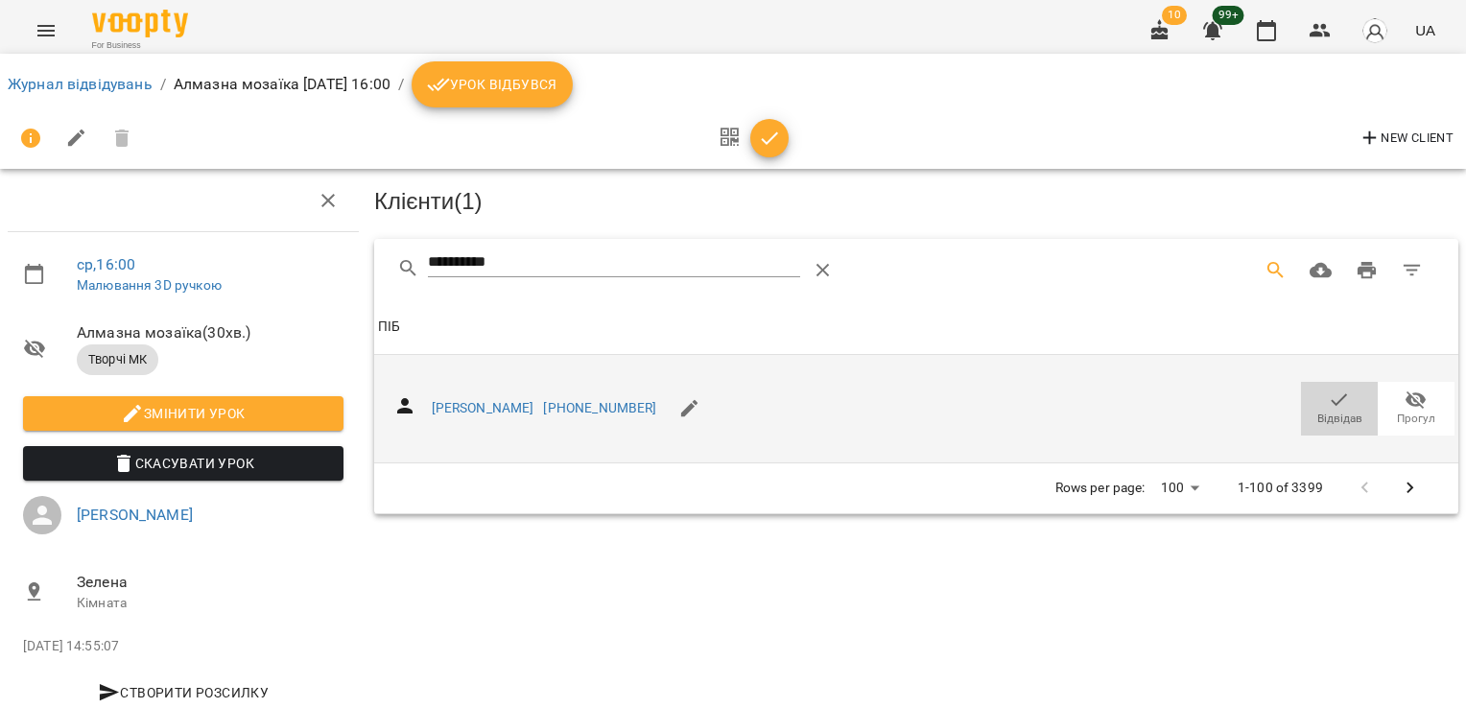
click at [1331, 397] on icon "button" at bounding box center [1339, 400] width 23 height 23
drag, startPoint x: 583, startPoint y: 272, endPoint x: 231, endPoint y: 306, distance: 353.7
click at [231, 306] on div "**********" at bounding box center [732, 409] width 1481 height 663
click at [1332, 411] on span "Відвідав" at bounding box center [1339, 419] width 45 height 16
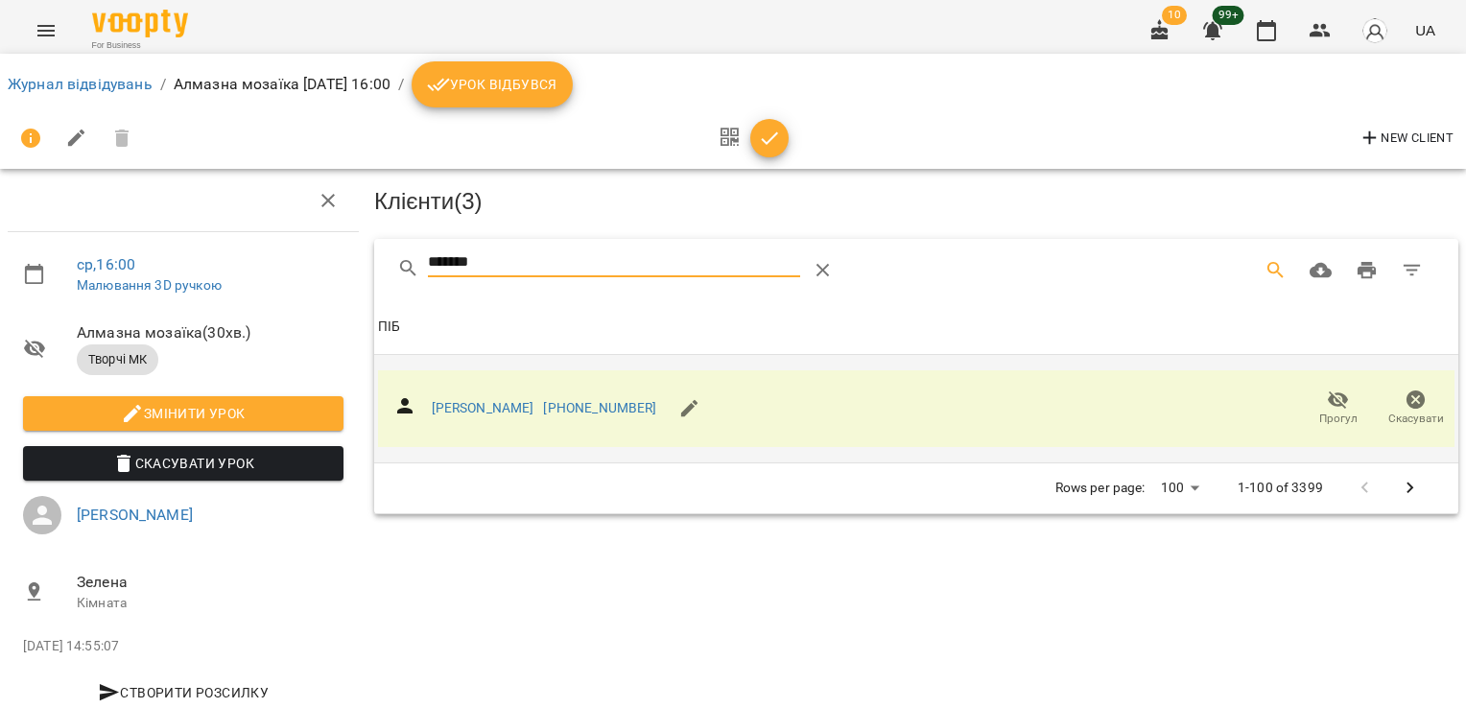
drag, startPoint x: 520, startPoint y: 273, endPoint x: 309, endPoint y: 271, distance: 211.0
click at [309, 271] on div "ср , 16:00 Малювання 3D ручкою Алмазна мозаїка ( 30 хв. ) Творчі МК Змінити уро…" at bounding box center [732, 409] width 1481 height 663
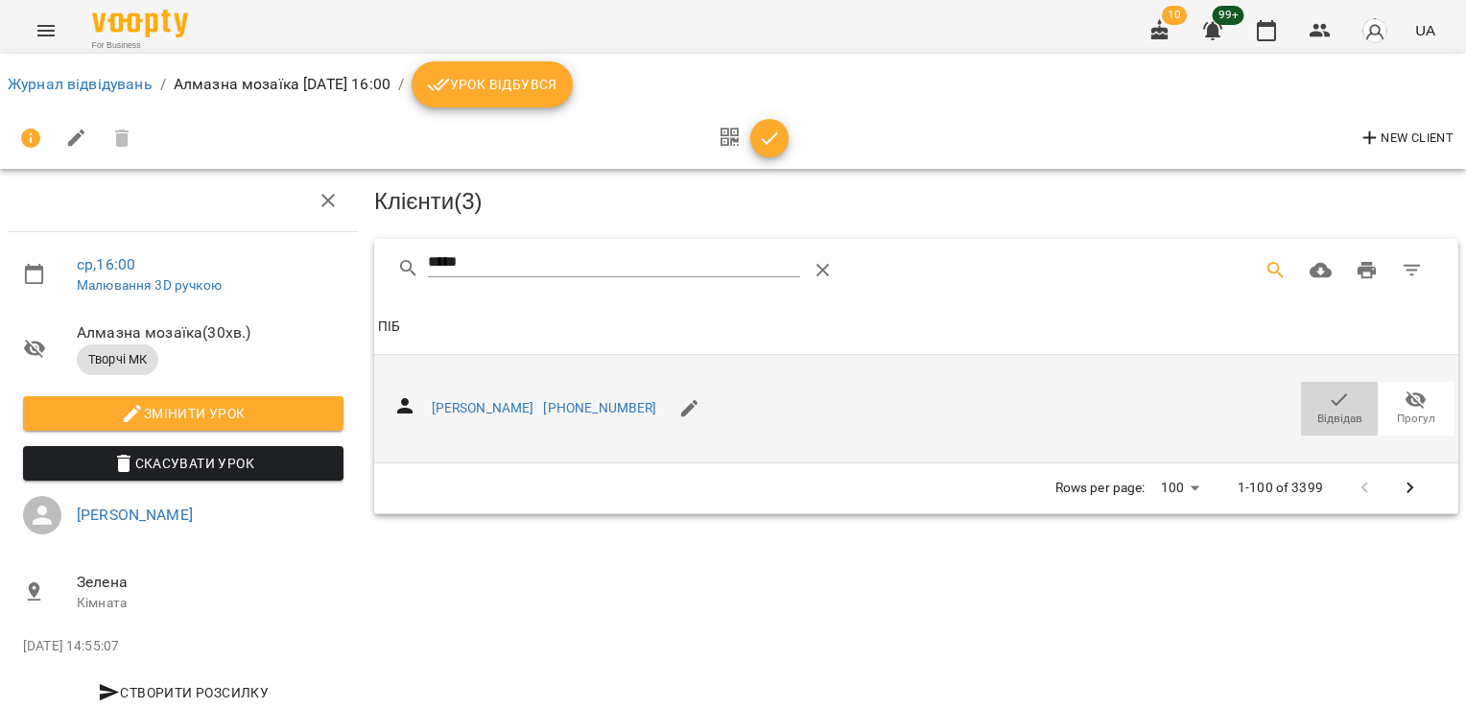
click at [1335, 389] on span "Відвідав" at bounding box center [1339, 408] width 54 height 38
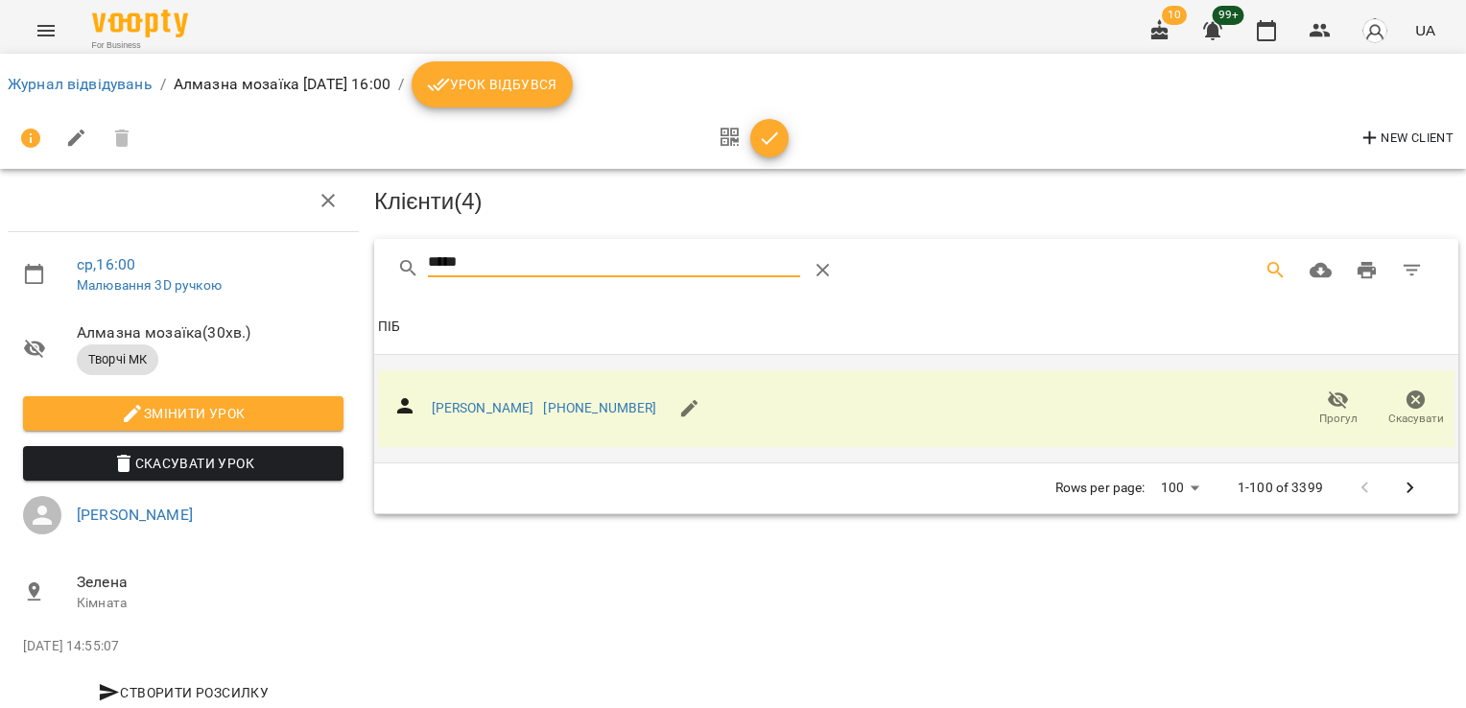
drag, startPoint x: 493, startPoint y: 261, endPoint x: 326, endPoint y: 278, distance: 167.8
click at [326, 278] on div "ср , 16:00 Малювання 3D ручкою Алмазна мозаїка ( 30 хв. ) Творчі МК Змінити уро…" at bounding box center [732, 409] width 1481 height 663
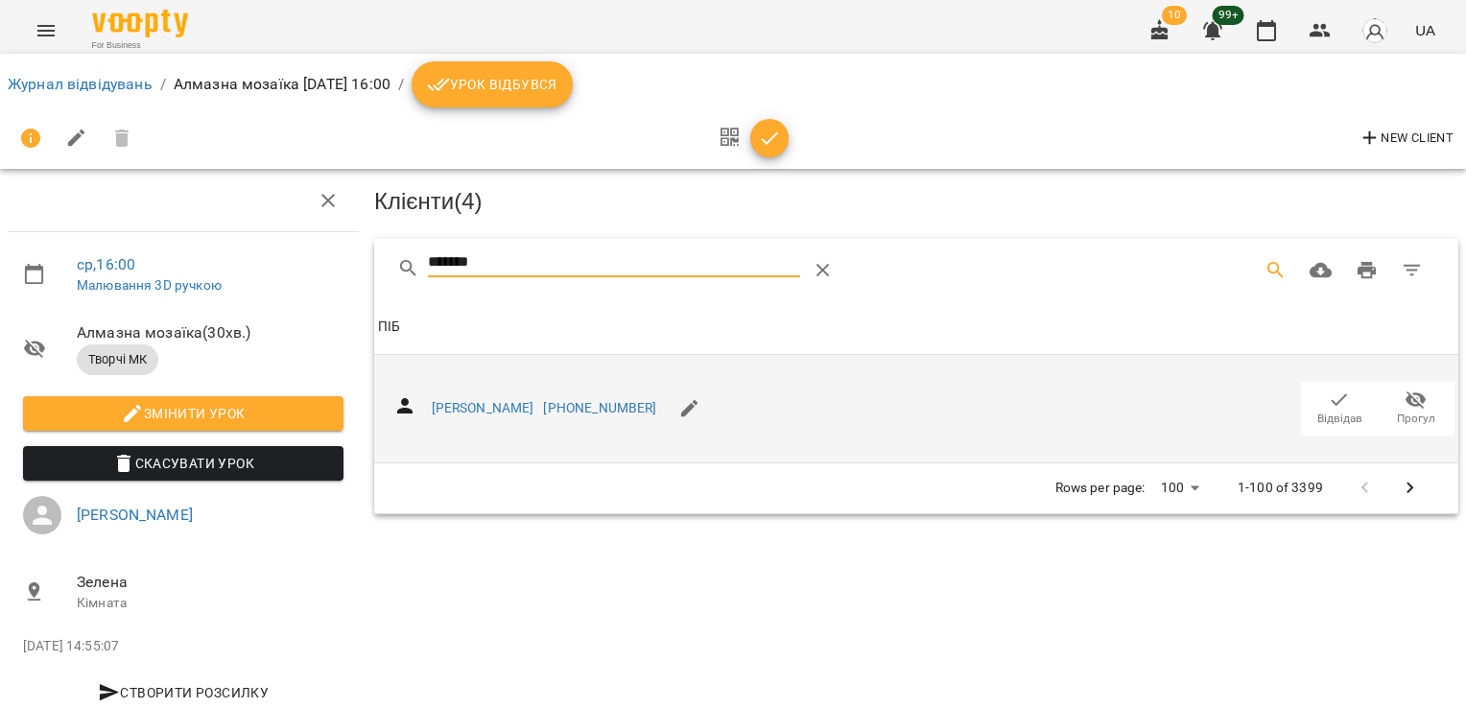
click at [1351, 399] on button "Відвідав" at bounding box center [1339, 409] width 77 height 54
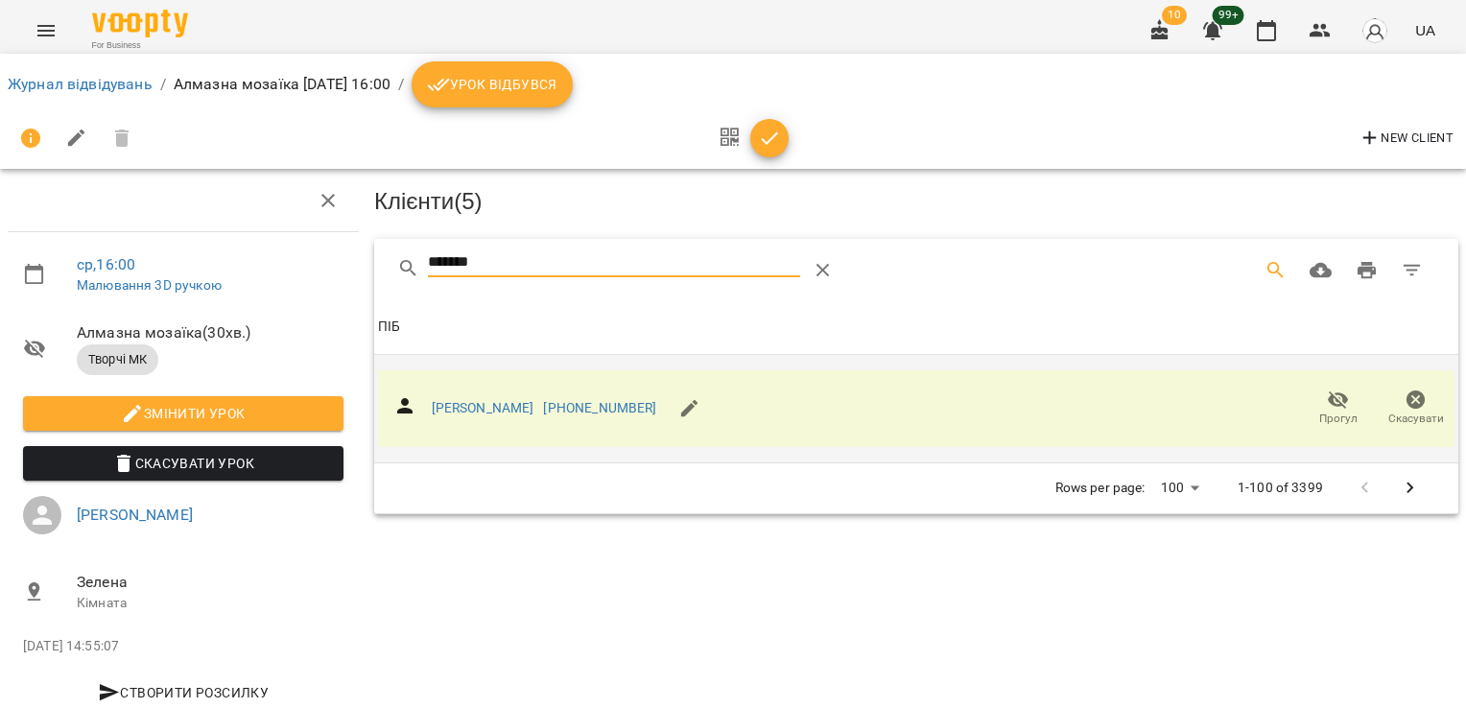
drag, startPoint x: 511, startPoint y: 267, endPoint x: 326, endPoint y: 269, distance: 185.2
click at [326, 269] on div "ср , 16:00 Малювання 3D ручкою Алмазна мозаїка ( 30 хв. ) Творчі МК Змінити уро…" at bounding box center [732, 409] width 1481 height 663
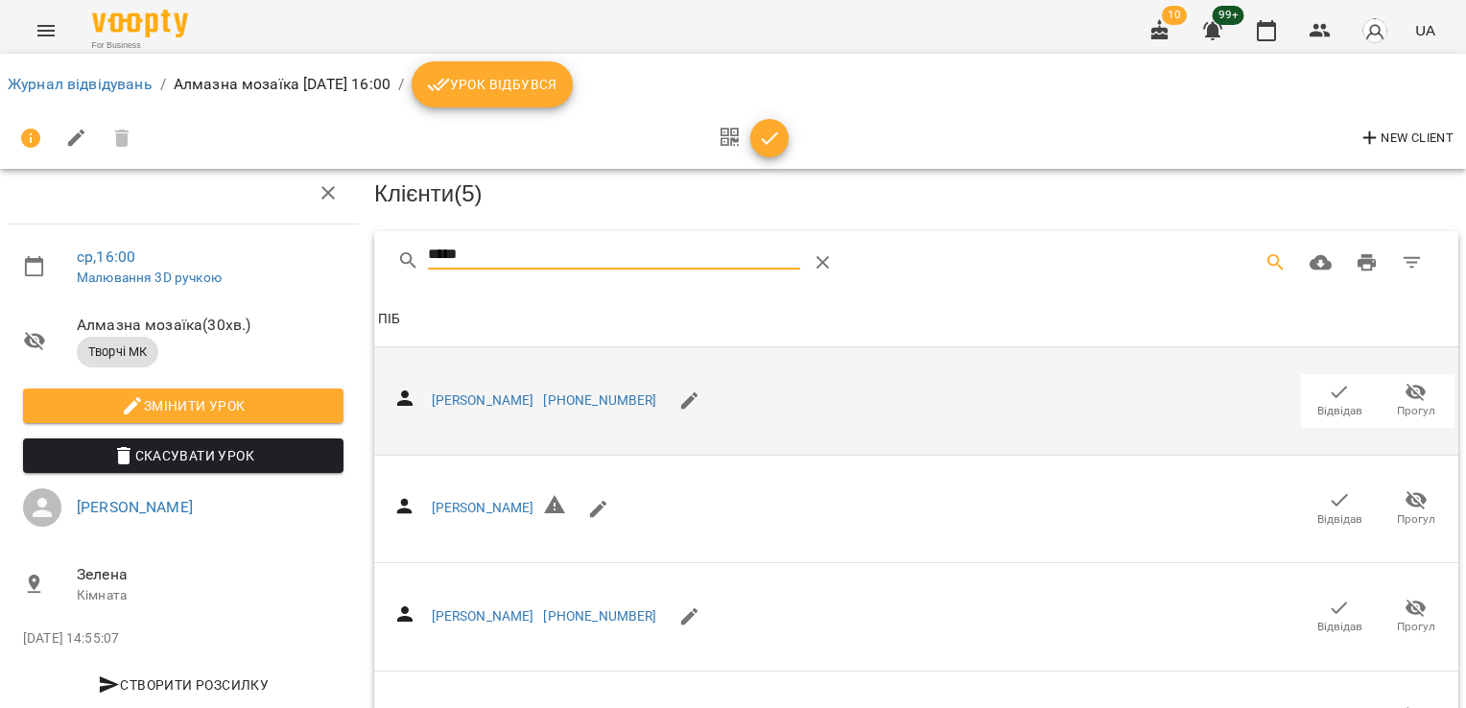
scroll to position [154, 0]
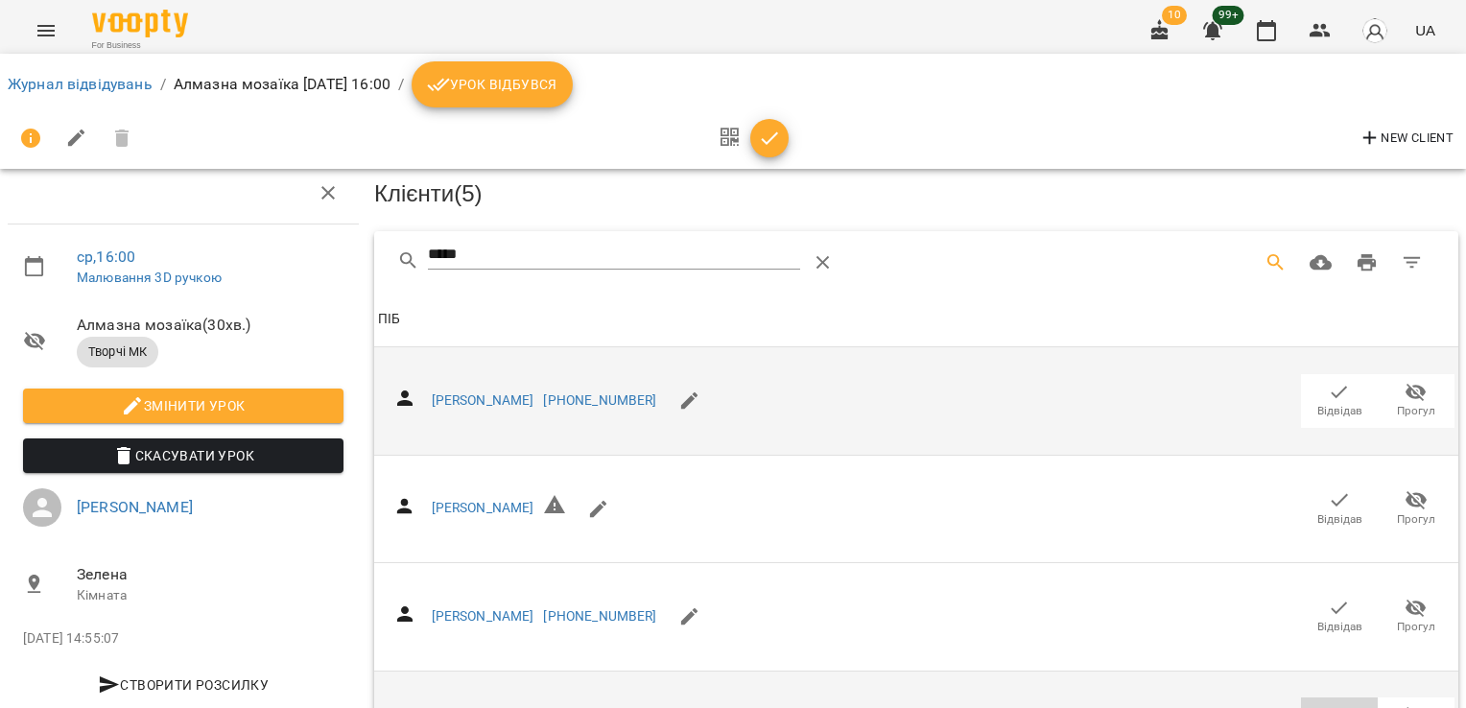
click at [1328, 704] on icon "button" at bounding box center [1339, 715] width 23 height 23
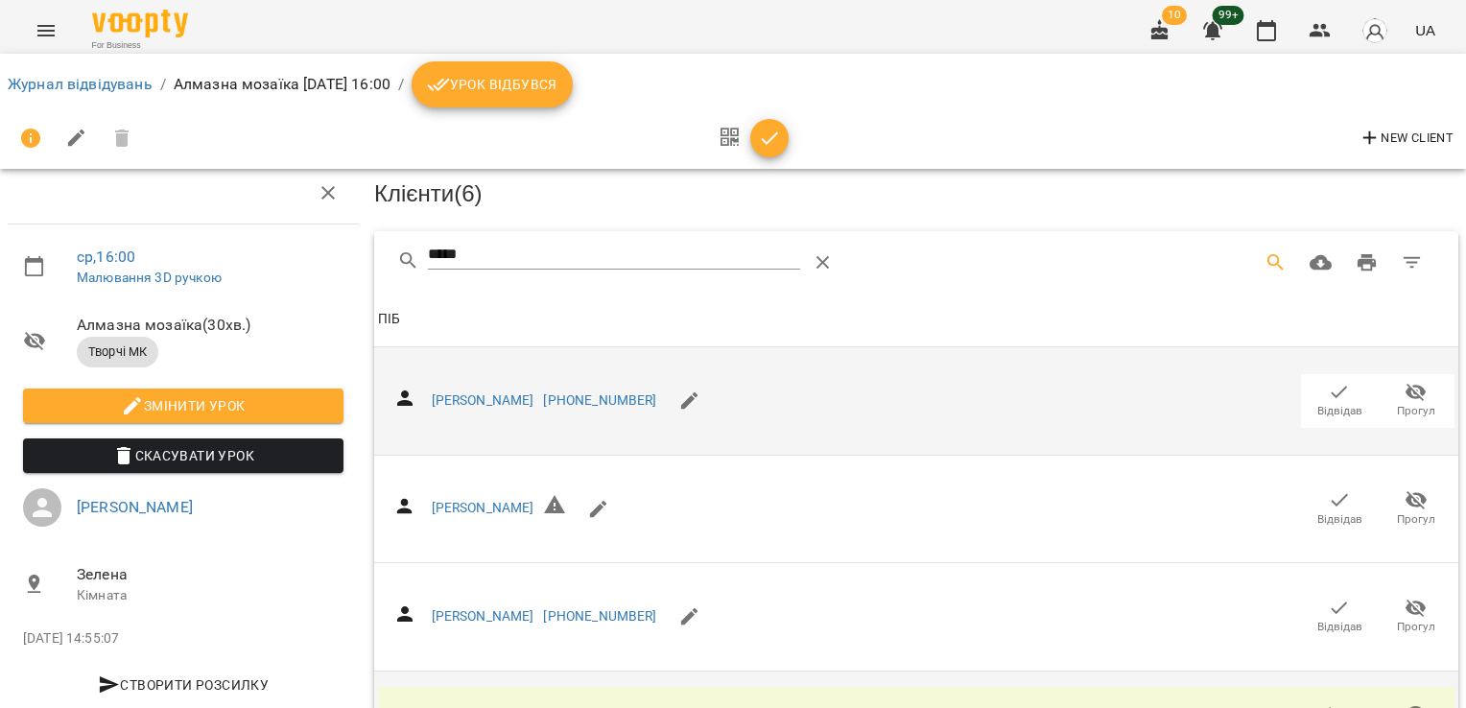
scroll to position [0, 0]
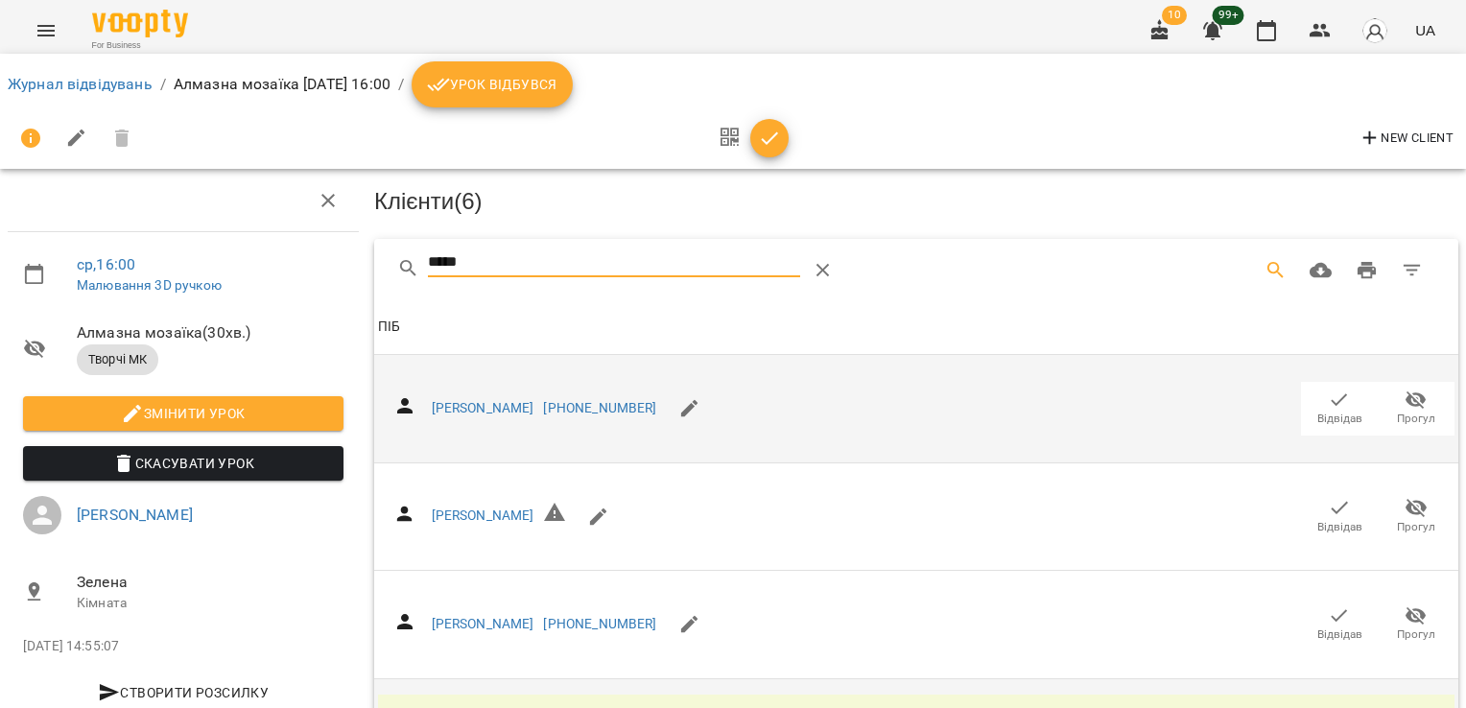
drag, startPoint x: 543, startPoint y: 251, endPoint x: 258, endPoint y: 258, distance: 285.0
click at [262, 258] on div "ср , 16:00 Малювання 3D ручкою Алмазна мозаїка ( 30 хв. ) Творчі МК Змінити уро…" at bounding box center [732, 465] width 1481 height 775
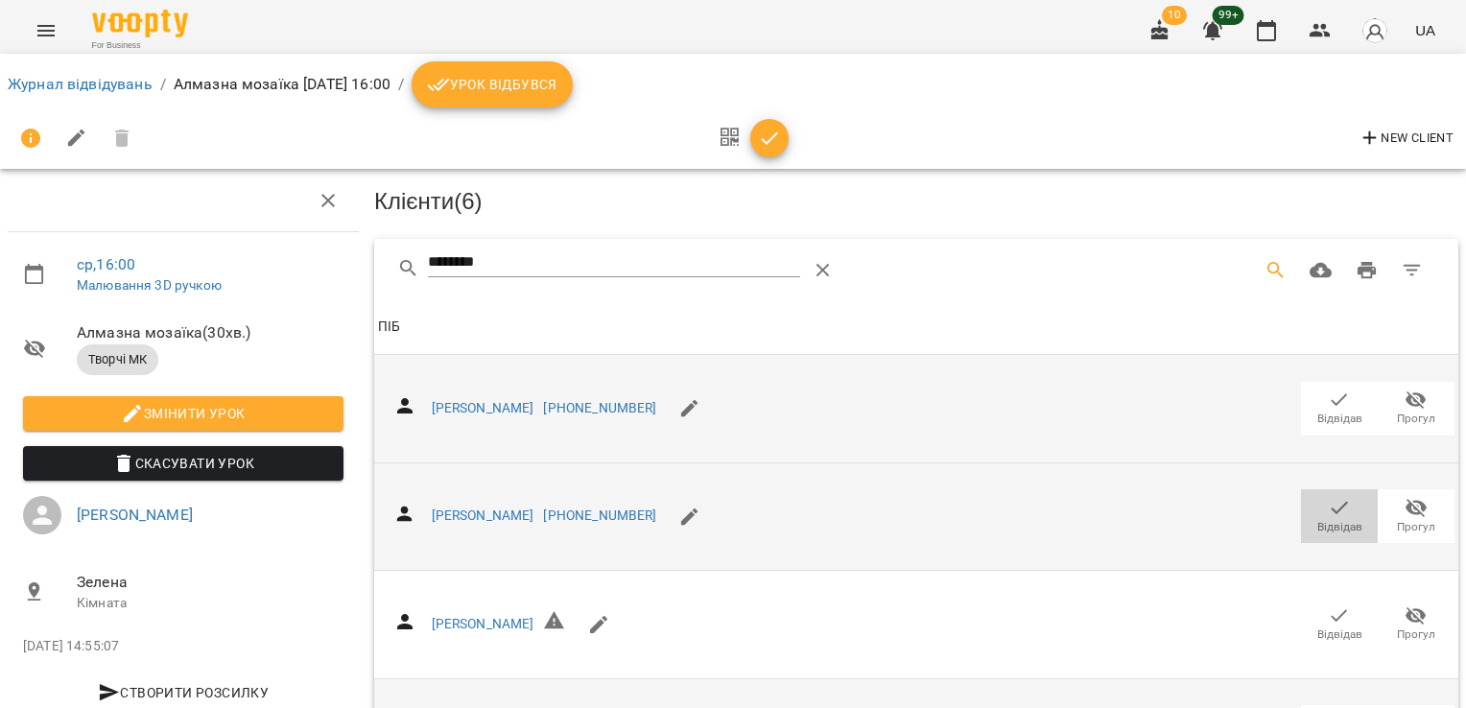
click at [1332, 501] on icon "button" at bounding box center [1339, 507] width 23 height 23
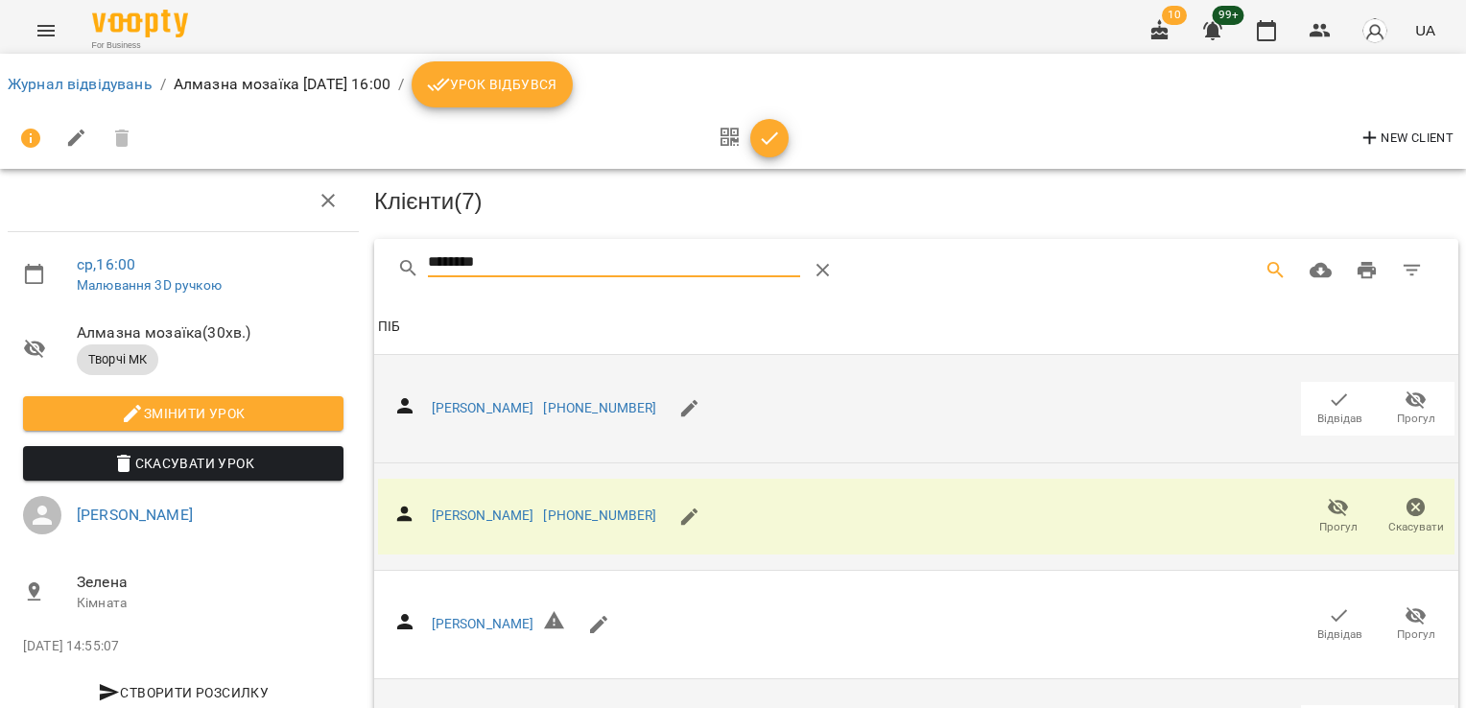
drag, startPoint x: 506, startPoint y: 256, endPoint x: 179, endPoint y: 259, distance: 327.1
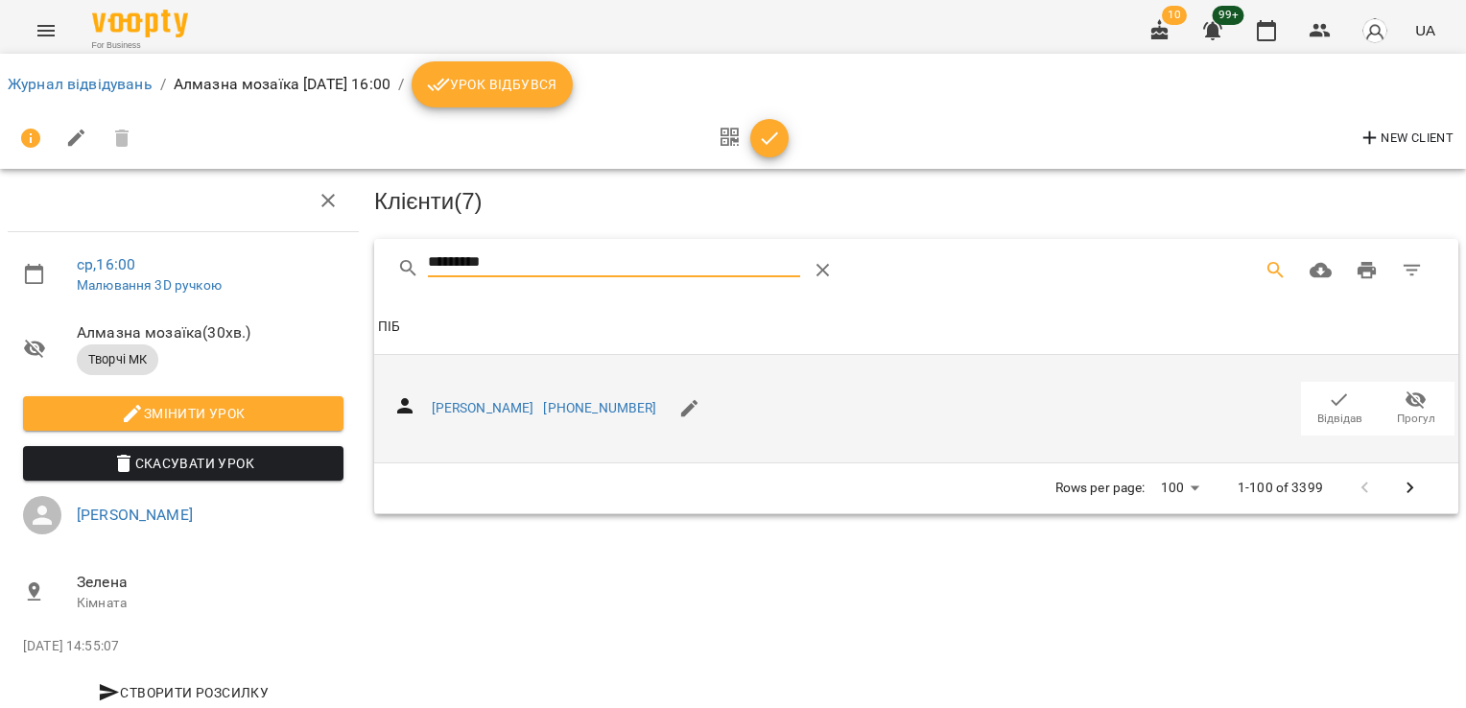
click at [1331, 411] on span "Відвідав" at bounding box center [1339, 419] width 45 height 16
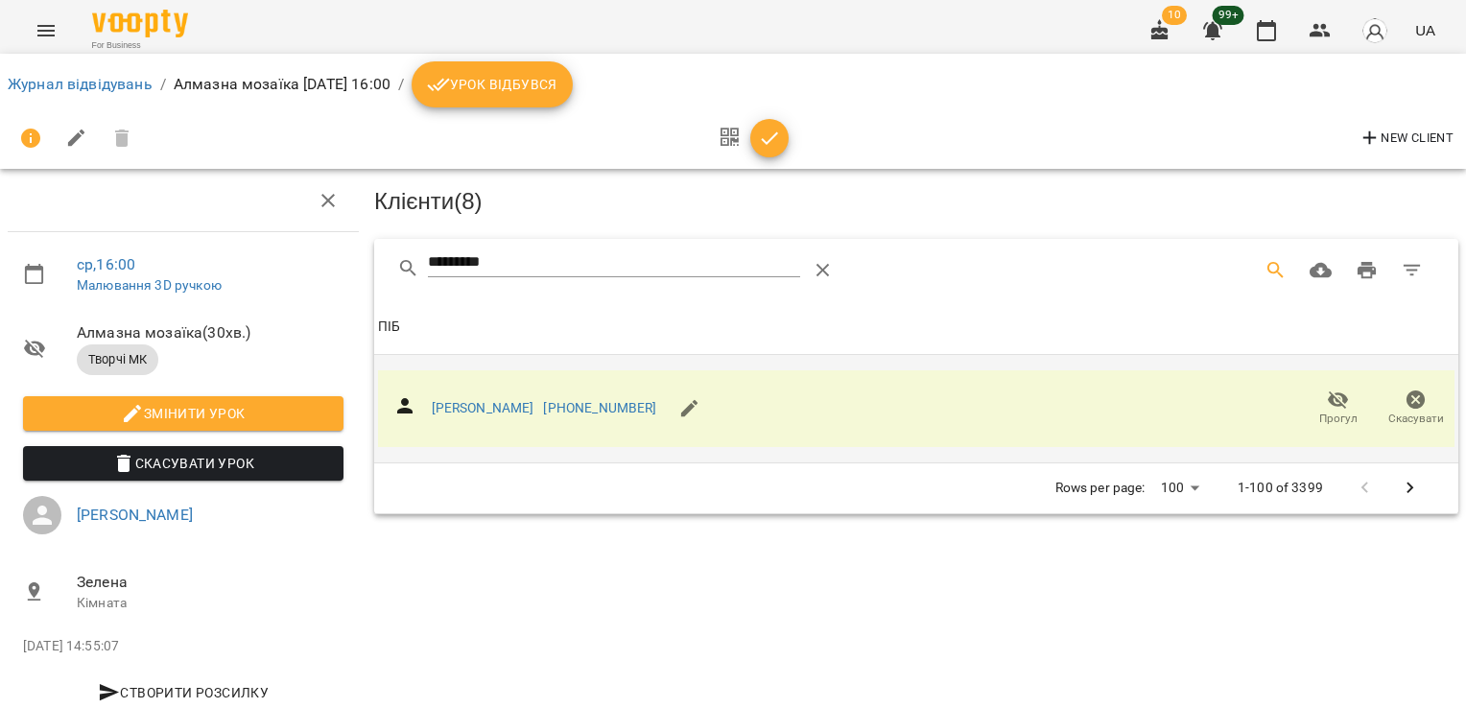
drag, startPoint x: 361, startPoint y: 258, endPoint x: 288, endPoint y: 251, distance: 73.2
click at [295, 258] on div "ср , 16:00 Малювання 3D ручкою Алмазна мозаїка ( 30 хв. ) Творчі МК Змінити уро…" at bounding box center [732, 409] width 1481 height 663
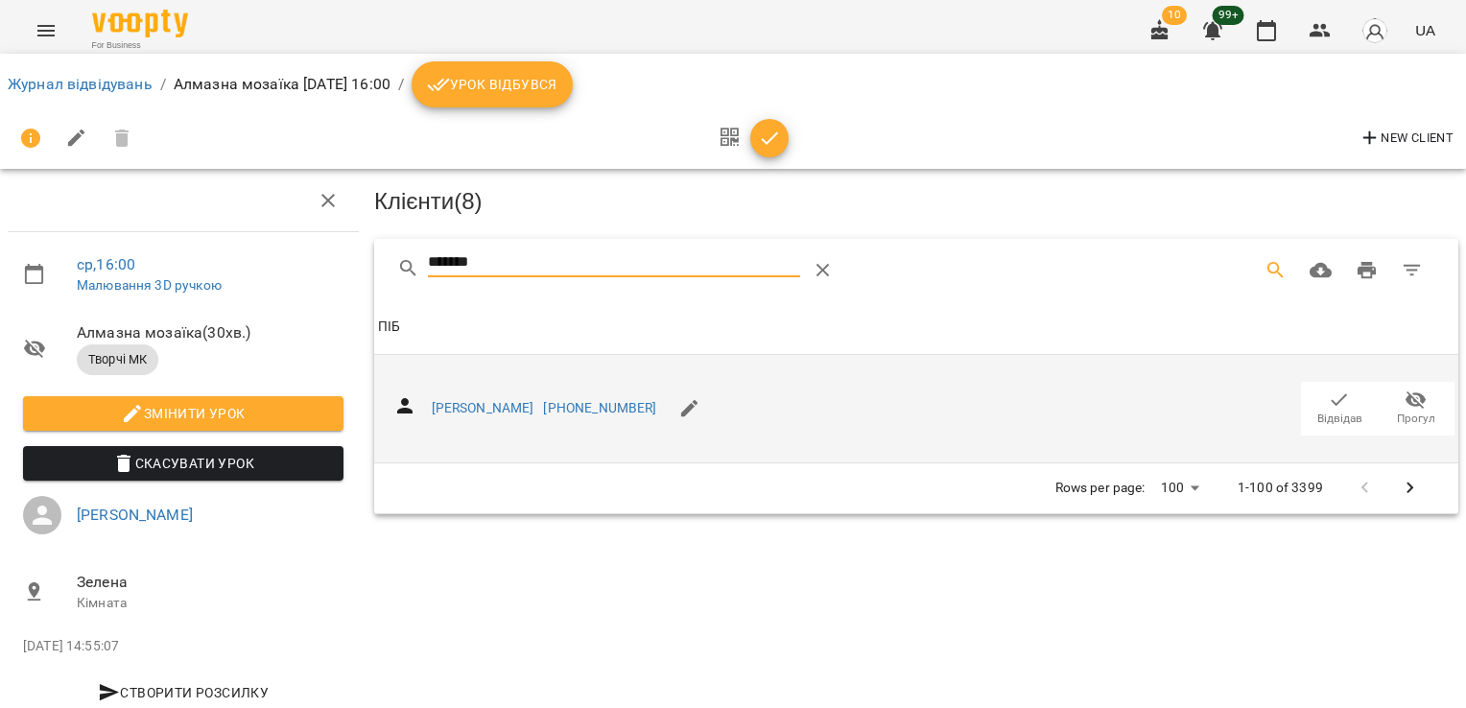
click at [1332, 411] on span "Відвідав" at bounding box center [1339, 419] width 45 height 16
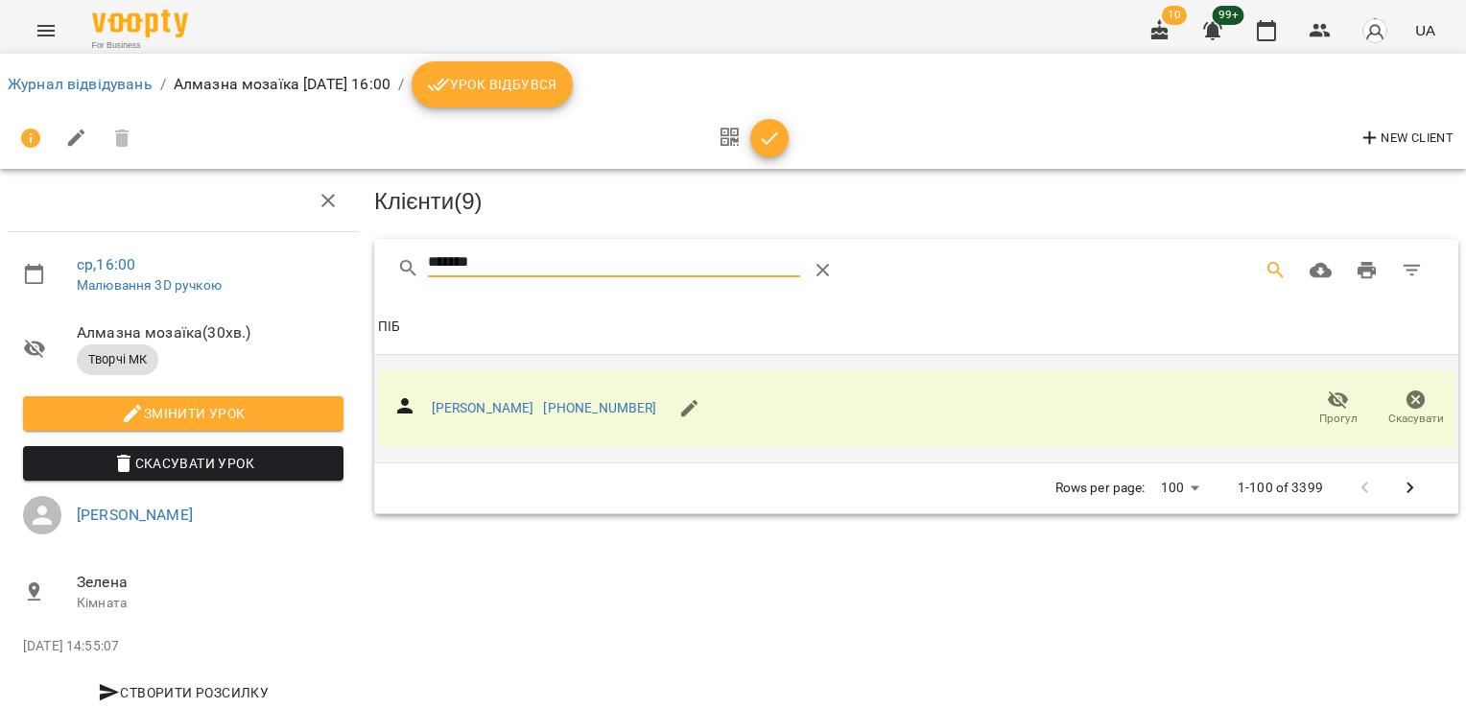
drag, startPoint x: 523, startPoint y: 270, endPoint x: 290, endPoint y: 277, distance: 233.2
click at [292, 278] on div "ср , 16:00 Малювання 3D ручкою Алмазна мозаїка ( 30 хв. ) Творчі МК Змінити уро…" at bounding box center [732, 409] width 1481 height 663
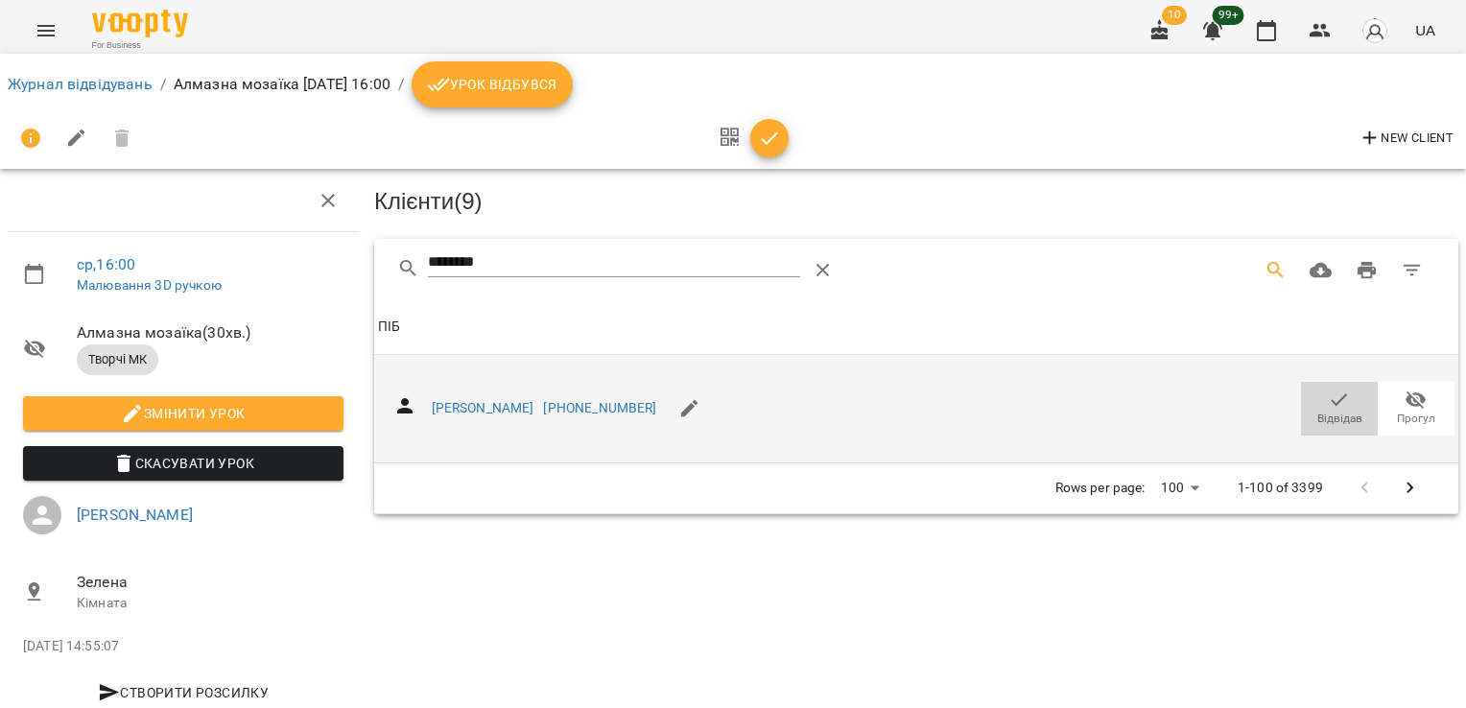
click at [1317, 411] on span "Відвідав" at bounding box center [1339, 419] width 45 height 16
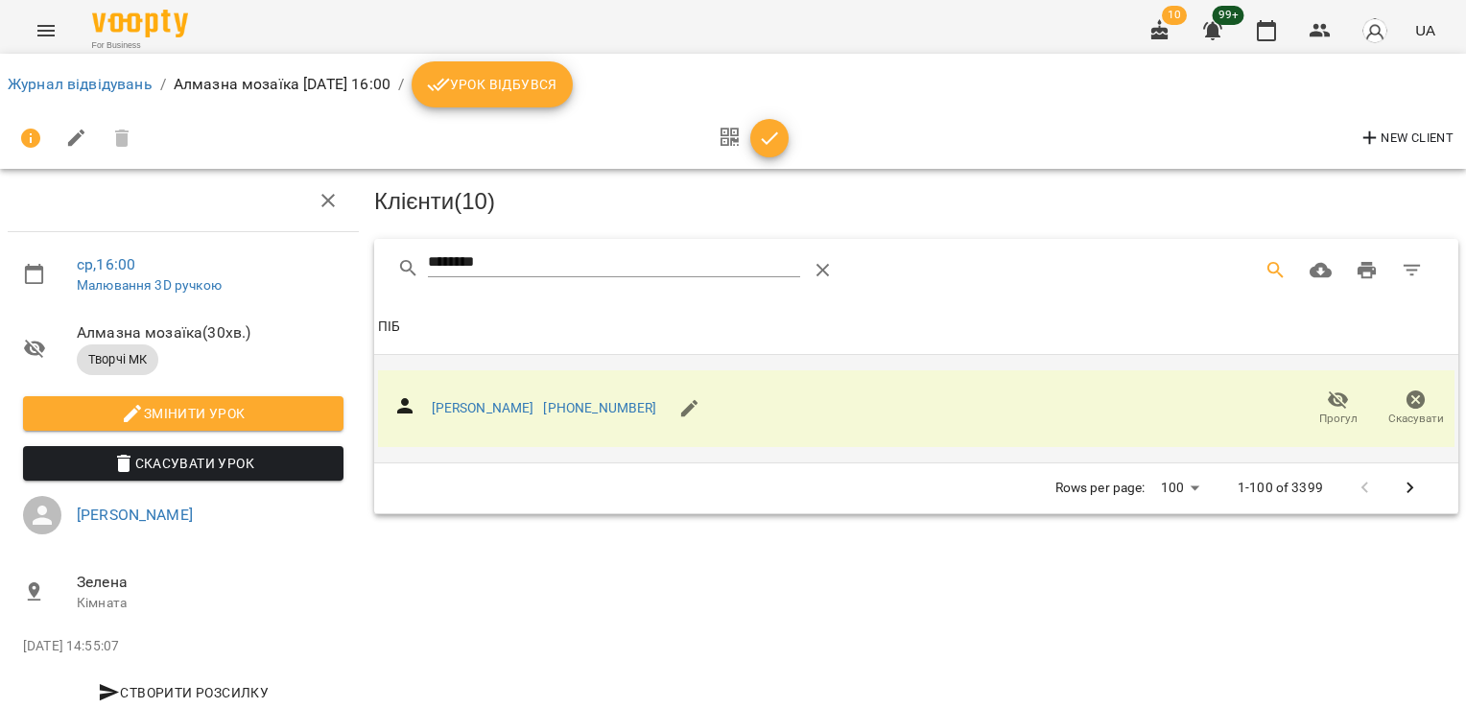
drag, startPoint x: 549, startPoint y: 263, endPoint x: 159, endPoint y: 270, distance: 389.5
click at [161, 270] on div "ср , 16:00 Малювання 3D ручкою Алмазна мозаїка ( 30 хв. ) Творчі МК Змінити уро…" at bounding box center [732, 409] width 1481 height 663
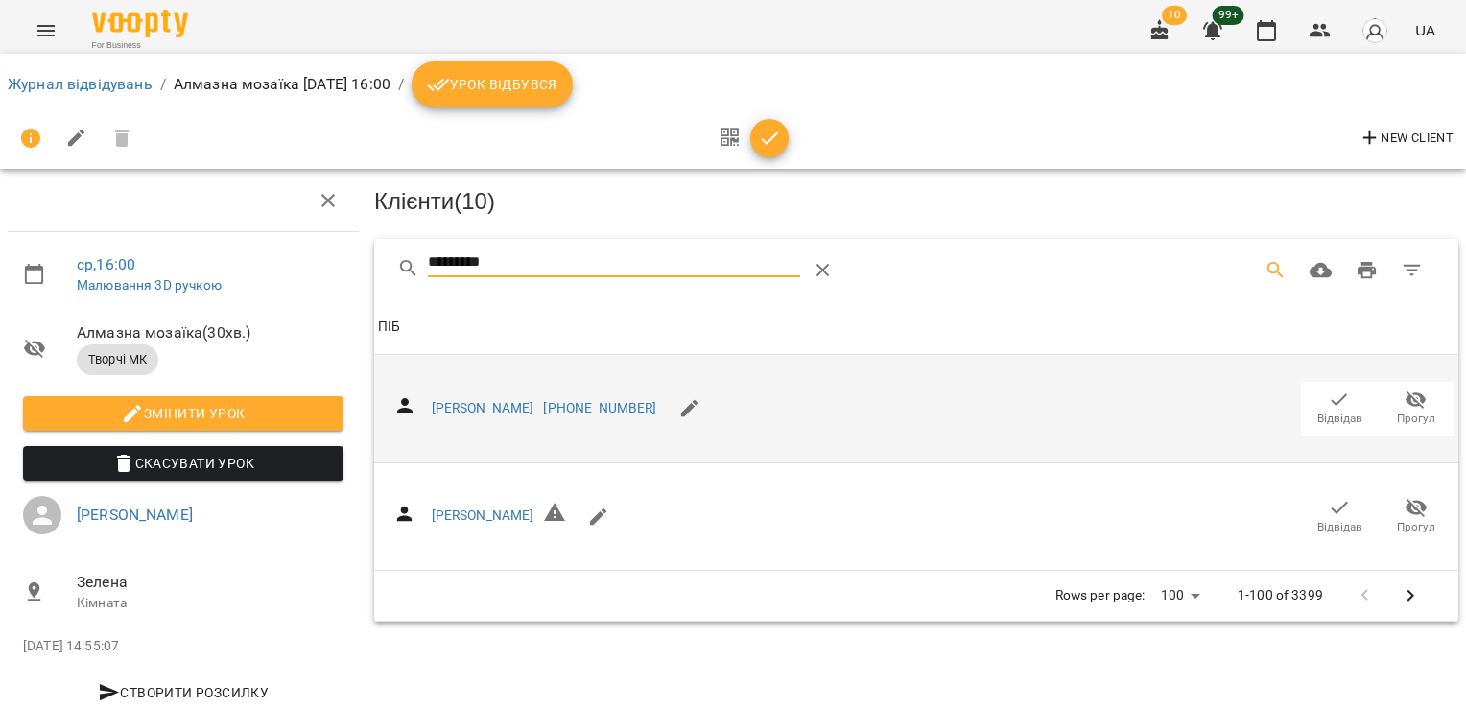
click at [1332, 398] on icon "button" at bounding box center [1339, 400] width 23 height 23
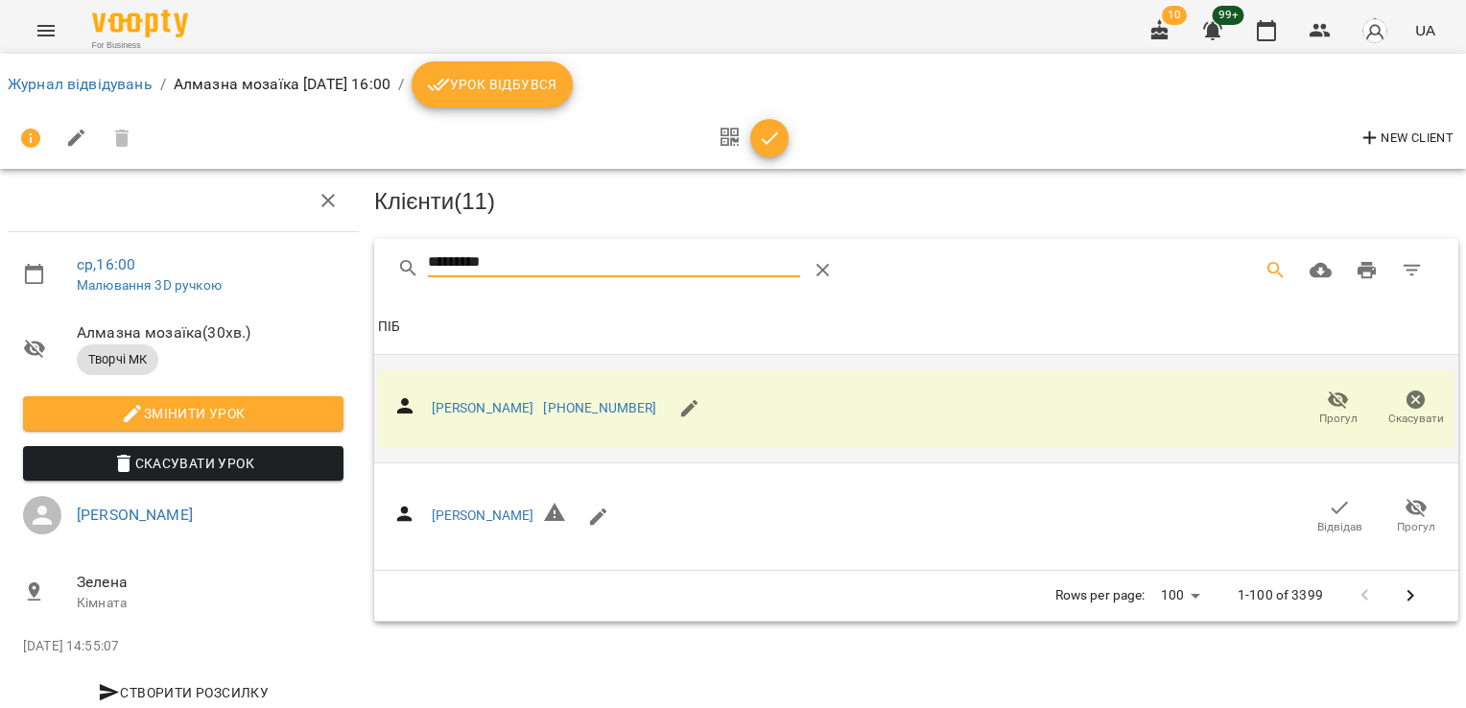
drag, startPoint x: 506, startPoint y: 257, endPoint x: 230, endPoint y: 271, distance: 276.6
click at [234, 271] on div "ср , 16:00 Малювання 3D ручкою Алмазна мозаїка ( 30 хв. ) Творчі МК Змінити уро…" at bounding box center [732, 409] width 1481 height 663
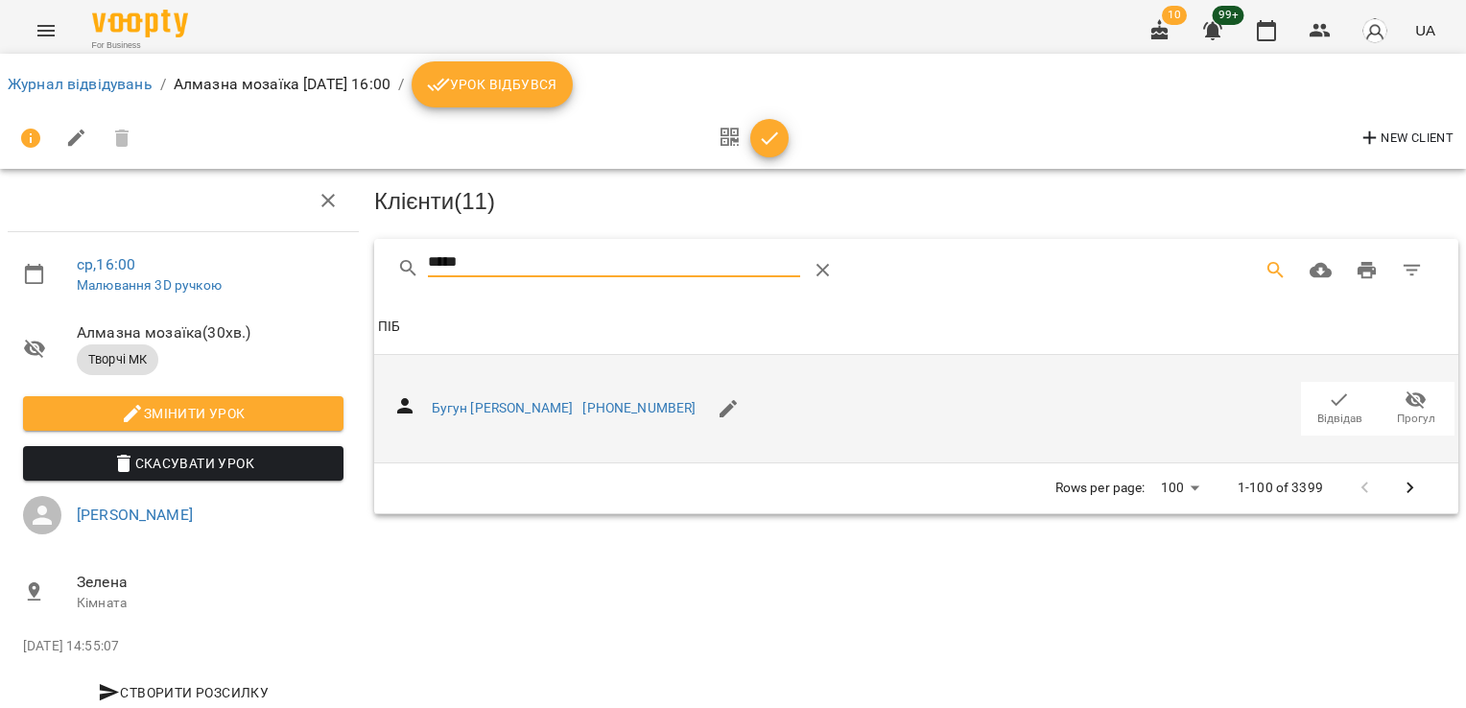
type input "*****"
click at [1333, 397] on icon "button" at bounding box center [1339, 400] width 23 height 23
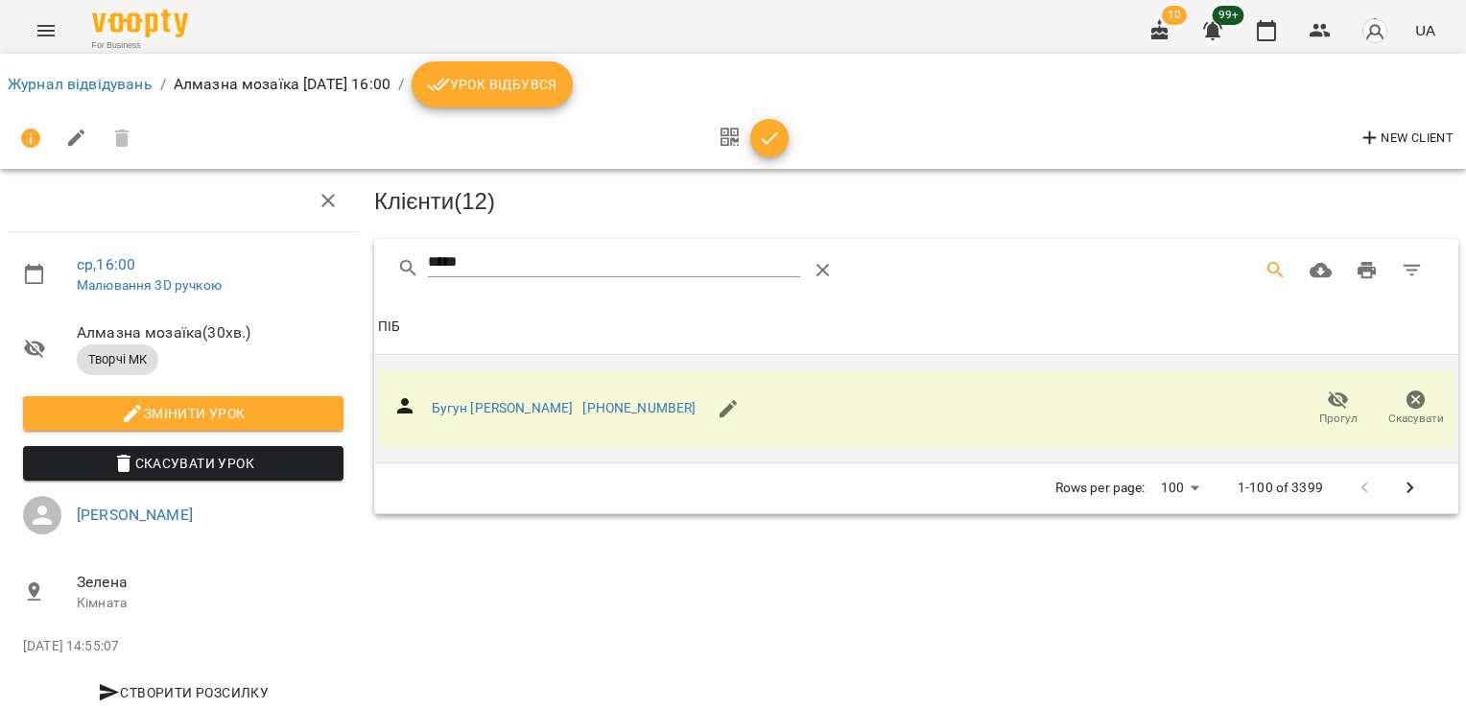
click at [765, 144] on icon "button" at bounding box center [769, 138] width 23 height 23
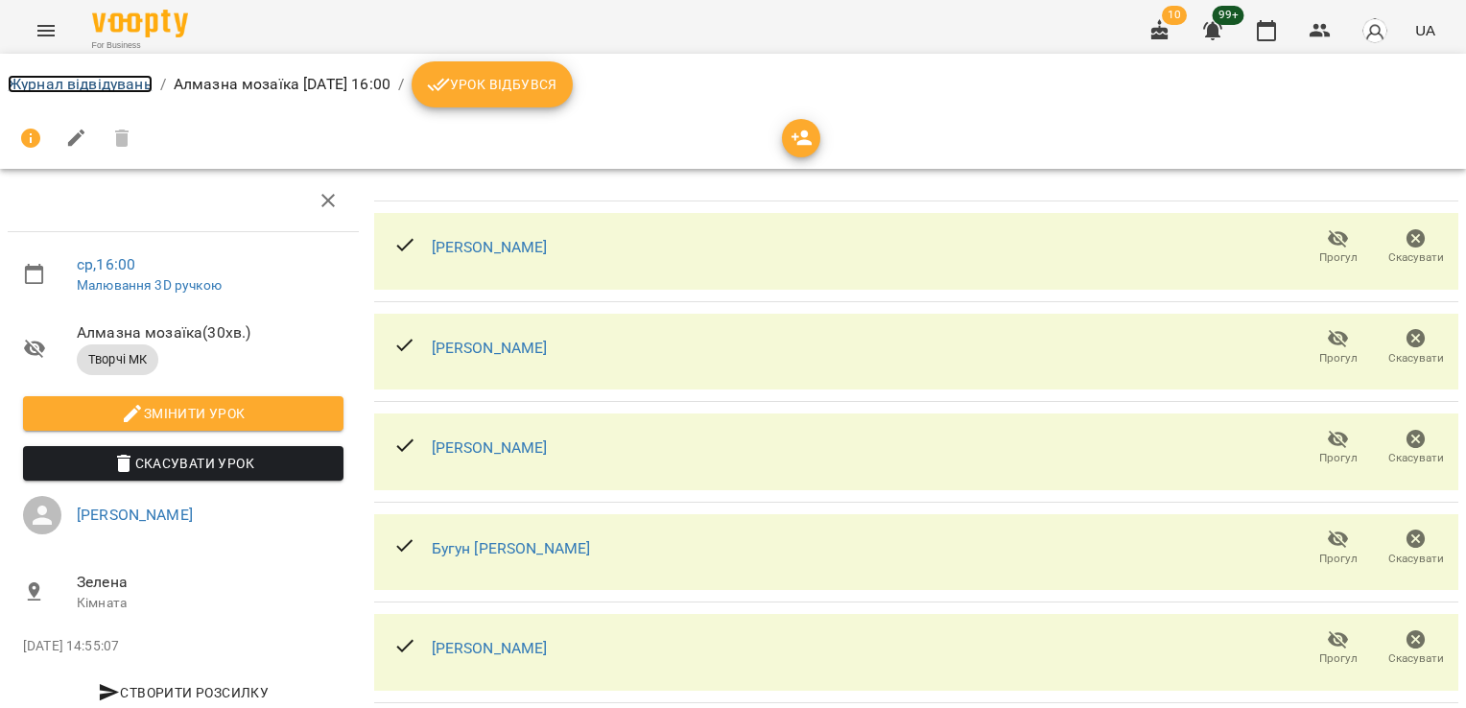
click at [61, 86] on link "Журнал відвідувань" at bounding box center [80, 84] width 145 height 18
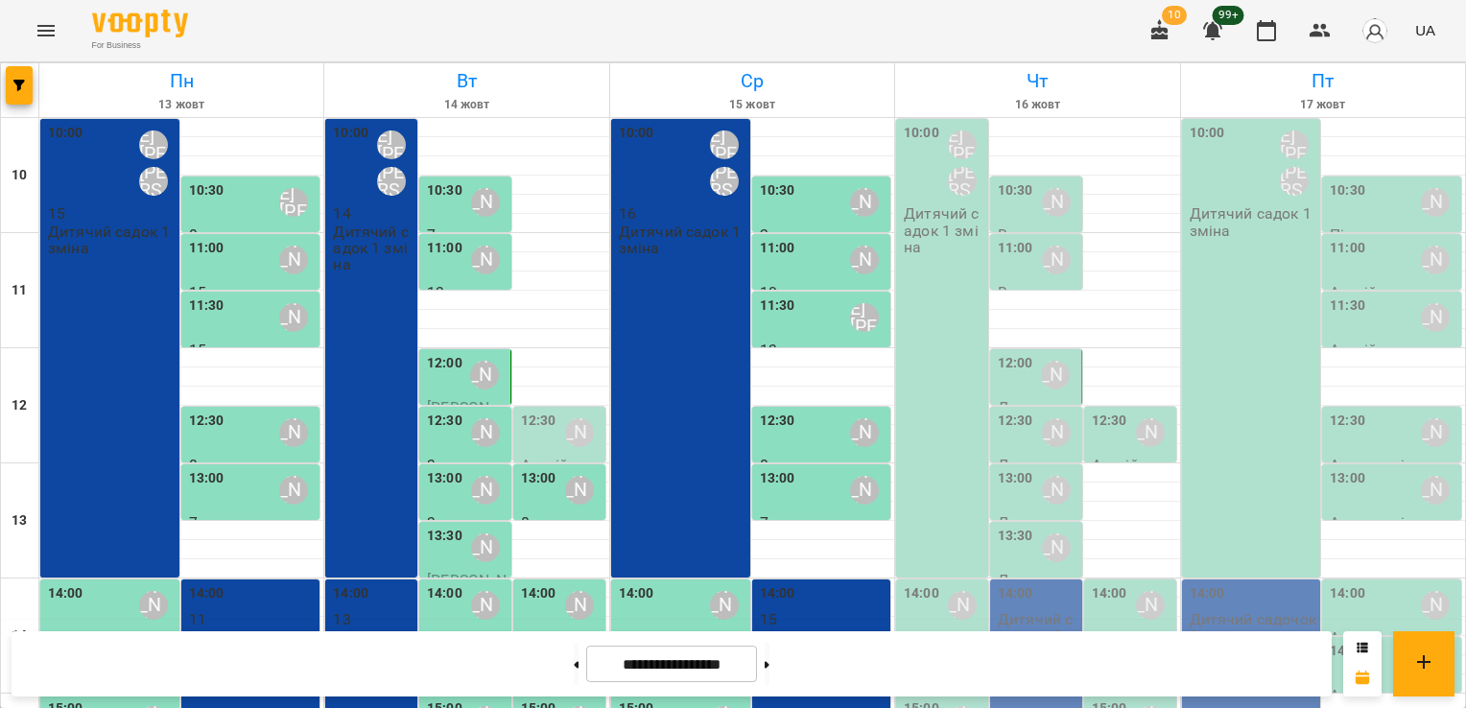
scroll to position [416, 0]
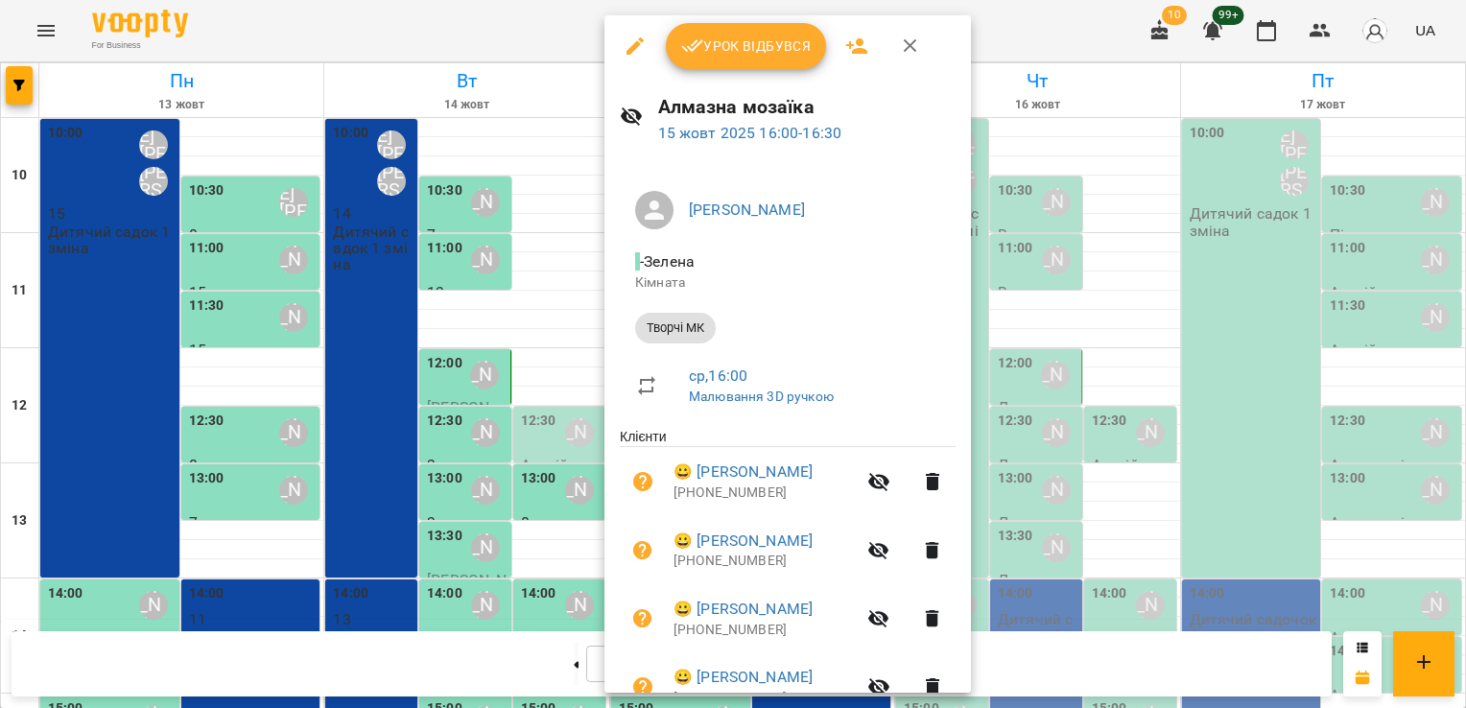
click at [722, 59] on button "Урок відбувся" at bounding box center [746, 46] width 161 height 46
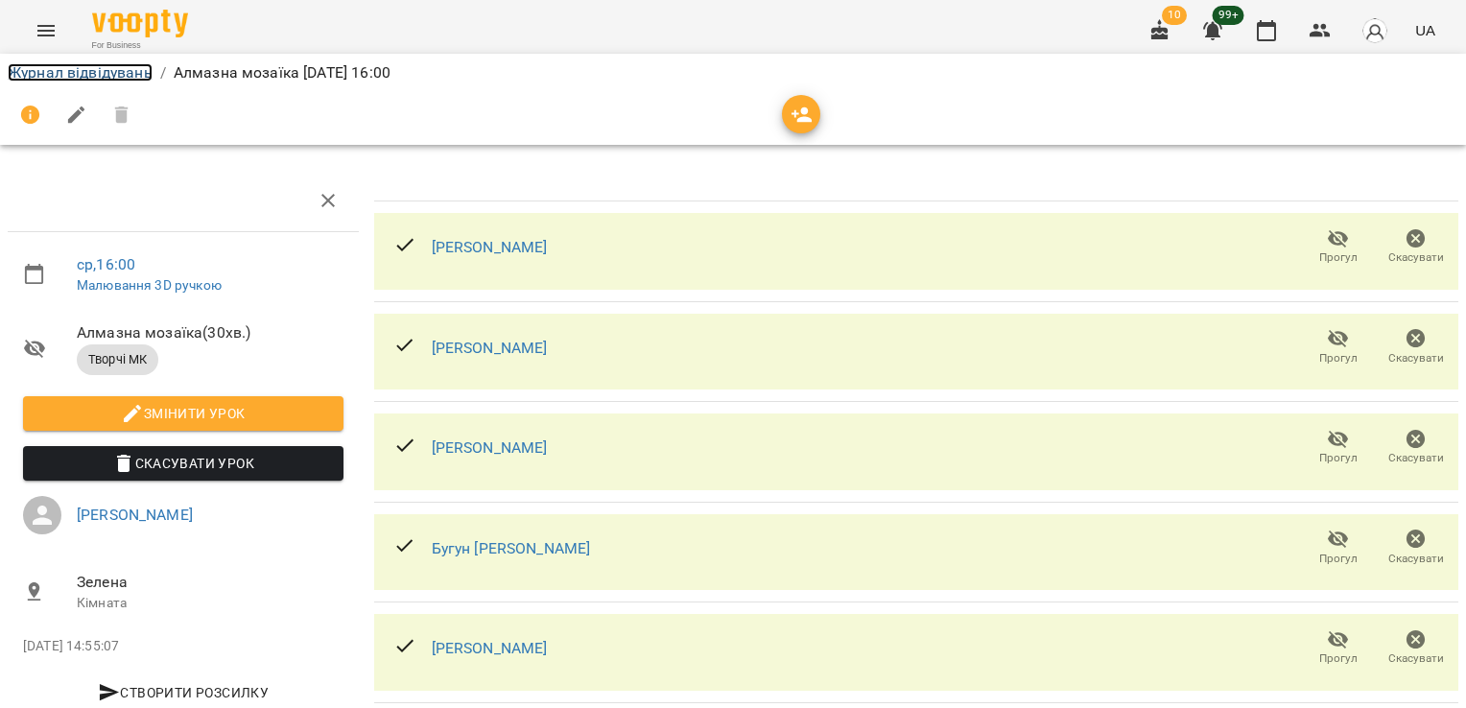
click at [40, 72] on link "Журнал відвідувань" at bounding box center [80, 72] width 145 height 18
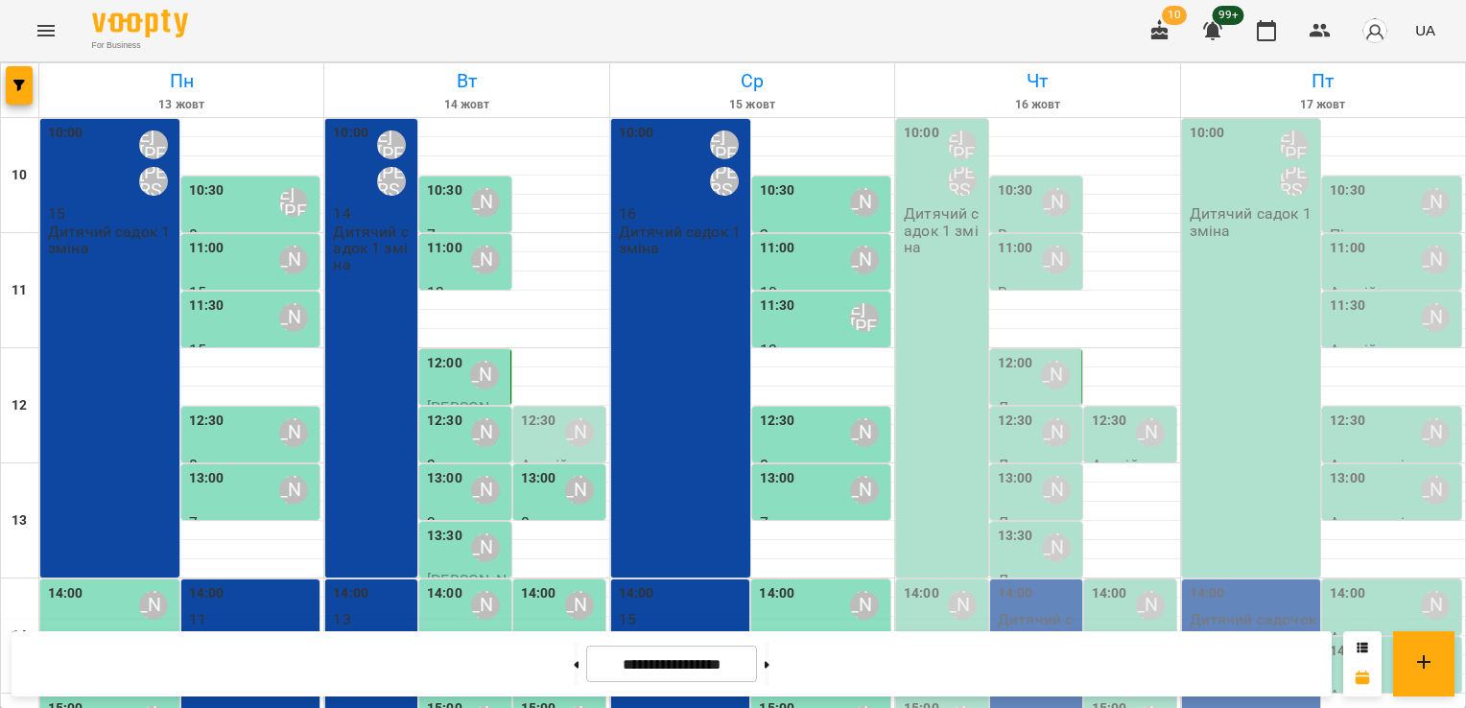
scroll to position [416, 0]
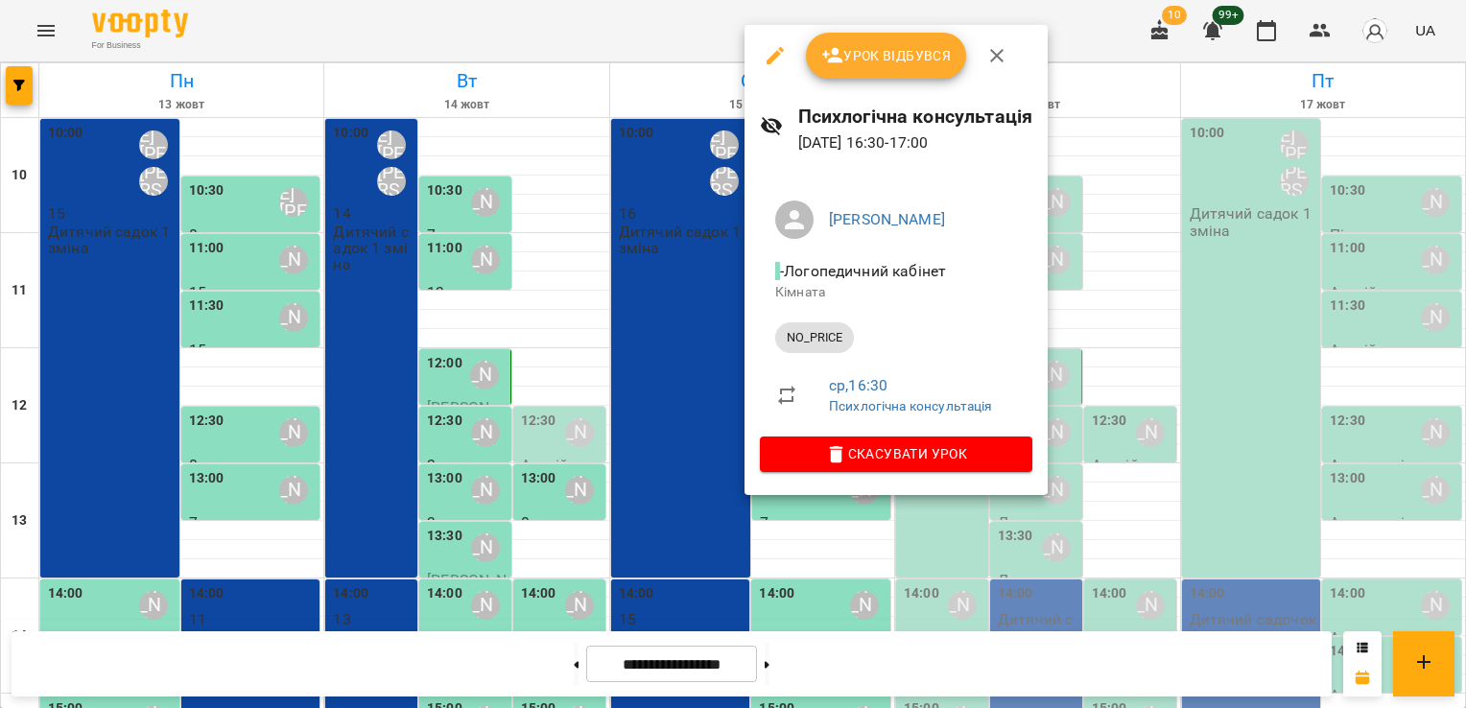
click at [851, 79] on div "Урок відбувся" at bounding box center [895, 55] width 303 height 61
click at [854, 62] on span "Урок відбувся" at bounding box center [886, 55] width 130 height 23
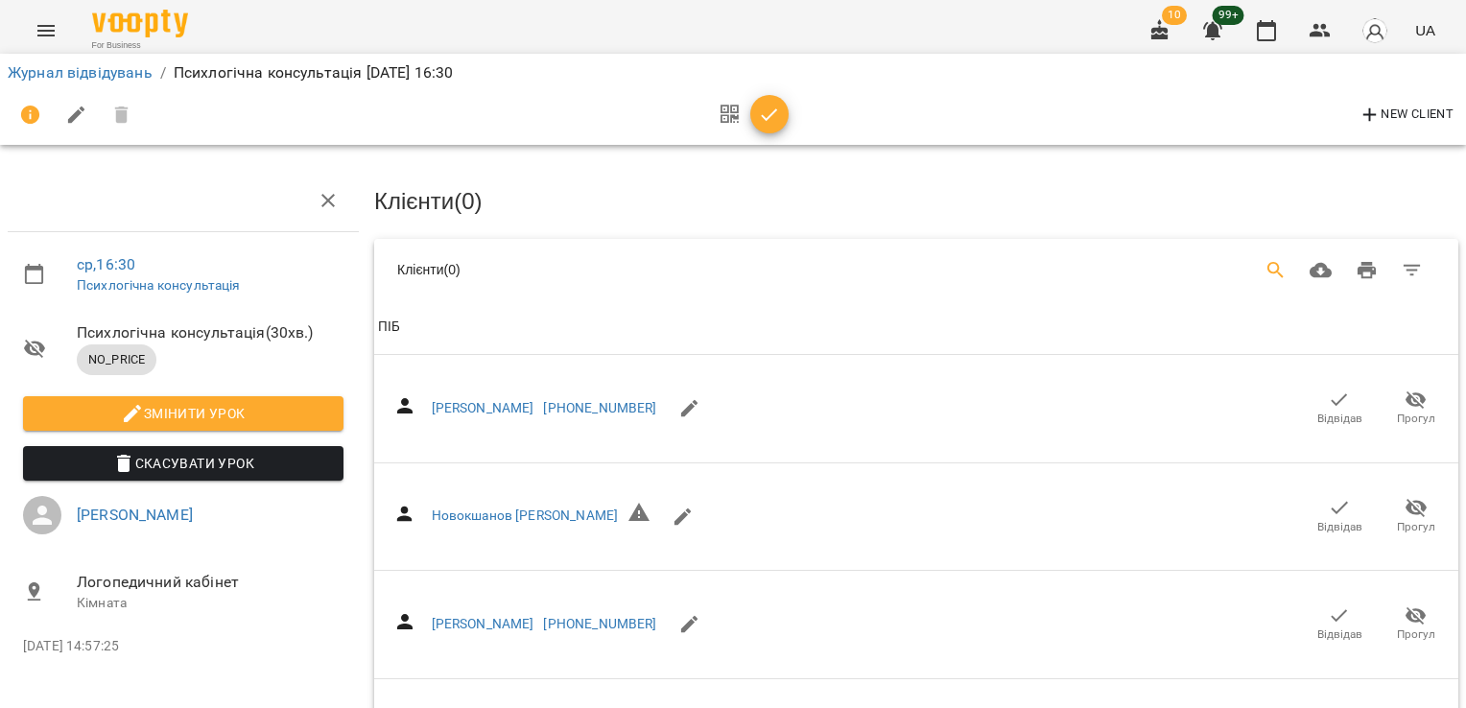
click at [1264, 265] on icon "Search" at bounding box center [1275, 270] width 23 height 23
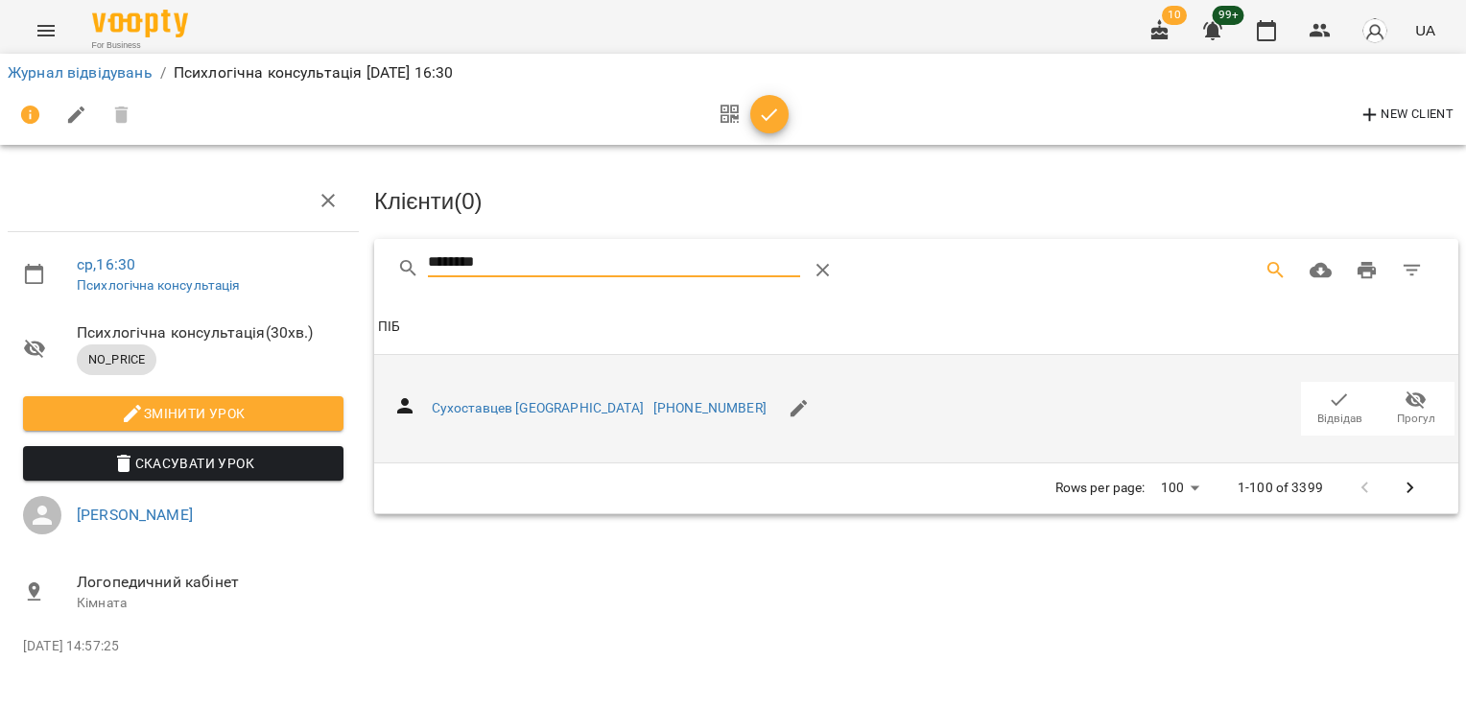
type input "********"
click at [1332, 421] on span "Відвідав" at bounding box center [1339, 419] width 45 height 16
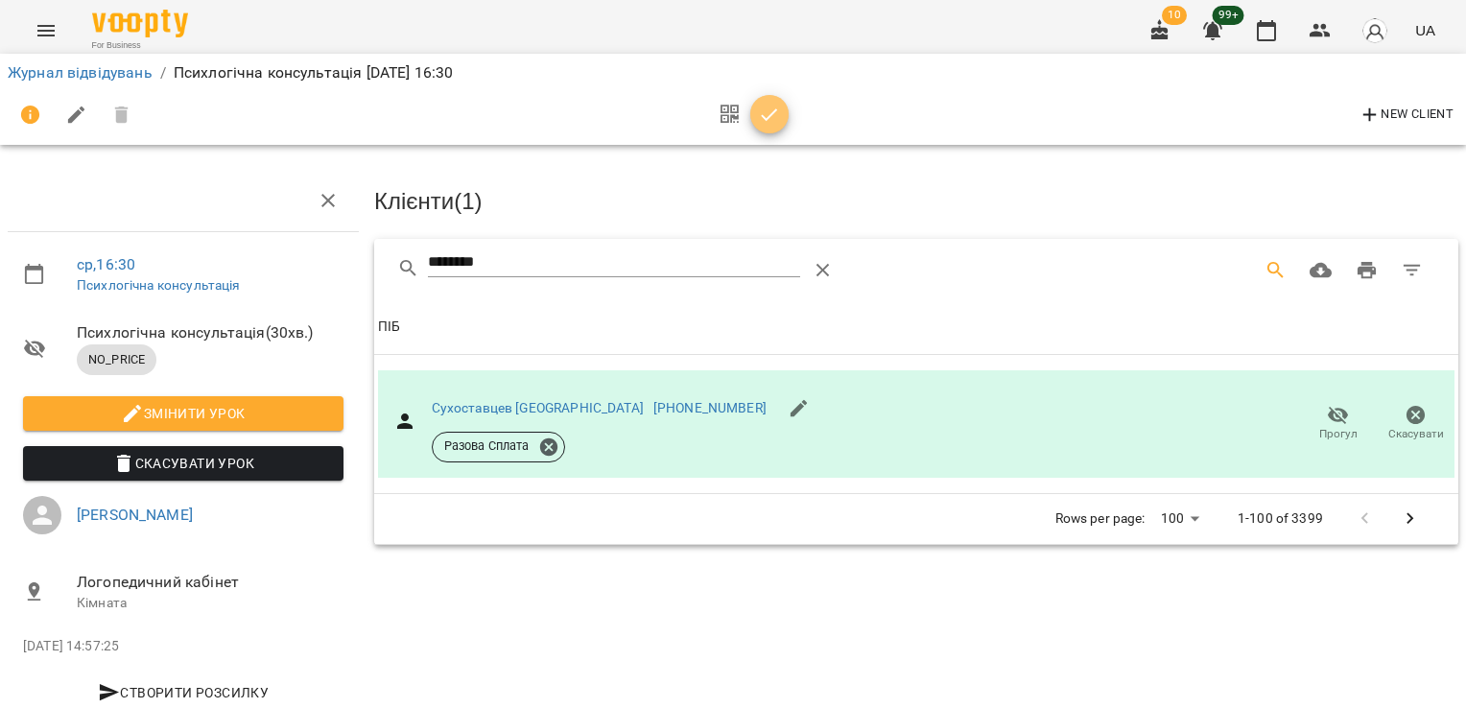
drag, startPoint x: 763, startPoint y: 126, endPoint x: 760, endPoint y: 135, distance: 10.0
click at [762, 126] on button "button" at bounding box center [769, 114] width 38 height 38
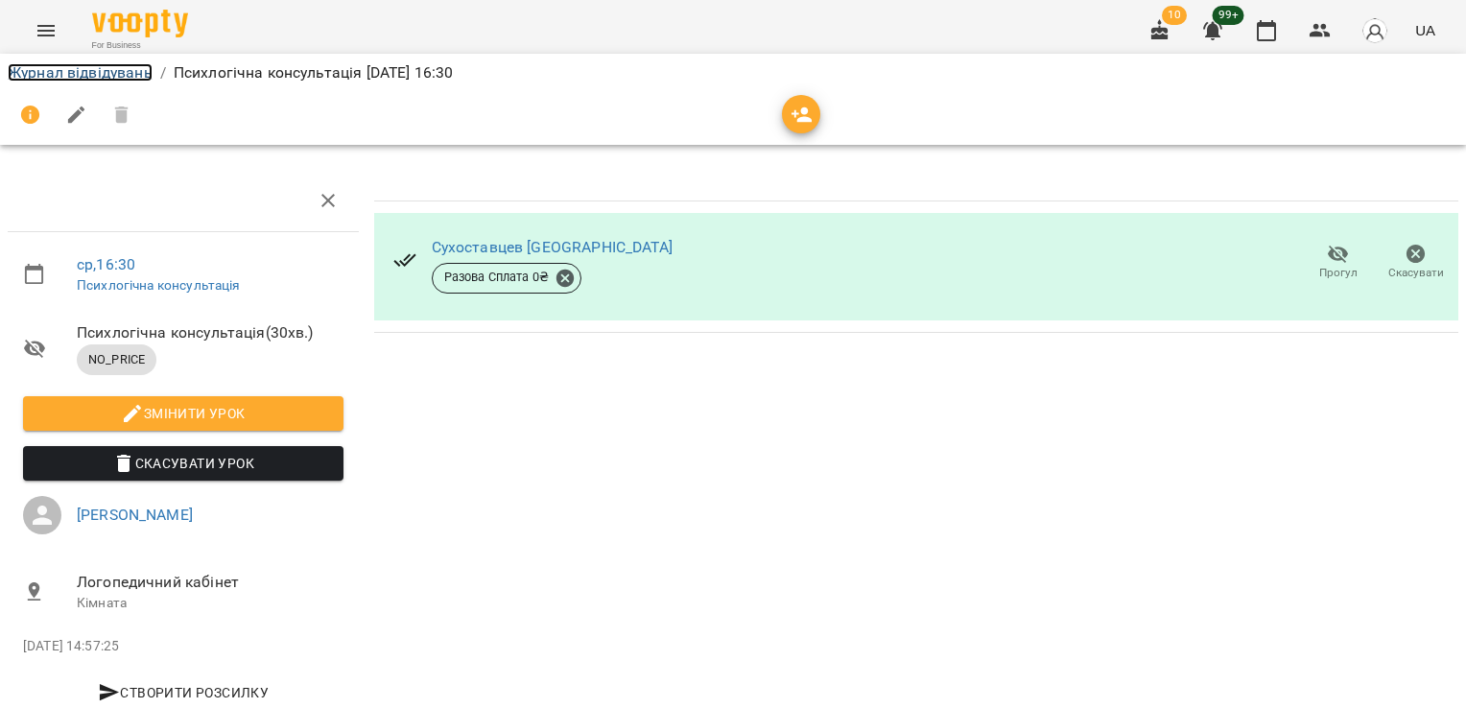
click at [110, 68] on link "Журнал відвідувань" at bounding box center [80, 72] width 145 height 18
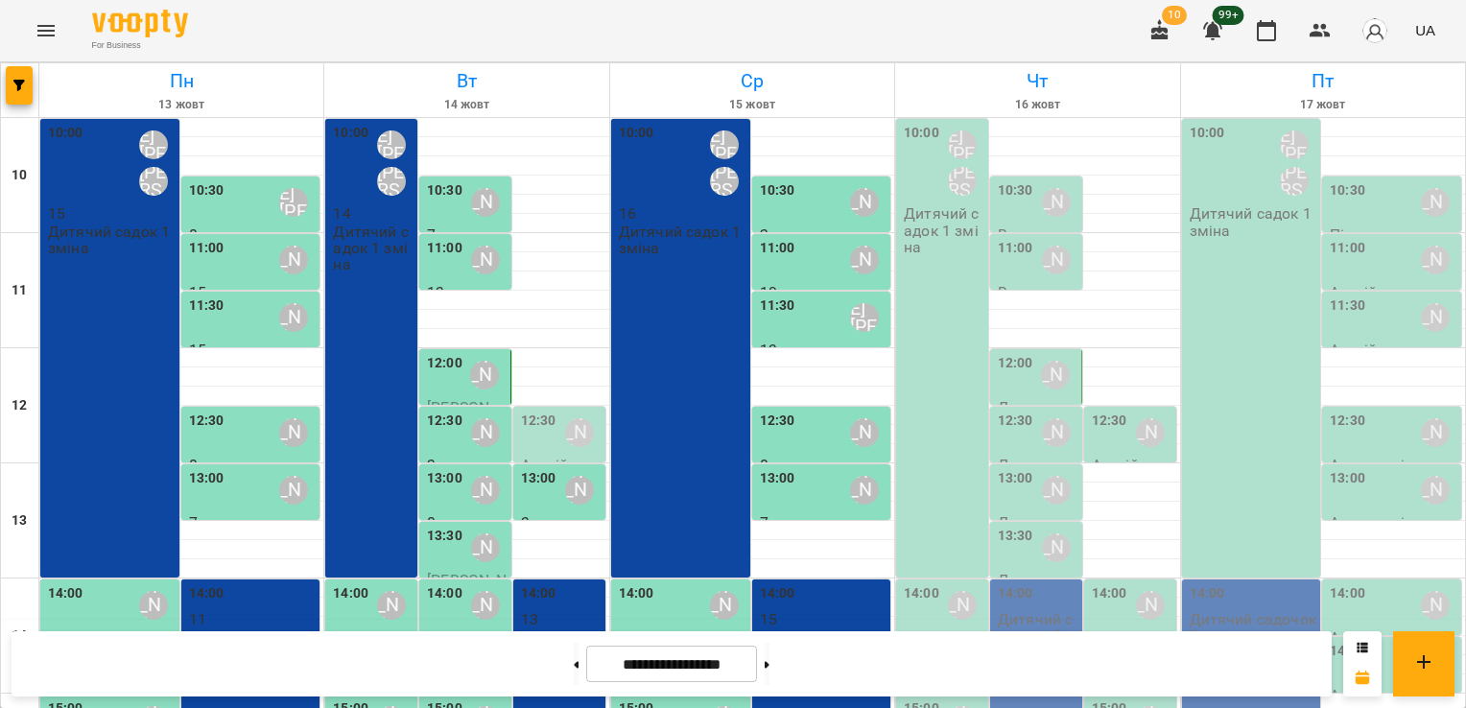
scroll to position [96, 0]
click at [671, 583] on div "14:00 Резенчук Світлана Анатоліїївна" at bounding box center [683, 605] width 128 height 44
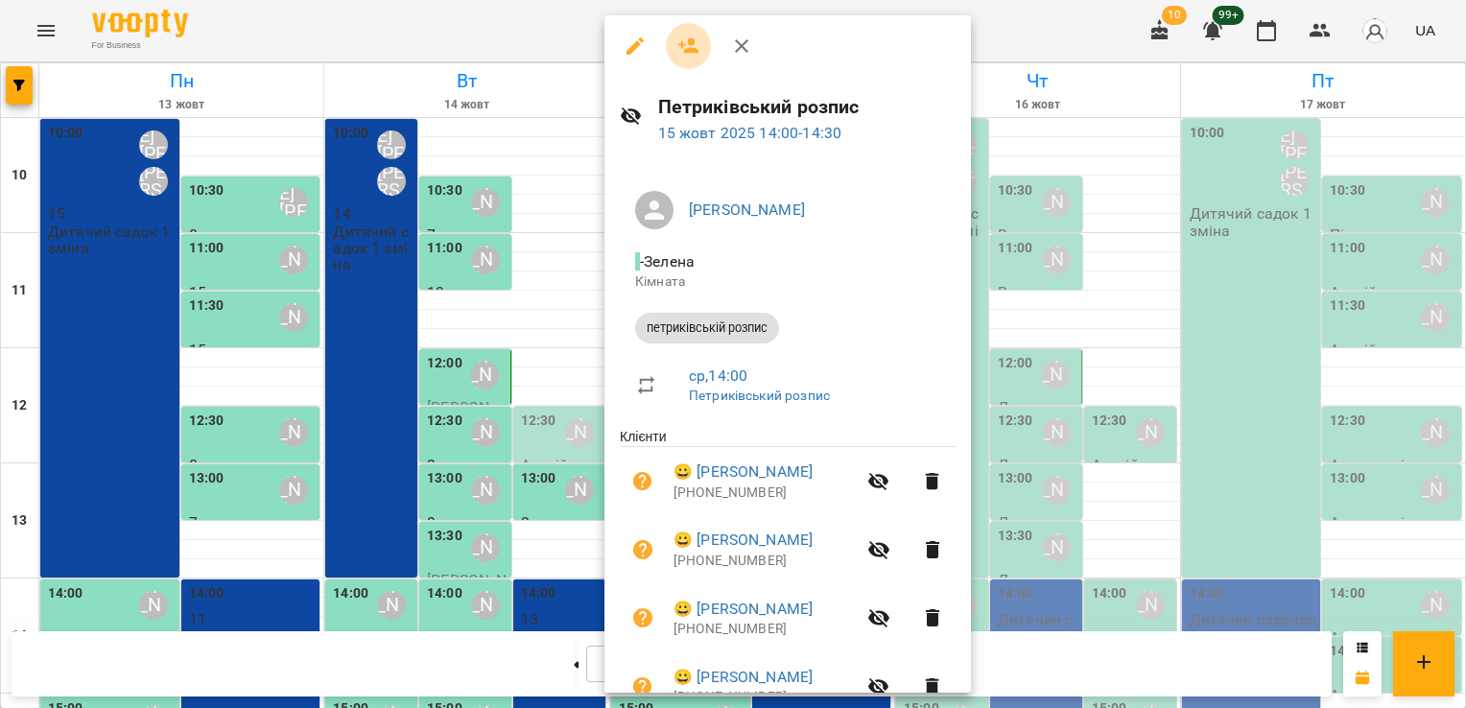
click at [679, 59] on button "button" at bounding box center [689, 46] width 46 height 46
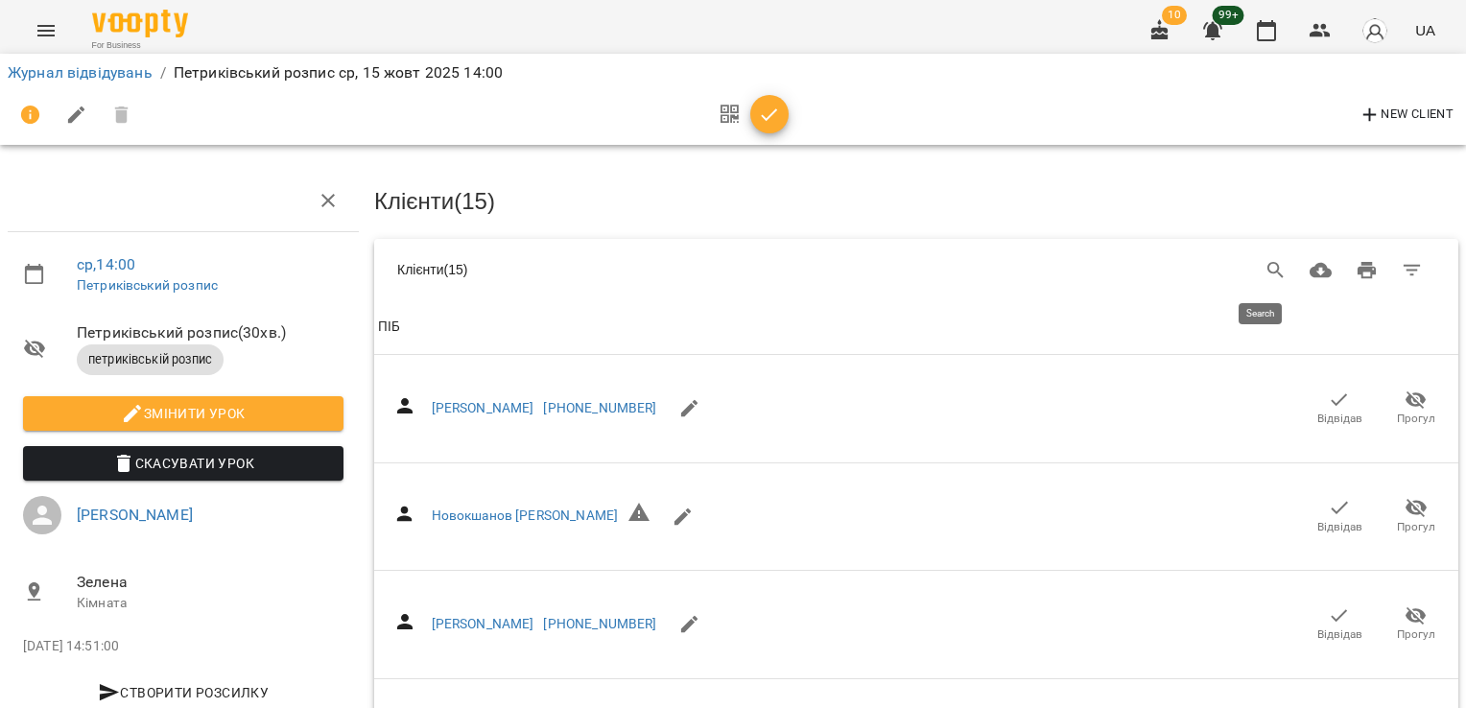
click at [1267, 267] on icon "Search" at bounding box center [1275, 270] width 16 height 16
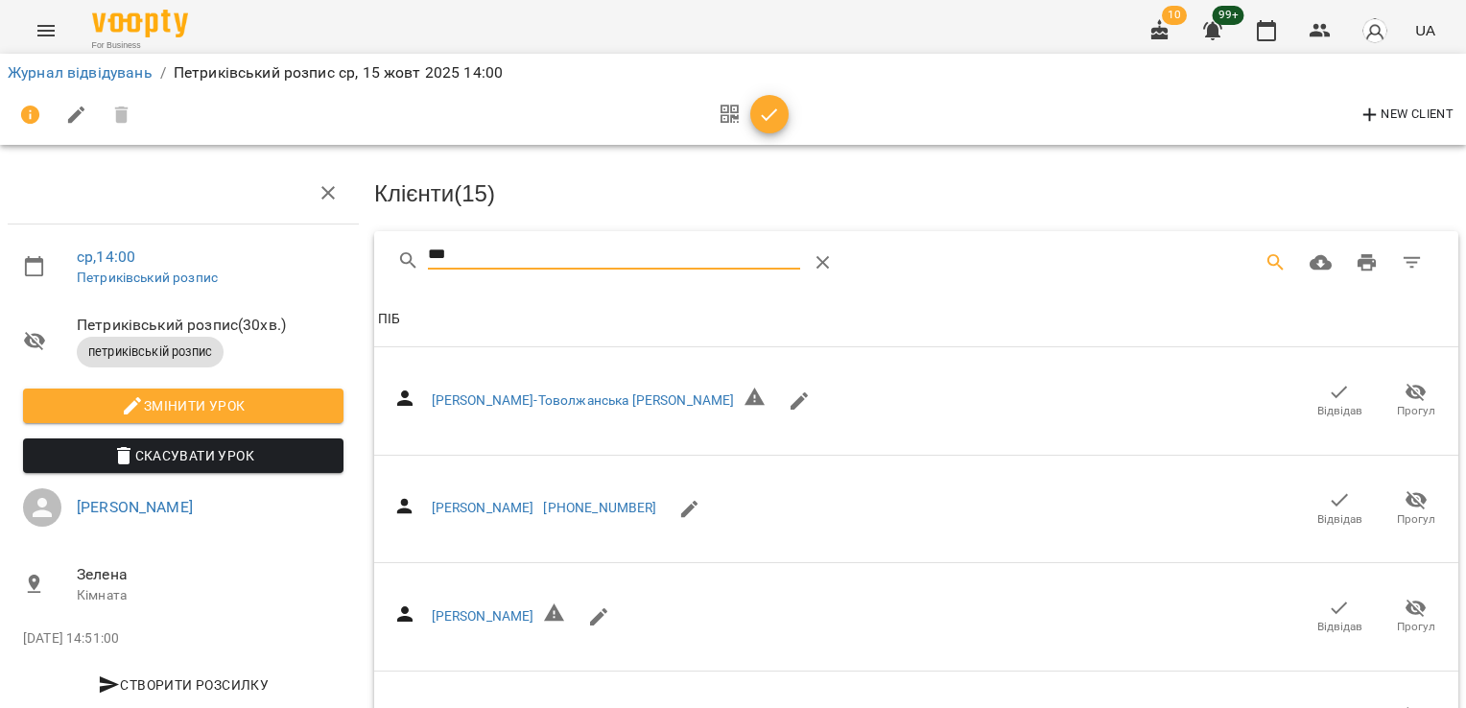
scroll to position [576, 0]
type input "***"
select select "**"
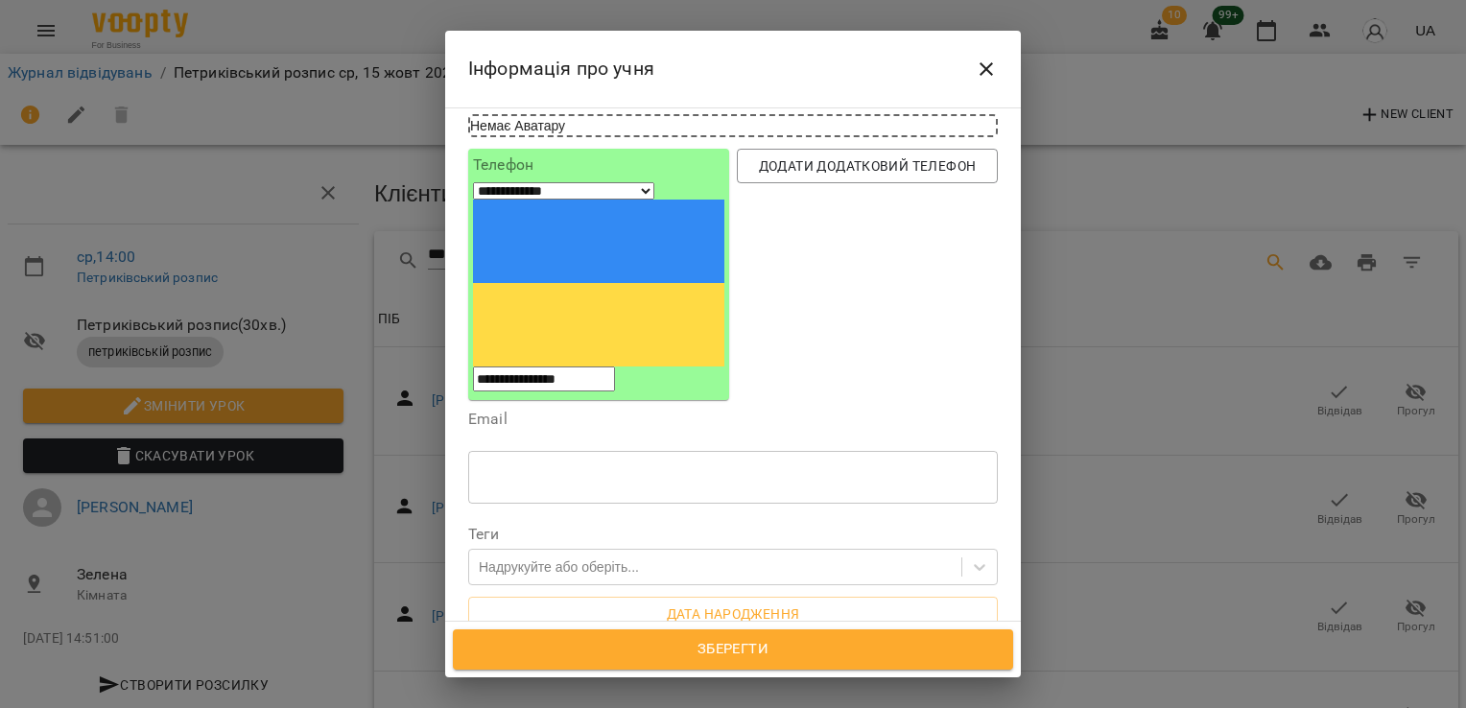
scroll to position [69, 0]
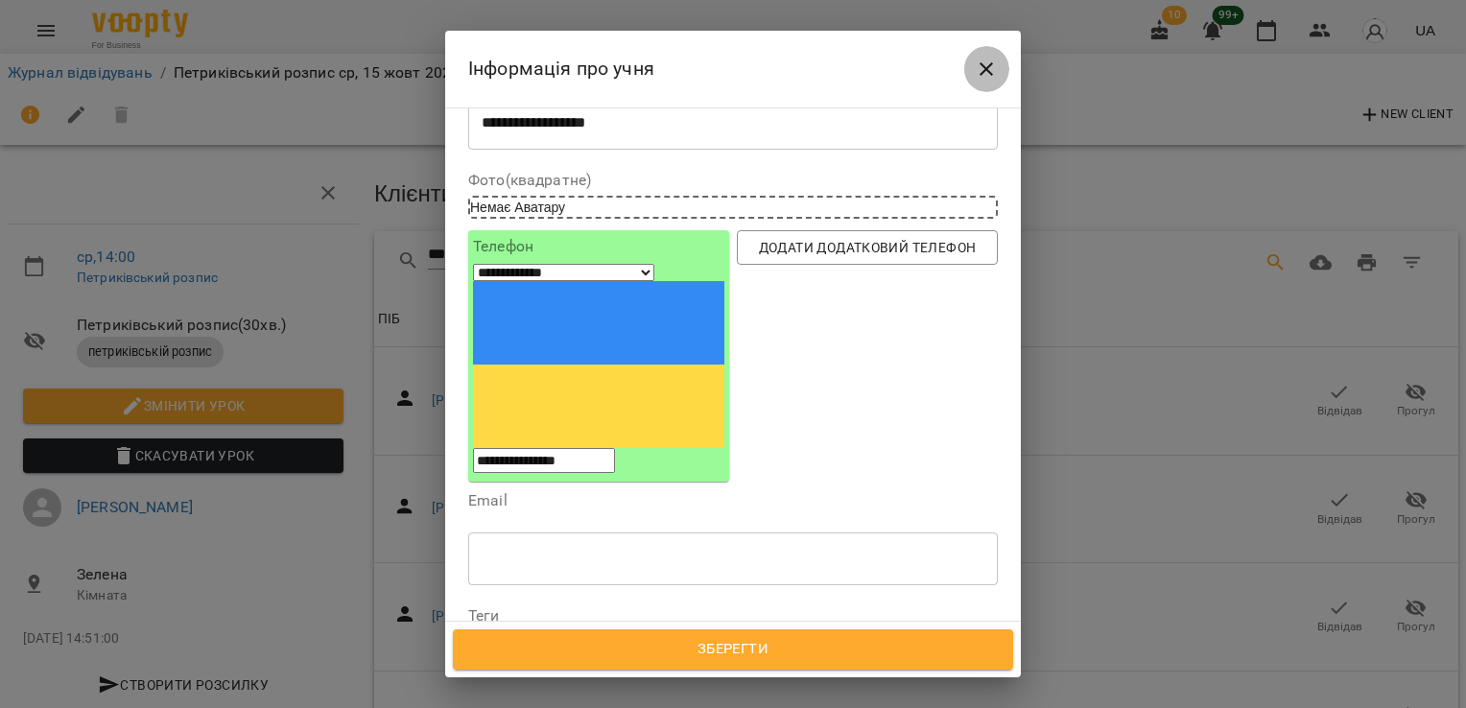
click at [986, 71] on icon "Close" at bounding box center [986, 69] width 23 height 23
